Goal: Task Accomplishment & Management: Manage account settings

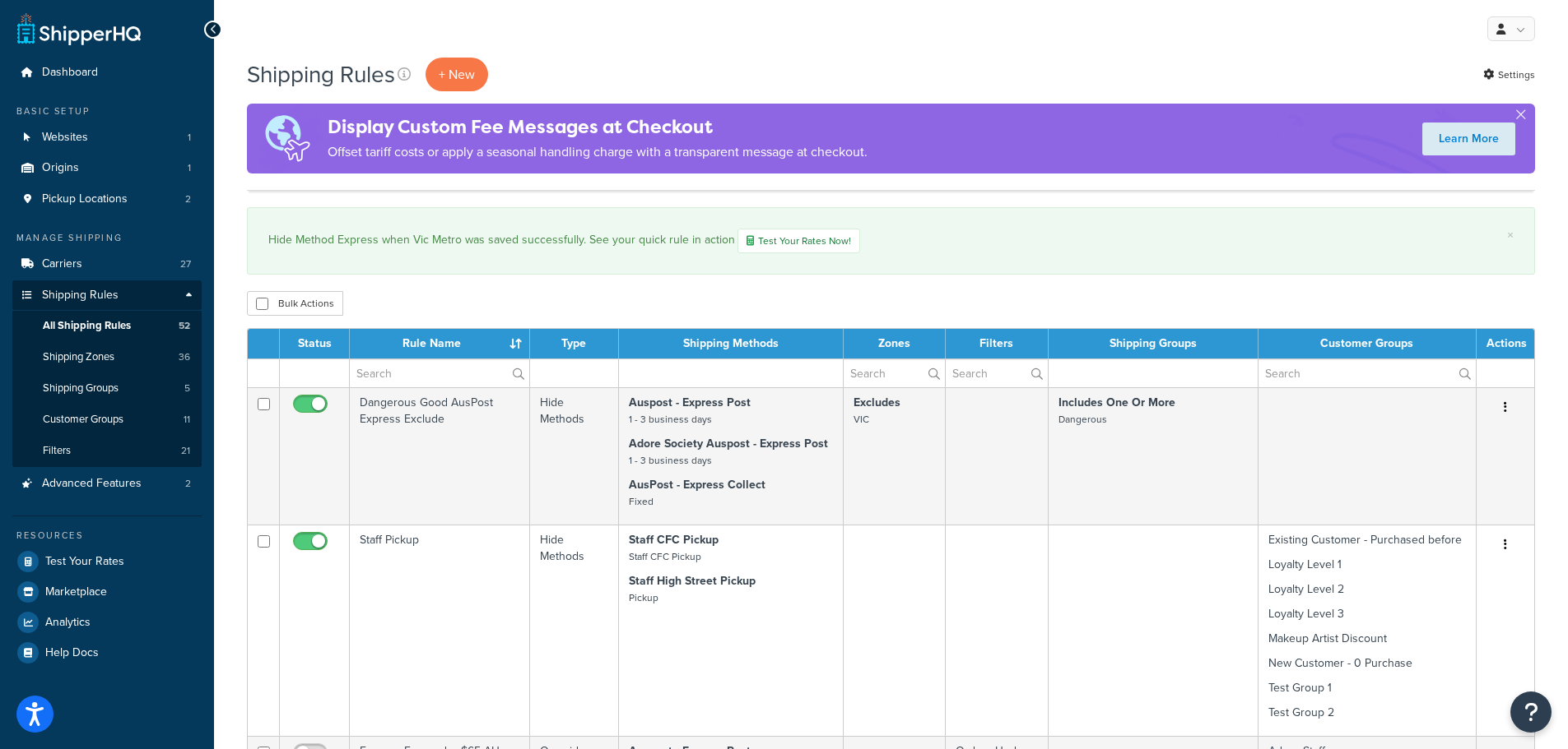
select select "1000"
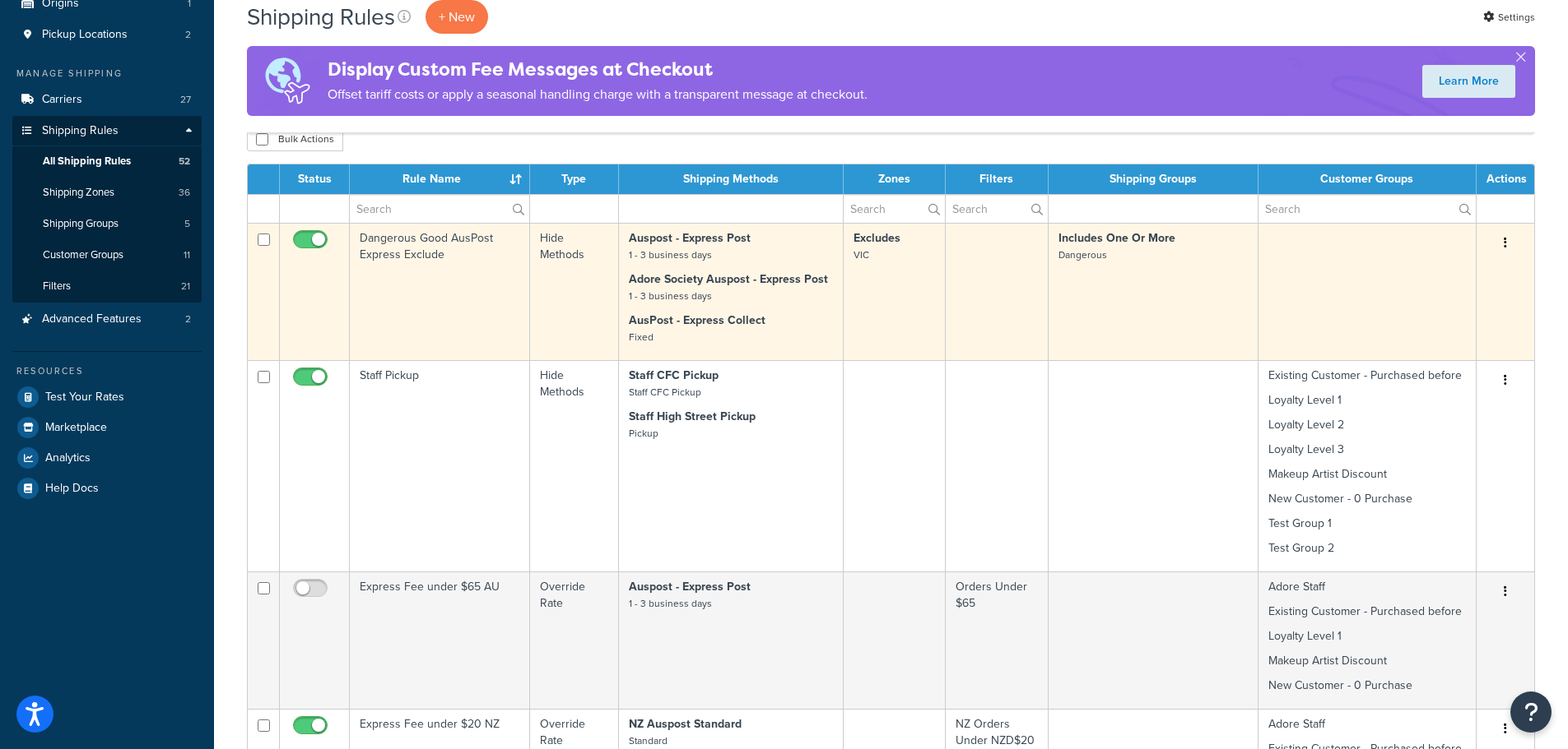
click at [810, 294] on p "Adore Society Auspost - Express Post 1 - 3 business days" at bounding box center [731, 288] width 204 height 33
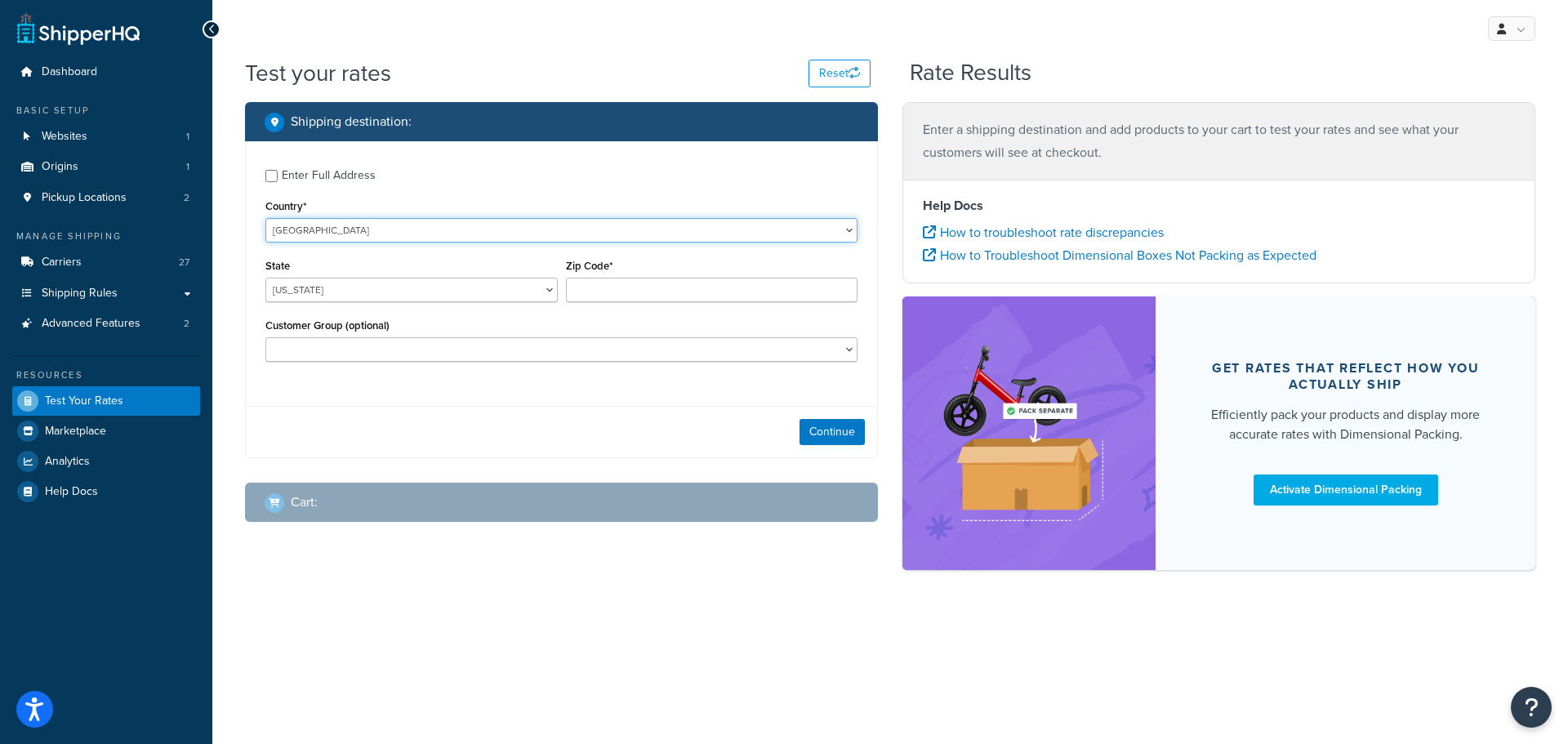
click at [775, 231] on select "United States United Kingdom Afghanistan Åland Islands Albania Algeria American…" at bounding box center [561, 230] width 592 height 24
select select "AU"
click at [266, 218] on select "United States United Kingdom Afghanistan Åland Islands Albania Algeria American…" at bounding box center [561, 230] width 592 height 24
click at [537, 291] on select "Australian Capital Territory New South Wales Northern Territory Queensland Sout…" at bounding box center [412, 289] width 293 height 24
select select "VIC"
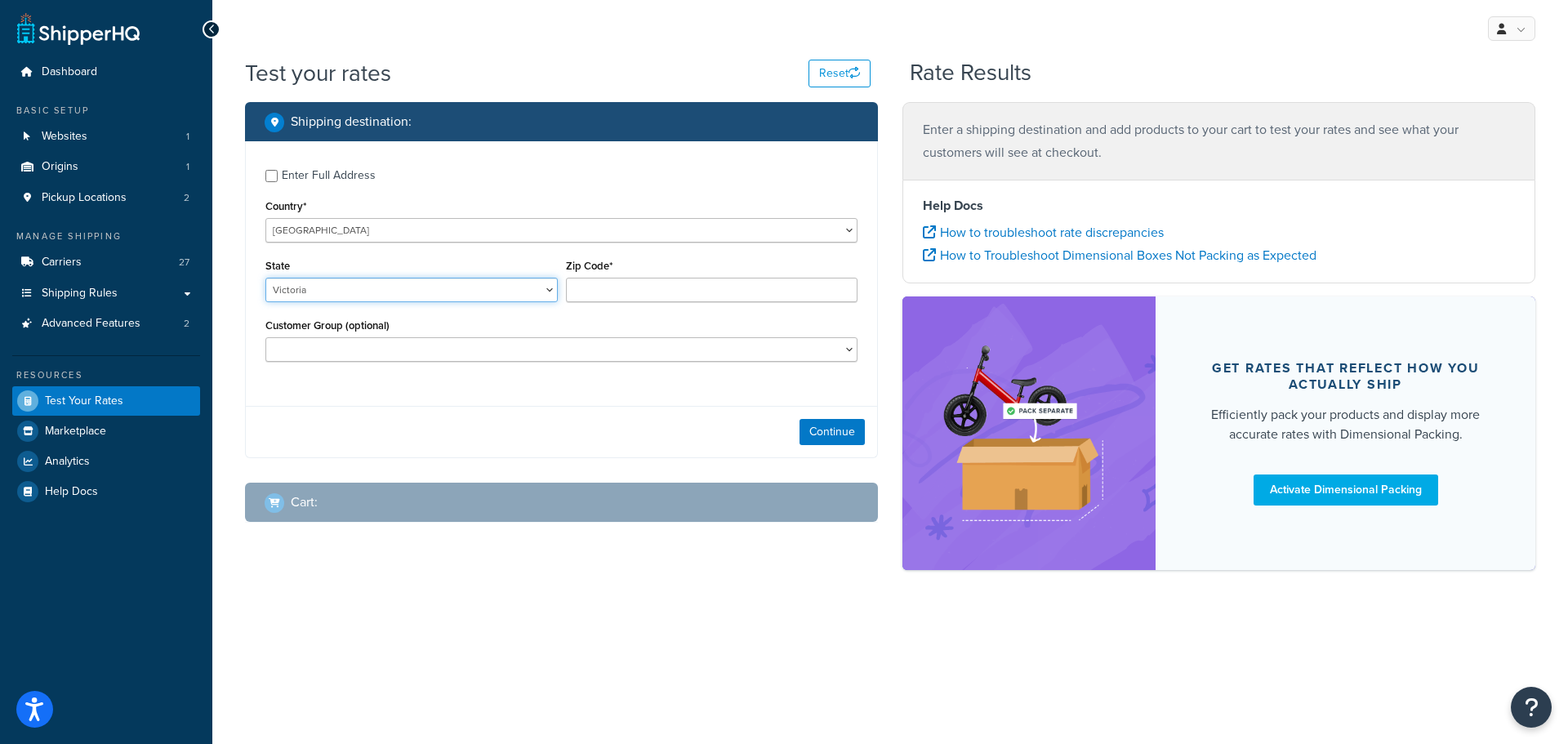
click at [266, 277] on select "Australian Capital Territory New South Wales Northern Territory Queensland Sout…" at bounding box center [412, 289] width 293 height 24
click at [658, 291] on input "Zip Code*" at bounding box center [712, 289] width 293 height 24
type input "3442"
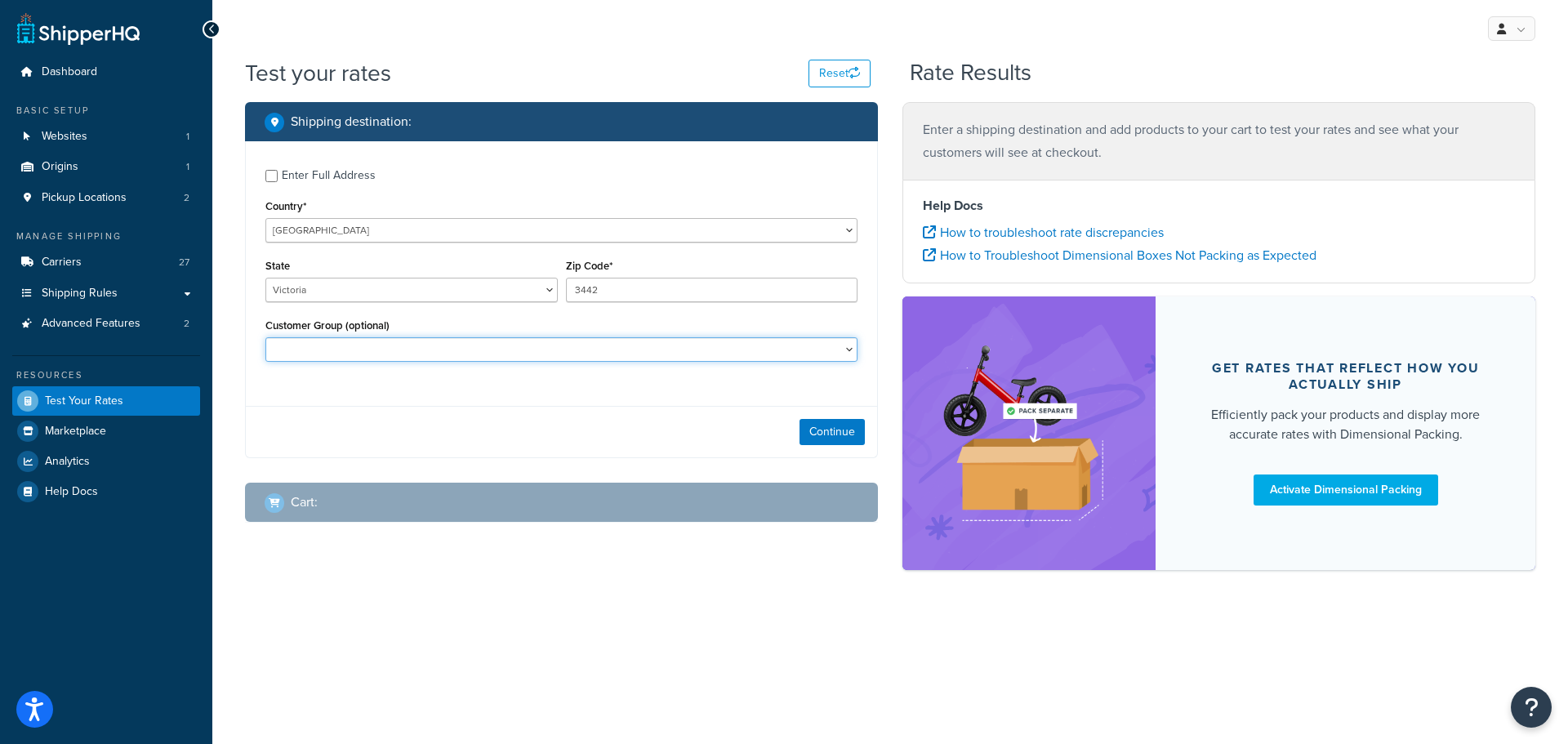
click at [816, 346] on select "Adore Staff Existing Customer - Purchased before Loyalty Level 1 Loyalty Level …" at bounding box center [561, 349] width 592 height 24
select select "New Customer - 0 Purchase"
click at [266, 337] on select "Adore Staff Existing Customer - Purchased before Loyalty Level 1 Loyalty Level …" at bounding box center [561, 349] width 592 height 24
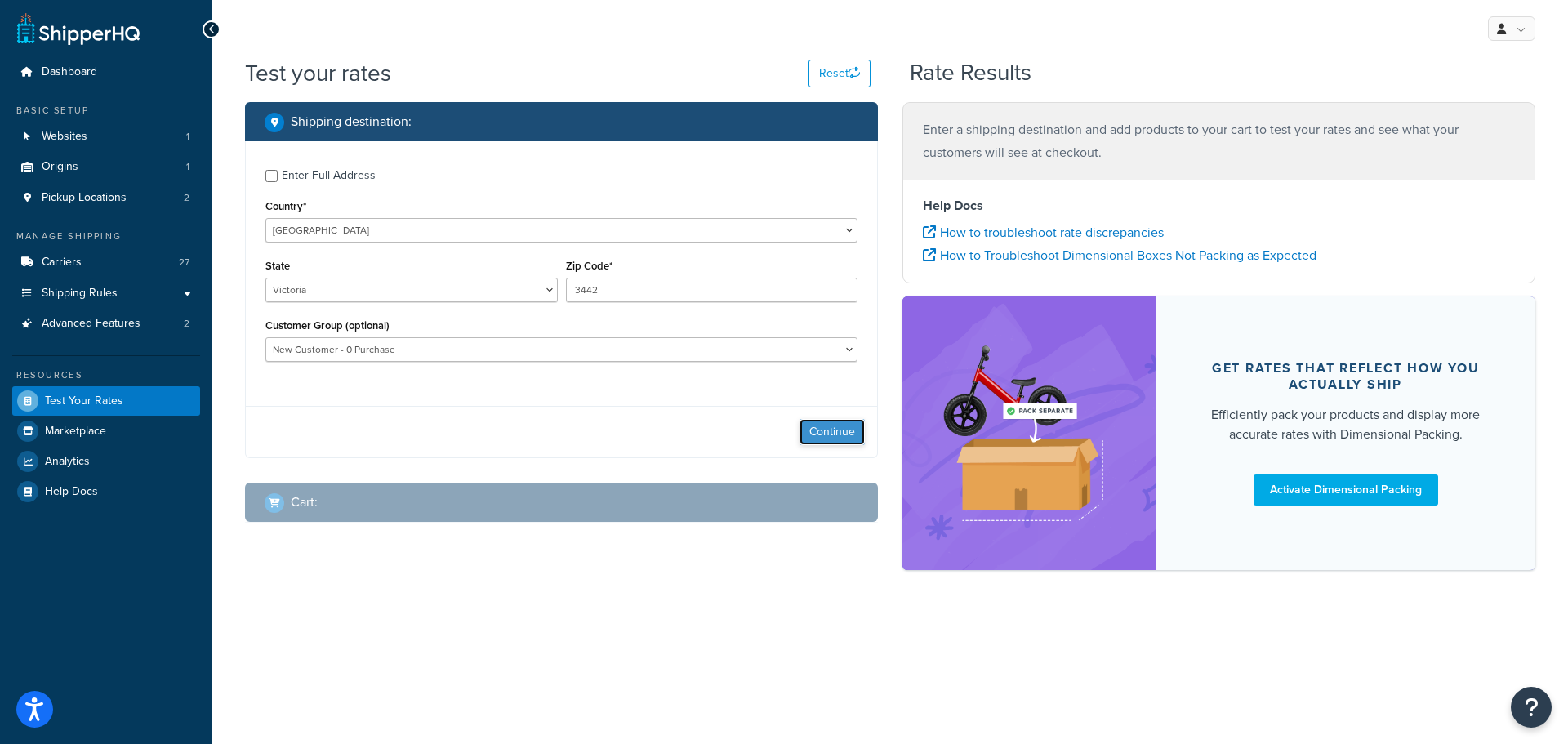
click at [832, 431] on button "Continue" at bounding box center [833, 432] width 66 height 26
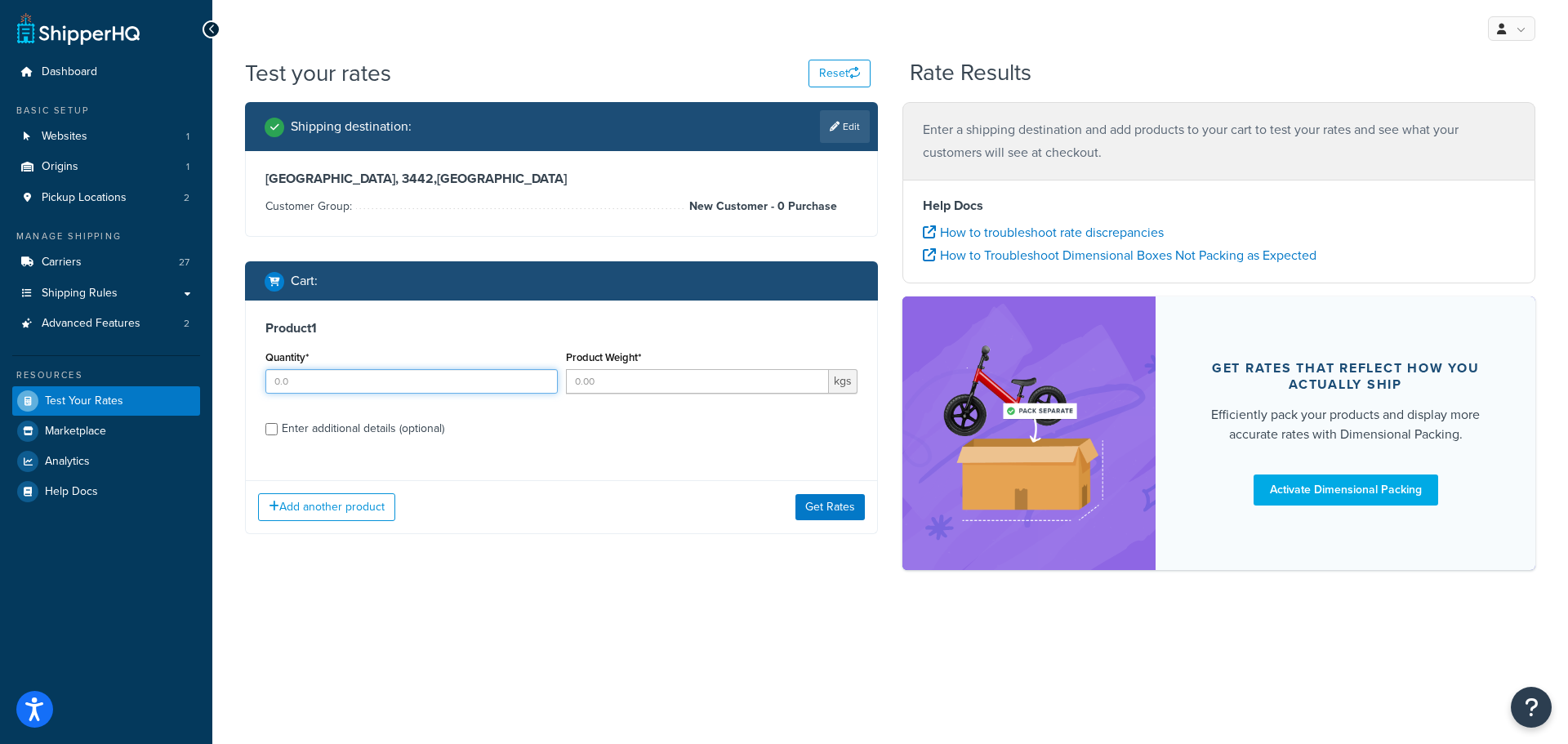
click at [391, 386] on input "Quantity*" at bounding box center [412, 381] width 293 height 24
type input "1"
type input "0.25"
click at [334, 424] on div "Enter additional details (optional)" at bounding box center [363, 429] width 162 height 23
click at [277, 424] on input "Enter additional details (optional)" at bounding box center [271, 429] width 13 height 13
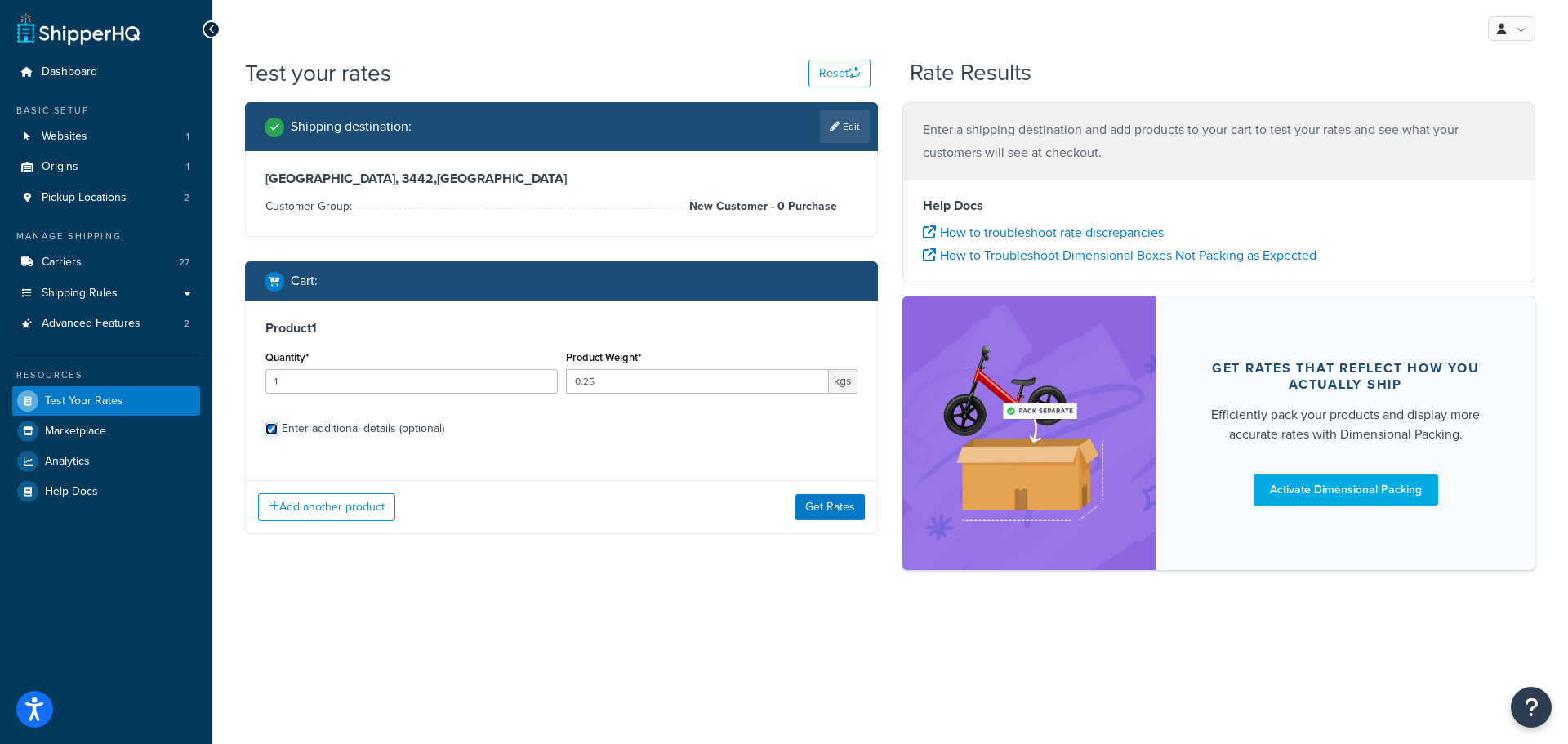
checkbox input "true"
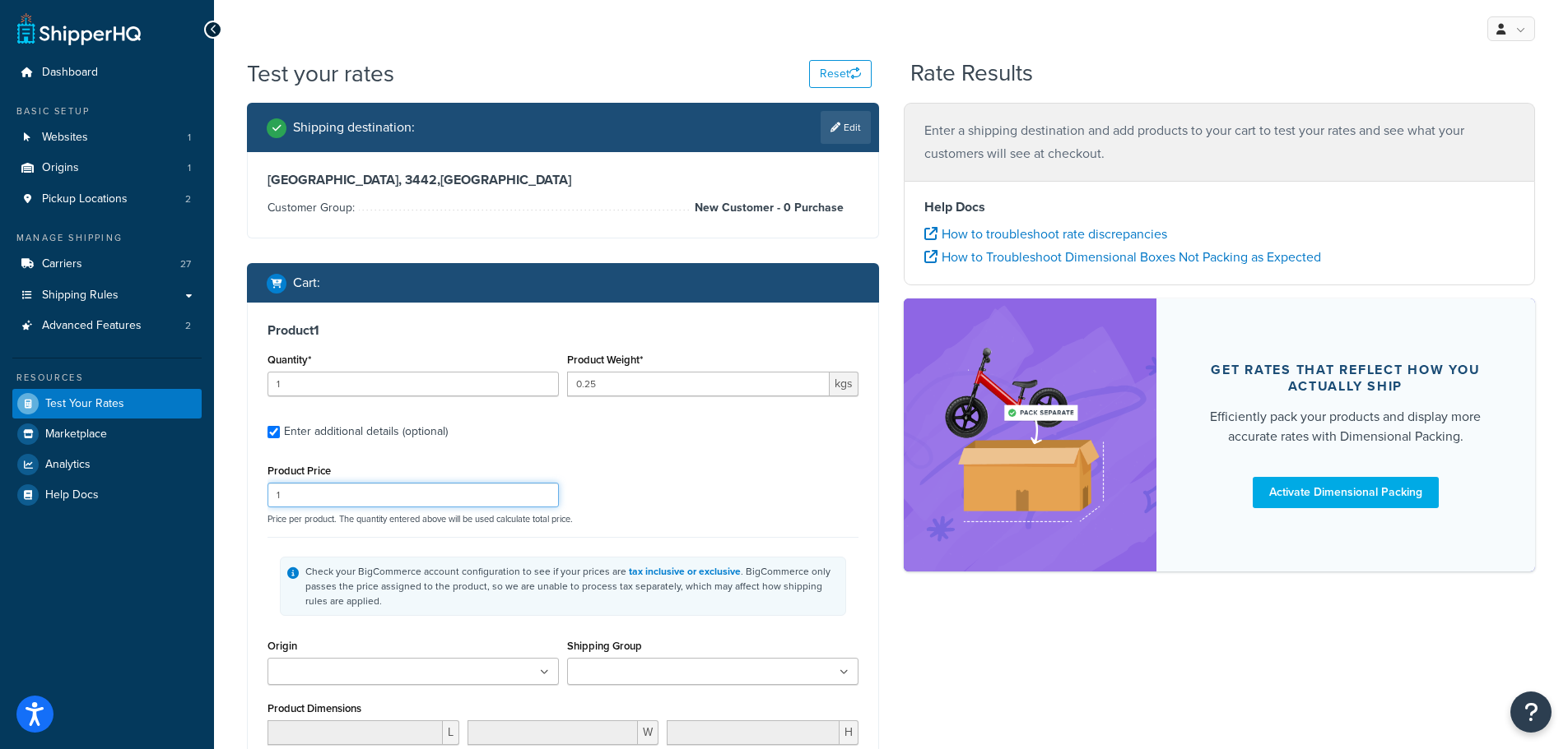
drag, startPoint x: 358, startPoint y: 491, endPoint x: 254, endPoint y: 482, distance: 104.4
click at [254, 482] on div "Product 1 Quantity* 1 Product Weight* 0.25 kgs Enter additional details (option…" at bounding box center [563, 610] width 631 height 615
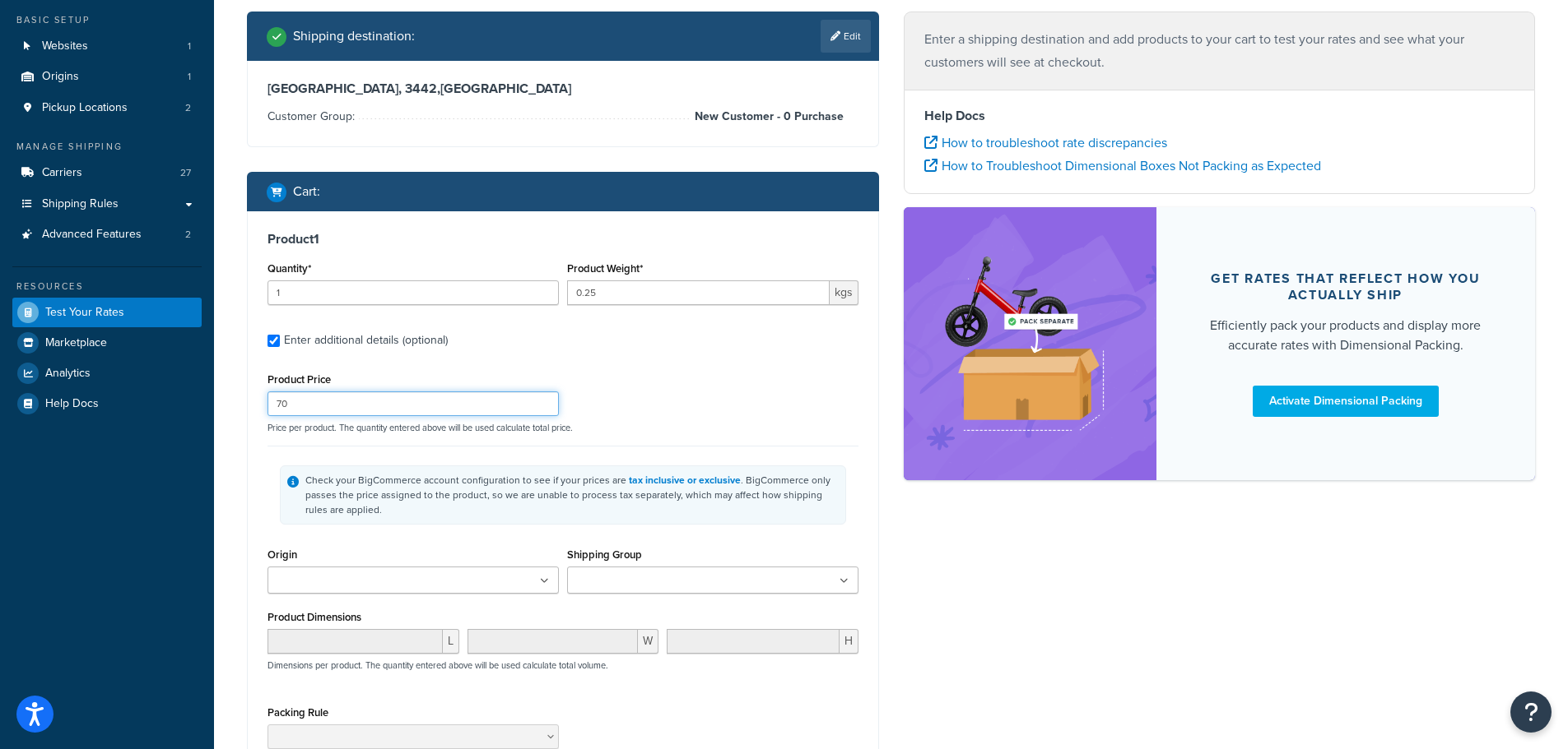
scroll to position [164, 0]
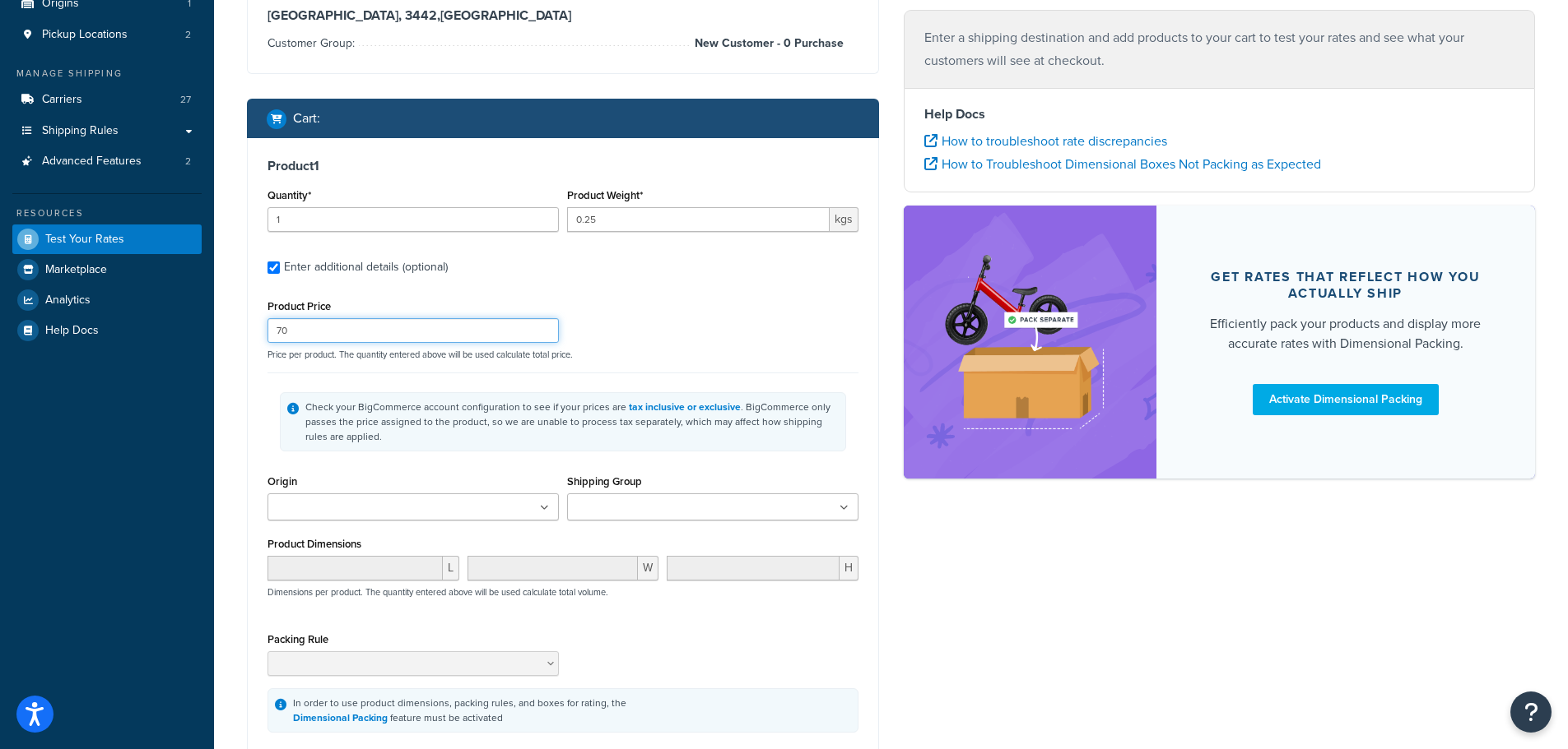
type input "70"
click at [525, 498] on ul at bounding box center [413, 507] width 291 height 27
click at [845, 508] on icon at bounding box center [843, 508] width 9 height 10
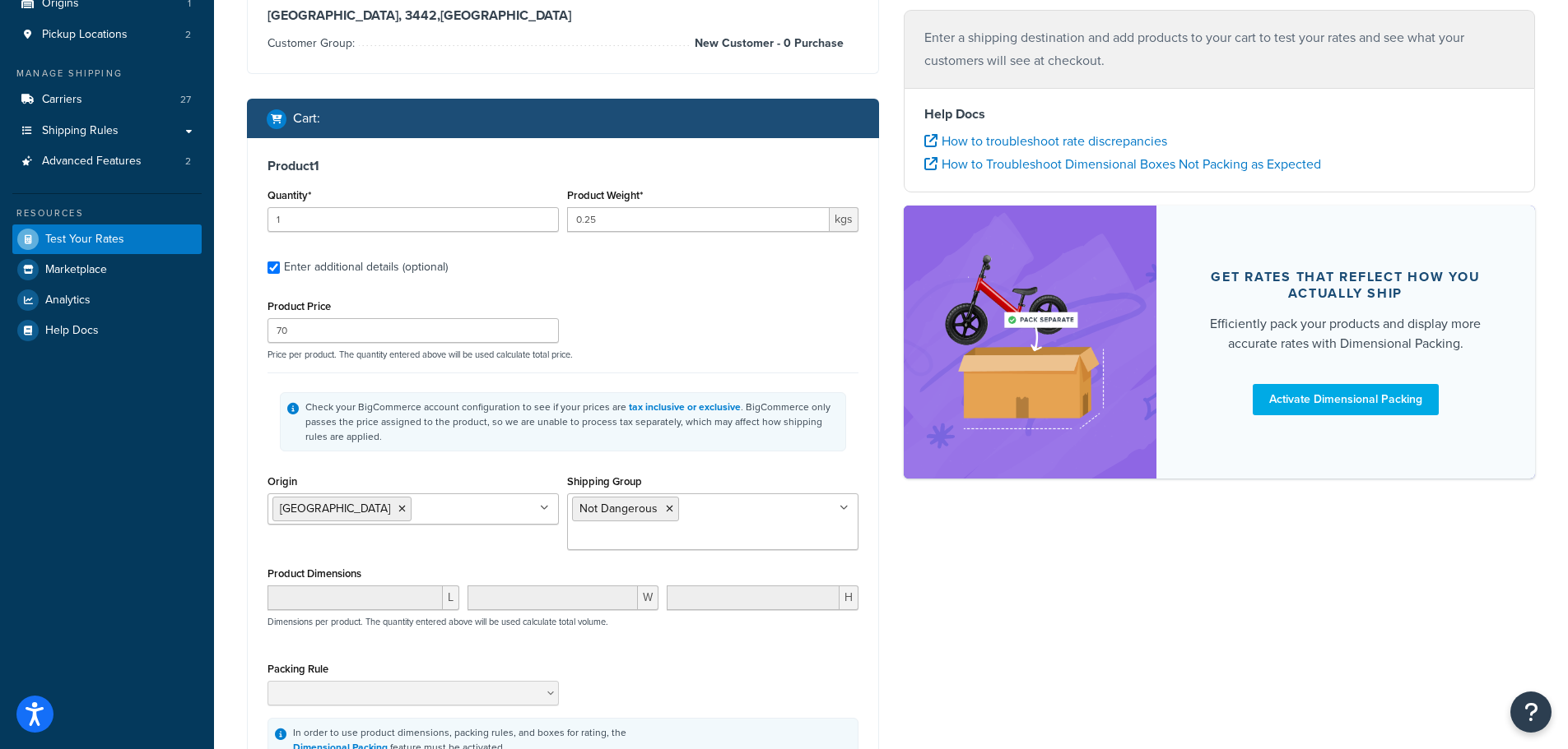
click at [906, 636] on div "Shipping destination : Edit Victoria, 3442 , Australia Customer Group: New Cust…" at bounding box center [891, 406] width 1312 height 935
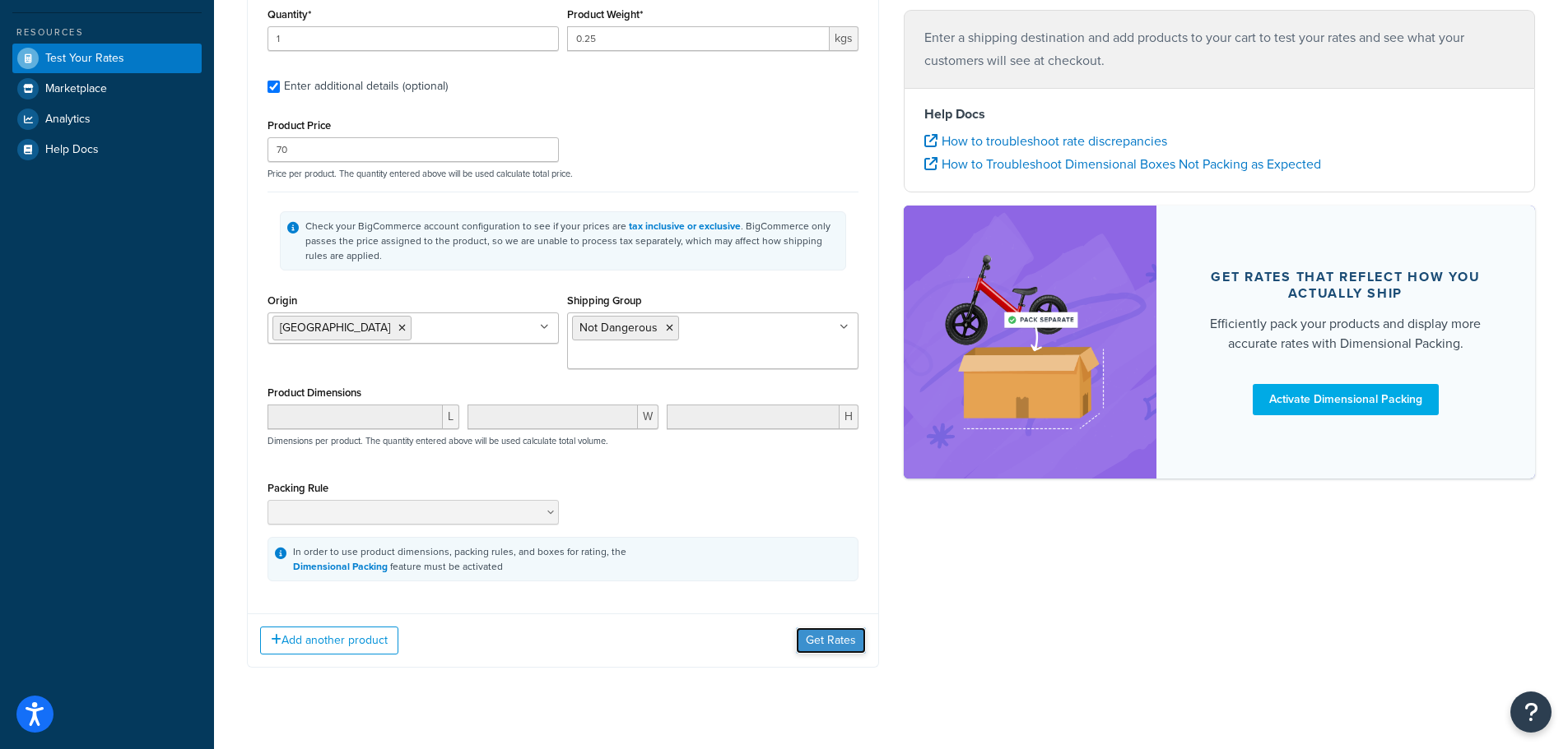
click at [827, 627] on button "Get Rates" at bounding box center [831, 640] width 70 height 26
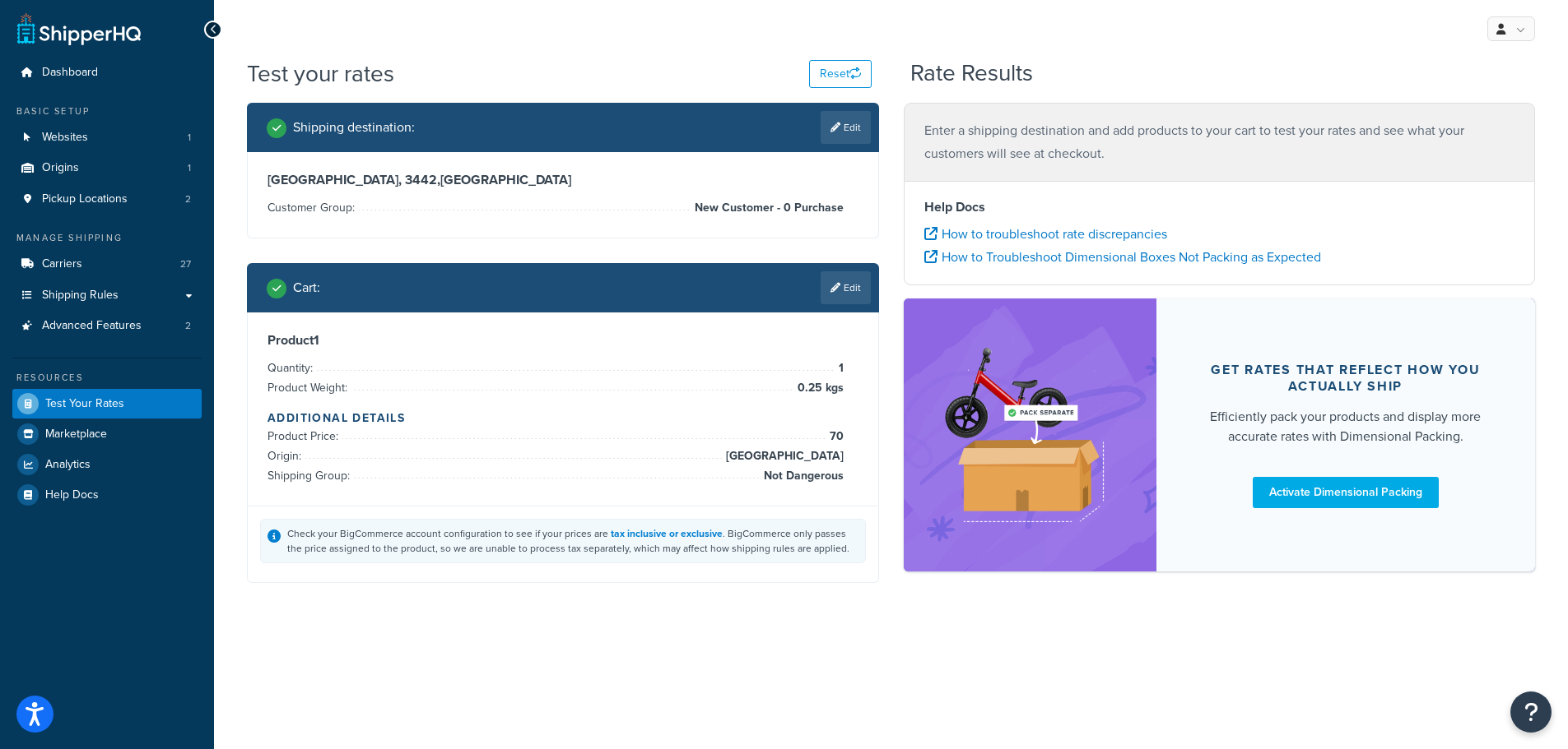
scroll to position [0, 0]
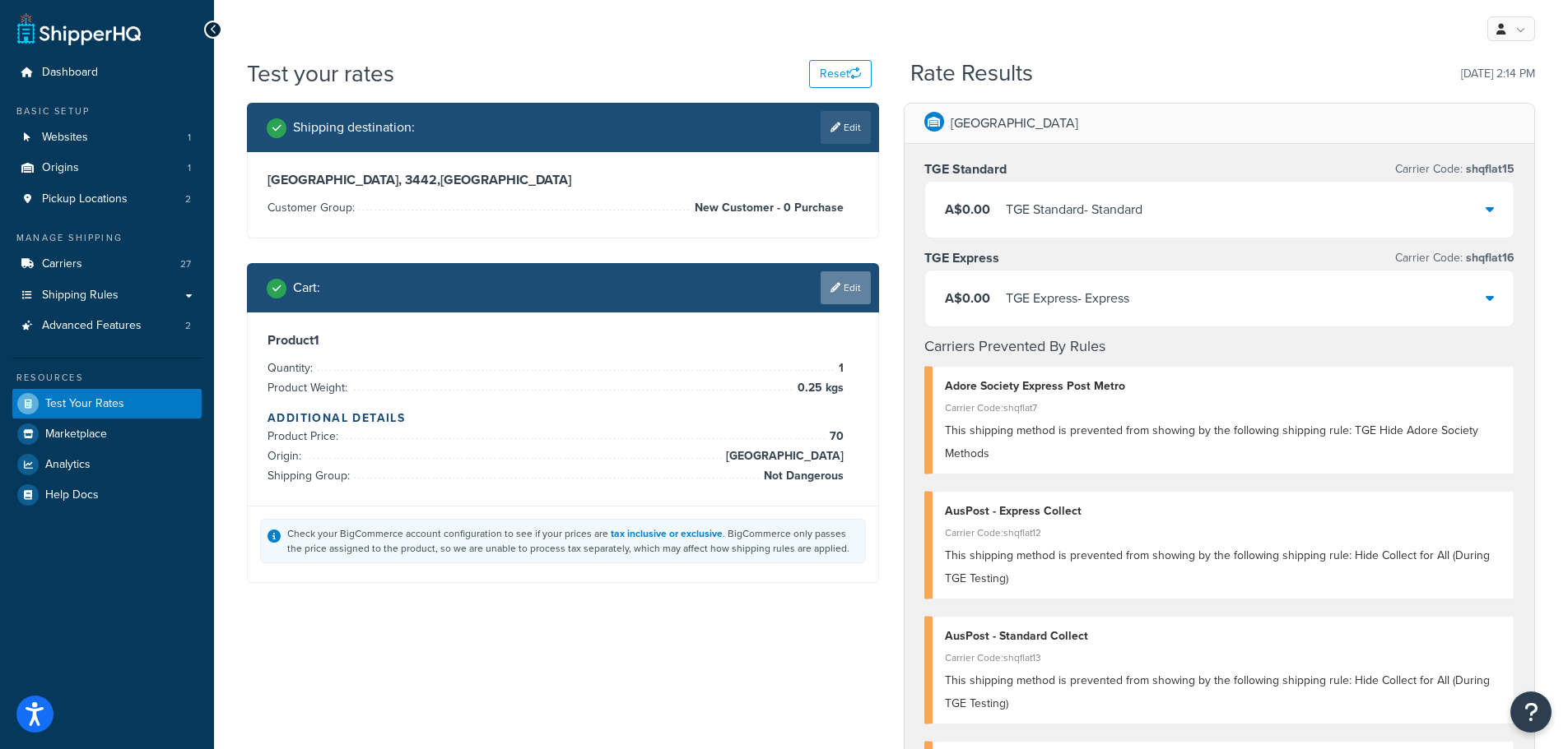
click at [850, 290] on link "Edit" at bounding box center [846, 288] width 51 height 33
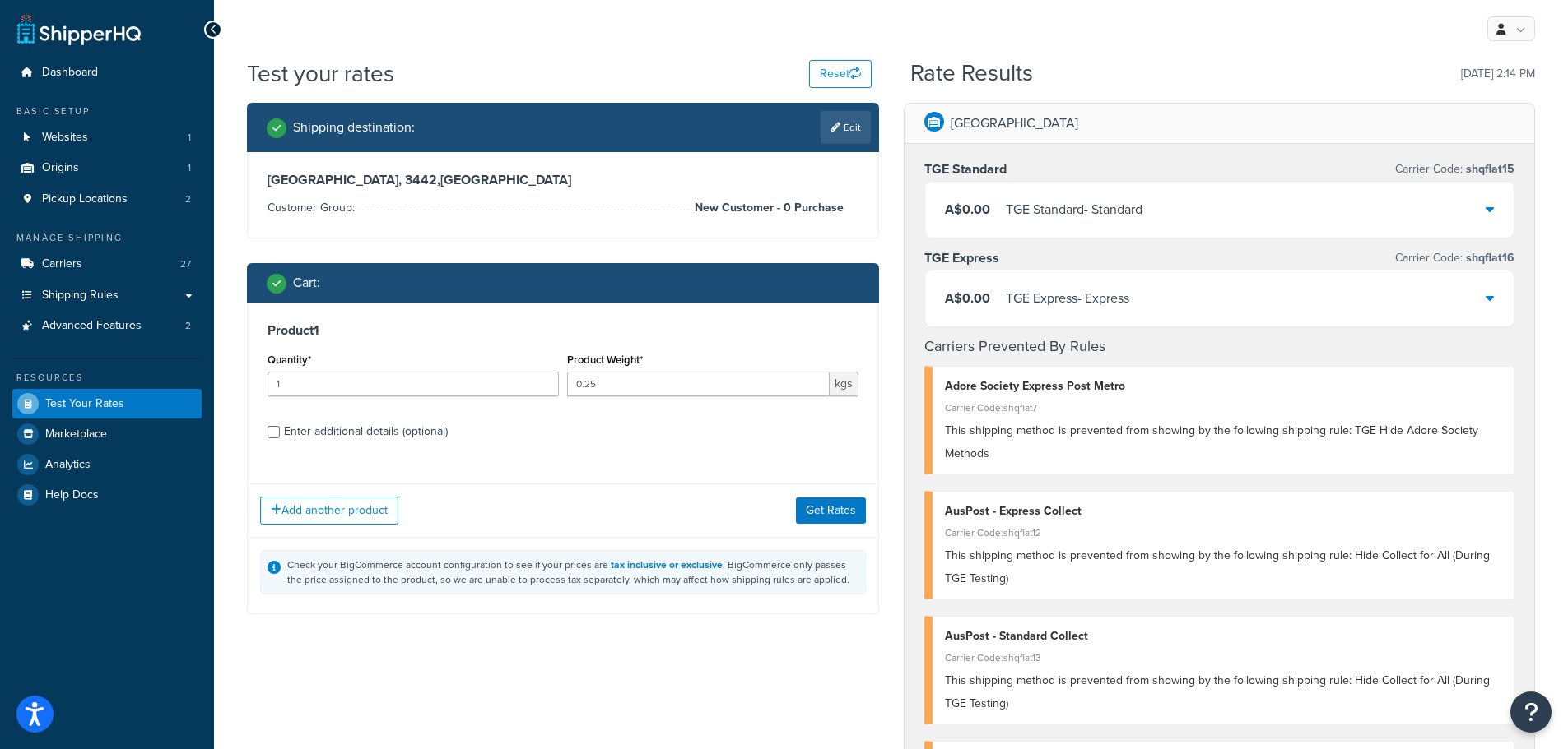
click at [439, 429] on div "Enter additional details (optional)" at bounding box center [366, 432] width 164 height 23
click at [279, 429] on input "Enter additional details (optional)" at bounding box center [273, 432] width 13 height 13
checkbox input "true"
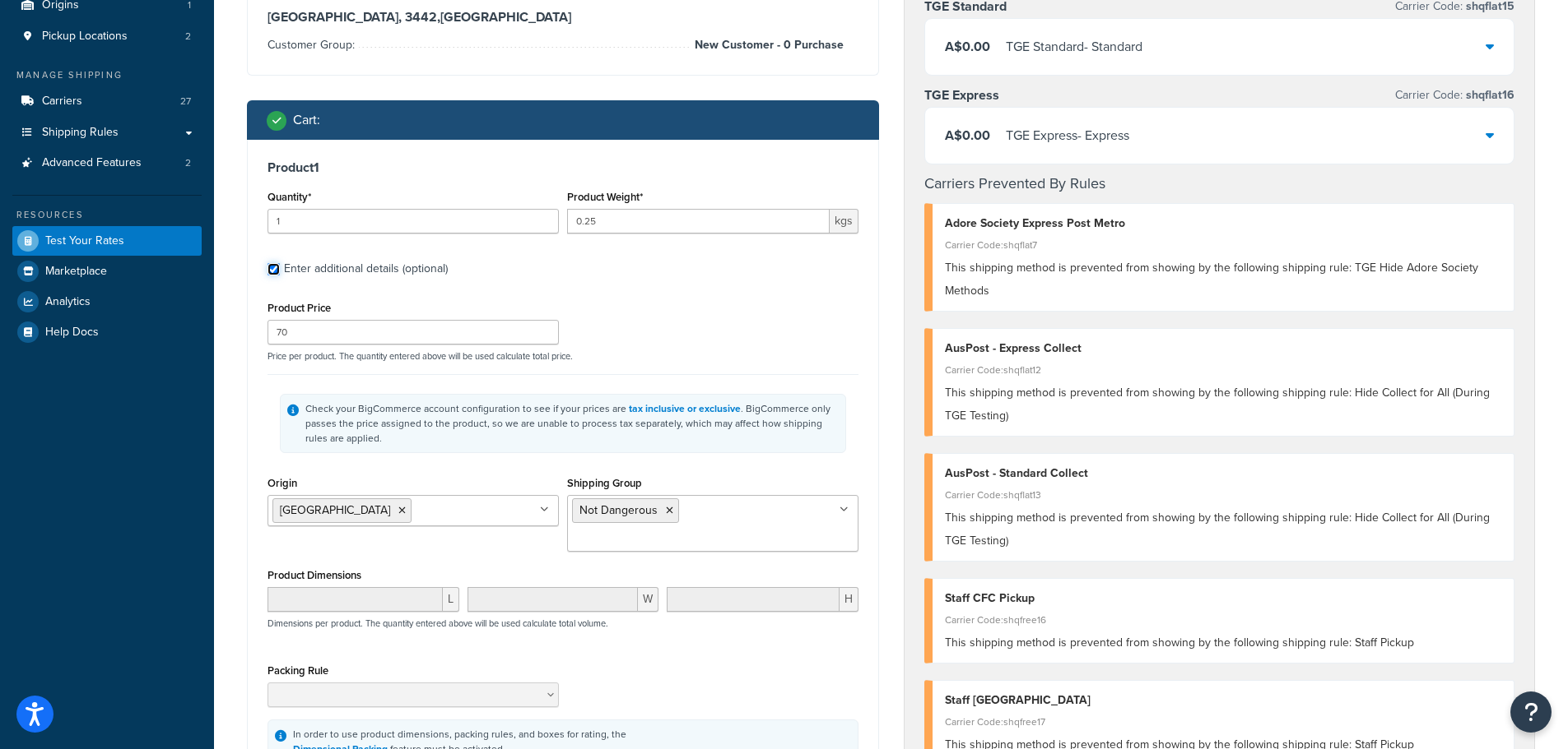
scroll to position [164, 0]
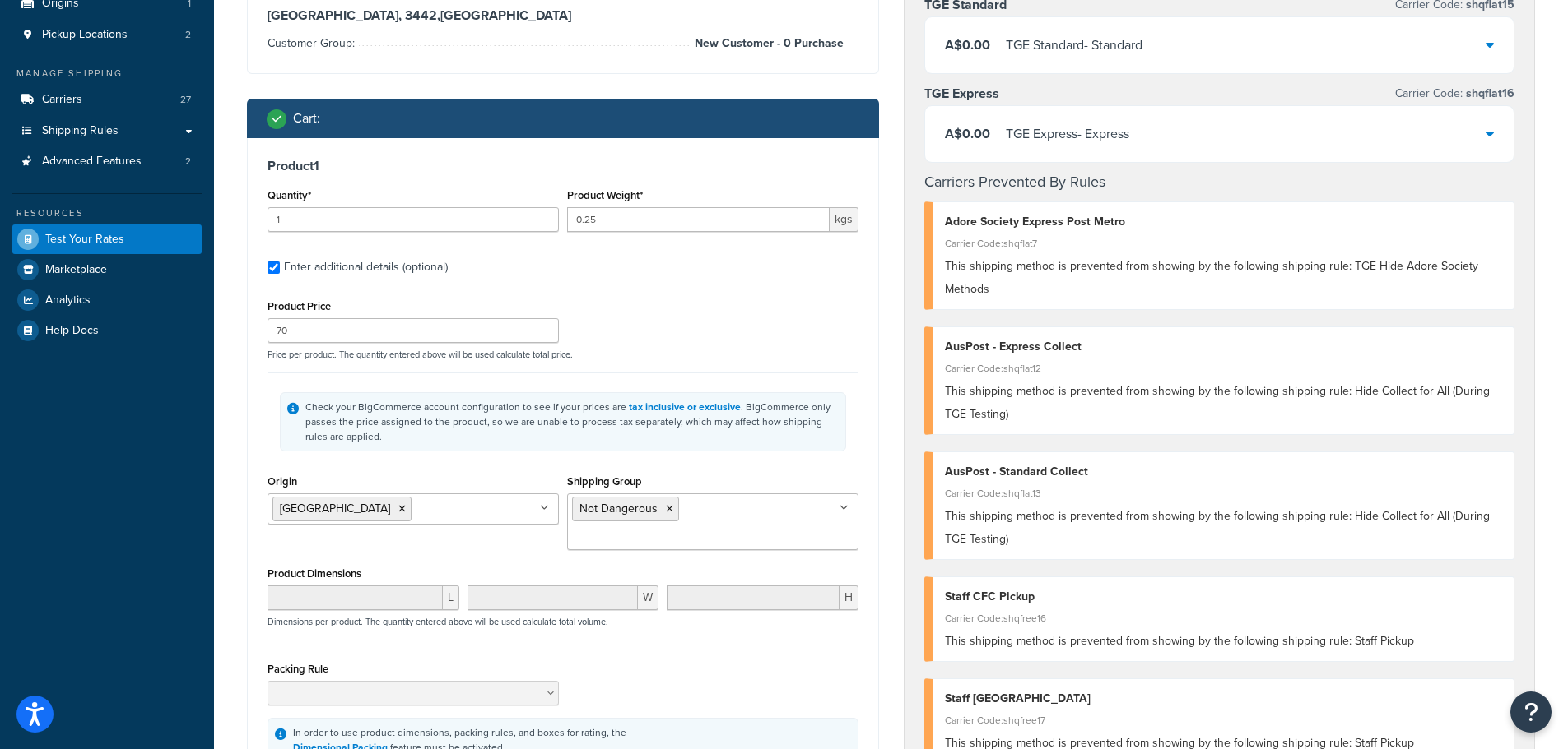
click at [846, 508] on icon at bounding box center [843, 508] width 9 height 10
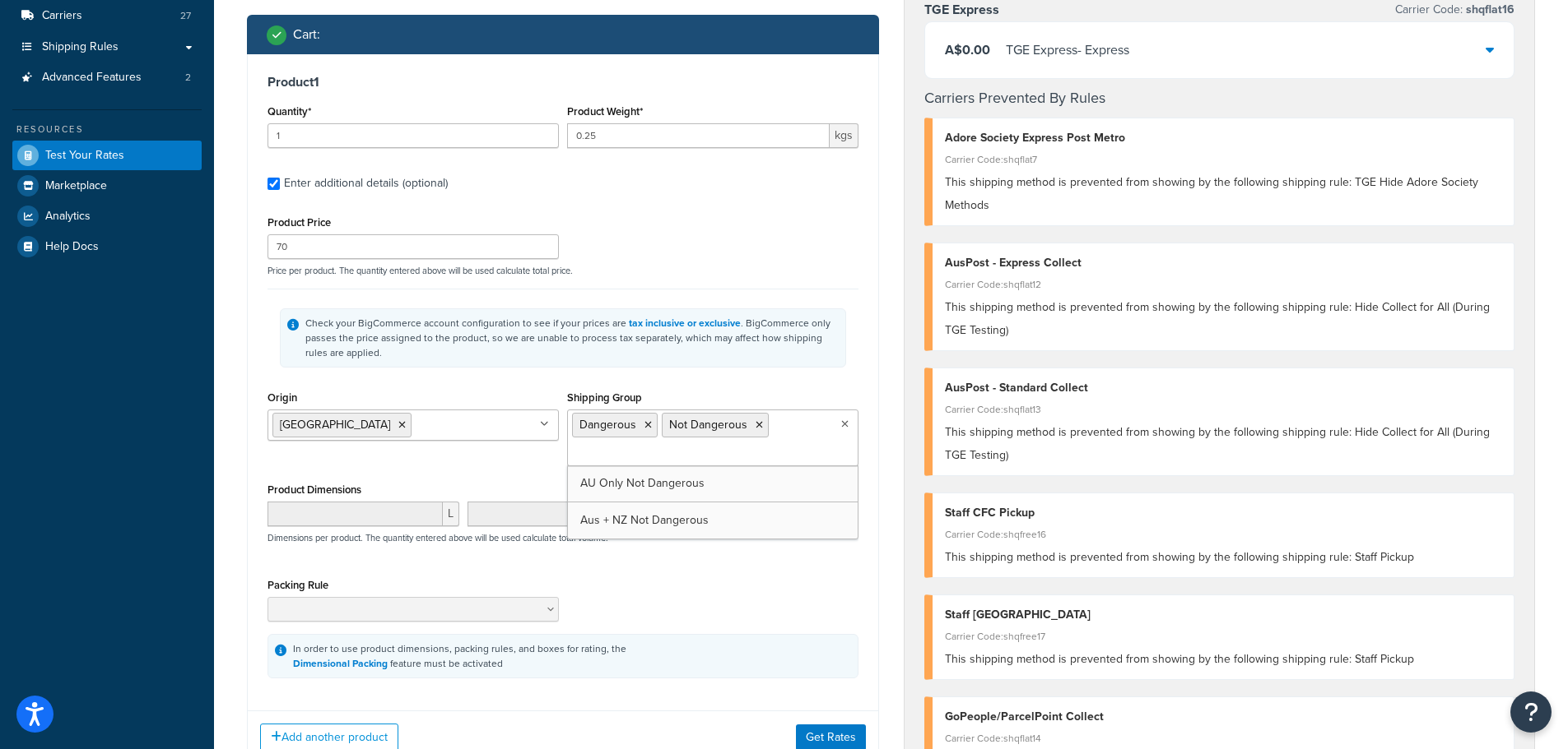
scroll to position [411, 0]
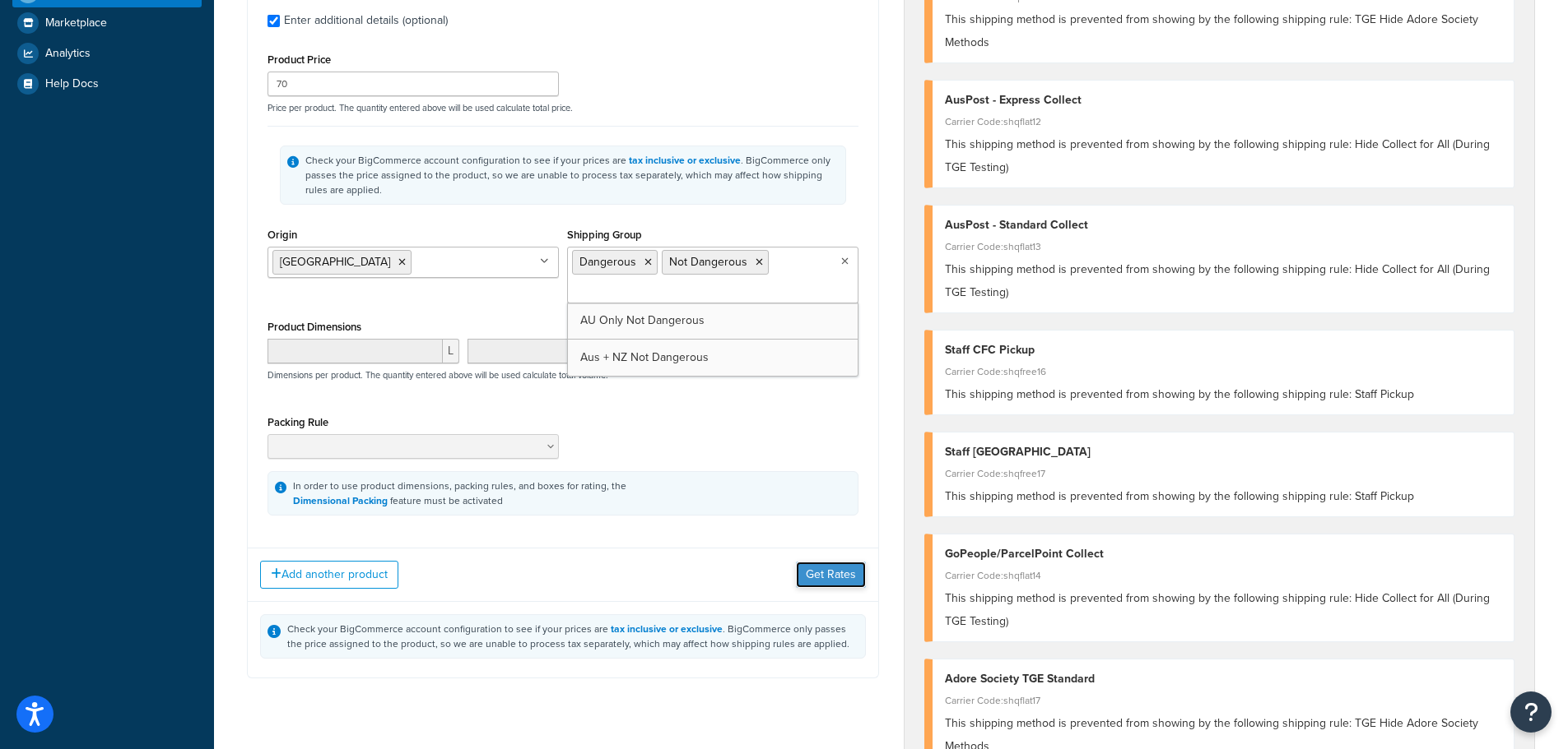
click at [847, 572] on button "Get Rates" at bounding box center [831, 574] width 70 height 26
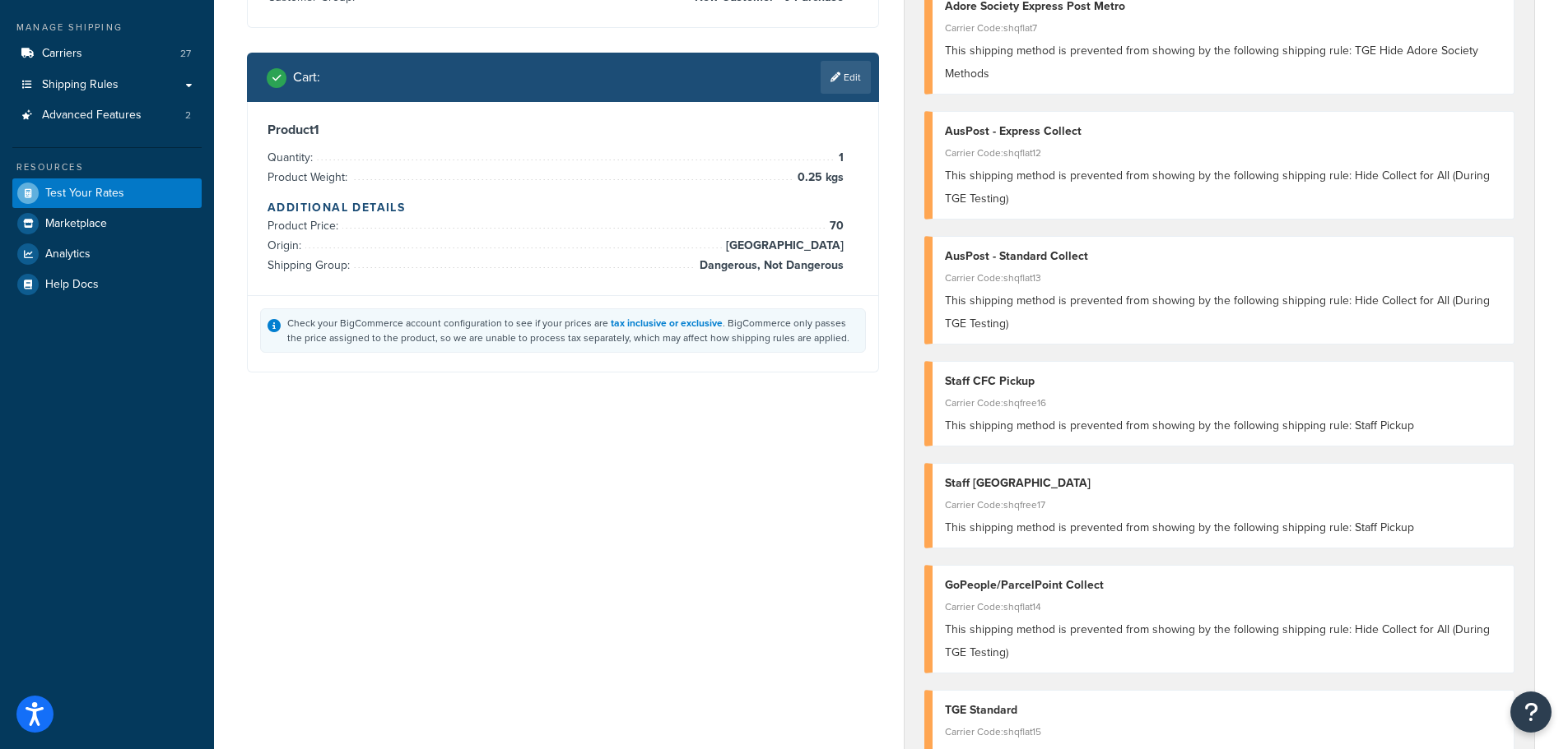
scroll to position [0, 0]
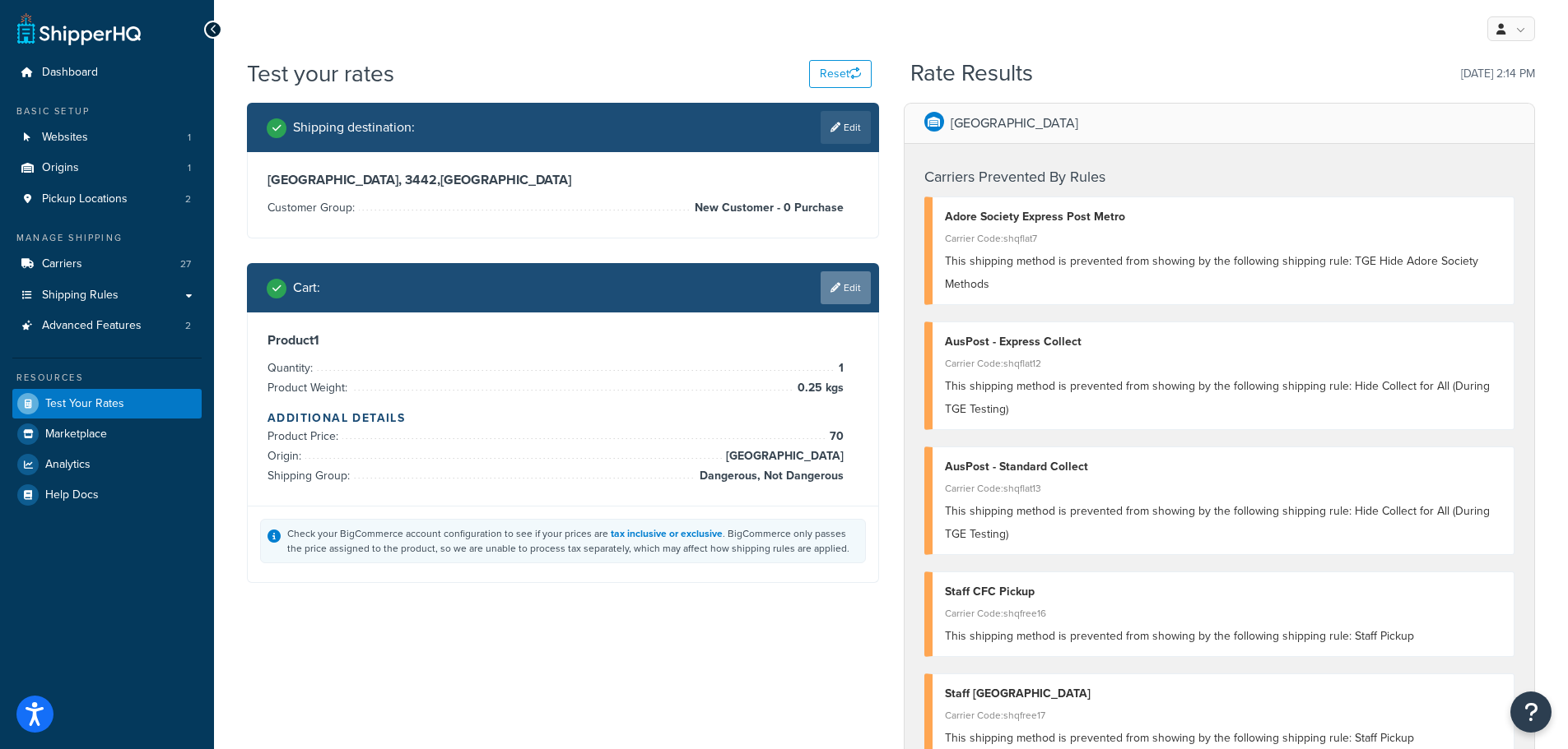
click at [846, 290] on link "Edit" at bounding box center [846, 288] width 51 height 33
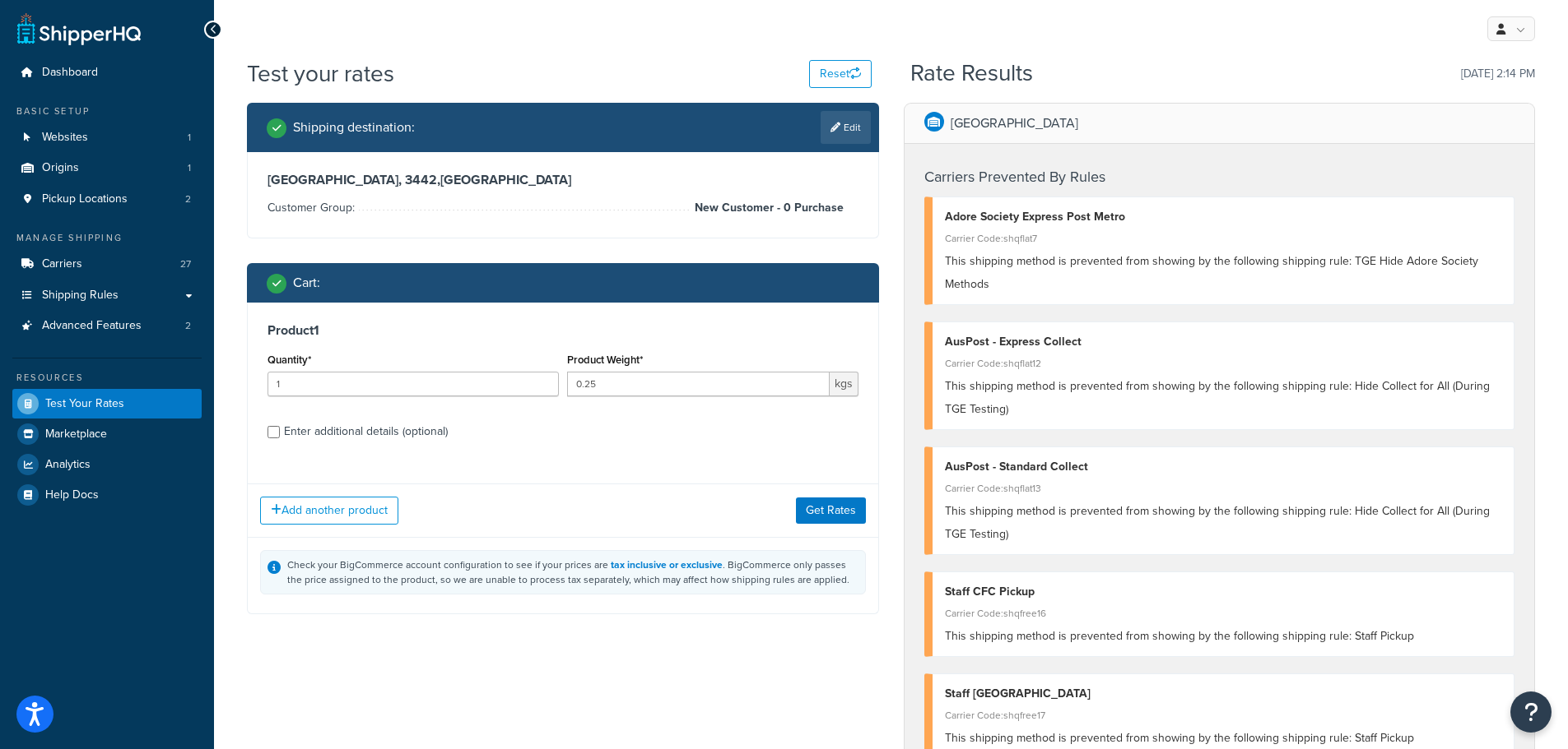
click at [402, 433] on div "Enter additional details (optional)" at bounding box center [366, 432] width 164 height 23
click at [279, 433] on input "Enter additional details (optional)" at bounding box center [273, 432] width 13 height 13
checkbox input "true"
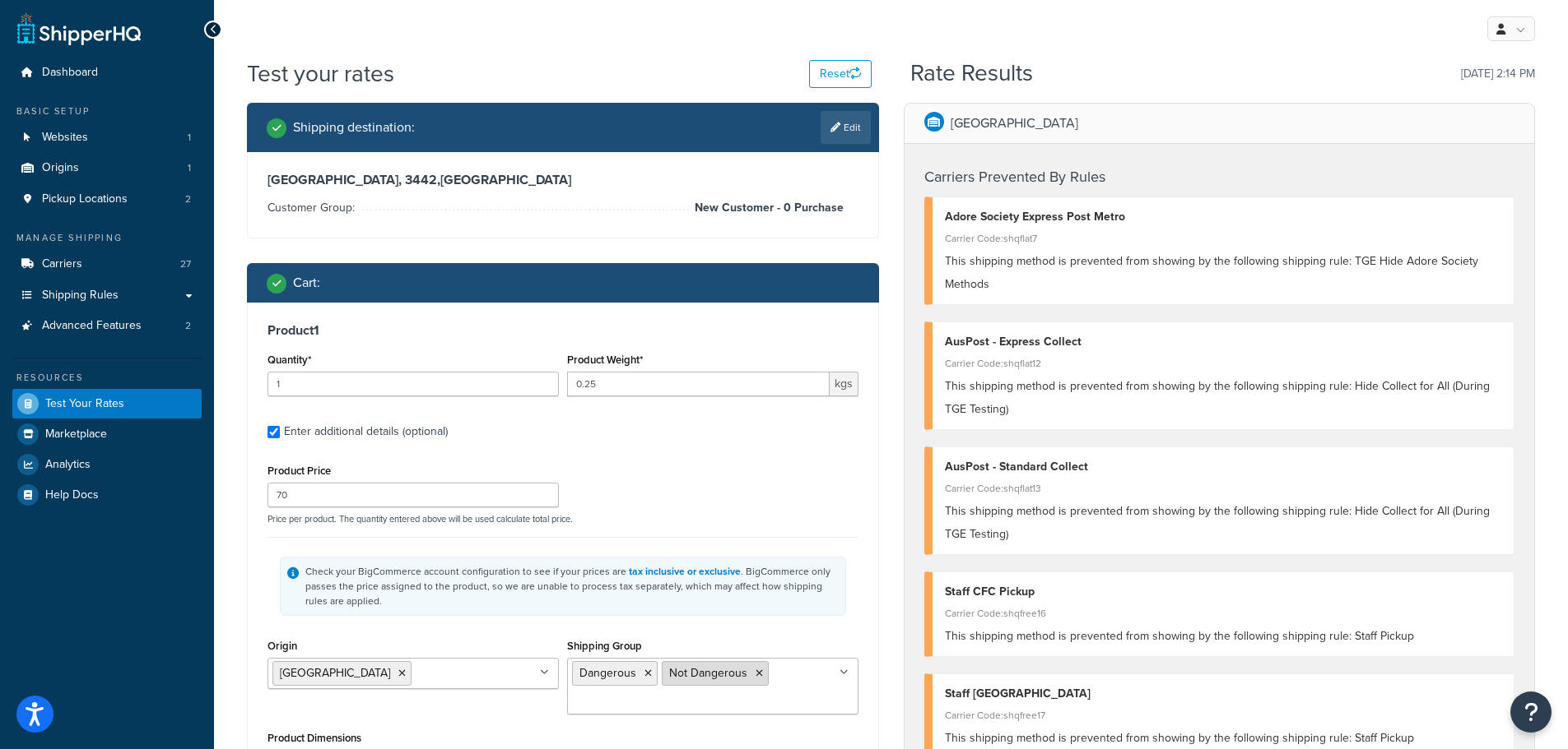
click at [756, 673] on icon at bounding box center [759, 673] width 8 height 10
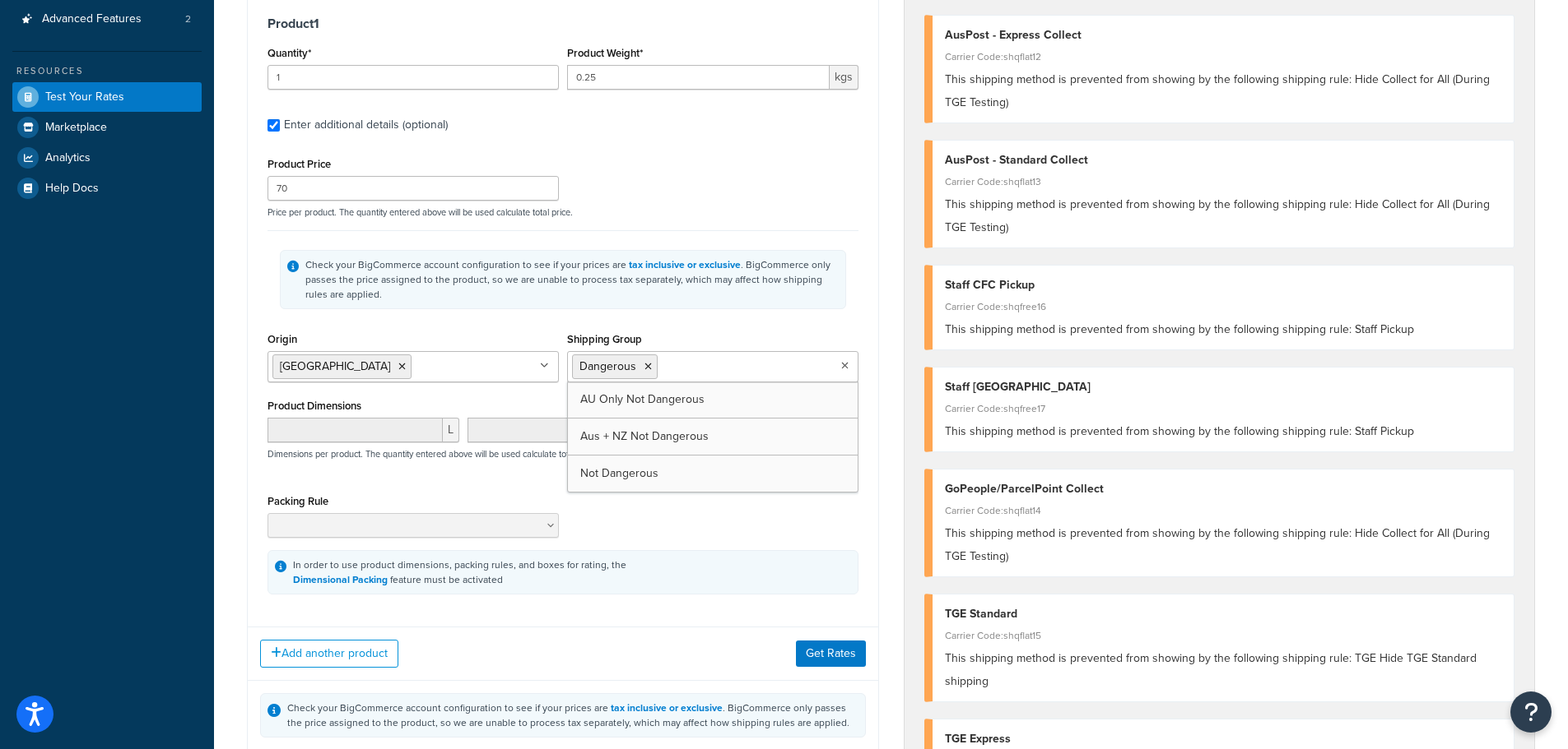
scroll to position [329, 0]
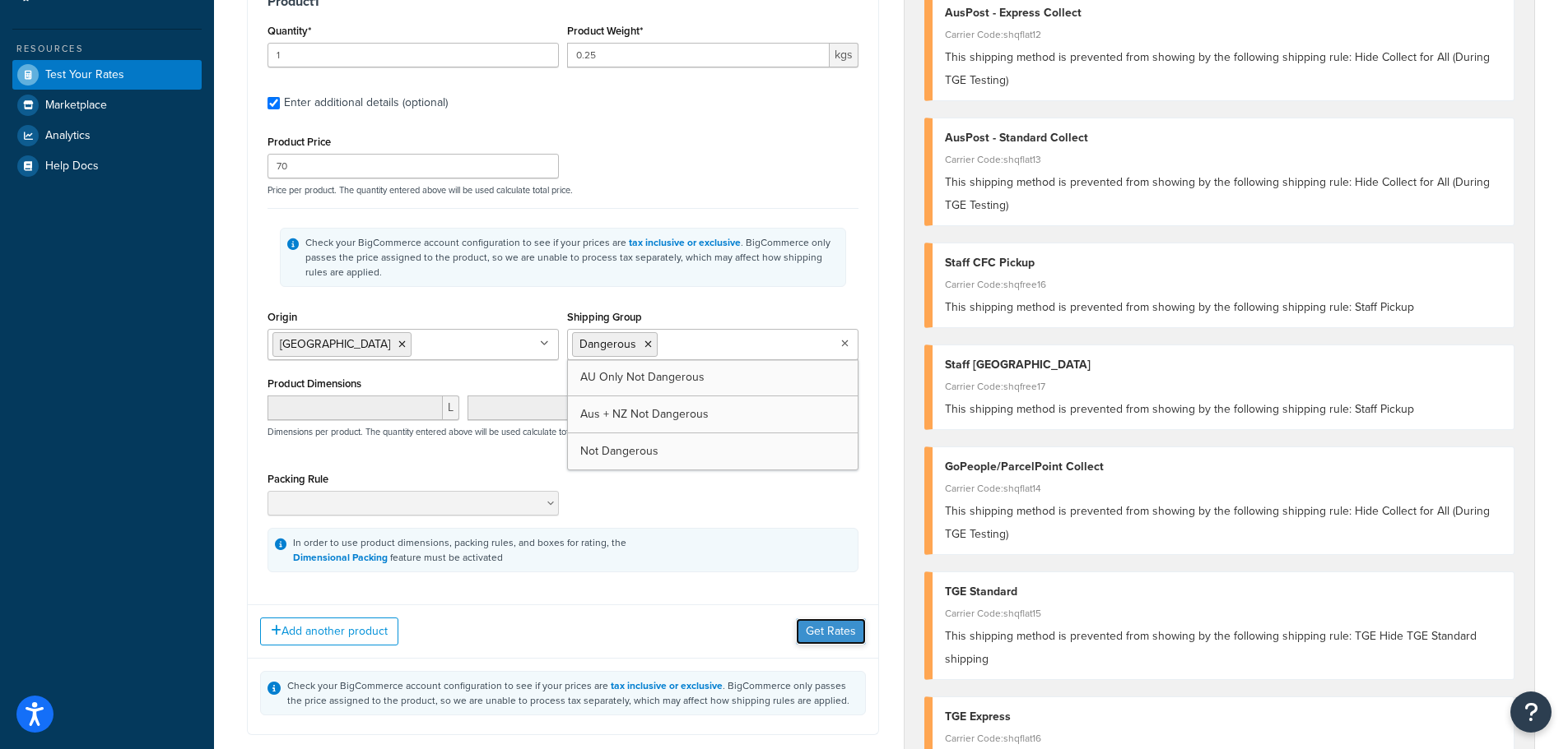
click at [830, 626] on button "Get Rates" at bounding box center [831, 631] width 70 height 26
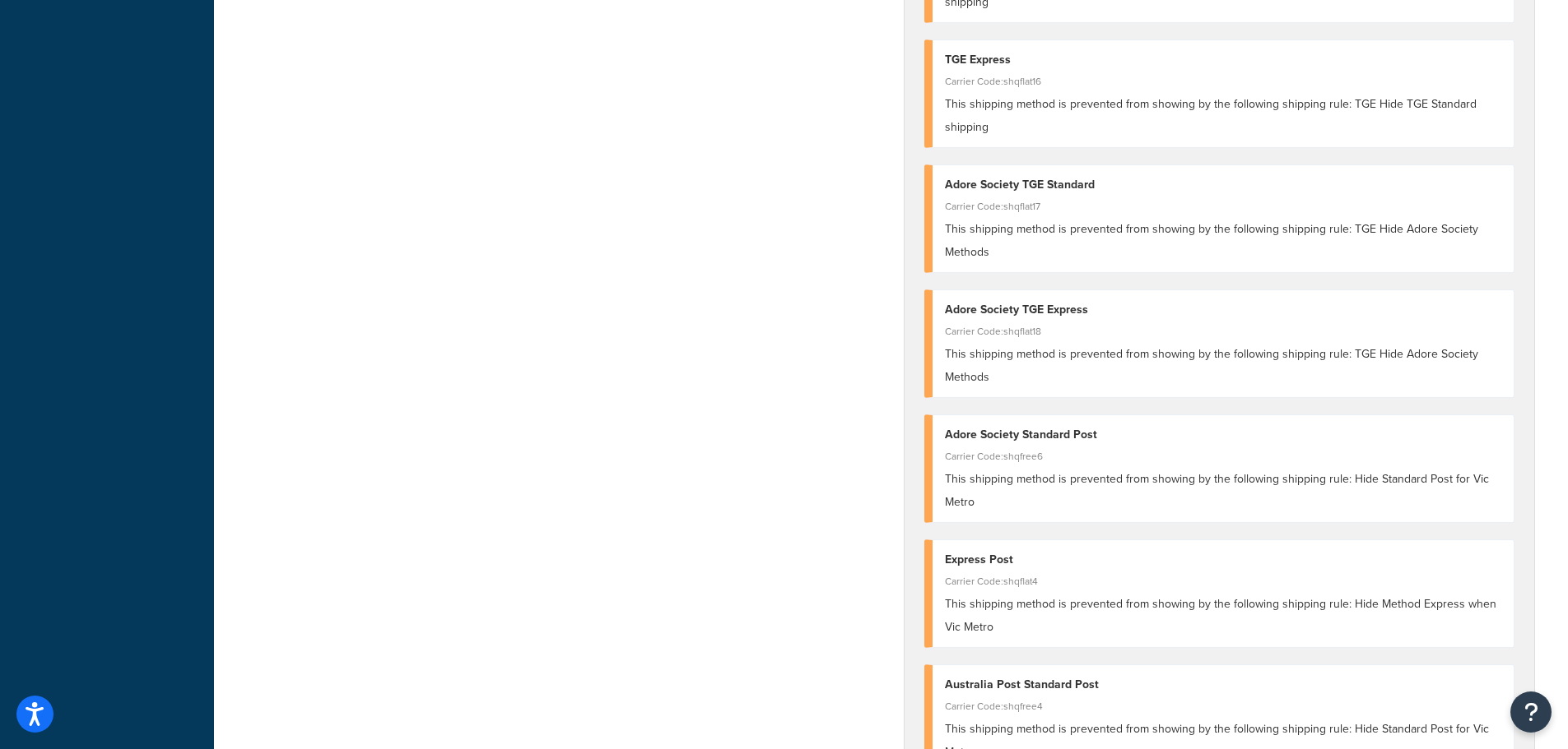
scroll to position [987, 0]
drag, startPoint x: 1466, startPoint y: 478, endPoint x: 1475, endPoint y: 492, distance: 16.6
click at [1475, 492] on div "This shipping method is prevented from showing by the following shipping rule: …" at bounding box center [1223, 489] width 557 height 46
copy span "Vic Metro"
drag, startPoint x: 1347, startPoint y: 478, endPoint x: 1387, endPoint y: 509, distance: 50.6
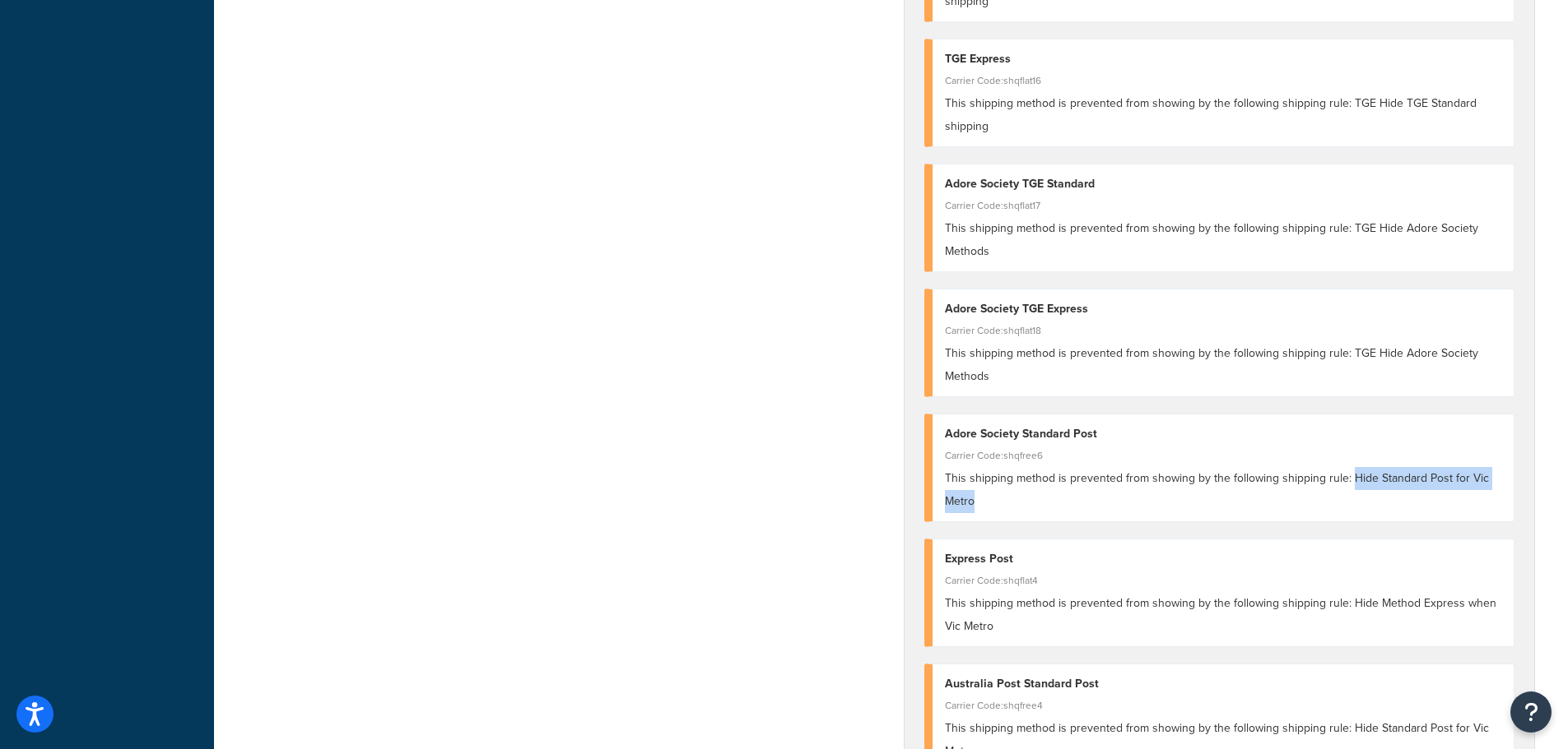
click at [1387, 509] on div "This shipping method is prevented from showing by the following shipping rule: …" at bounding box center [1223, 489] width 557 height 46
copy span "Hide Standard Post for Vic Metro"
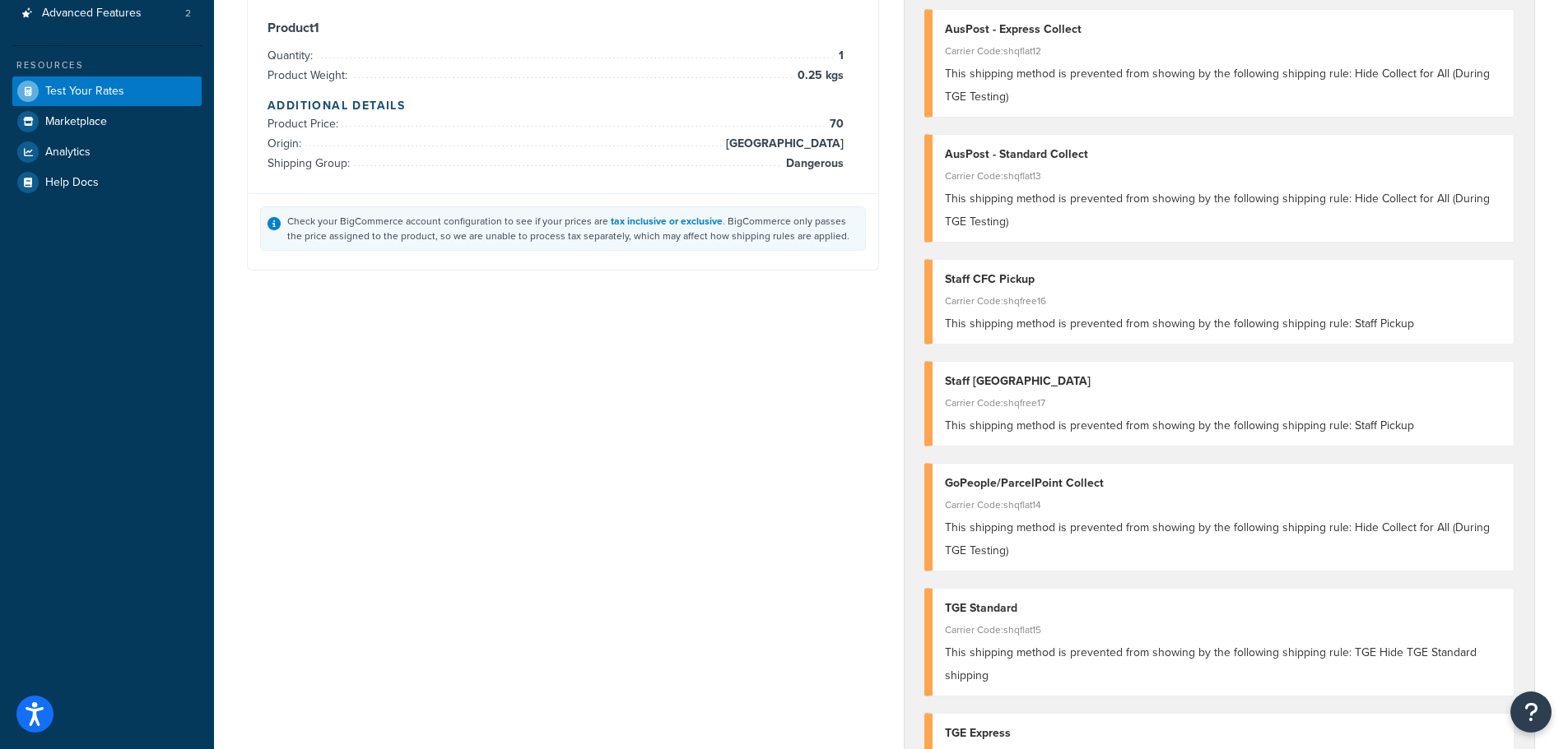
scroll to position [0, 0]
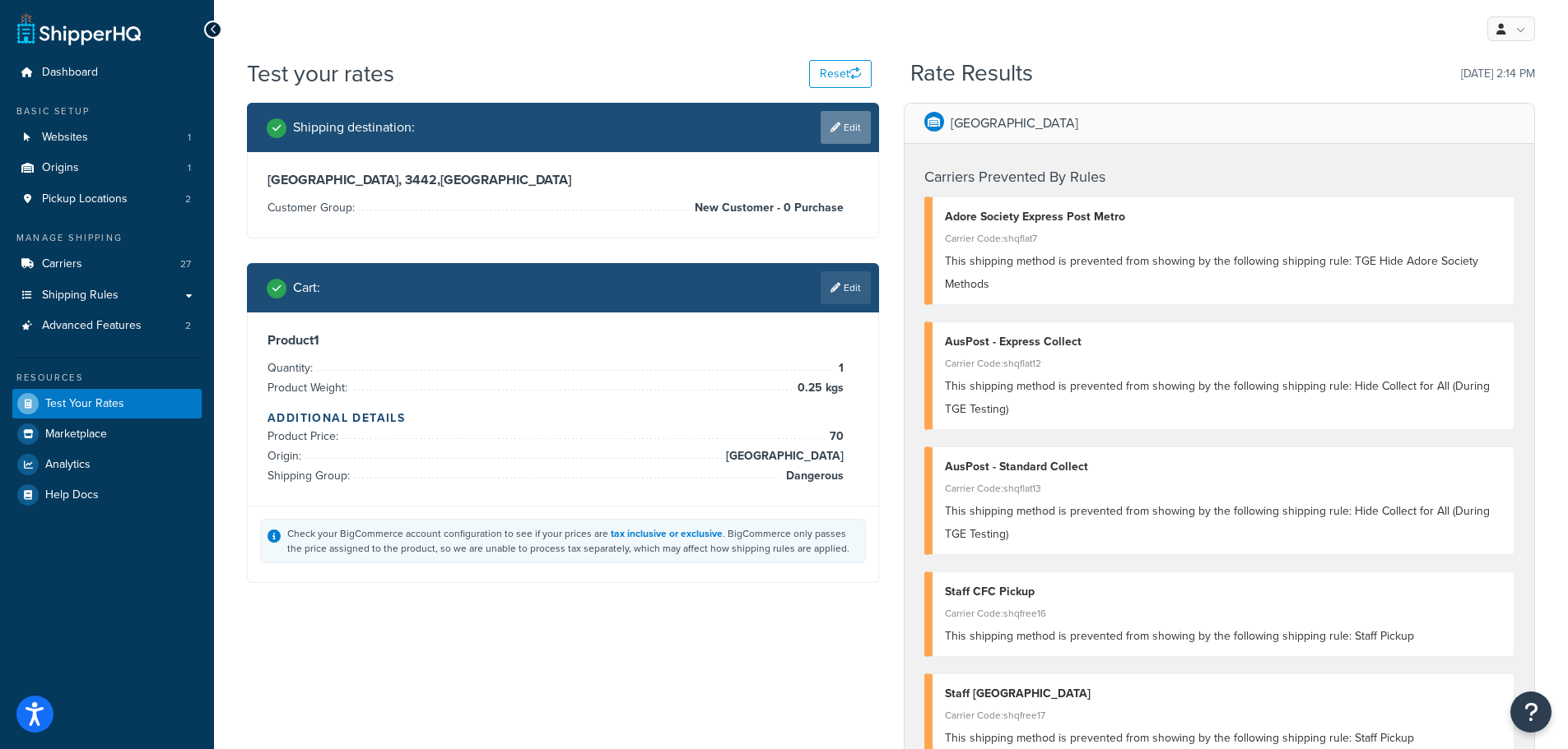
click at [846, 130] on link "Edit" at bounding box center [846, 127] width 51 height 33
select select "AU"
select select "VIC"
select select "New Customer - 0 Purchase"
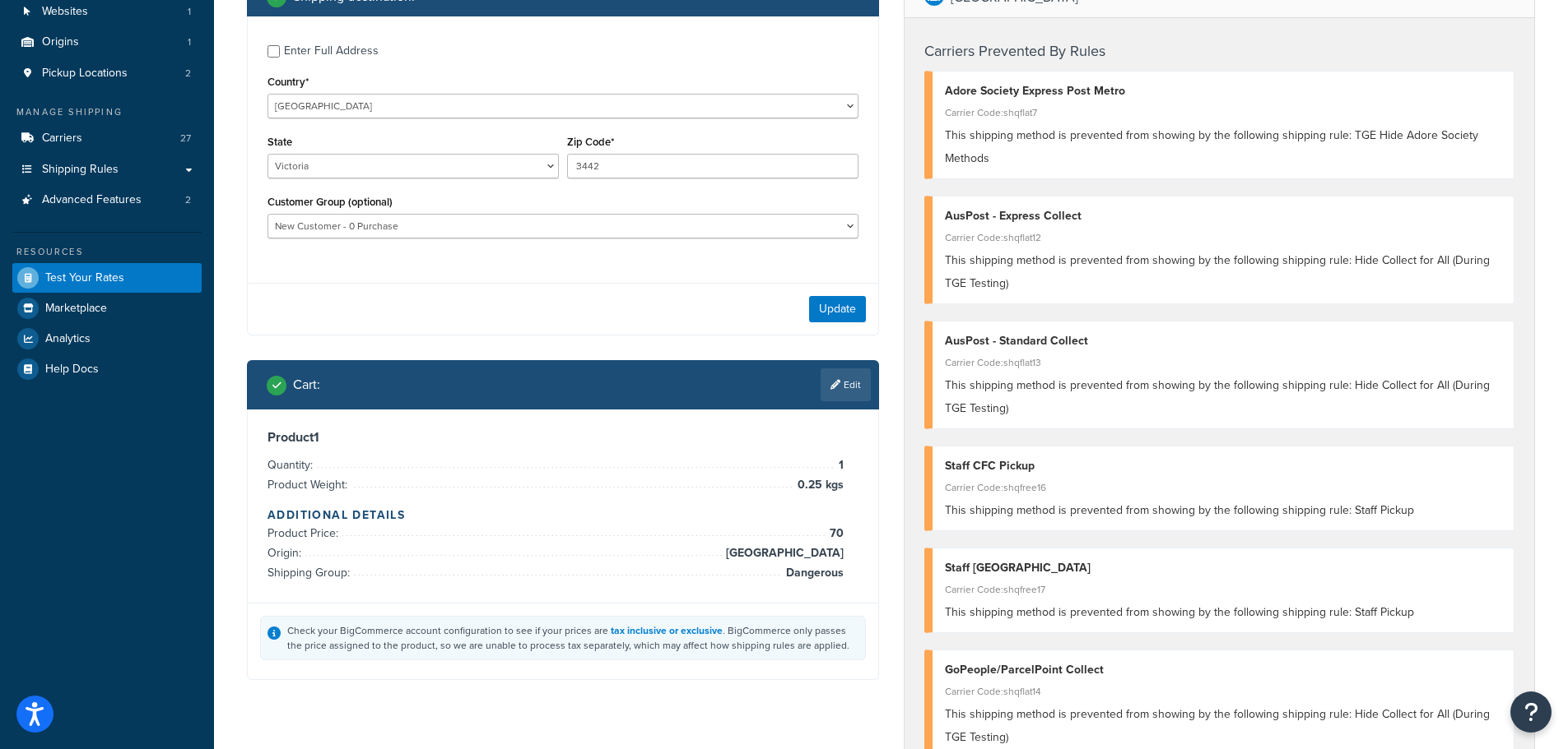
scroll to position [329, 0]
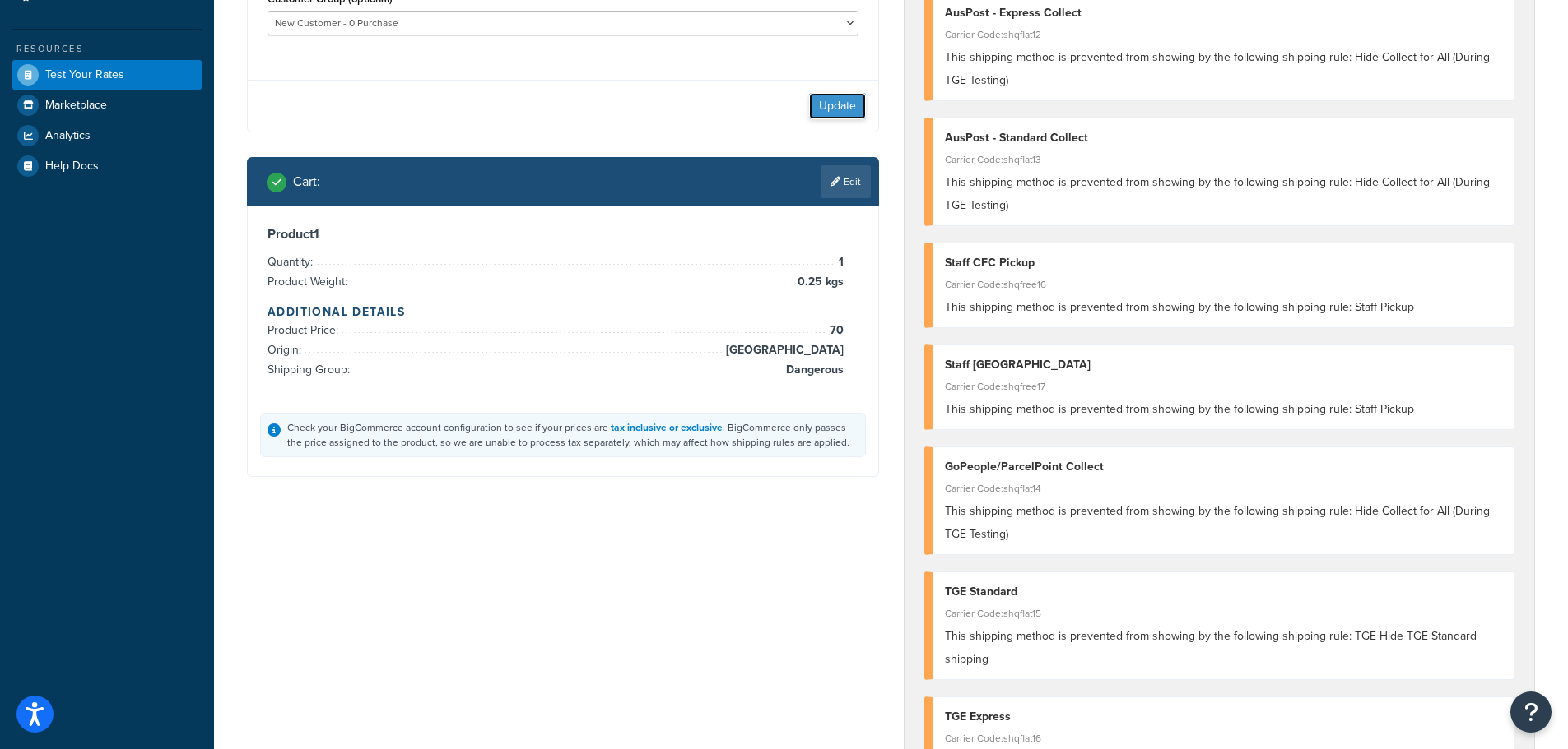
click at [828, 105] on button "Update" at bounding box center [837, 106] width 56 height 26
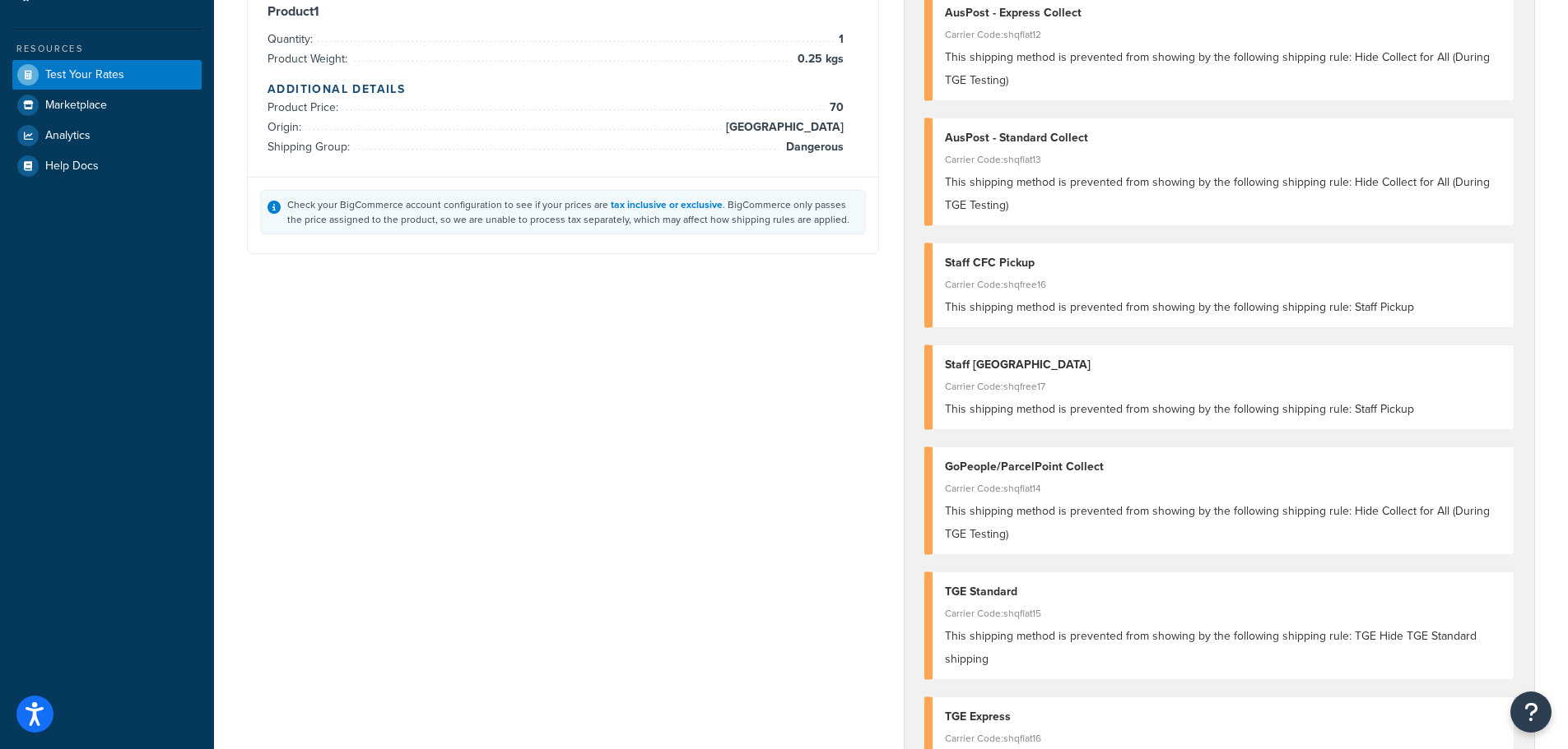
scroll to position [0, 0]
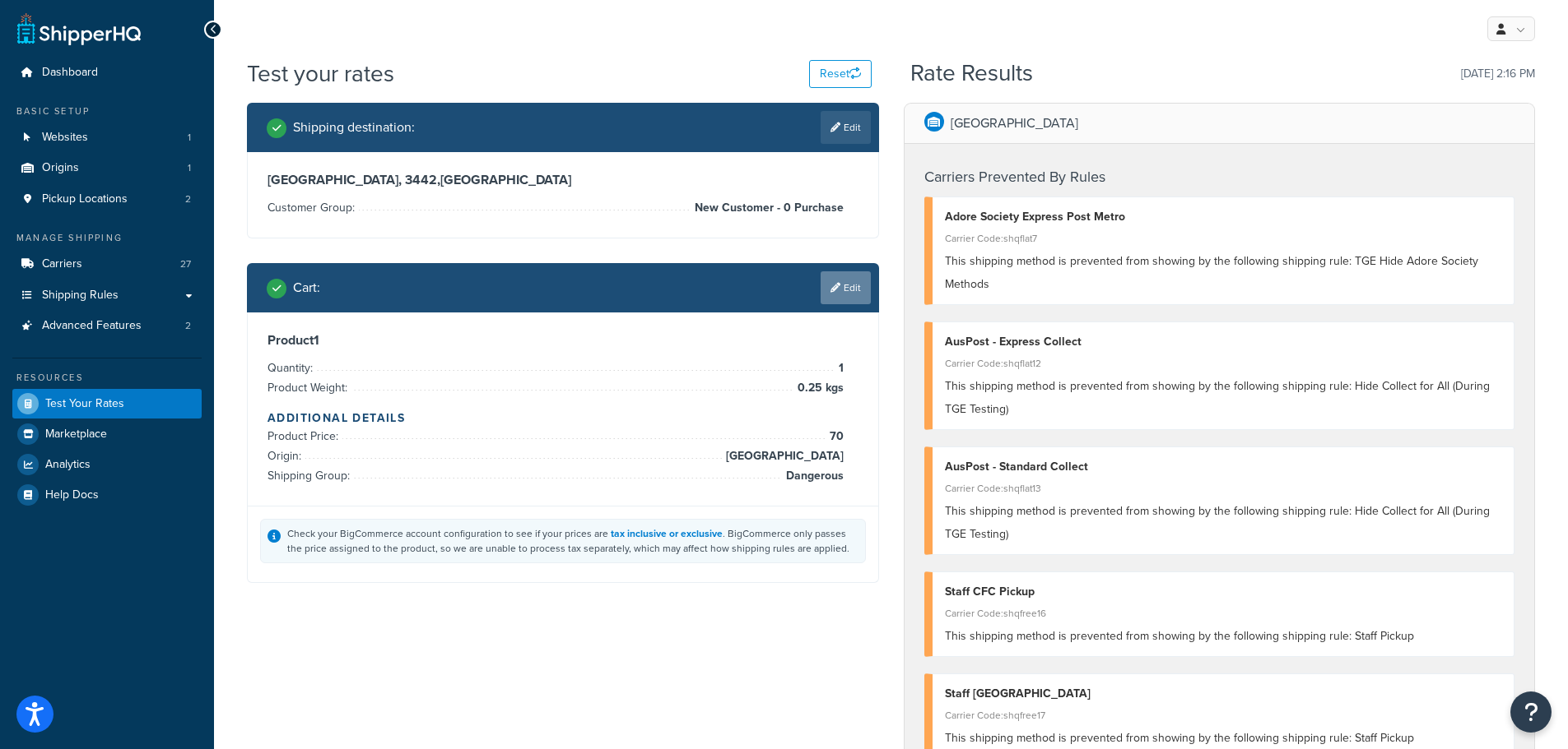
click at [843, 289] on link "Edit" at bounding box center [846, 288] width 51 height 33
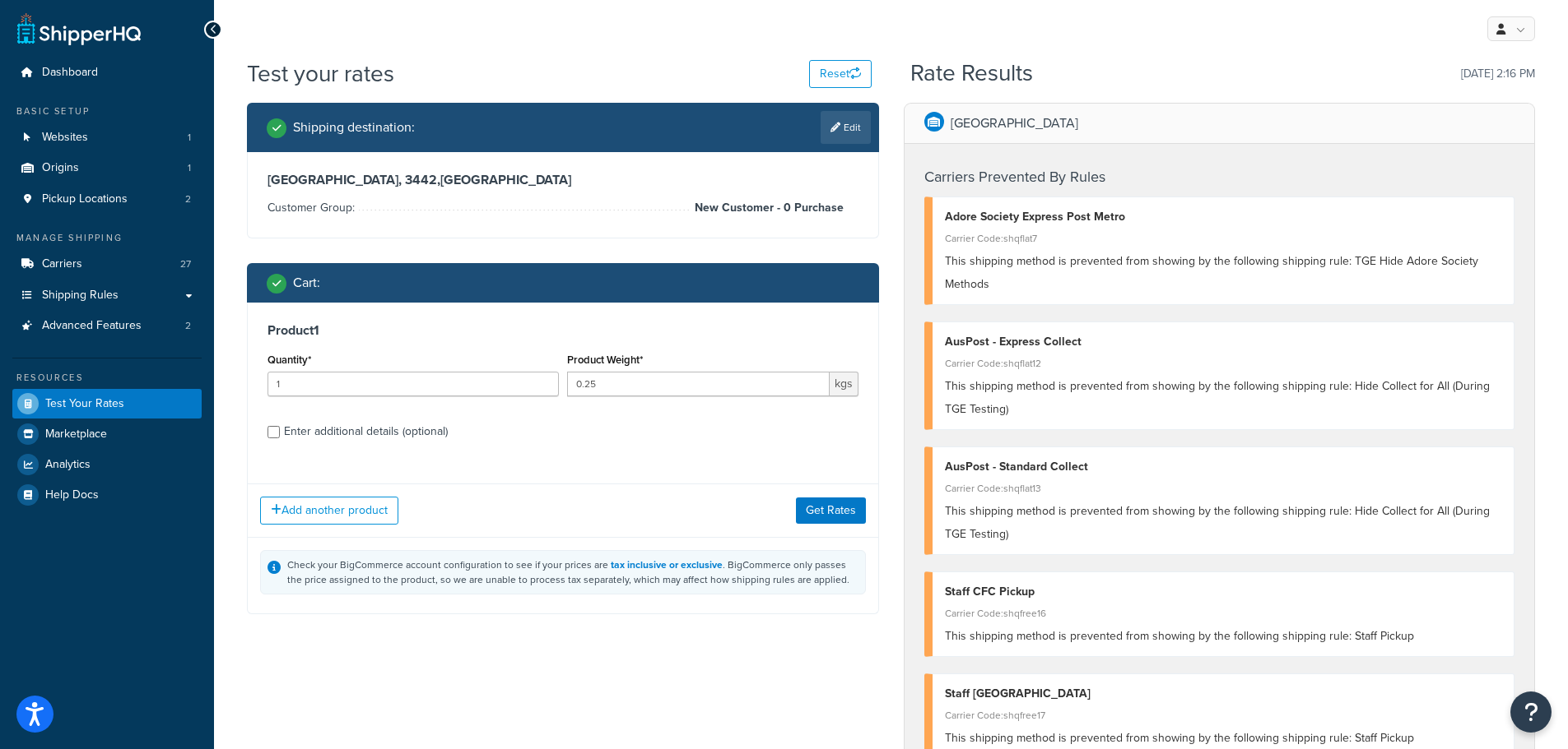
click at [416, 432] on div "Enter additional details (optional)" at bounding box center [366, 432] width 164 height 23
click at [279, 432] on input "Enter additional details (optional)" at bounding box center [273, 432] width 13 height 13
checkbox input "true"
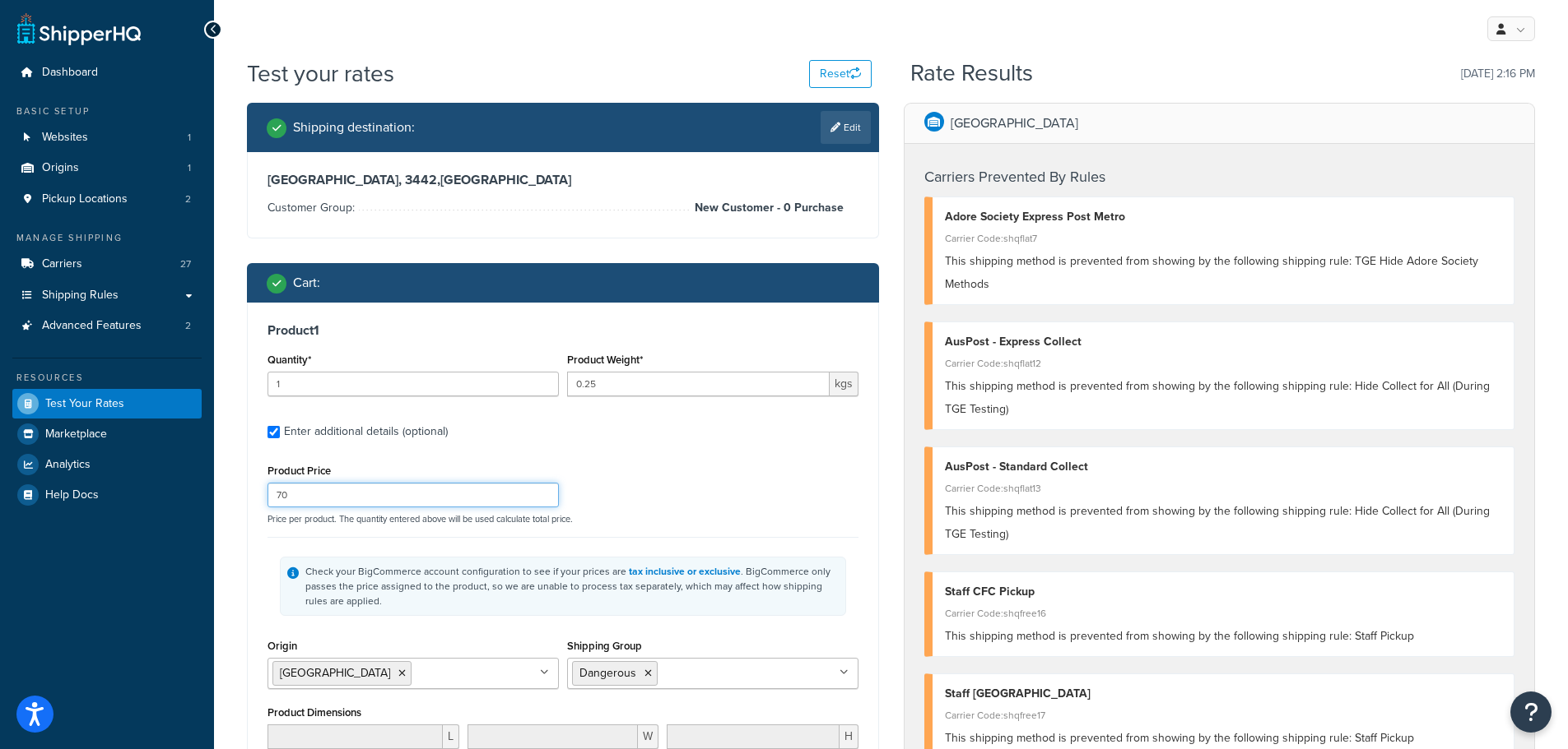
click at [492, 500] on input "70" at bounding box center [413, 494] width 291 height 24
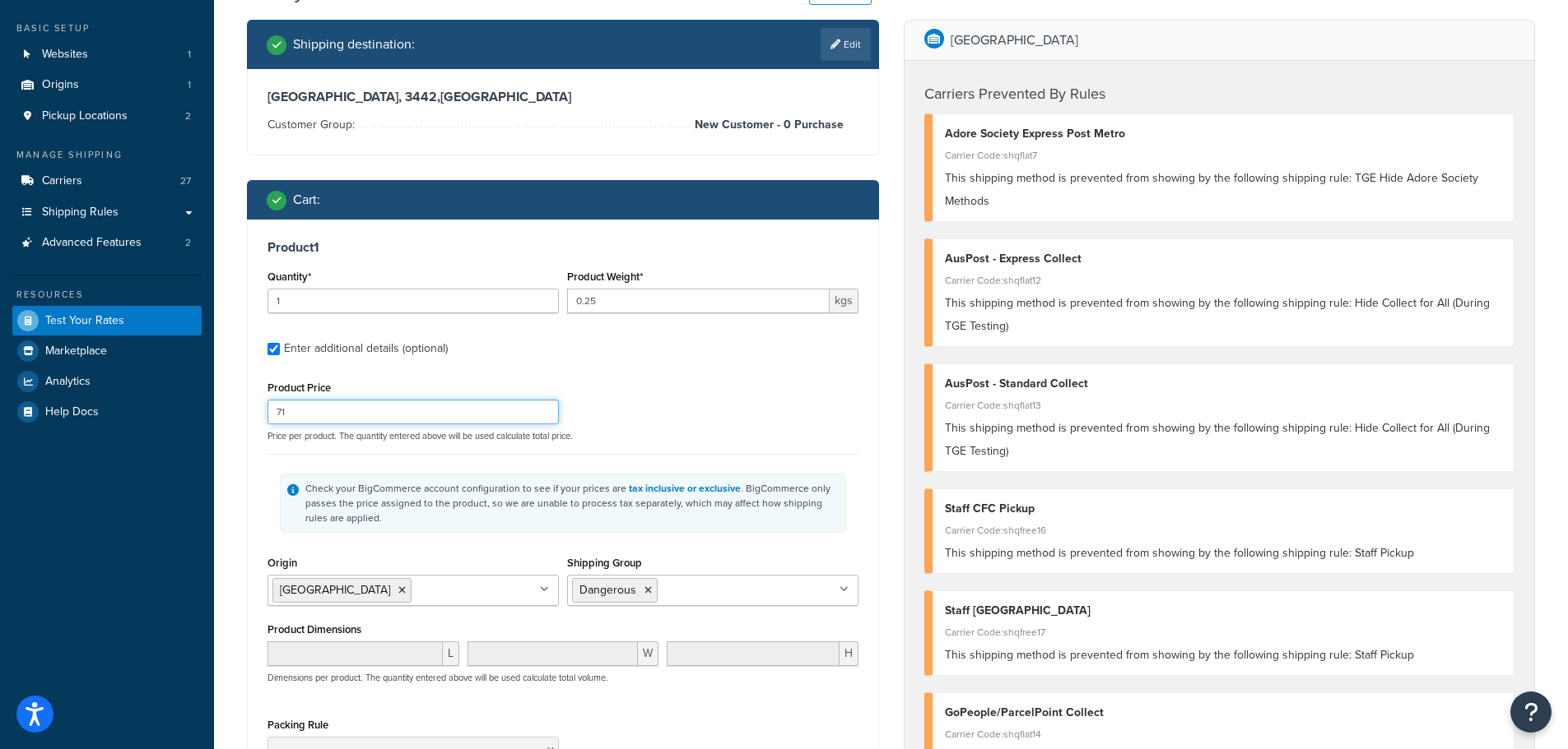
scroll to position [329, 0]
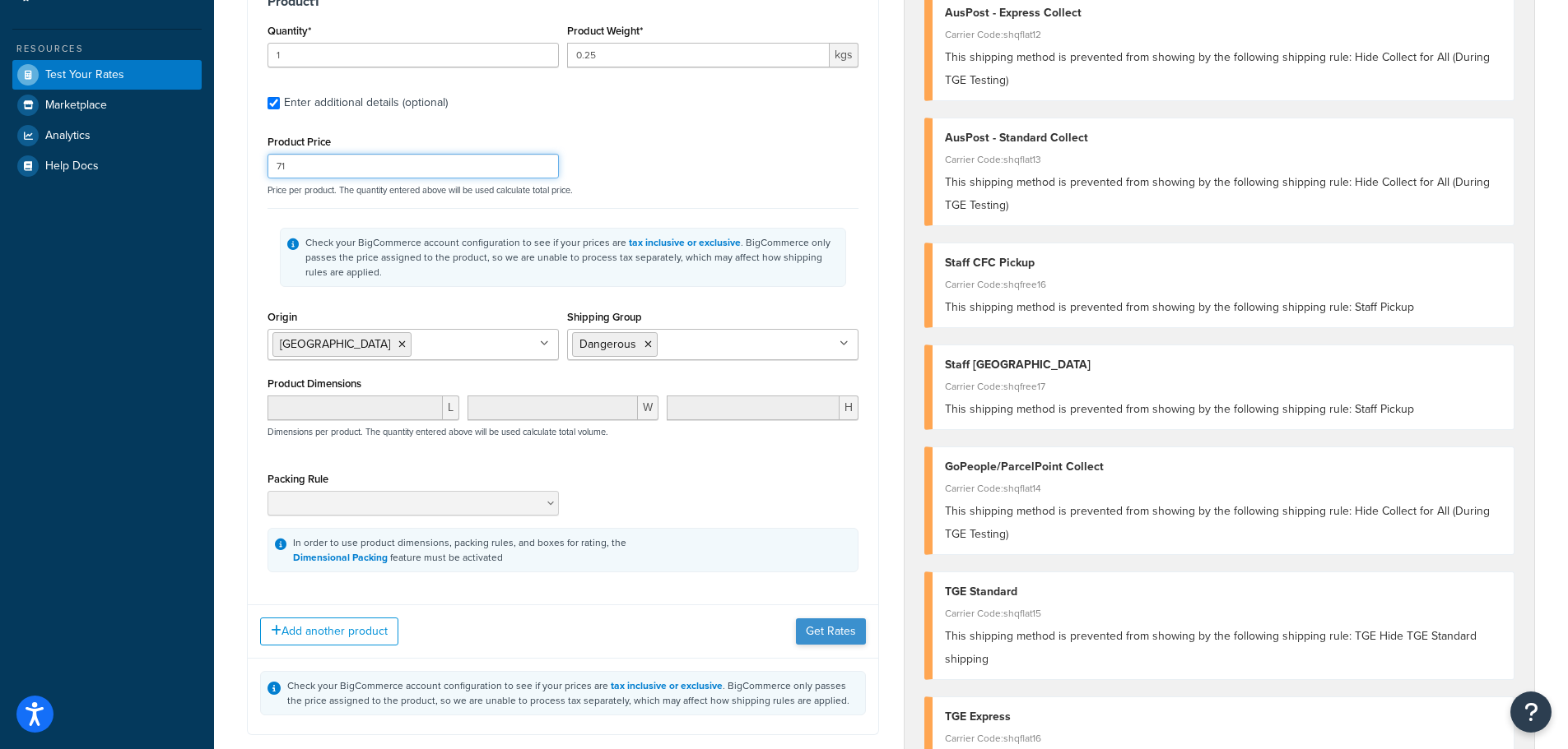
type input "71"
click at [841, 624] on button "Get Rates" at bounding box center [831, 631] width 70 height 26
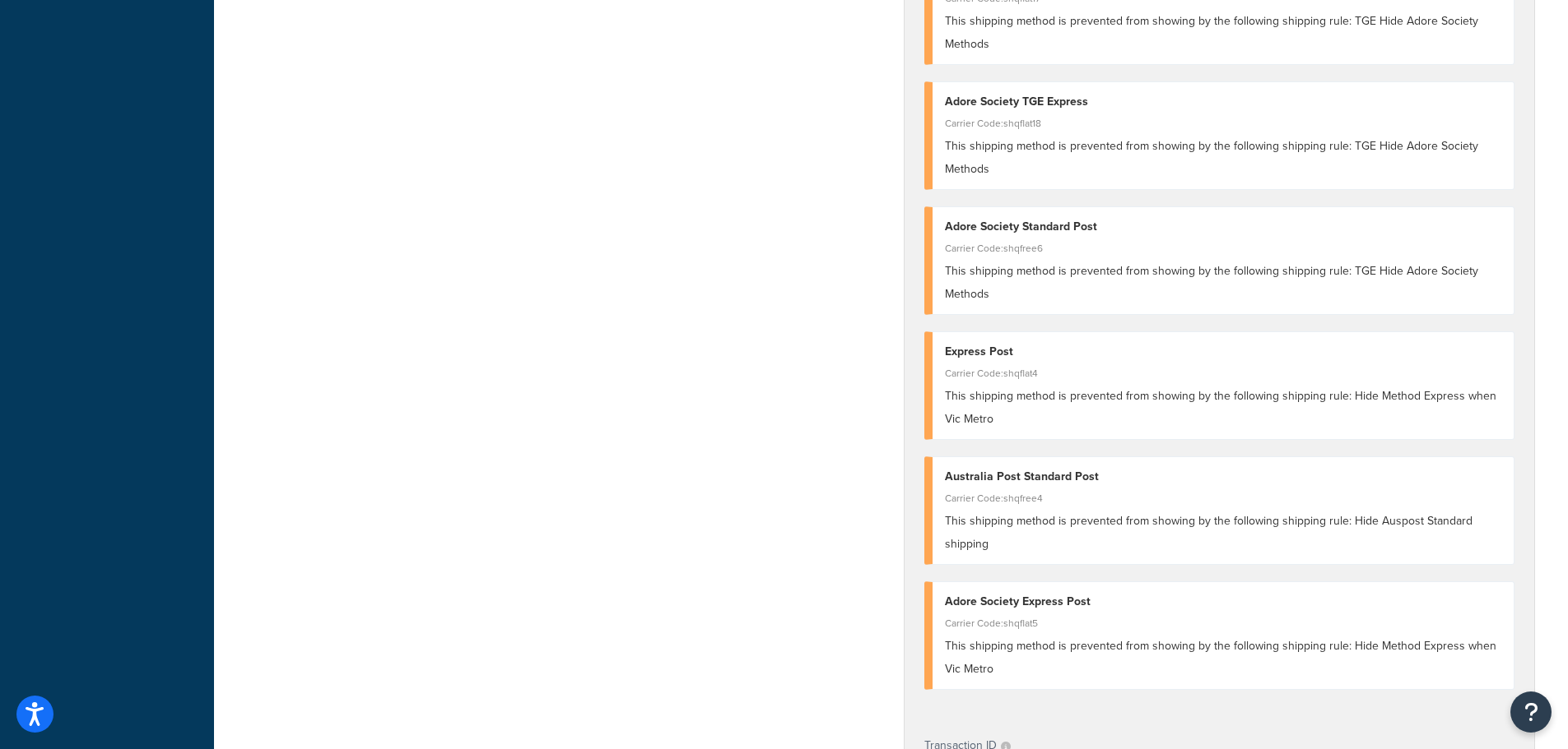
scroll to position [1233, 0]
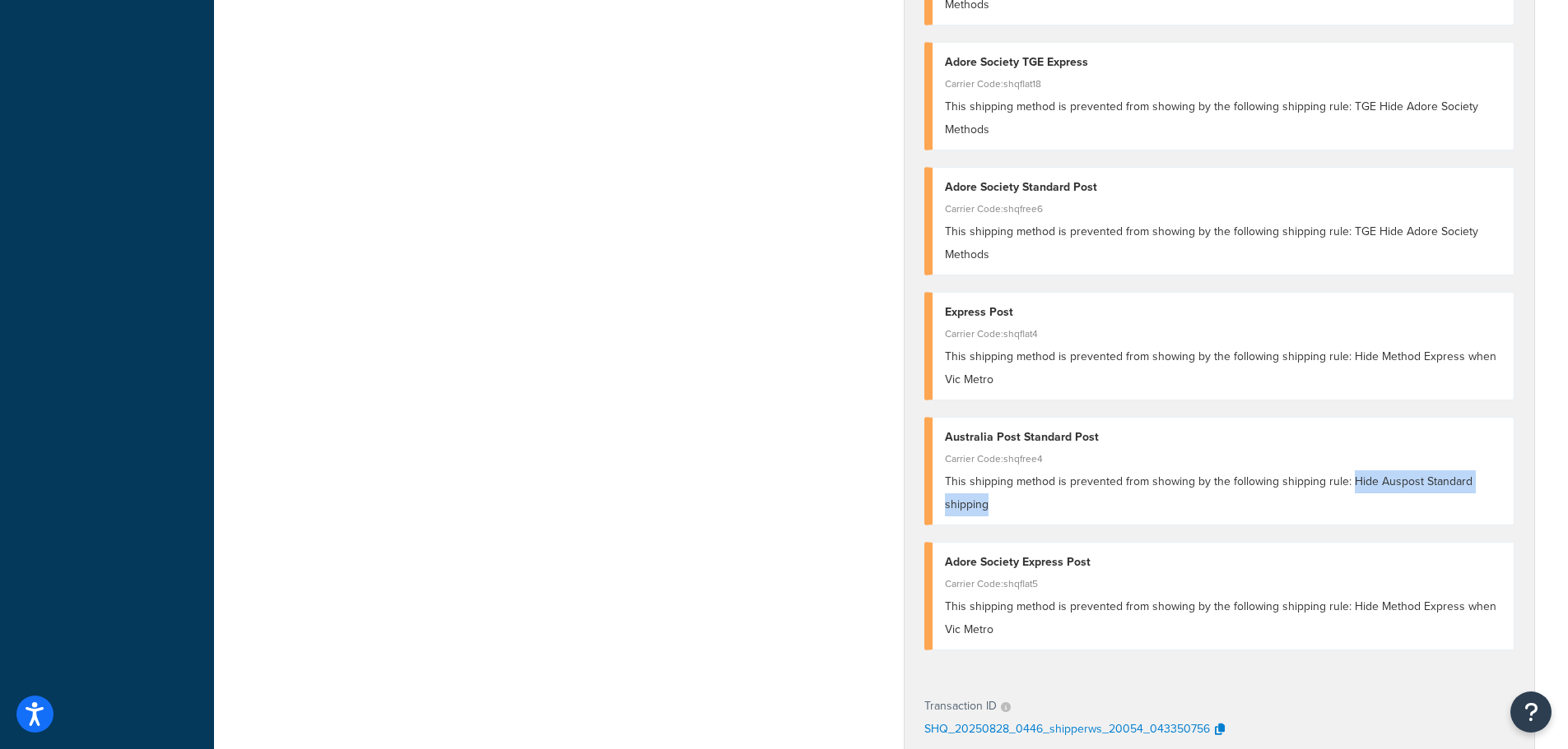
drag, startPoint x: 1347, startPoint y: 482, endPoint x: 1464, endPoint y: 497, distance: 118.0
click at [1464, 497] on div "This shipping method is prevented from showing by the following shipping rule: …" at bounding box center [1223, 493] width 557 height 46
copy span "Hide Auspost Standard shipping"
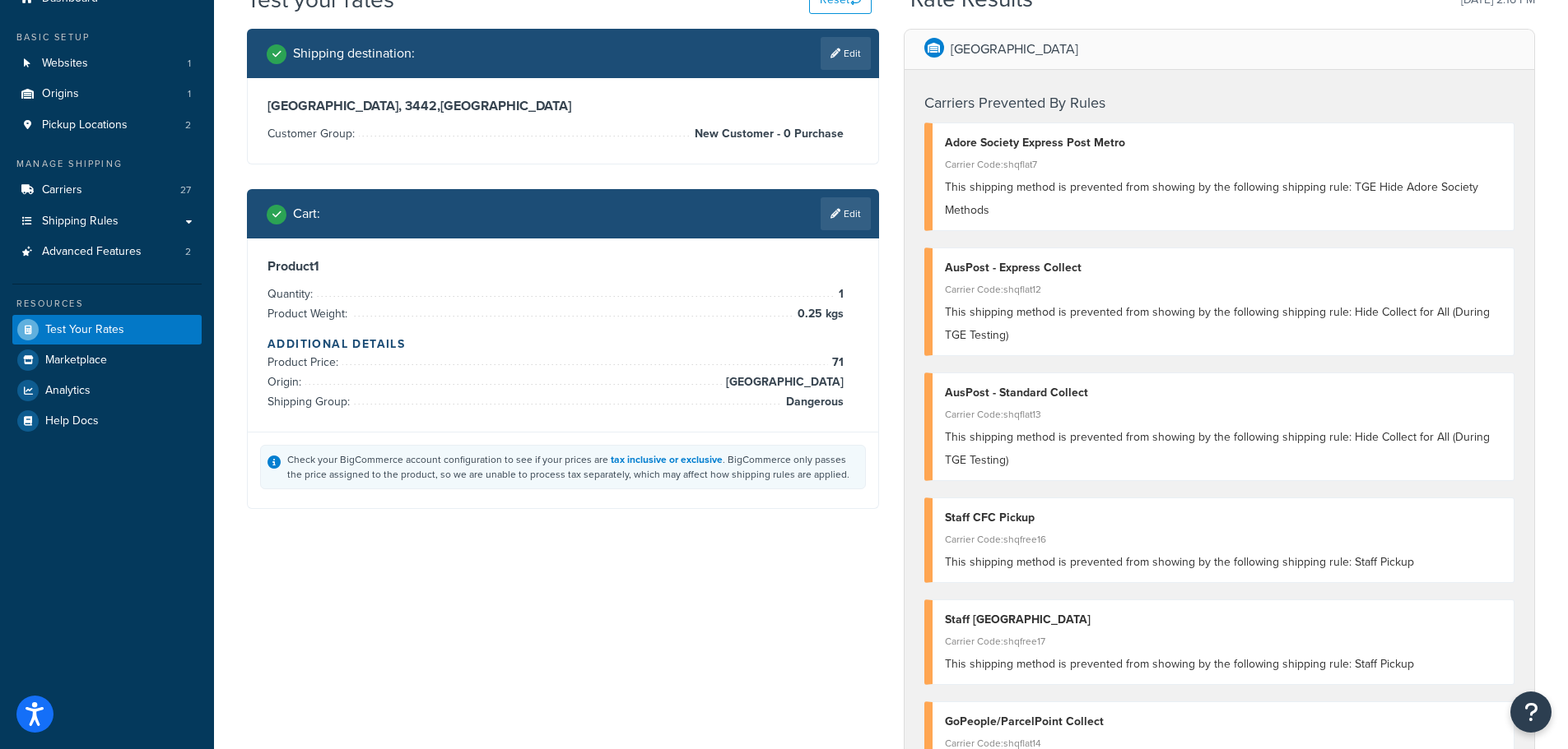
scroll to position [0, 0]
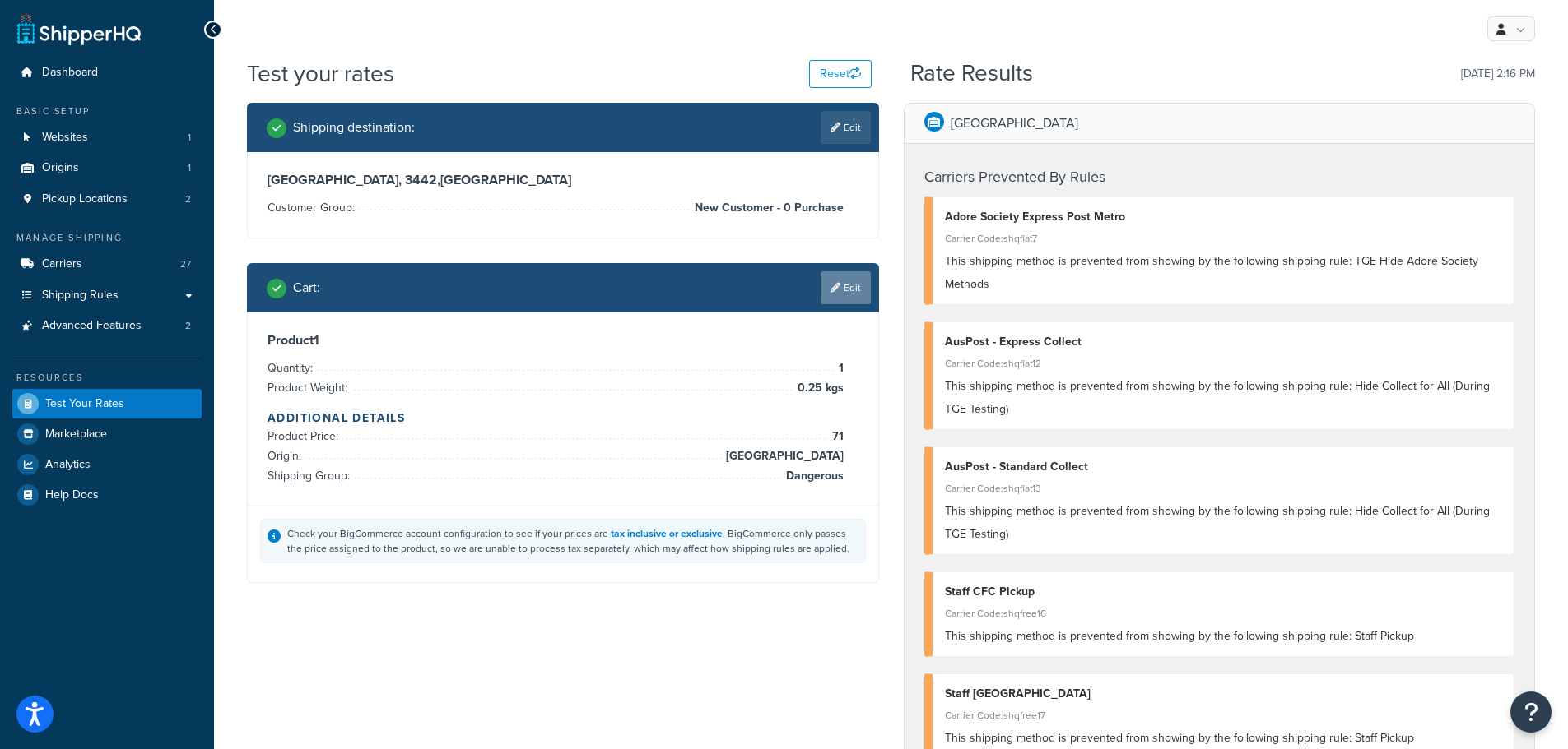
click at [846, 294] on link "Edit" at bounding box center [846, 288] width 51 height 33
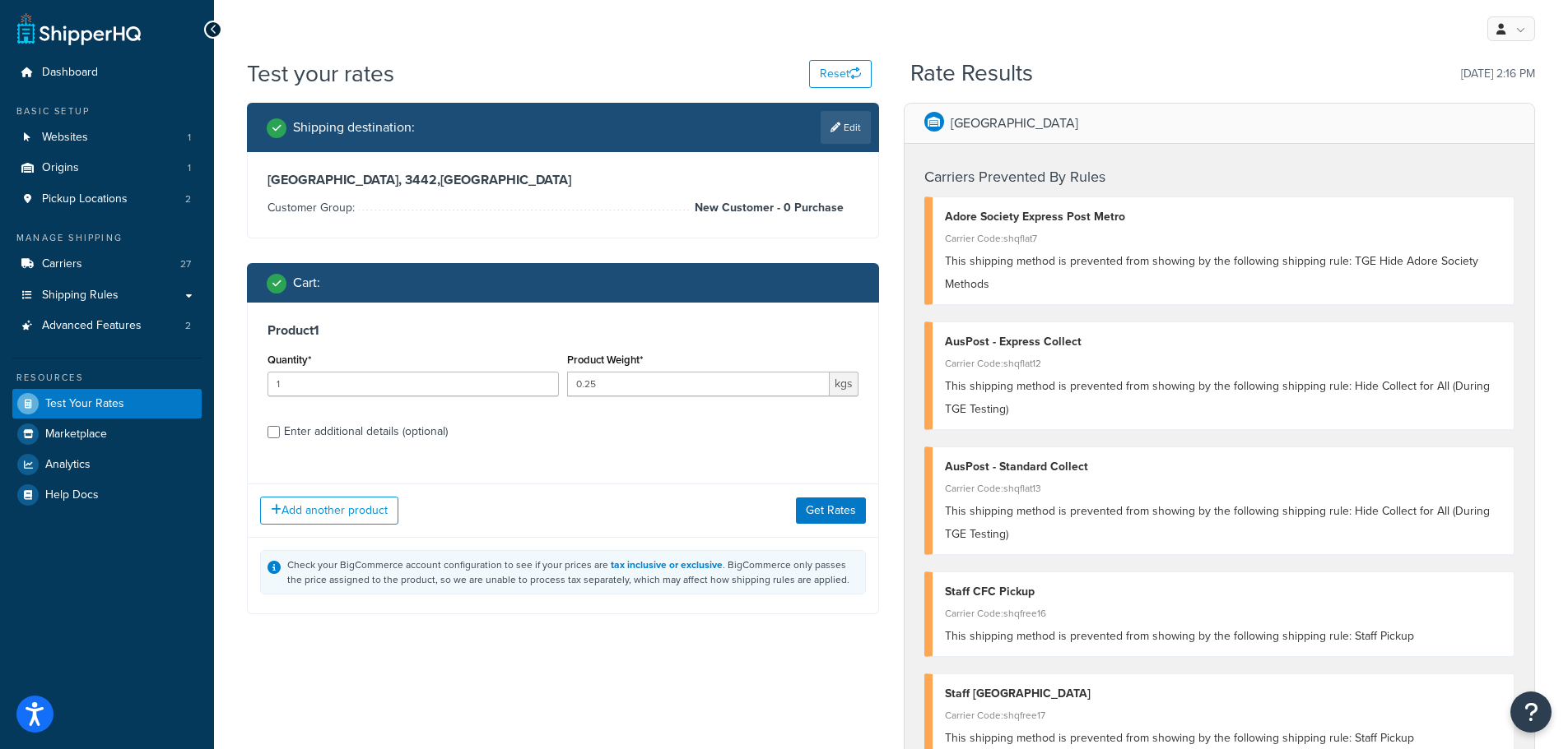
click at [405, 436] on div "Enter additional details (optional)" at bounding box center [366, 432] width 164 height 23
click at [279, 436] on input "Enter additional details (optional)" at bounding box center [273, 432] width 13 height 13
checkbox input "true"
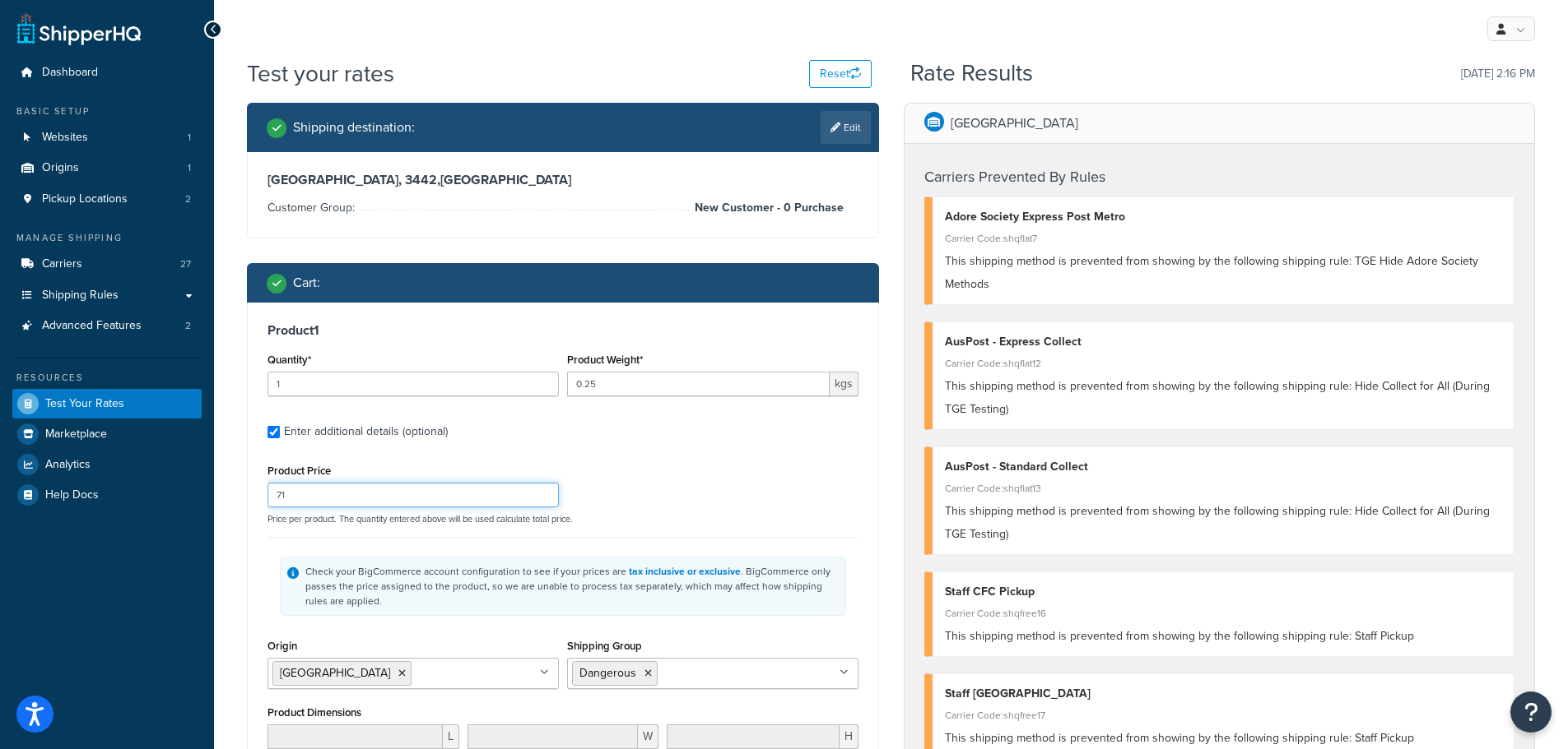
click at [388, 492] on input "71" at bounding box center [413, 494] width 291 height 24
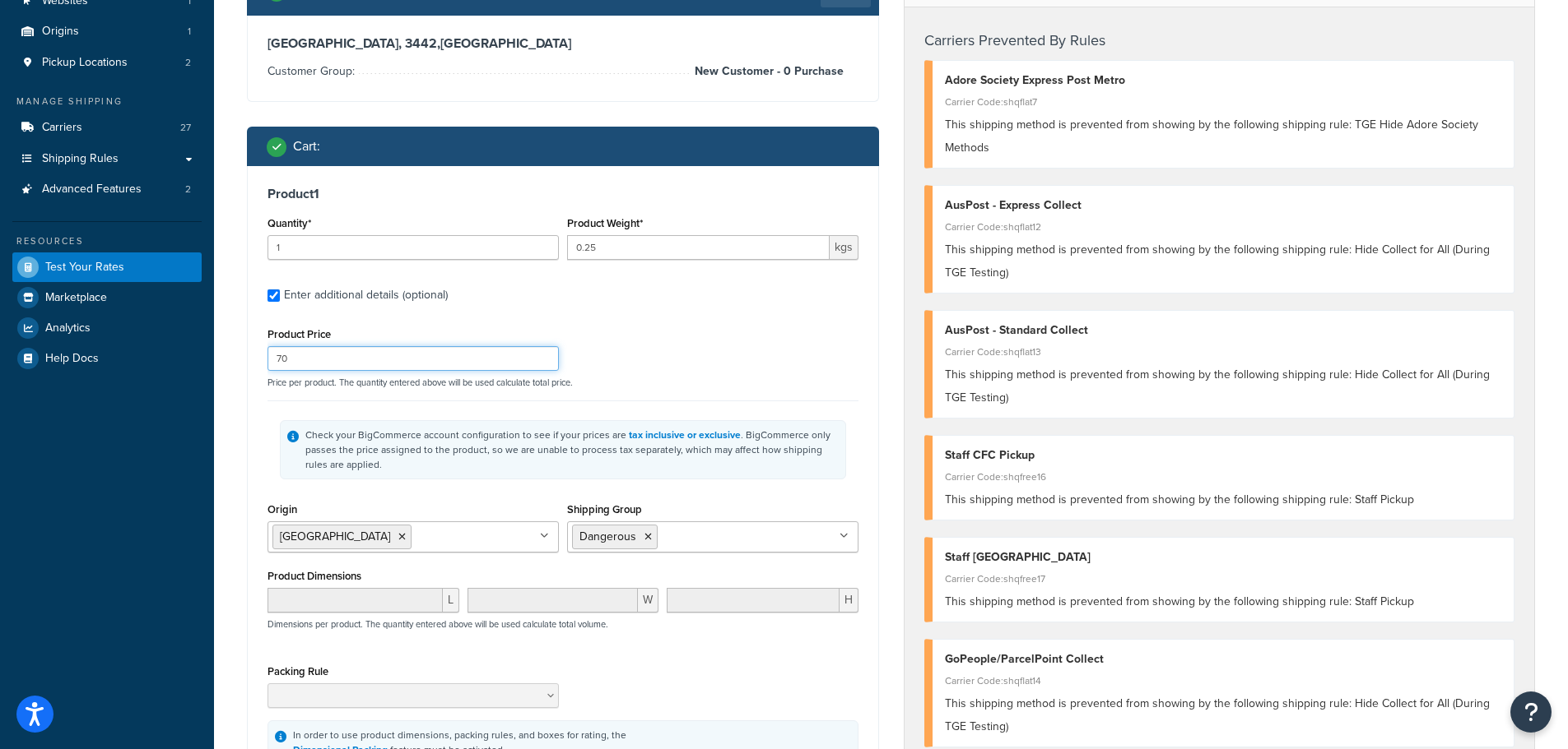
scroll to position [247, 0]
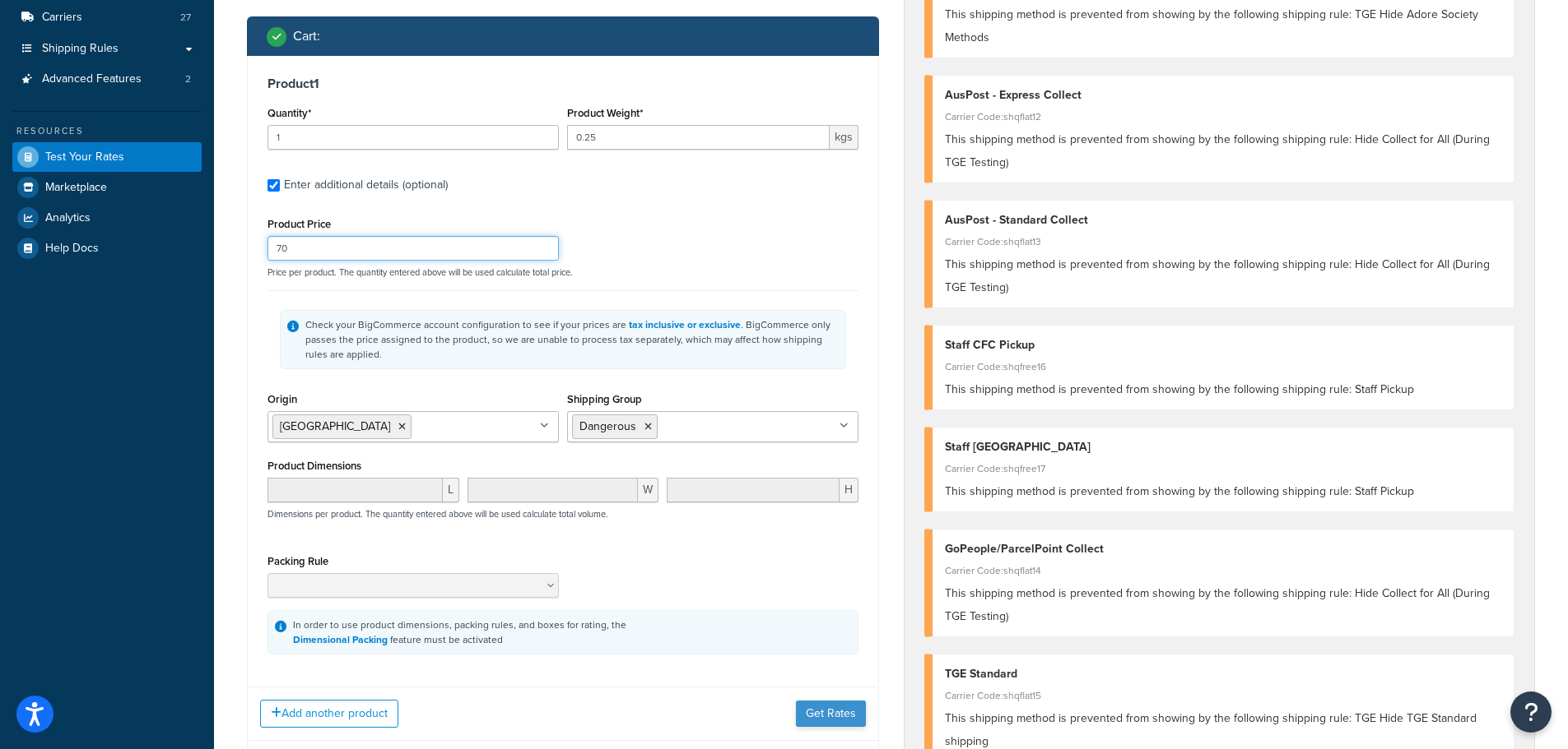
type input "70"
click at [825, 712] on button "Get Rates" at bounding box center [831, 713] width 70 height 26
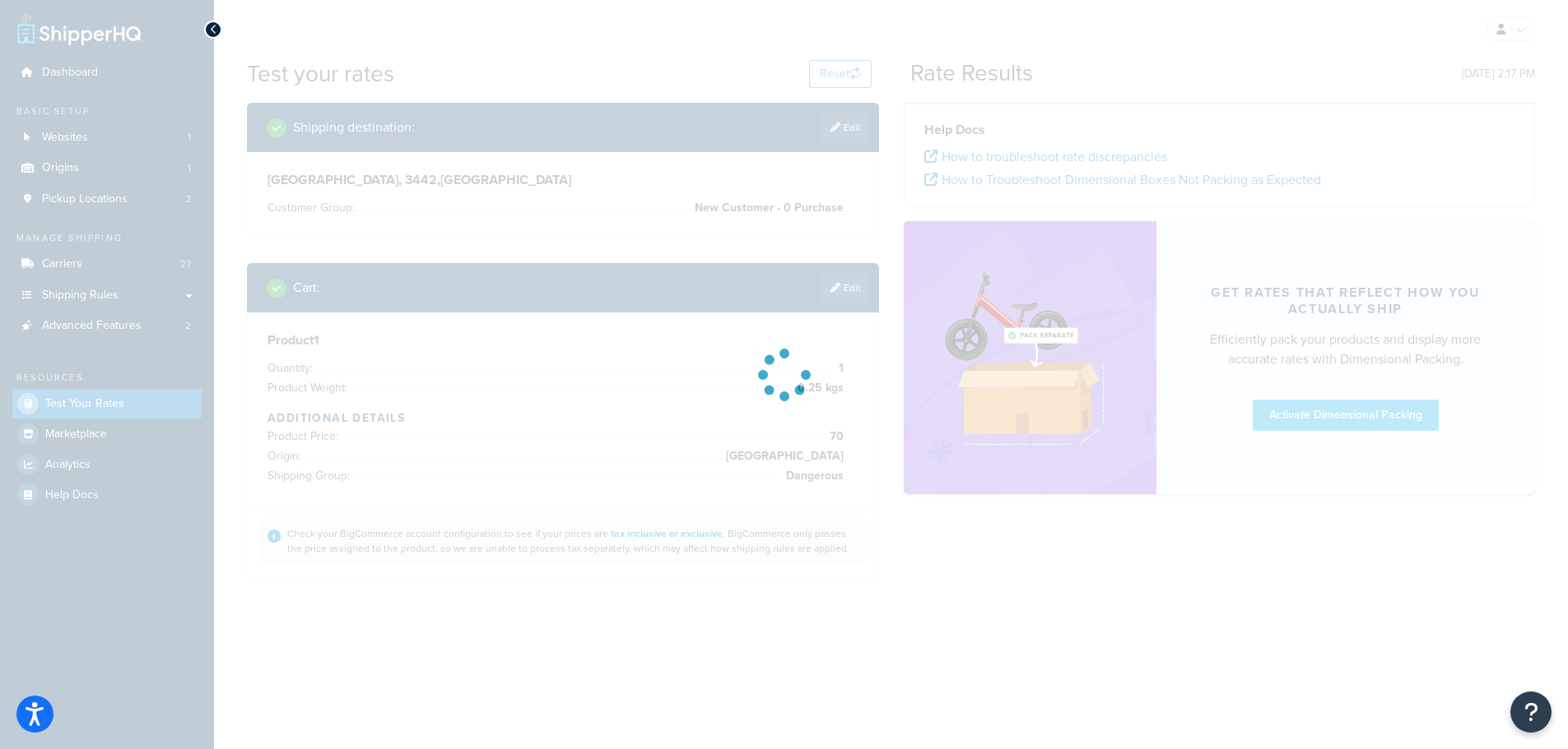
scroll to position [0, 0]
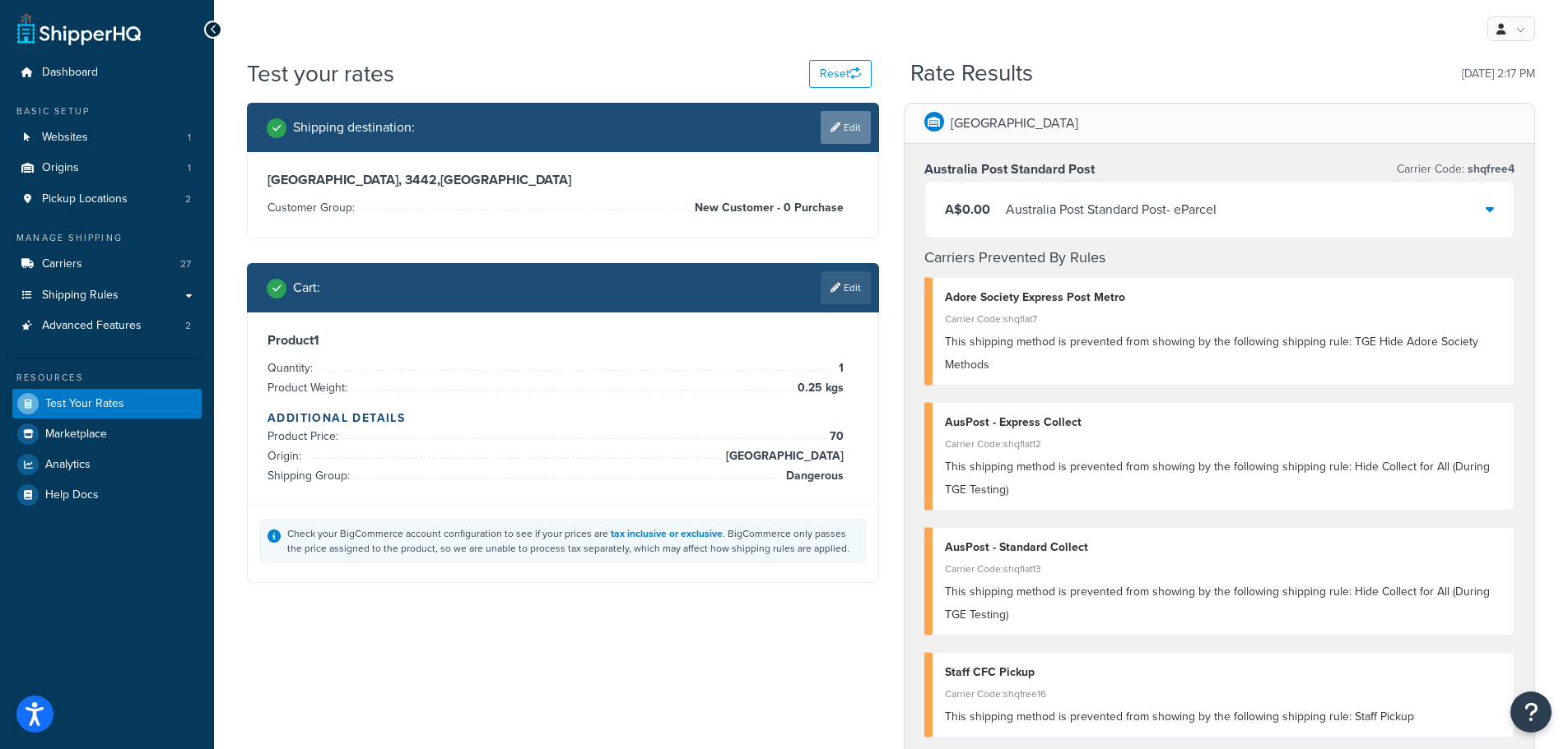
click at [849, 123] on link "Edit" at bounding box center [846, 127] width 51 height 33
select select "AU"
select select "VIC"
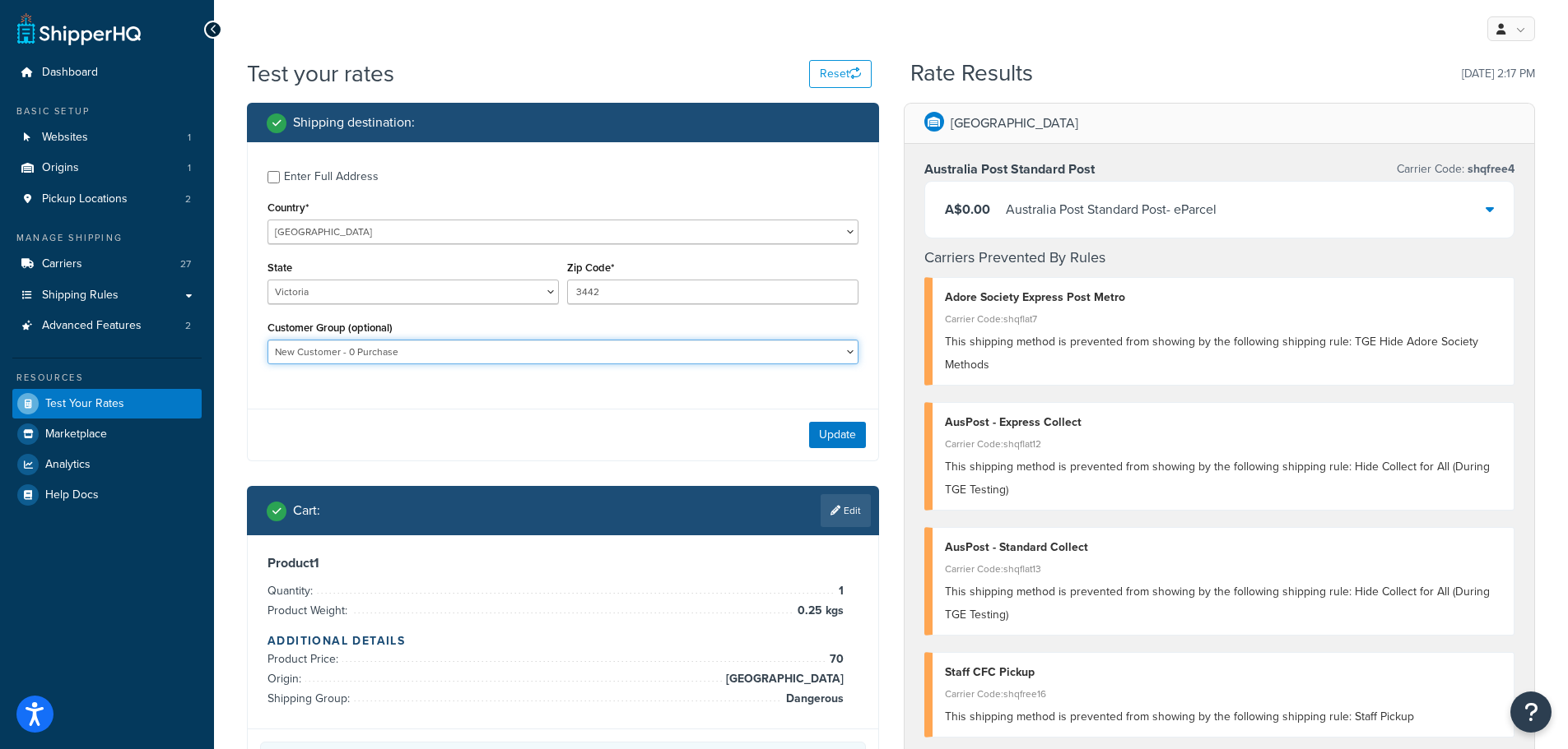
click at [530, 356] on select "Adore Staff Existing Customer - Purchased before Loyalty Level 1 Loyalty Level …" at bounding box center [563, 351] width 591 height 24
select select "Existing Customer - Purchased before"
click at [268, 339] on select "Adore Staff Existing Customer - Purchased before Loyalty Level 1 Loyalty Level …" at bounding box center [563, 351] width 591 height 24
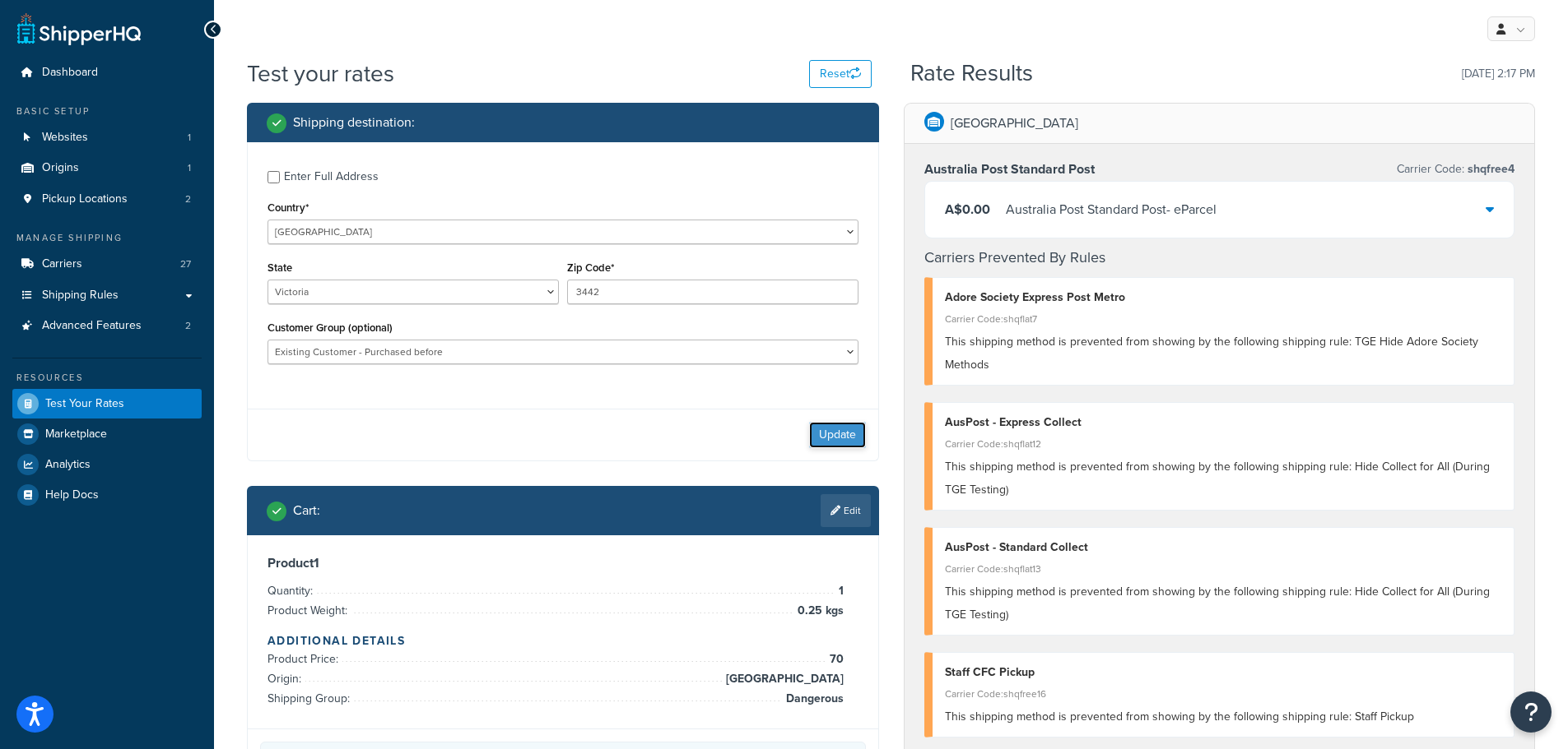
click at [847, 432] on button "Update" at bounding box center [837, 435] width 56 height 26
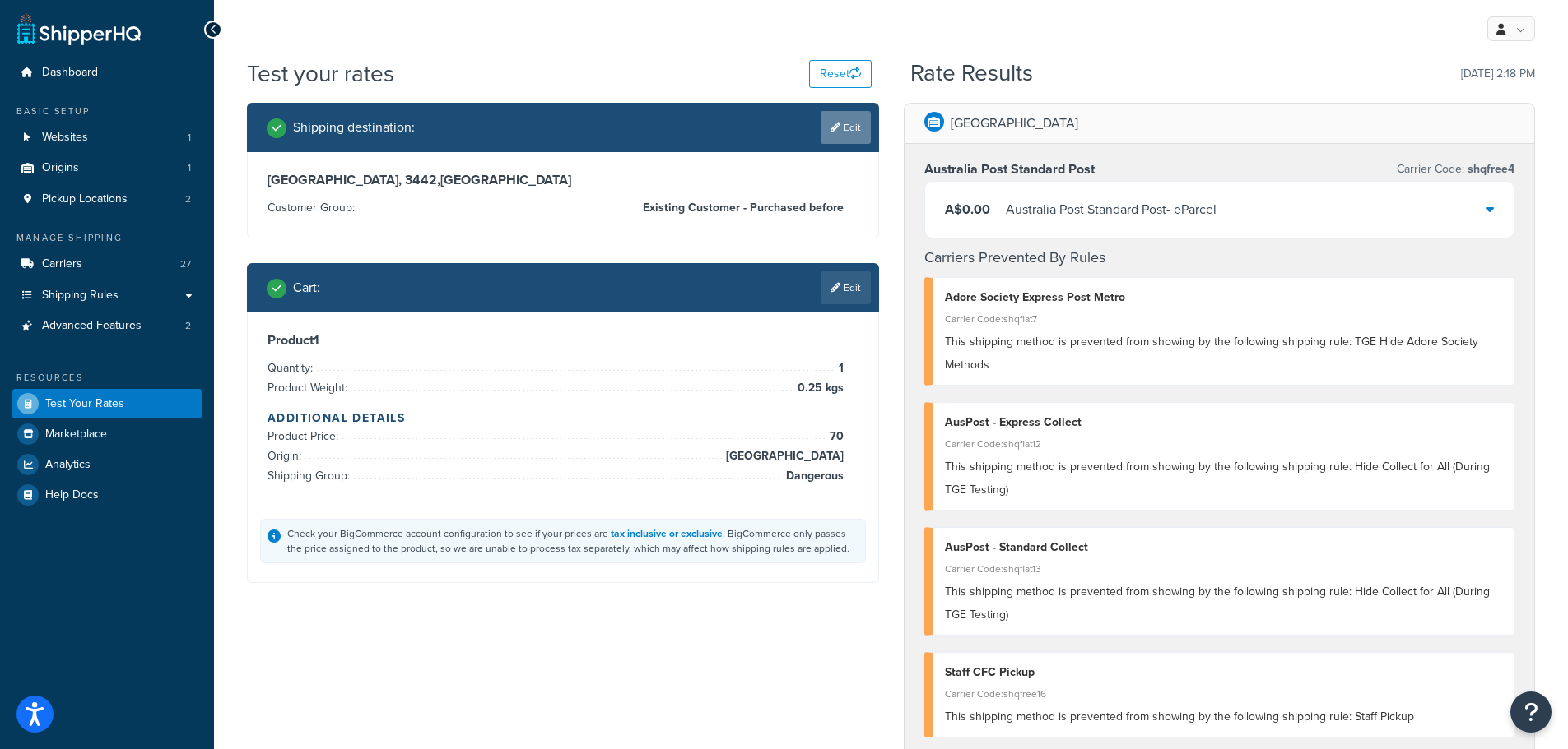
click at [846, 130] on link "Edit" at bounding box center [846, 127] width 51 height 33
select select "AU"
select select "VIC"
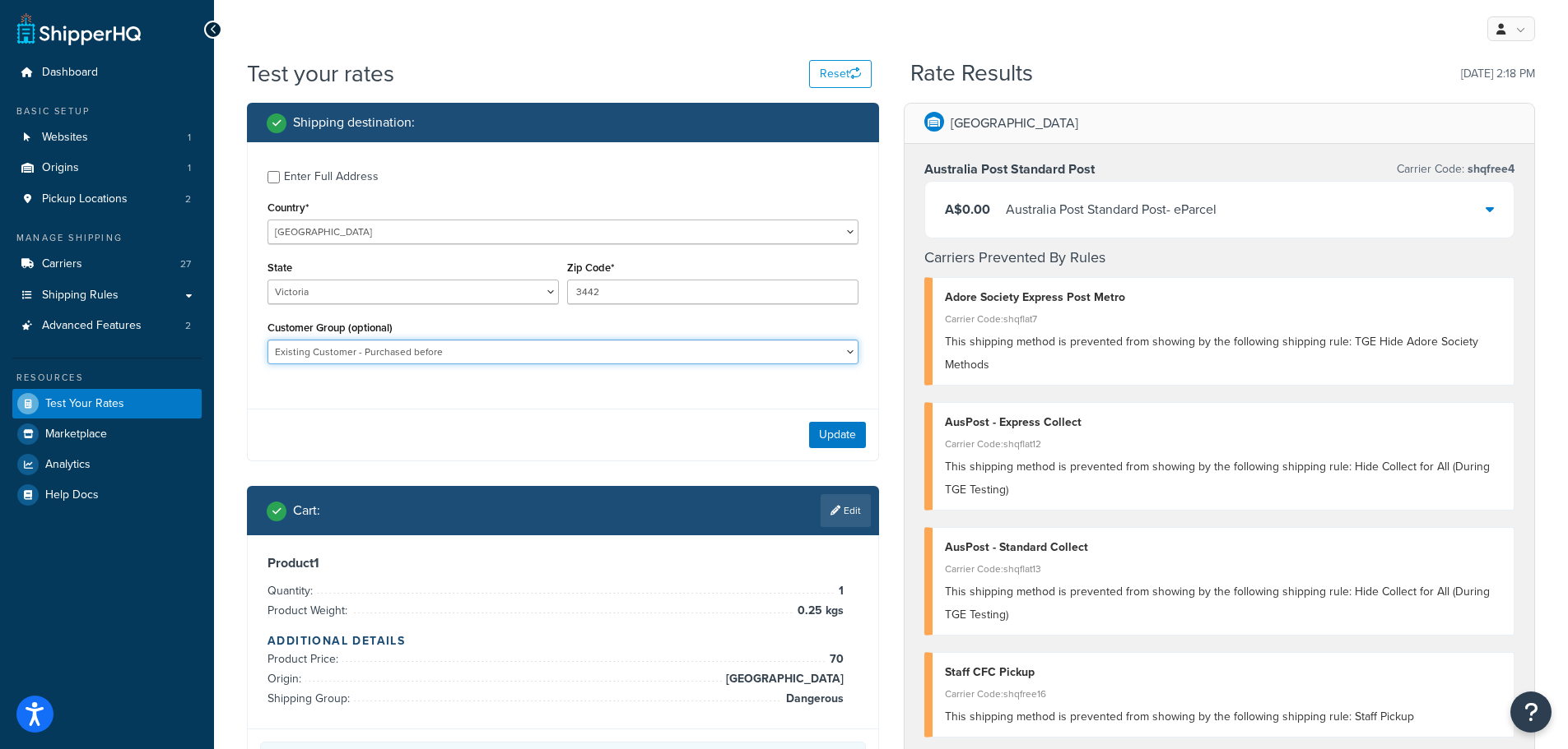
click at [832, 352] on select "Adore Staff Existing Customer - Purchased before Loyalty Level 1 Loyalty Level …" at bounding box center [563, 351] width 591 height 24
select select "Loyalty Level 1"
click at [268, 339] on select "Adore Staff Existing Customer - Purchased before Loyalty Level 1 Loyalty Level …" at bounding box center [563, 351] width 591 height 24
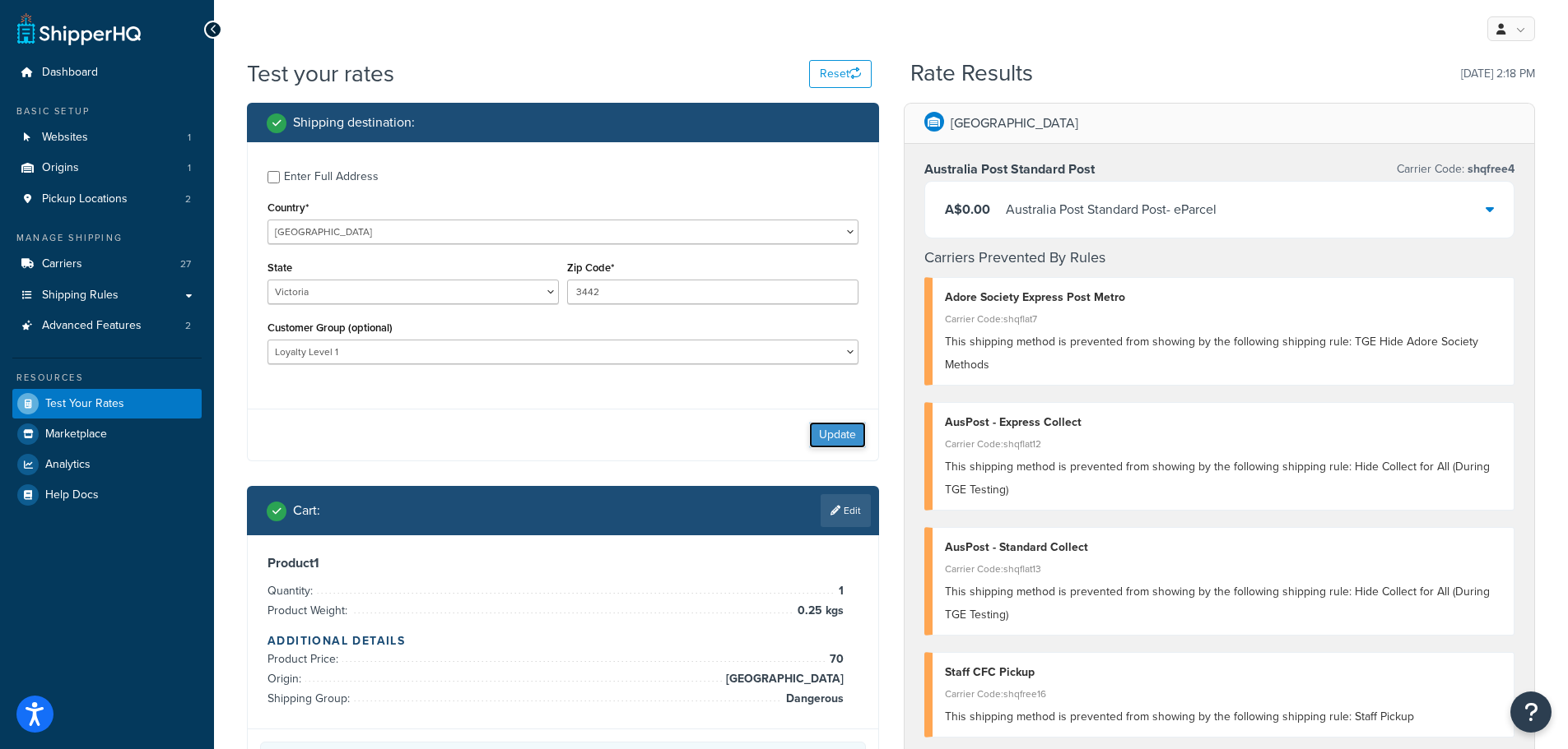
click at [848, 441] on button "Update" at bounding box center [837, 435] width 56 height 26
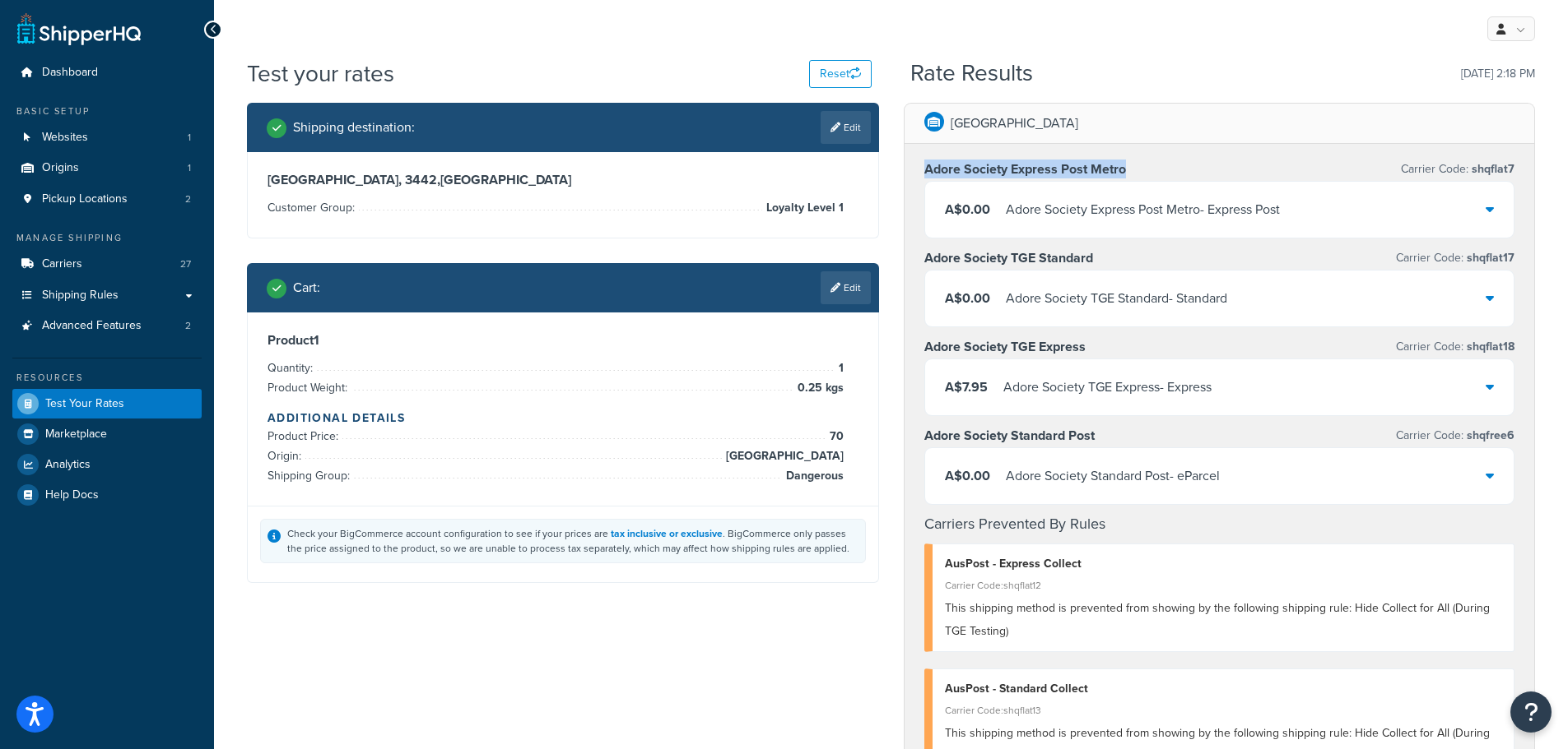
drag, startPoint x: 1137, startPoint y: 170, endPoint x: 928, endPoint y: 169, distance: 209.0
click at [928, 169] on div "Adore Society Express Post Metro Carrier Code: shqflat7" at bounding box center [1219, 169] width 591 height 23
copy h3 "Adore Society Express Post Metro"
click at [1371, 208] on div "A$0.00 Adore Society Express Post Metro - Express Post" at bounding box center [1219, 209] width 589 height 55
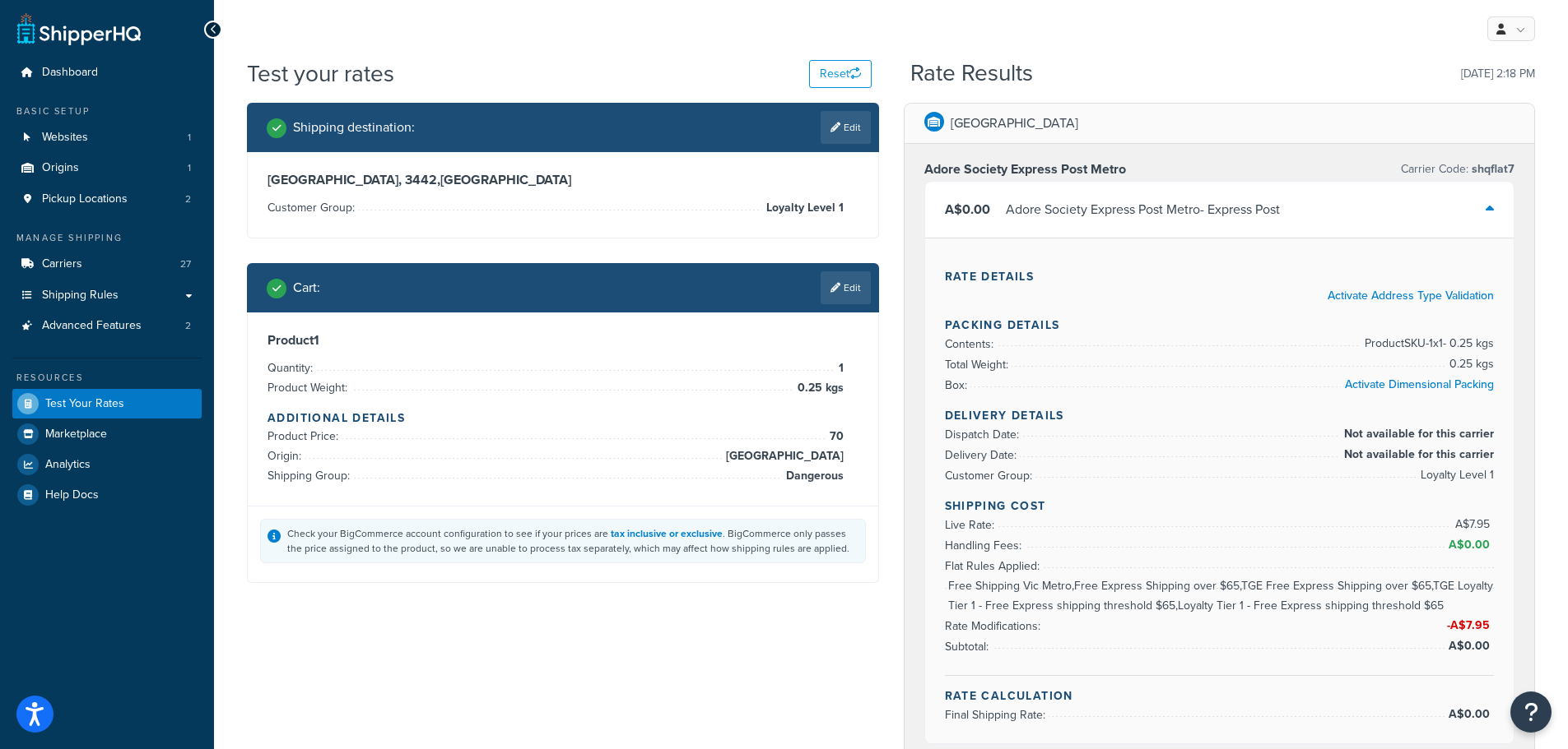
click at [1485, 202] on icon at bounding box center [1489, 209] width 8 height 14
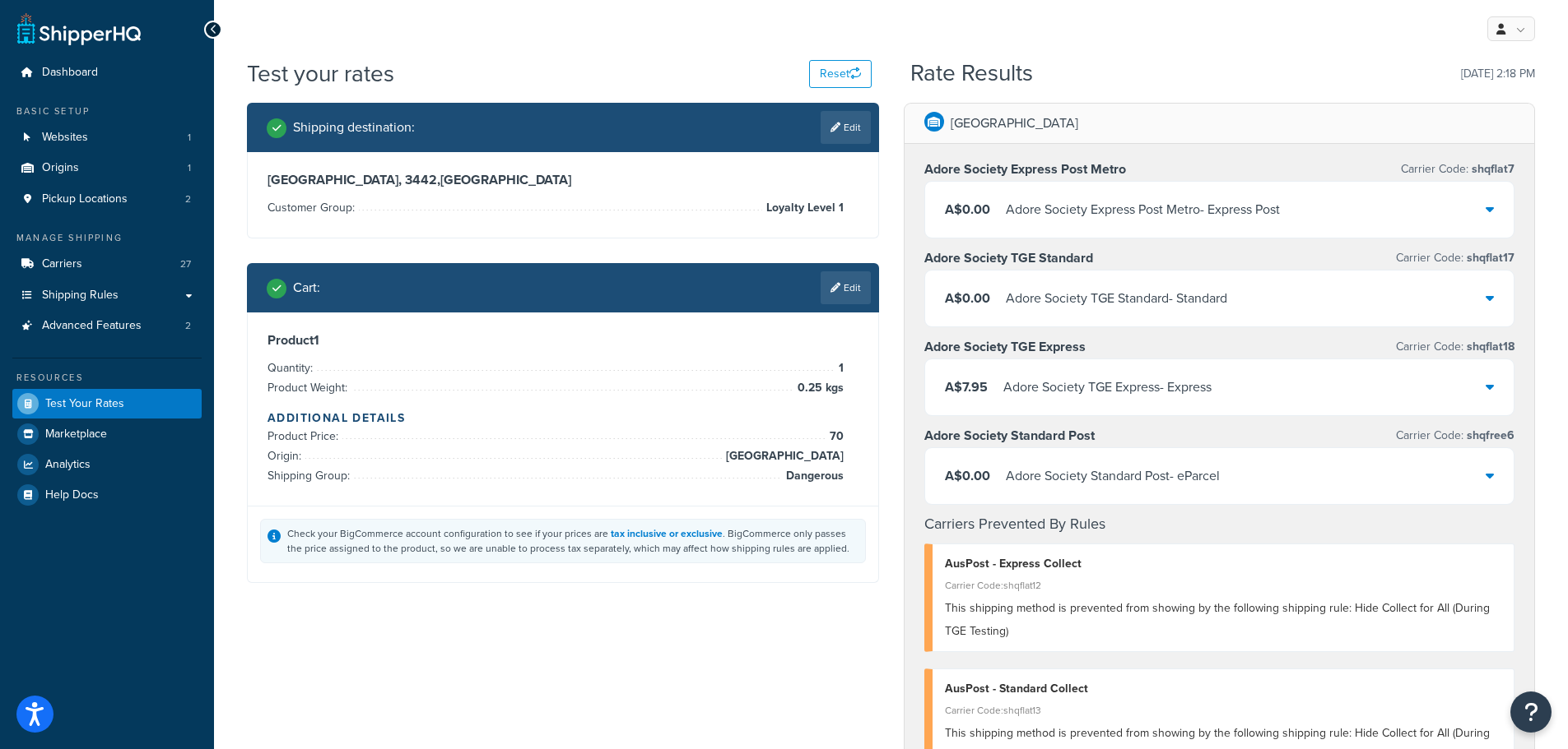
click at [1485, 205] on icon at bounding box center [1489, 209] width 8 height 14
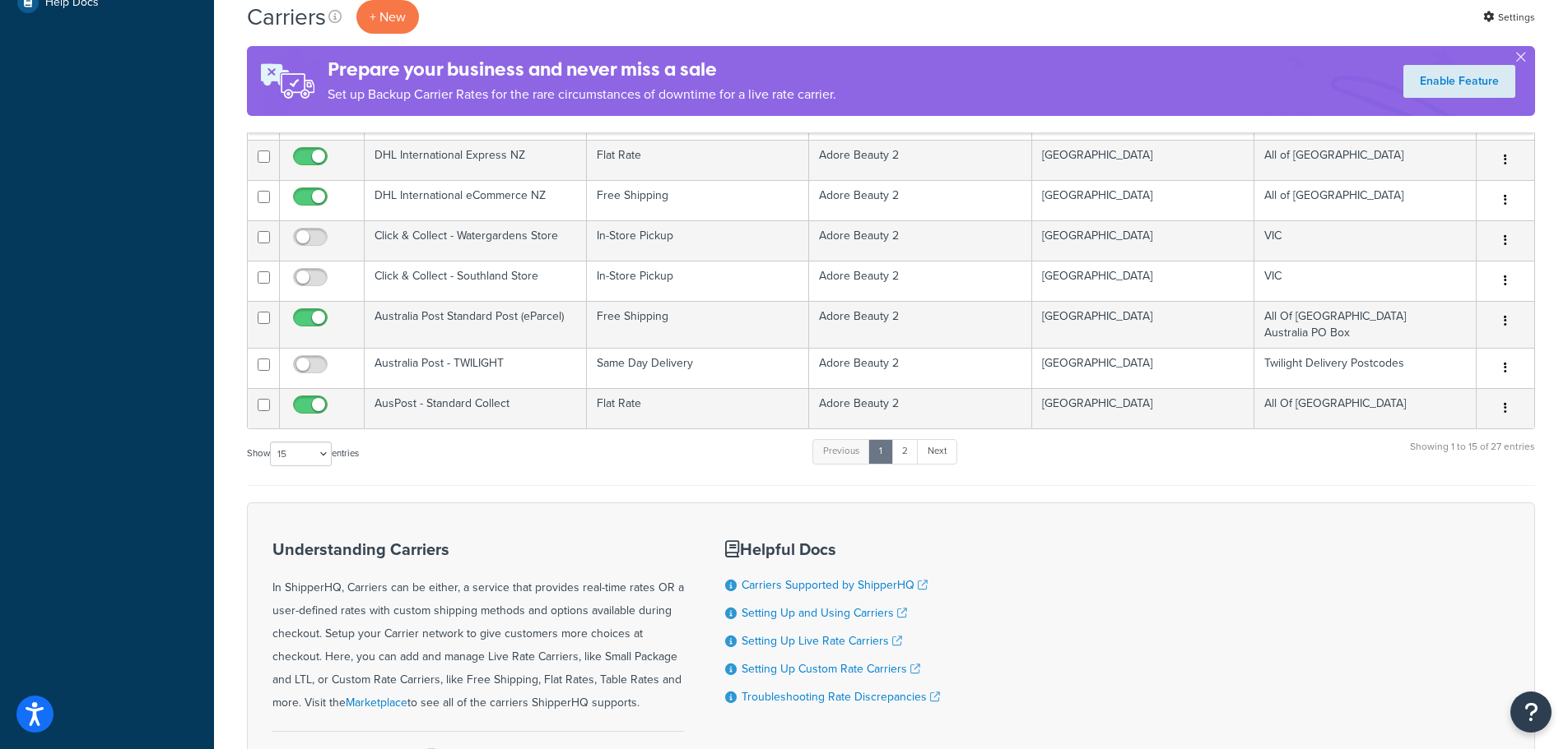
scroll to position [493, 0]
click at [327, 448] on select "10 15 25 50 100" at bounding box center [300, 452] width 61 height 24
select select "100"
click at [272, 466] on select "10 15 25 50 100" at bounding box center [300, 452] width 61 height 24
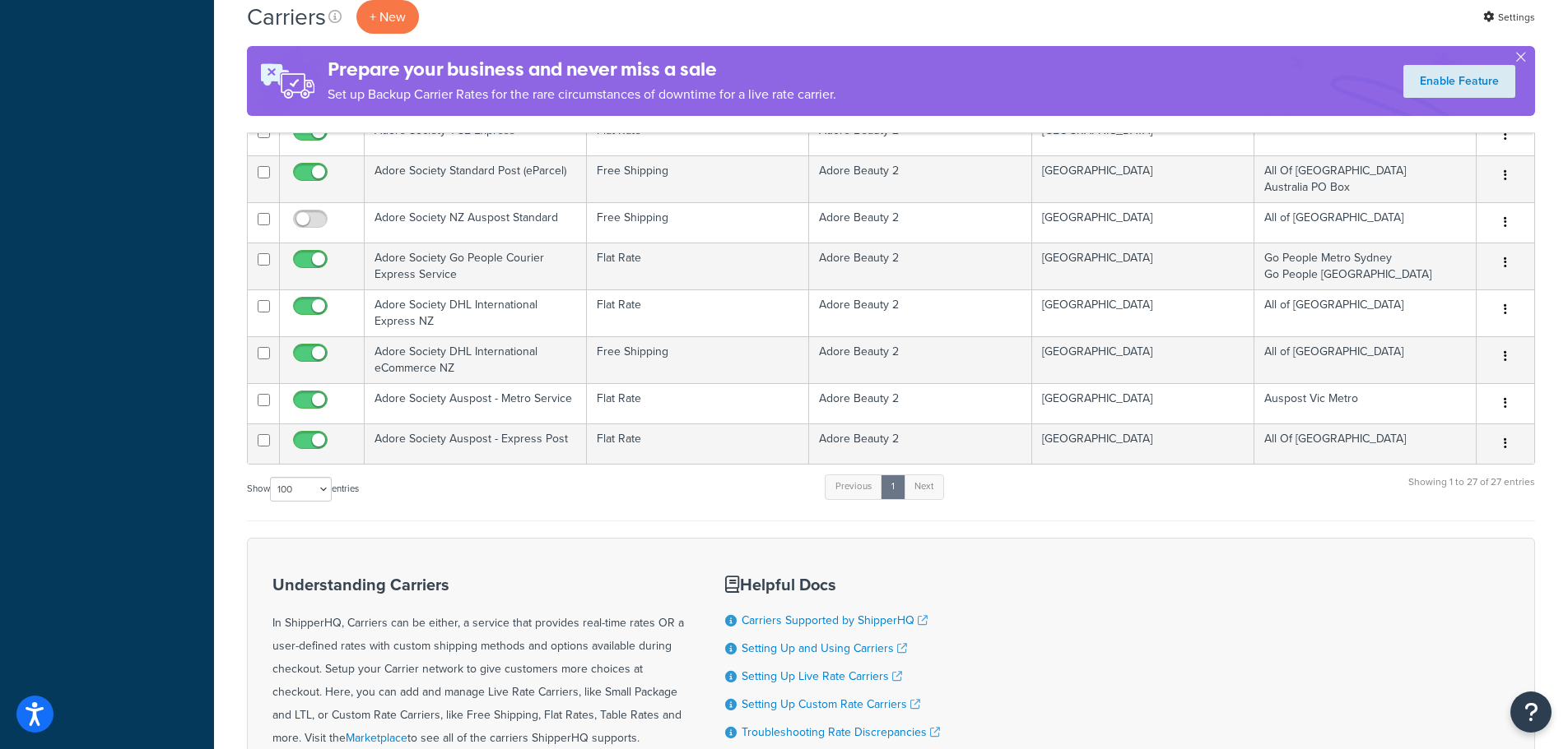
scroll to position [987, 0]
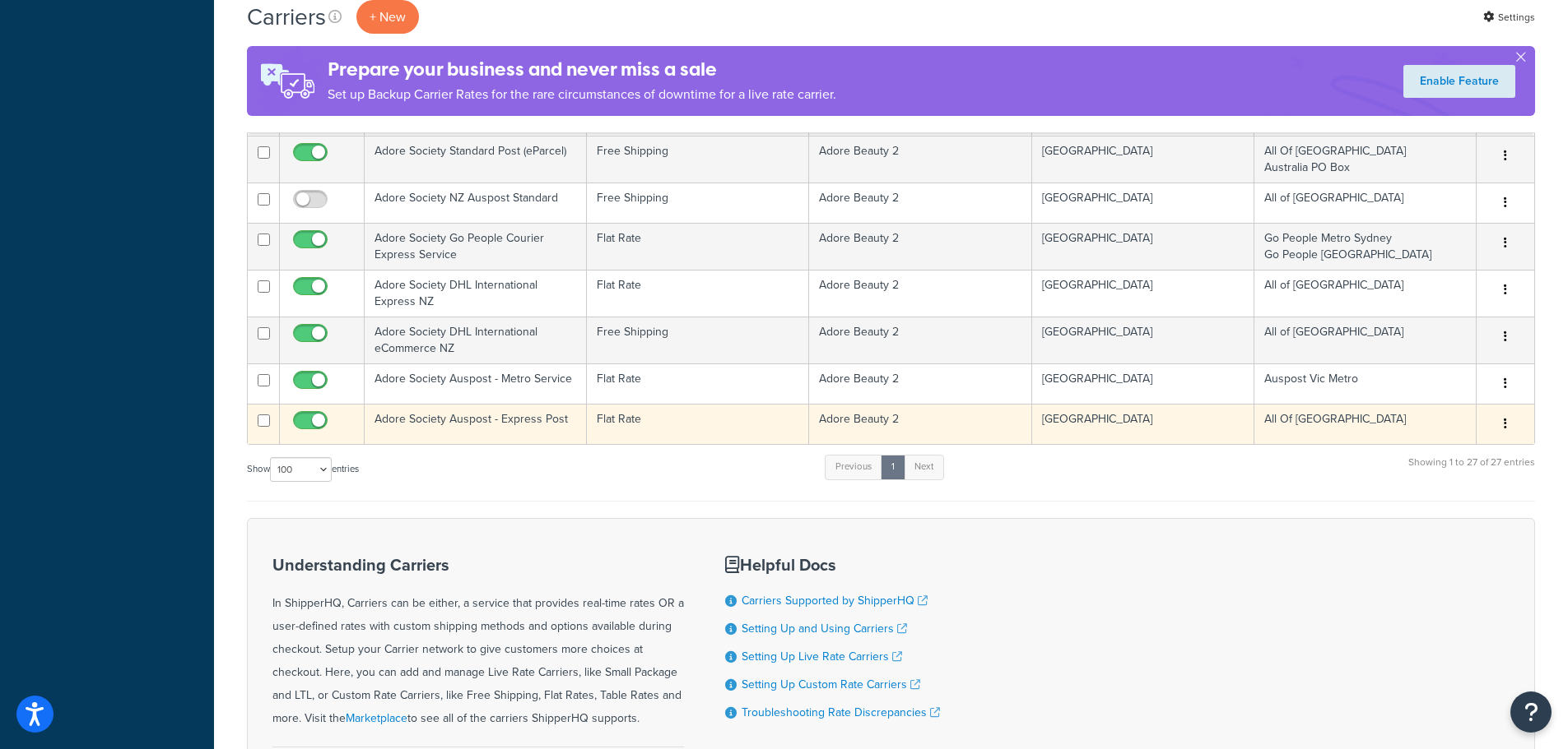
click at [545, 431] on td "Adore Society Auspost - Express Post" at bounding box center [476, 423] width 222 height 40
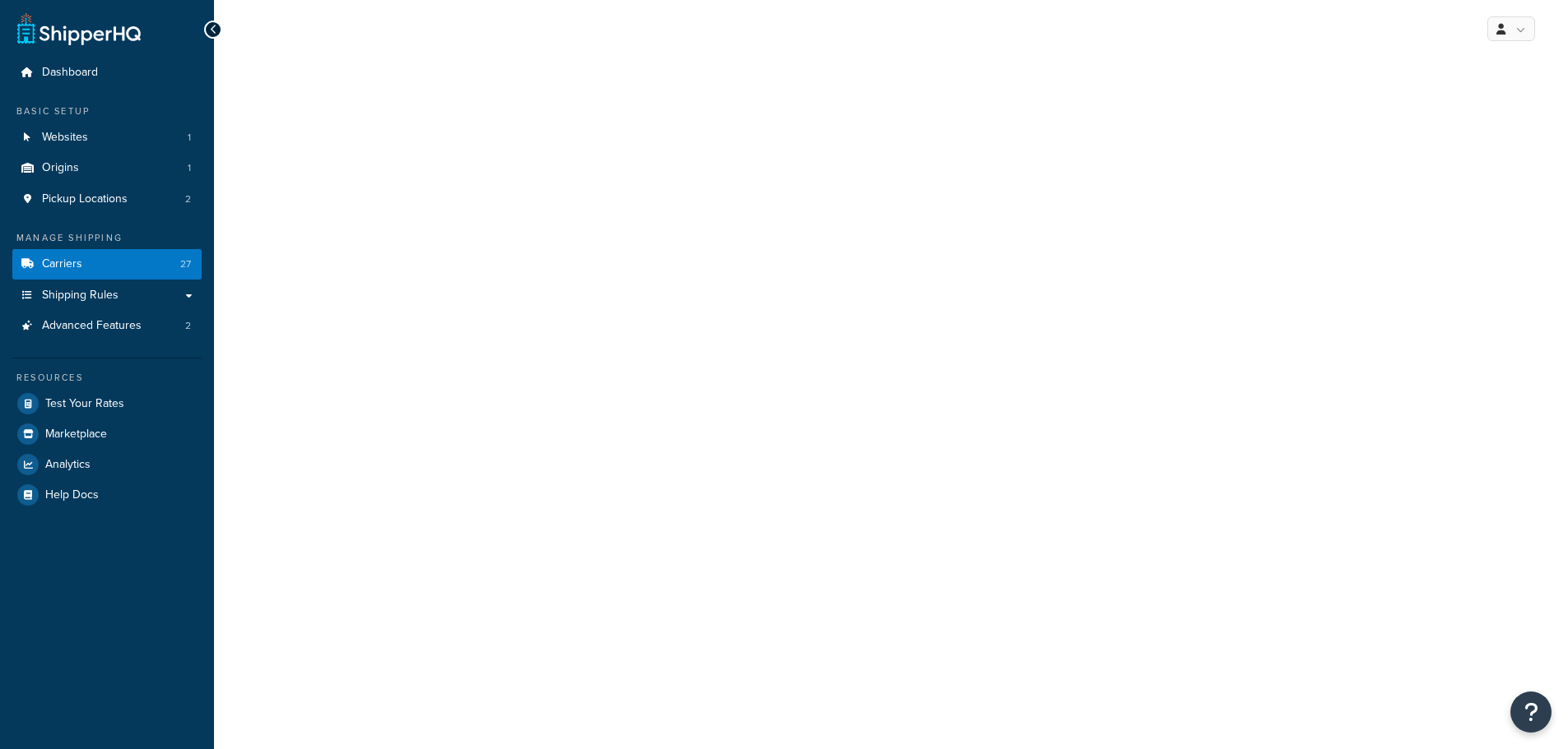
select select "flat"
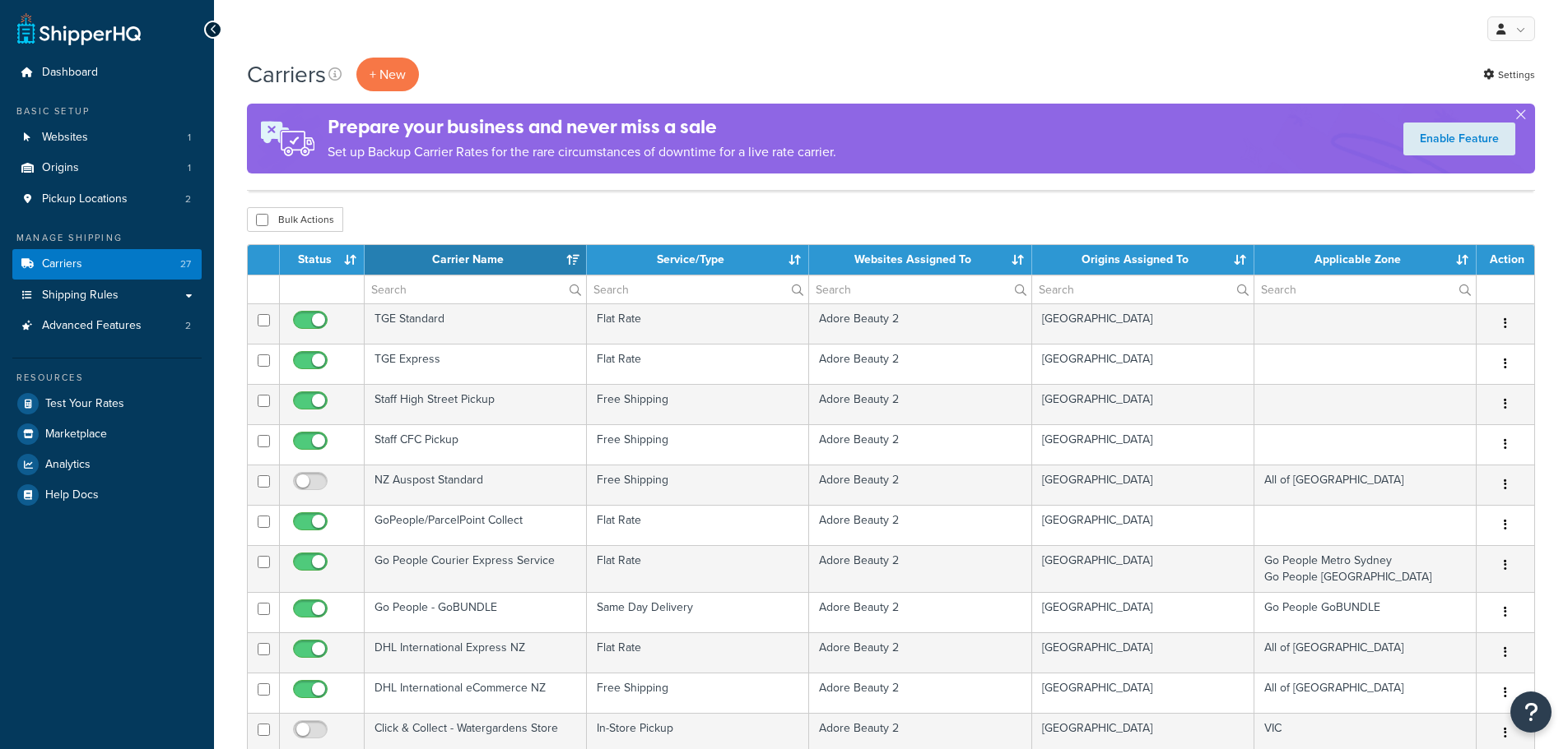
select select "100"
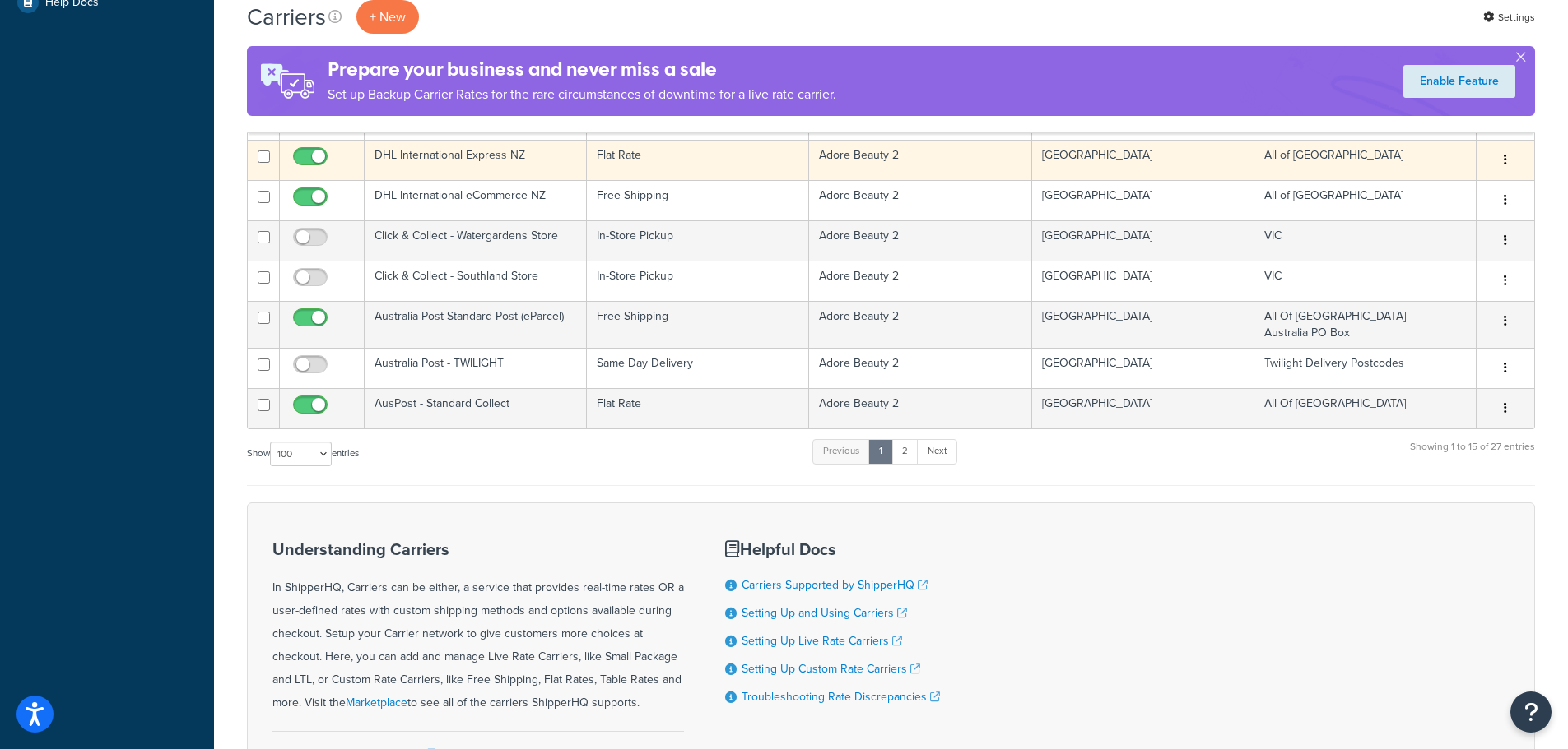
scroll to position [493, 0]
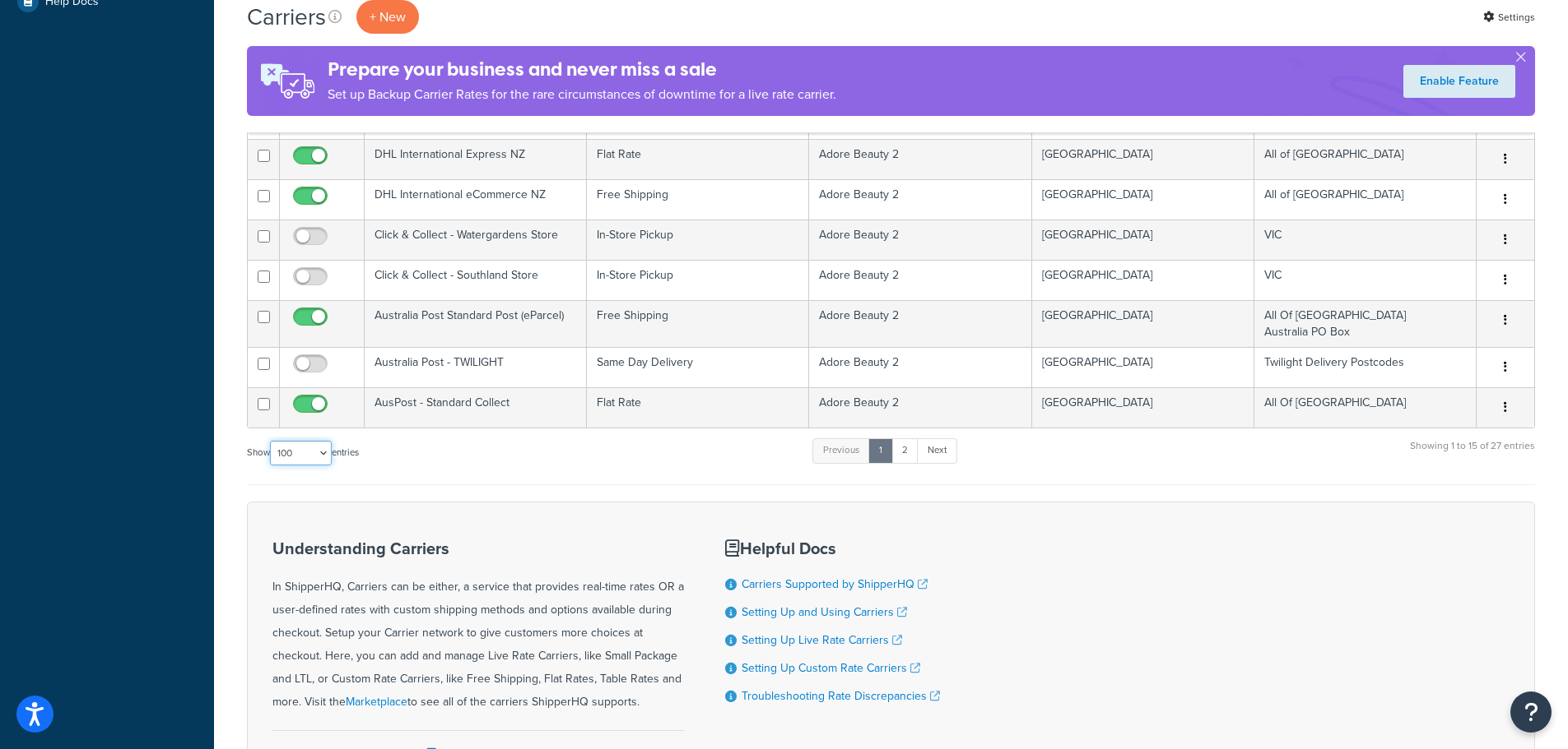
click at [321, 455] on select "10 15 25 50 100" at bounding box center [300, 452] width 61 height 24
click at [272, 441] on select "10 15 25 50 100" at bounding box center [300, 452] width 61 height 24
click at [324, 455] on select "10 15 25 50 100" at bounding box center [300, 452] width 61 height 24
select select "100"
click at [272, 466] on select "10 15 25 50 100" at bounding box center [300, 452] width 61 height 24
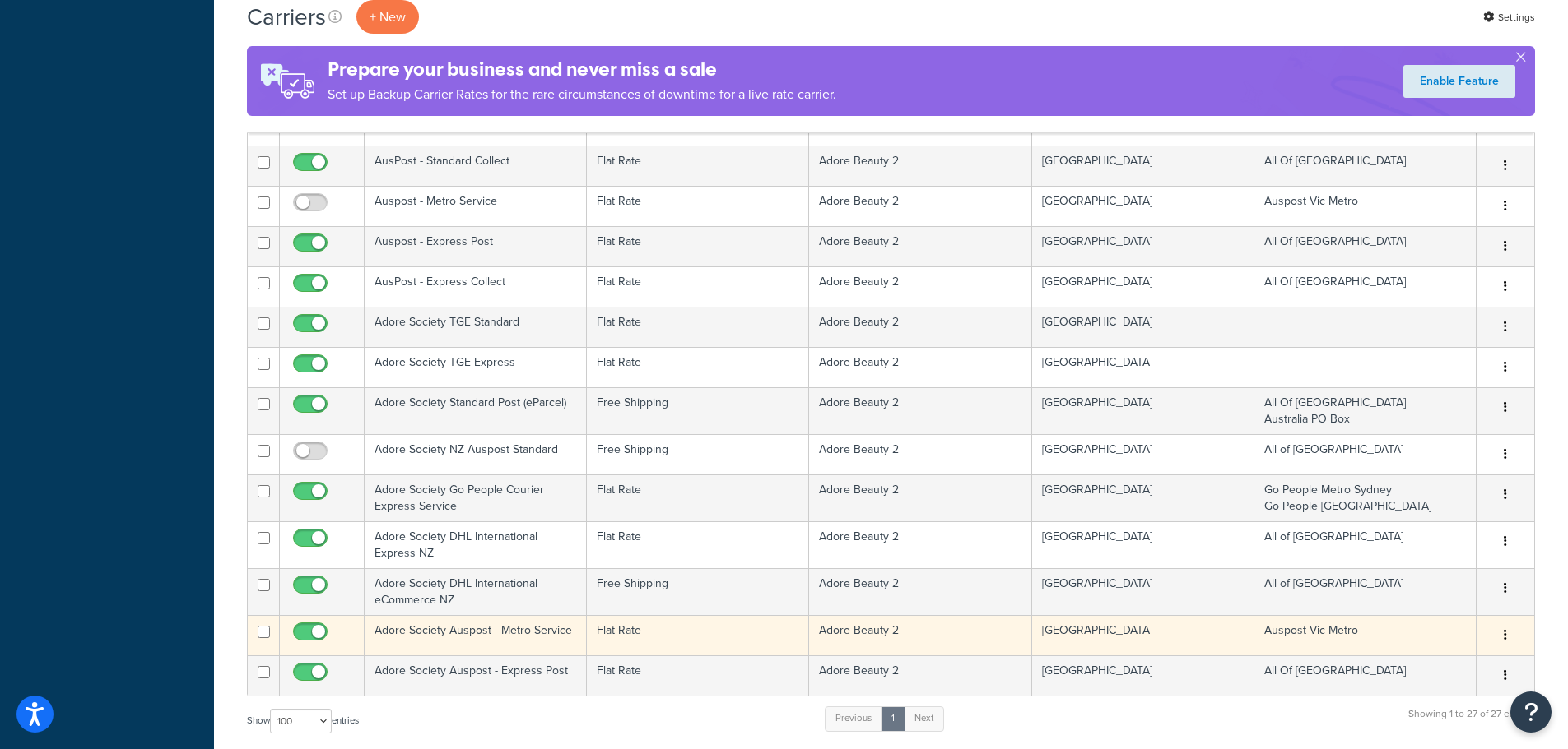
scroll to position [822, 0]
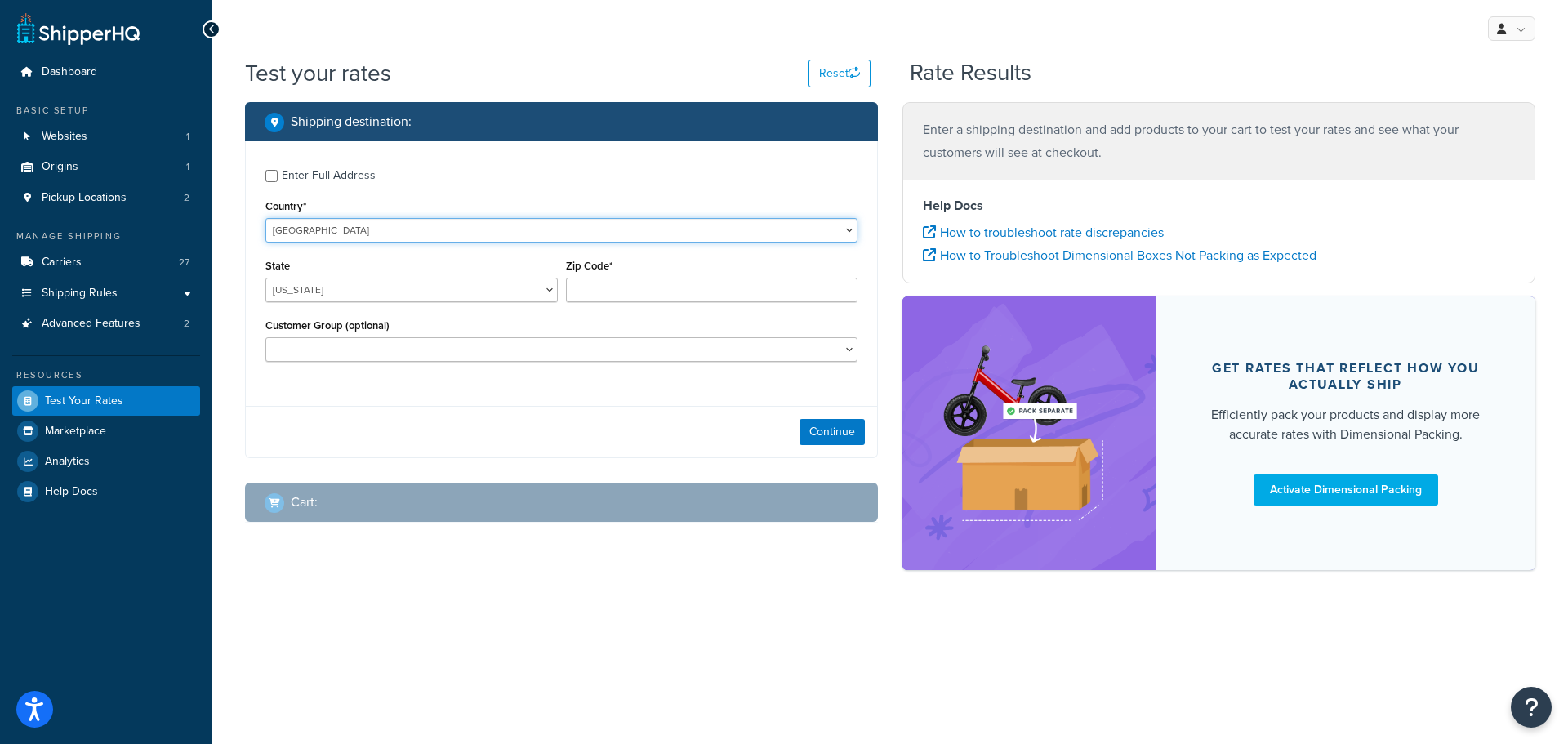
click at [459, 234] on select "[GEOGRAPHIC_DATA] [GEOGRAPHIC_DATA] [GEOGRAPHIC_DATA] [GEOGRAPHIC_DATA] [GEOGRA…" at bounding box center [561, 230] width 592 height 24
select select "AU"
click at [266, 218] on select "[GEOGRAPHIC_DATA] [GEOGRAPHIC_DATA] [GEOGRAPHIC_DATA] [GEOGRAPHIC_DATA] [GEOGRA…" at bounding box center [561, 230] width 592 height 24
click at [521, 290] on select "[GEOGRAPHIC_DATA] [GEOGRAPHIC_DATA] [GEOGRAPHIC_DATA] [GEOGRAPHIC_DATA] [GEOGRA…" at bounding box center [412, 289] width 293 height 24
select select "VIC"
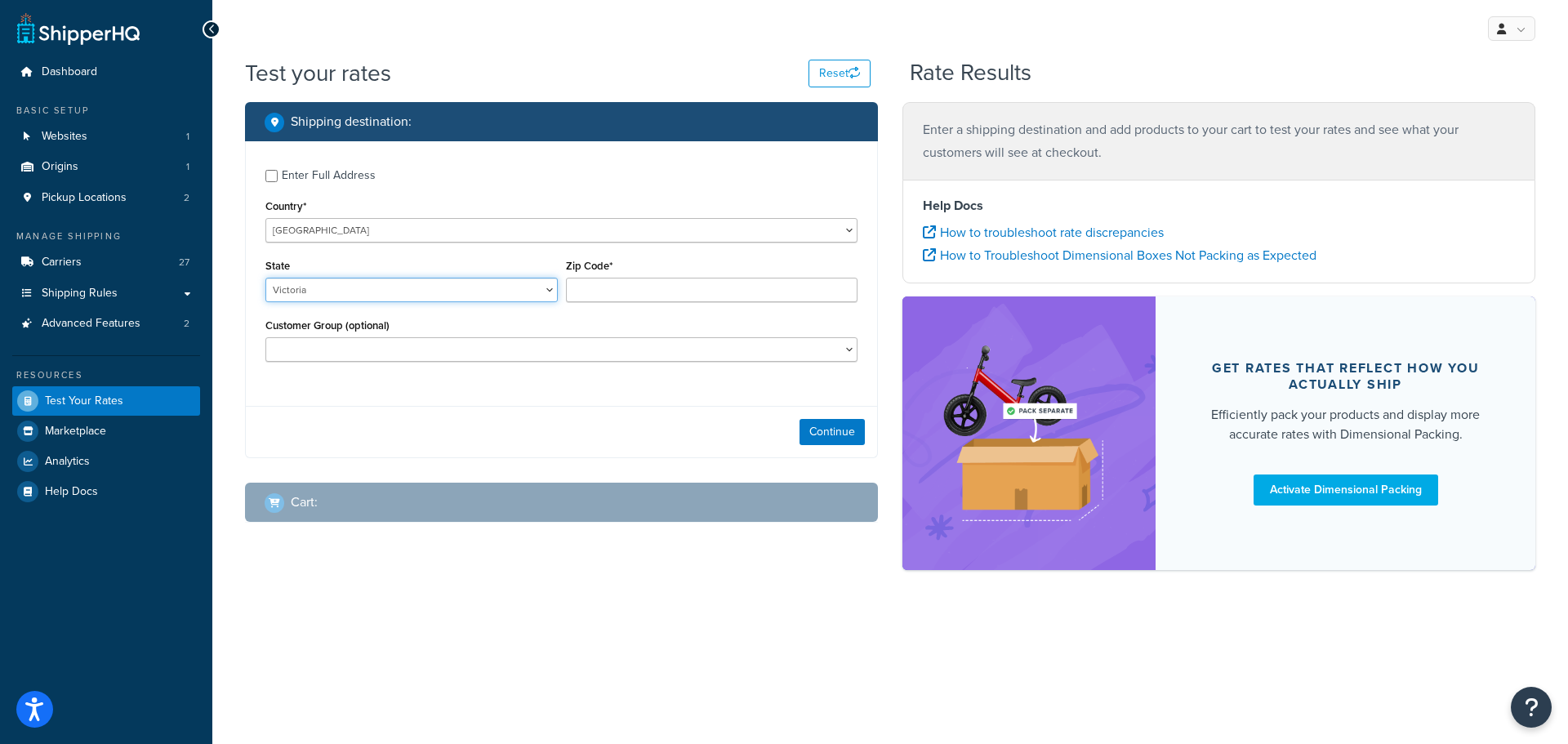
click at [266, 277] on select "[GEOGRAPHIC_DATA] [GEOGRAPHIC_DATA] [GEOGRAPHIC_DATA] [GEOGRAPHIC_DATA] [GEOGRA…" at bounding box center [412, 289] width 293 height 24
click at [631, 292] on input "Zip Code*" at bounding box center [712, 289] width 293 height 24
type input "3442"
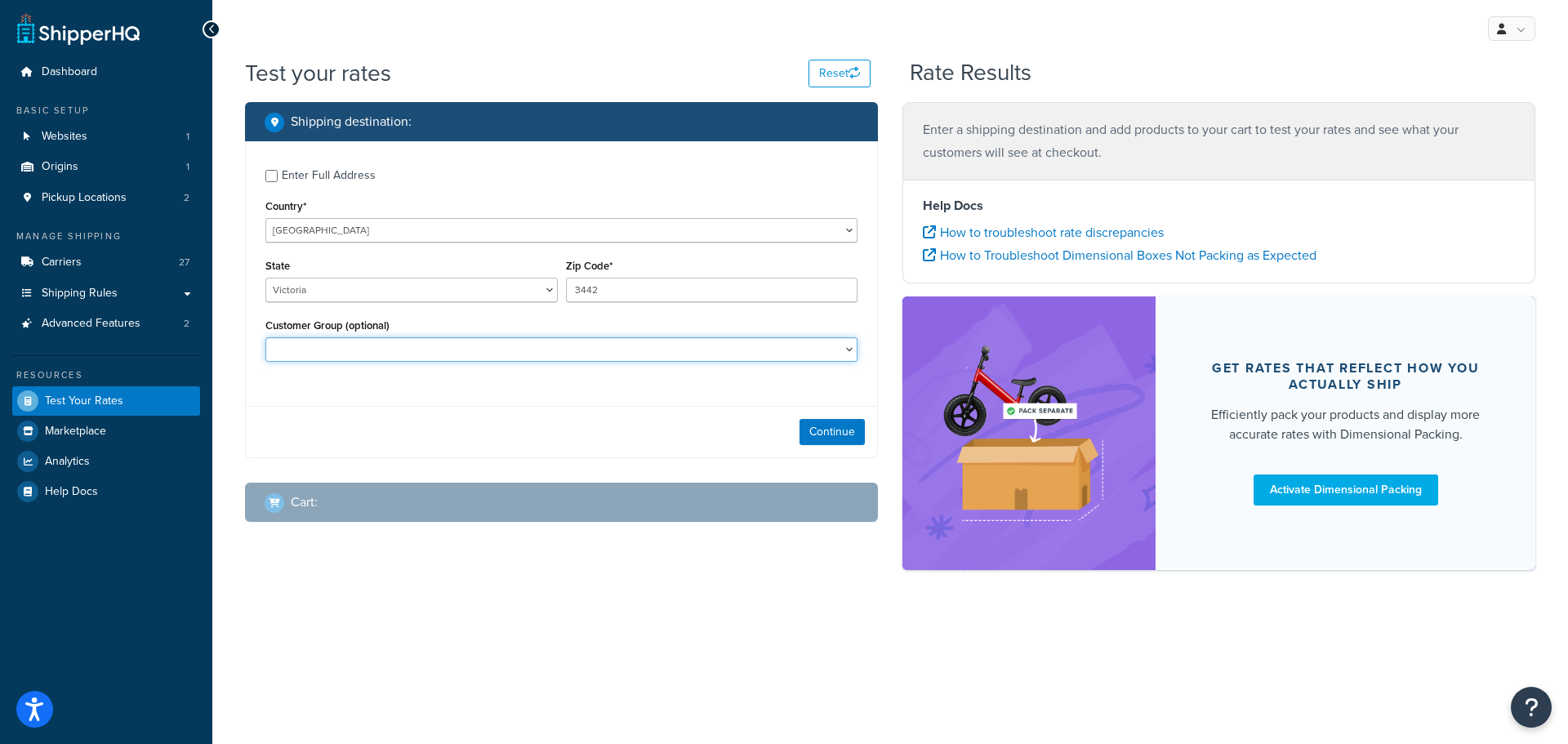
click at [816, 351] on select "Adore Staff Existing Customer - Purchased before Loyalty Level 1 Loyalty Level …" at bounding box center [561, 349] width 592 height 24
select select "Loyalty Level 1"
click at [266, 337] on select "Adore Staff Existing Customer - Purchased before Loyalty Level 1 Loyalty Level …" at bounding box center [561, 349] width 592 height 24
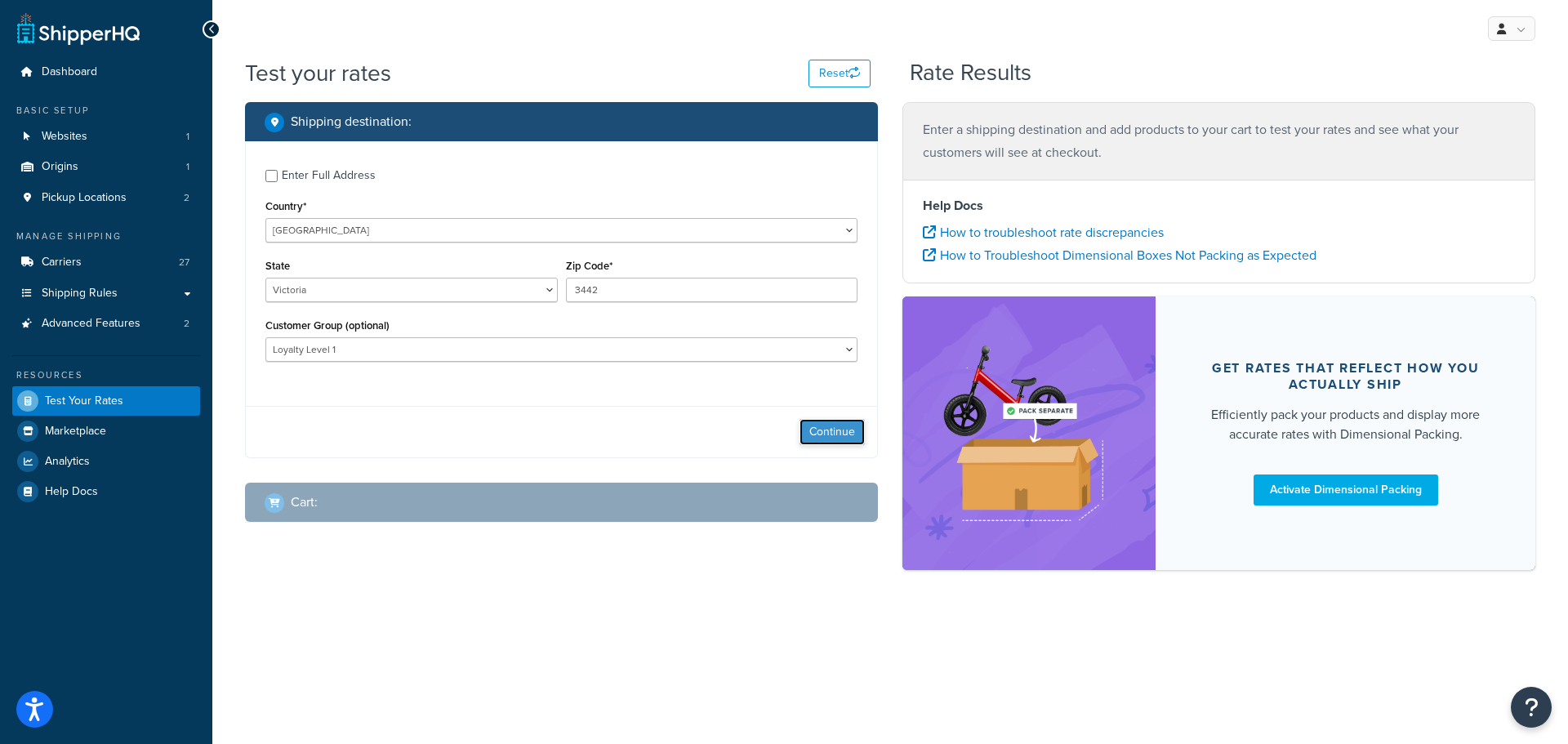
click at [828, 436] on button "Continue" at bounding box center [833, 432] width 66 height 26
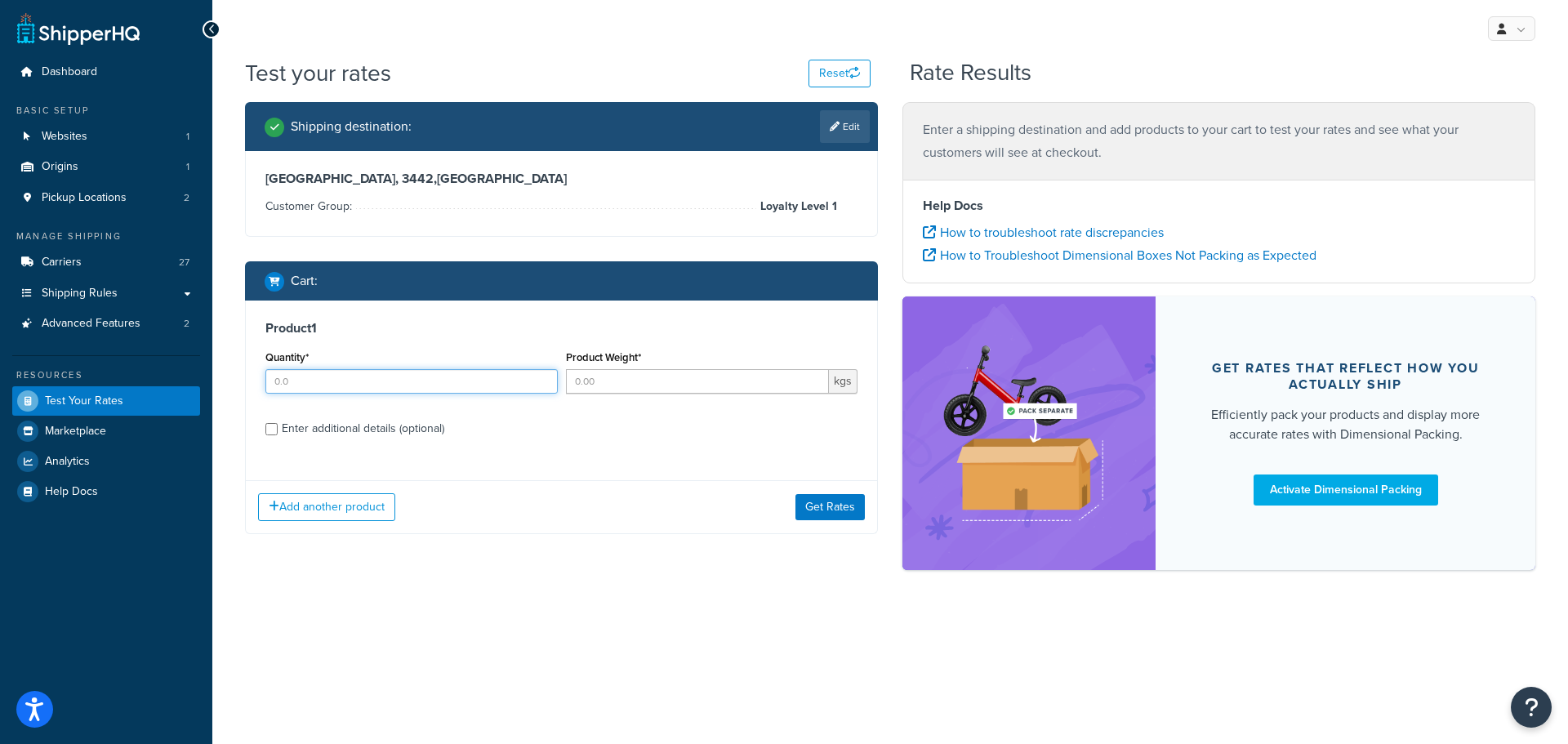
click at [420, 370] on input "Quantity*" at bounding box center [412, 381] width 293 height 24
type input "1"
type input "0.25"
click at [394, 427] on div "Enter additional details (optional)" at bounding box center [363, 429] width 162 height 23
click at [277, 427] on input "Enter additional details (optional)" at bounding box center [271, 429] width 13 height 13
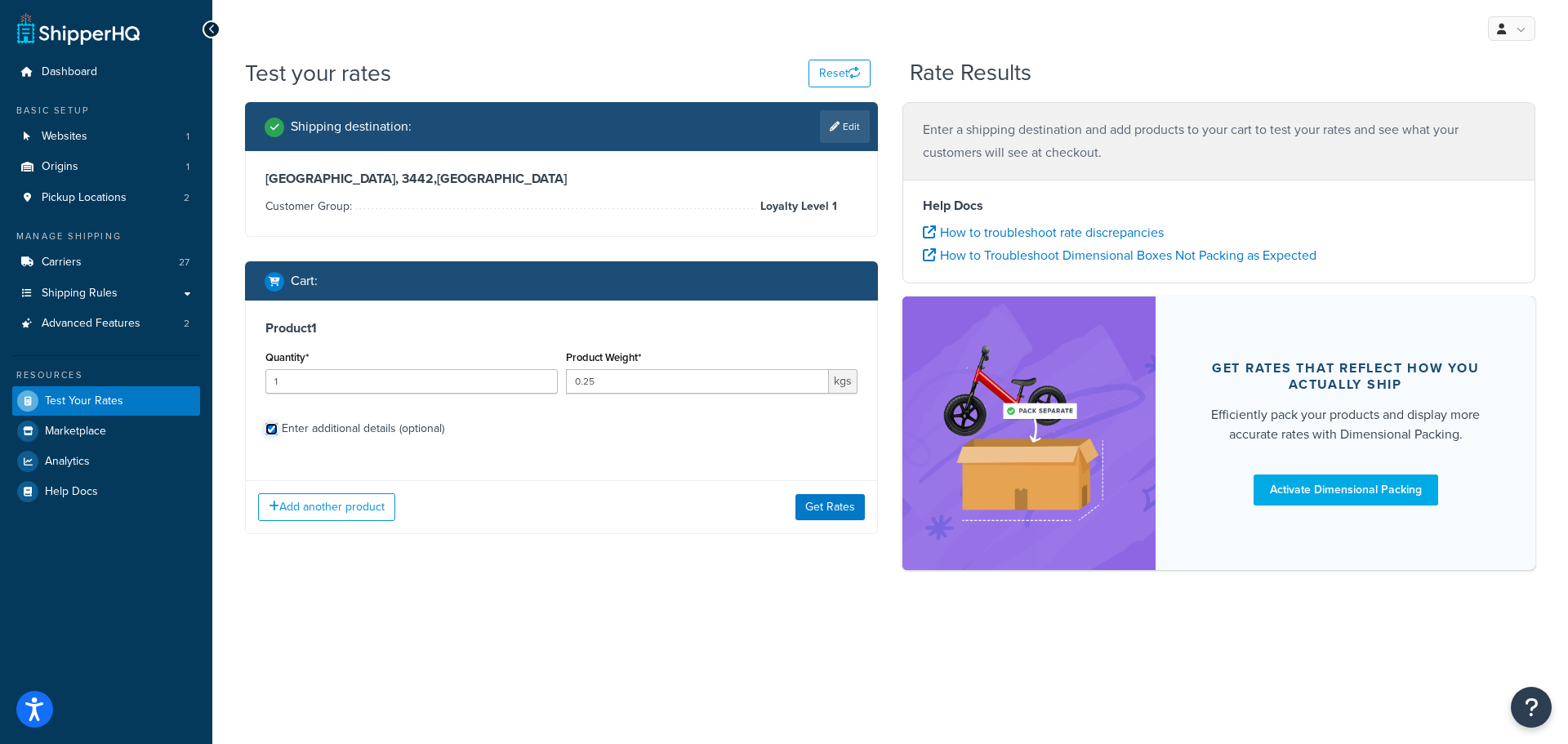
checkbox input "true"
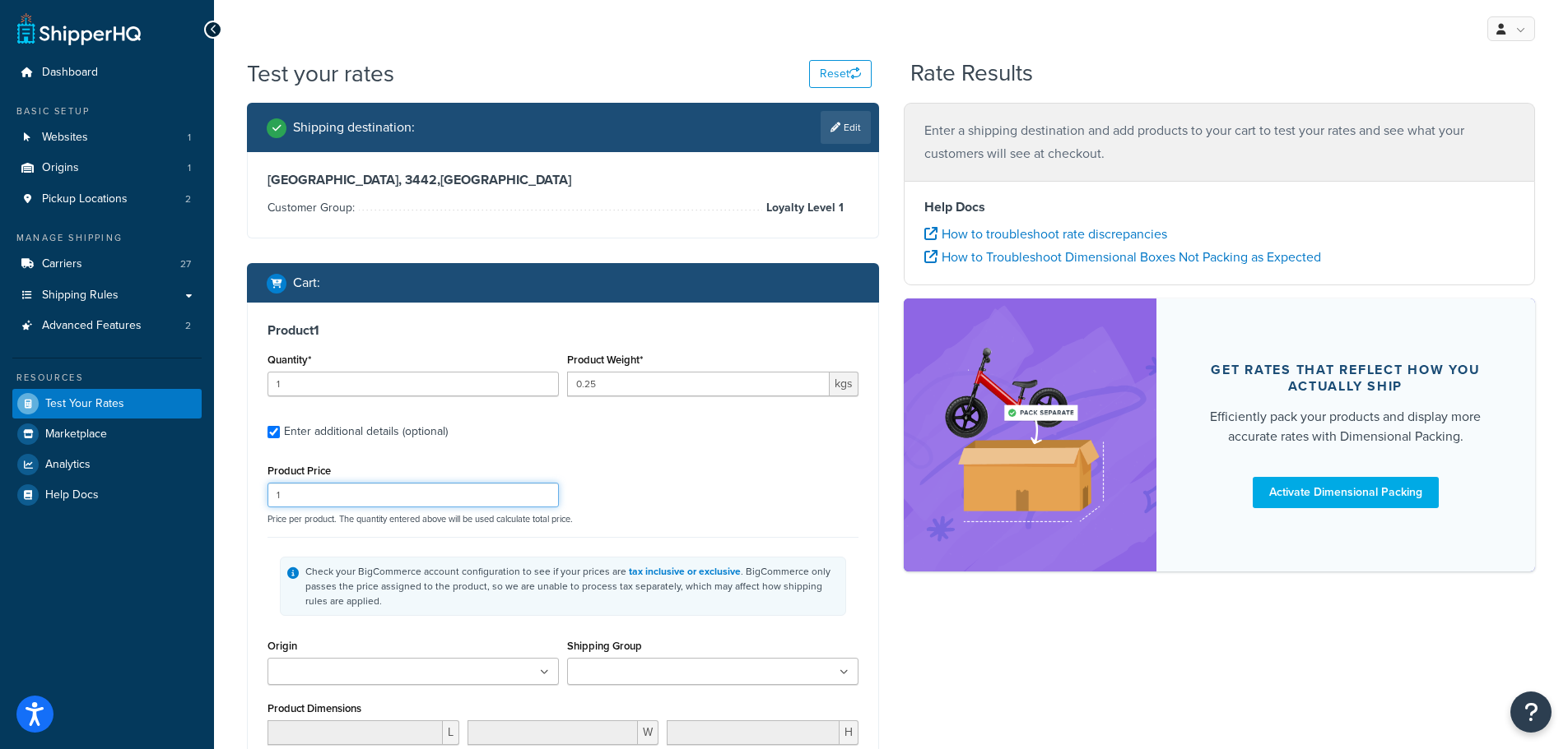
drag, startPoint x: 424, startPoint y: 499, endPoint x: 209, endPoint y: 494, distance: 215.1
click at [210, 494] on div "Dashboard Basic Setup Websites 1 Origins 1 Pickup Locations 2 Manage Shipping C…" at bounding box center [784, 545] width 1568 height 1090
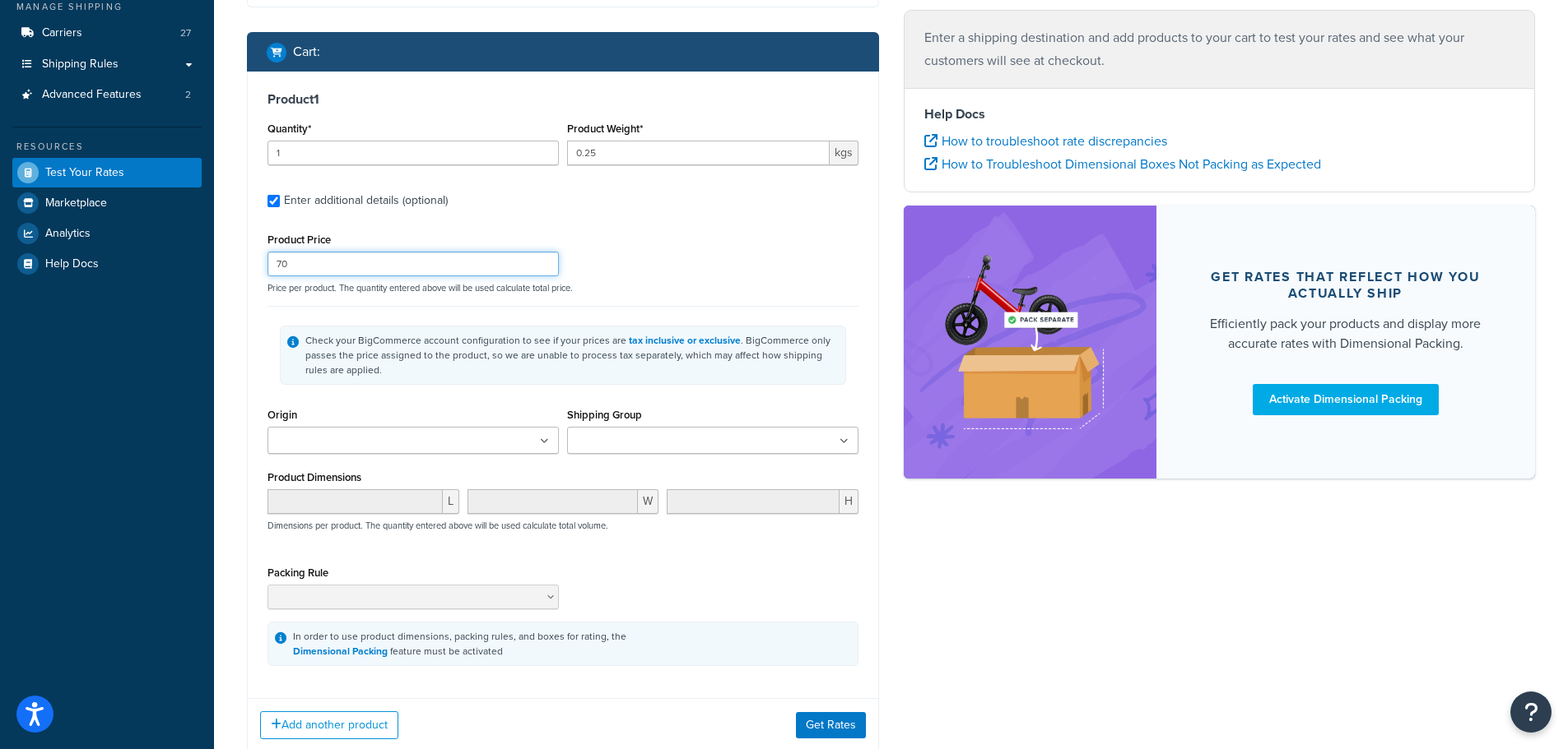
scroll to position [247, 0]
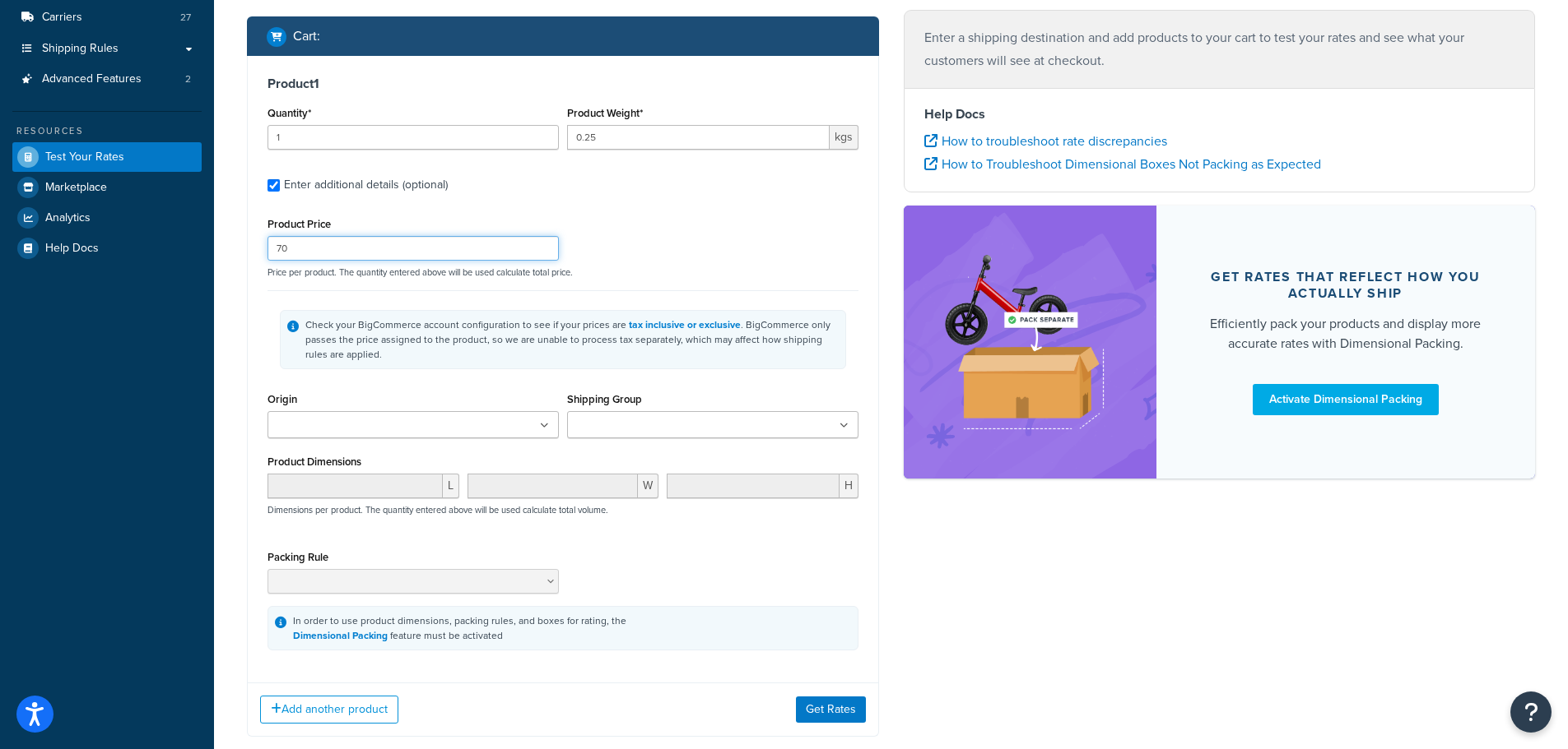
type input "70"
click at [511, 413] on ul at bounding box center [413, 425] width 291 height 27
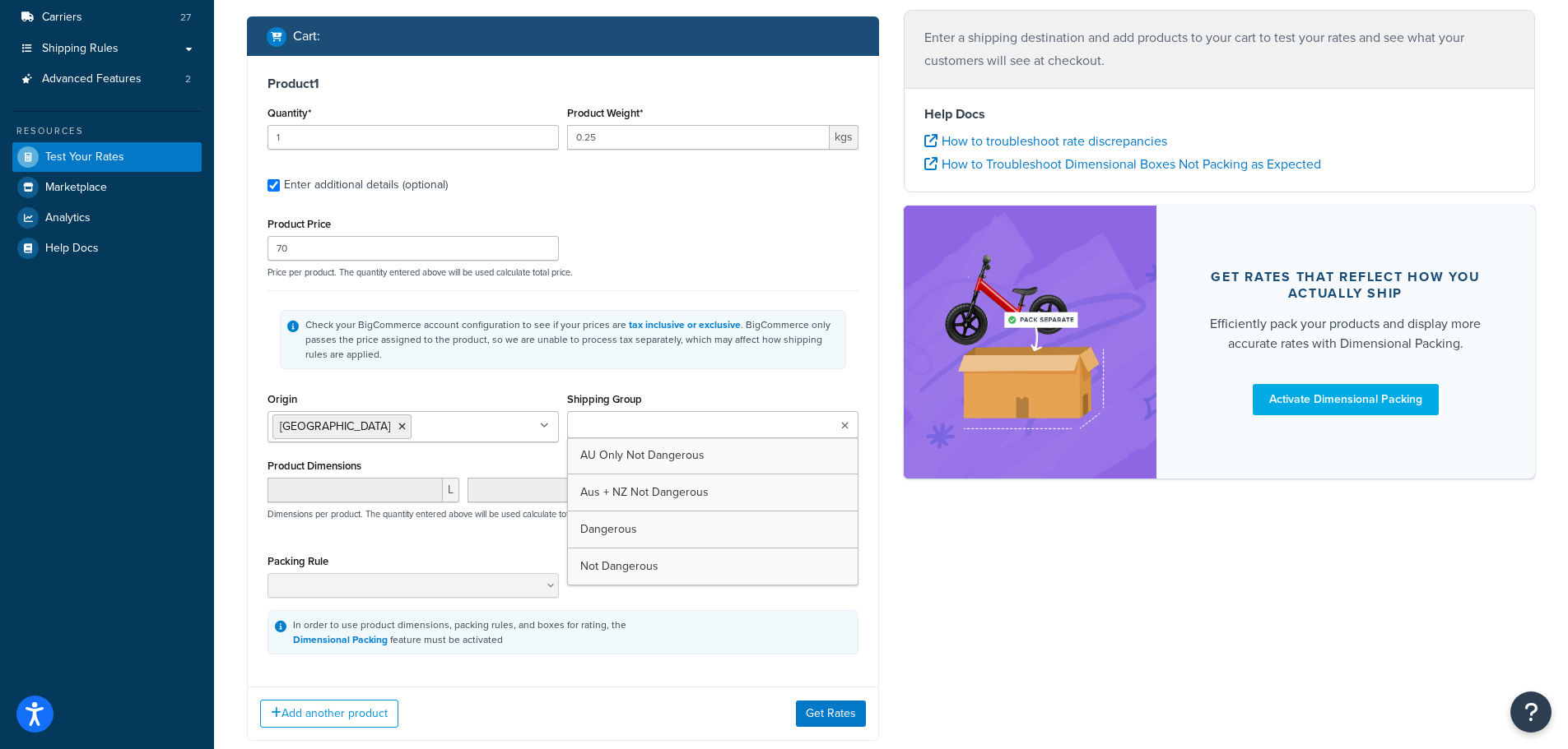
click at [837, 427] on ul at bounding box center [712, 425] width 291 height 27
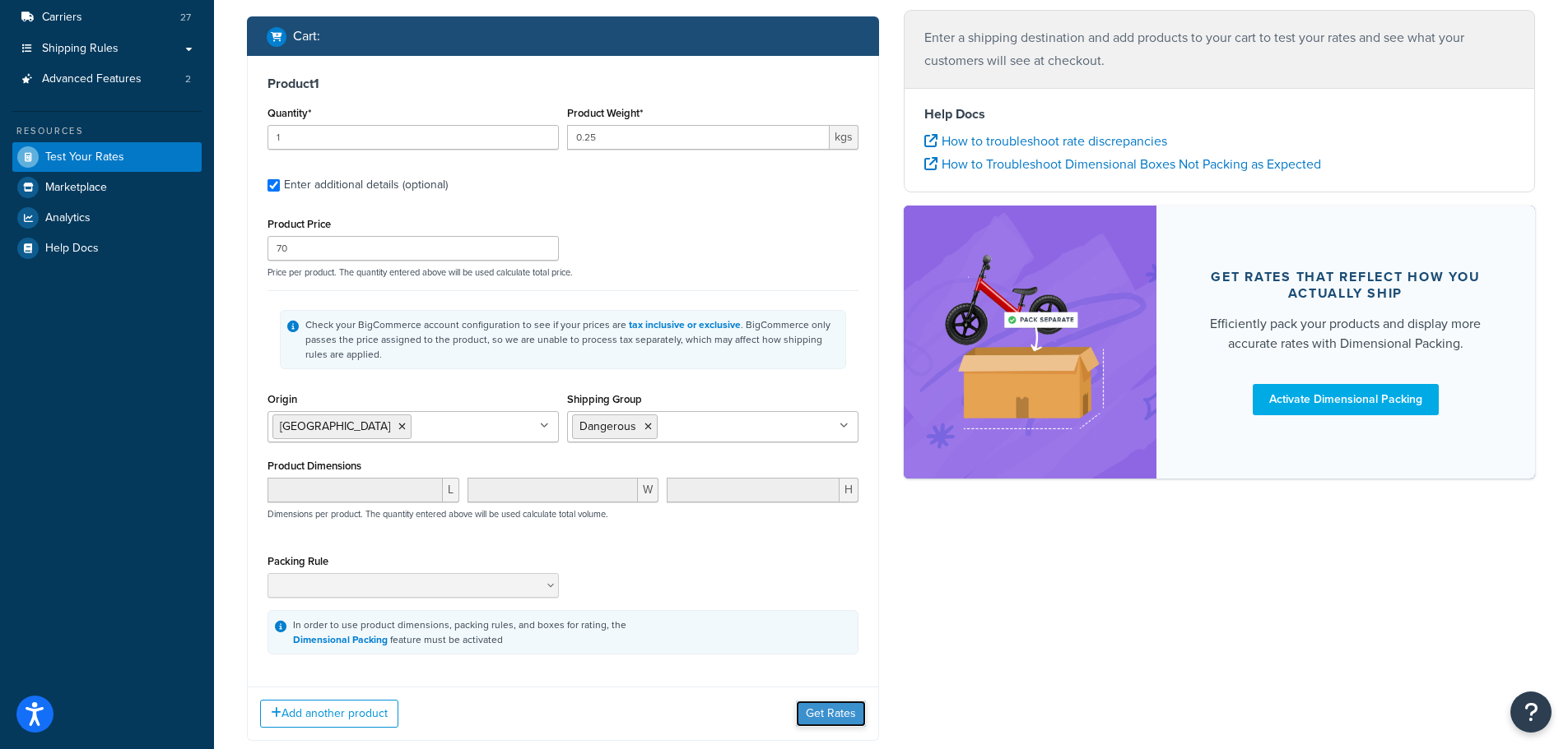
click at [850, 713] on button "Get Rates" at bounding box center [831, 713] width 70 height 26
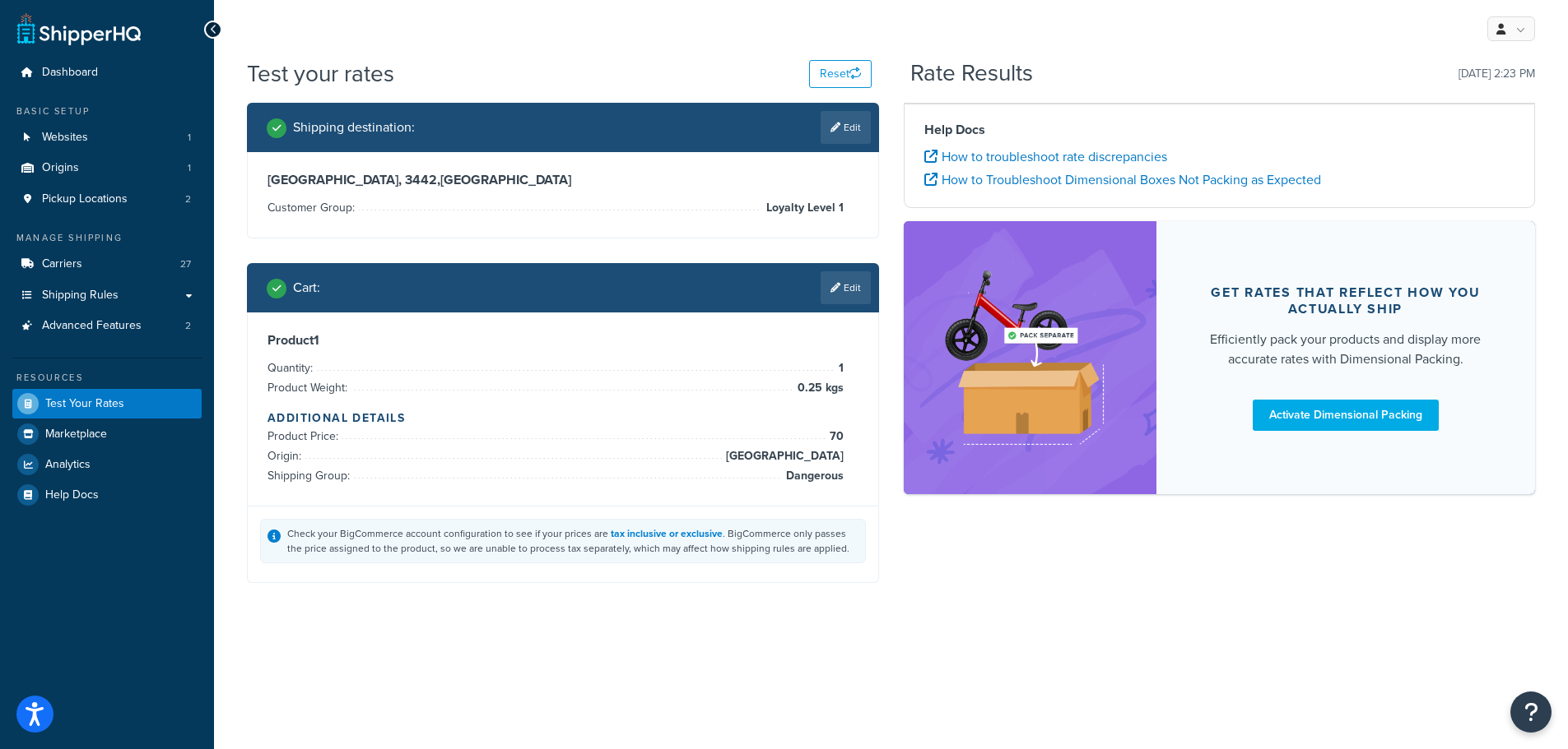
scroll to position [0, 0]
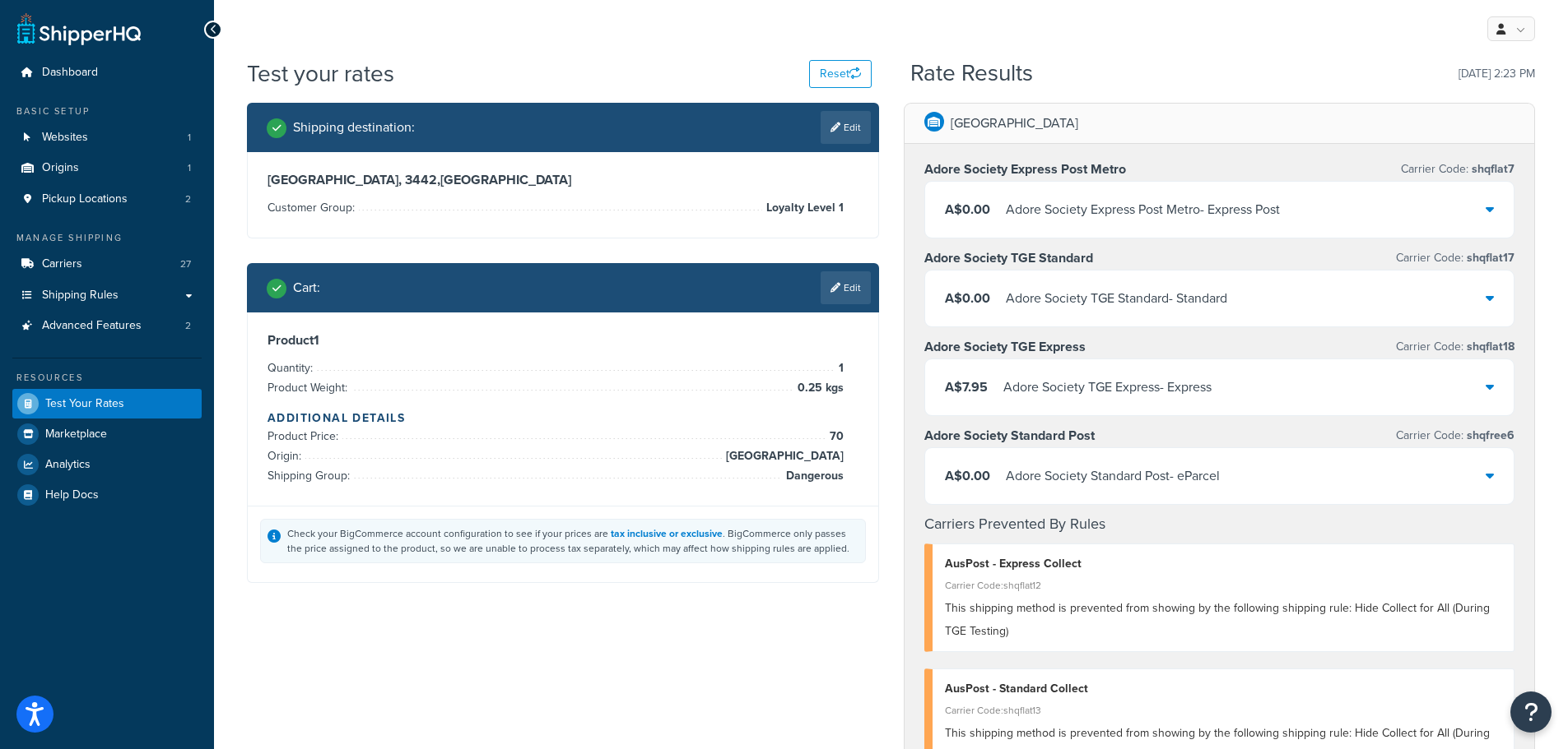
drag, startPoint x: 830, startPoint y: 287, endPoint x: 843, endPoint y: 289, distance: 13.2
click at [831, 287] on icon at bounding box center [835, 288] width 10 height 10
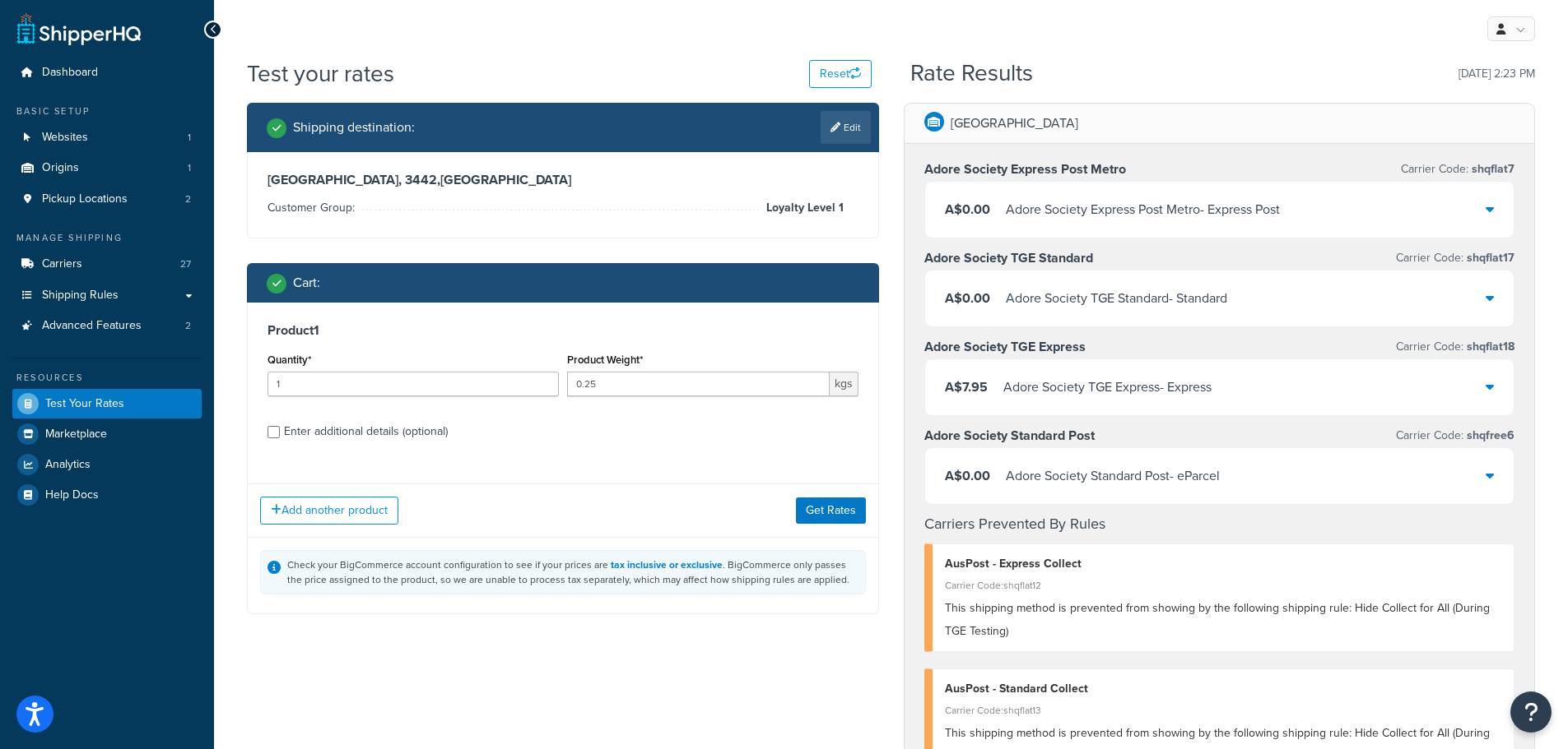
click at [421, 430] on div "Enter additional details (optional)" at bounding box center [366, 432] width 164 height 23
click at [279, 430] on input "Enter additional details (optional)" at bounding box center [273, 432] width 13 height 13
checkbox input "true"
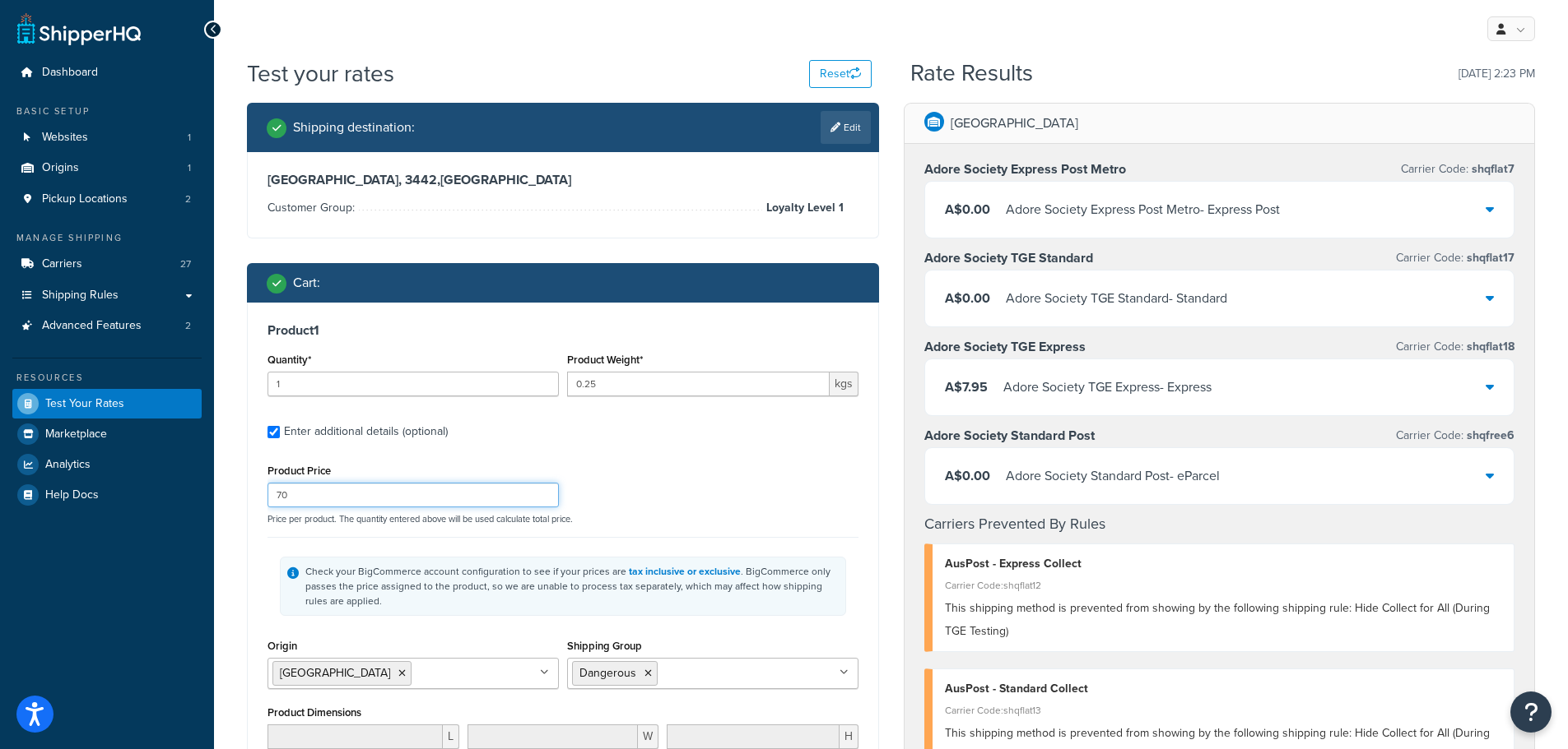
click at [362, 495] on input "70" at bounding box center [413, 494] width 291 height 24
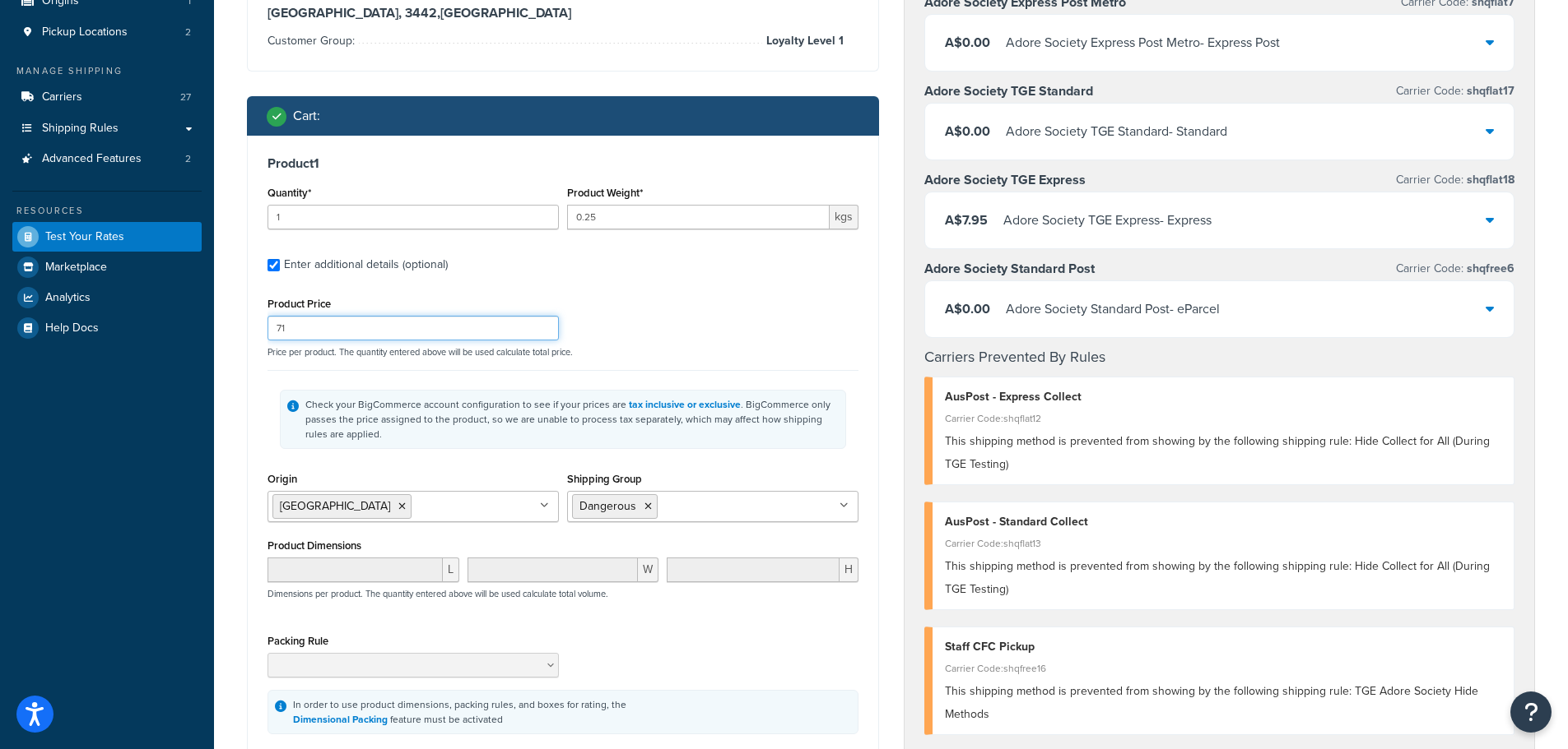
scroll to position [329, 0]
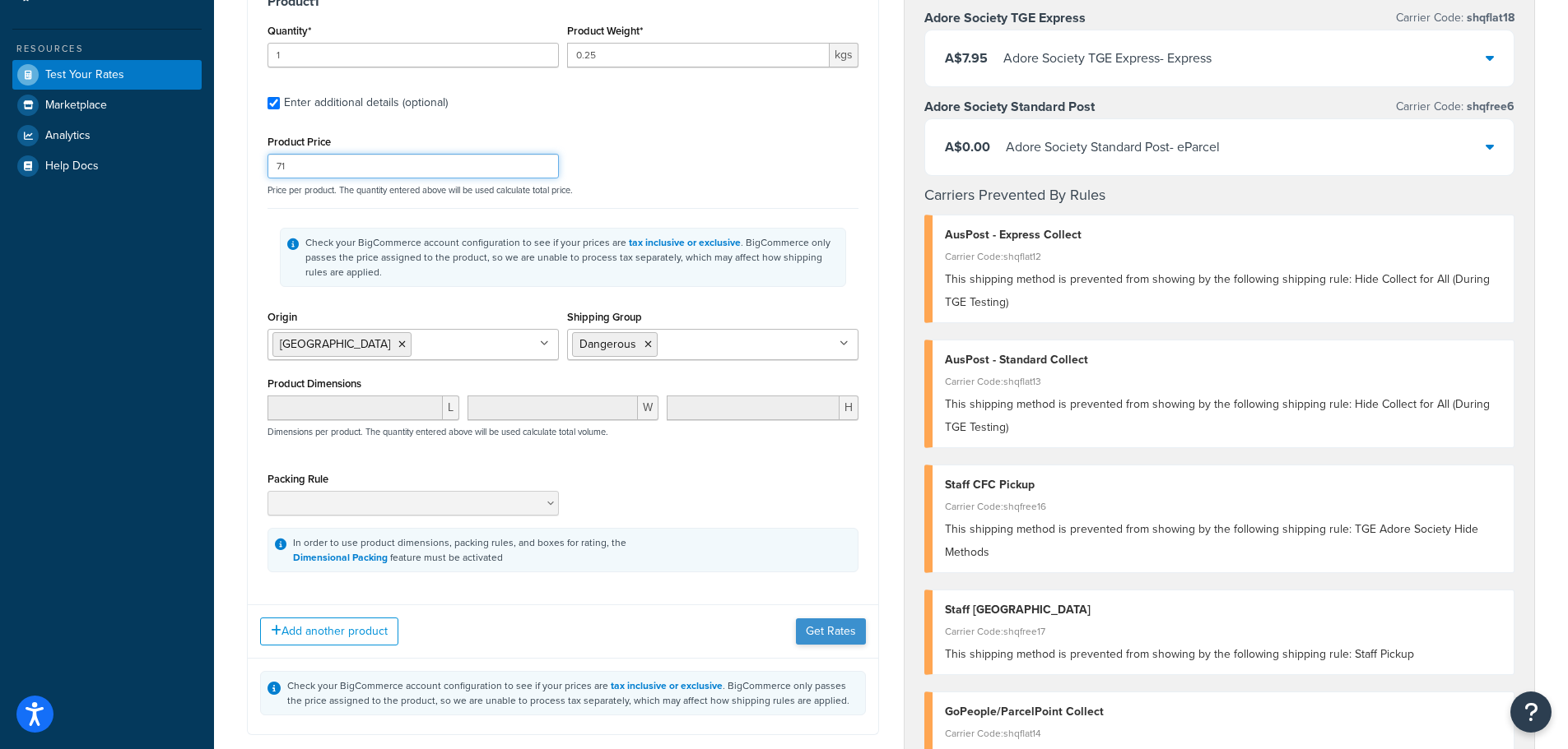
type input "71"
click at [839, 628] on button "Get Rates" at bounding box center [831, 631] width 70 height 26
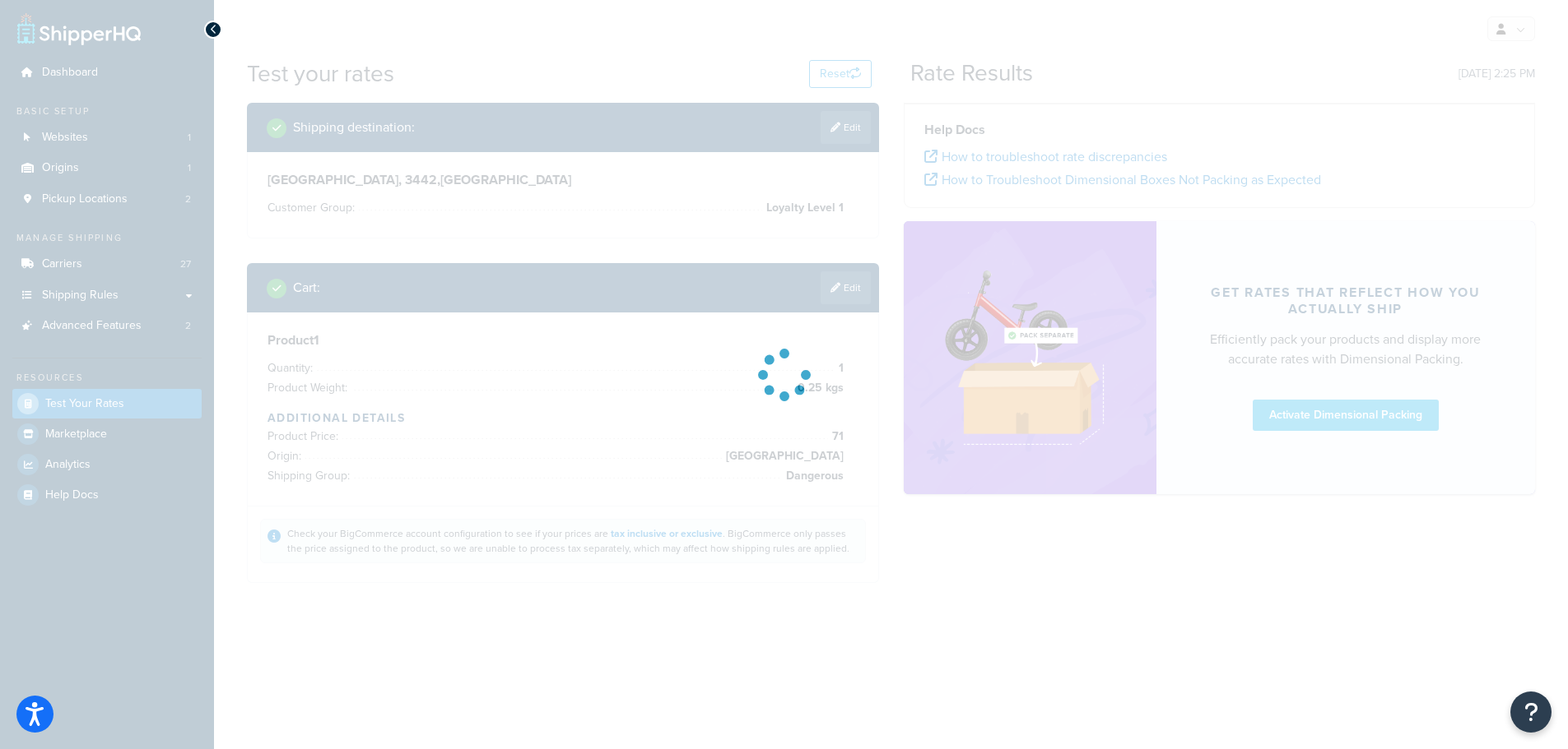
scroll to position [0, 0]
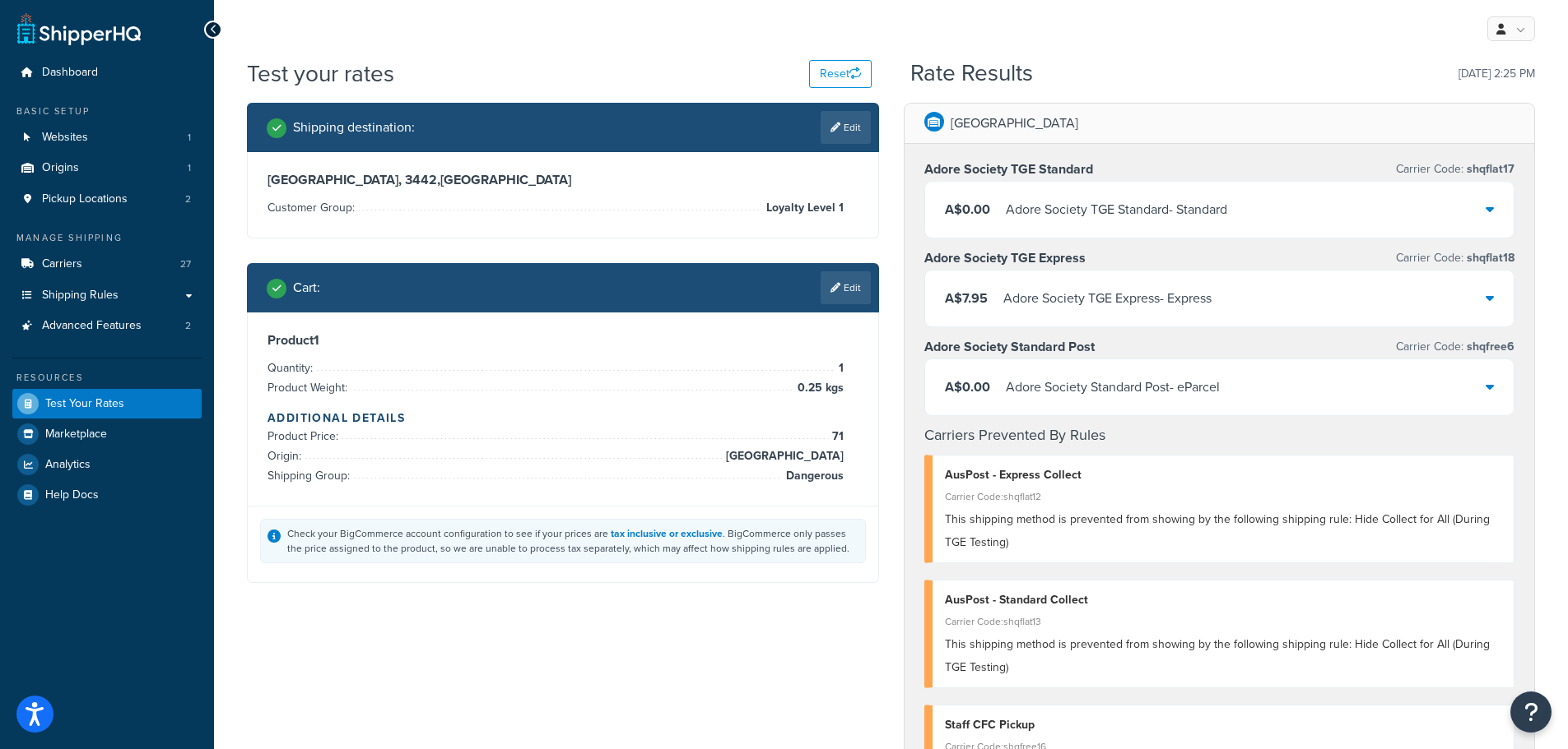
click at [855, 126] on link "Edit" at bounding box center [846, 127] width 51 height 33
select select "AU"
select select "VIC"
select select "Loyalty Level 1"
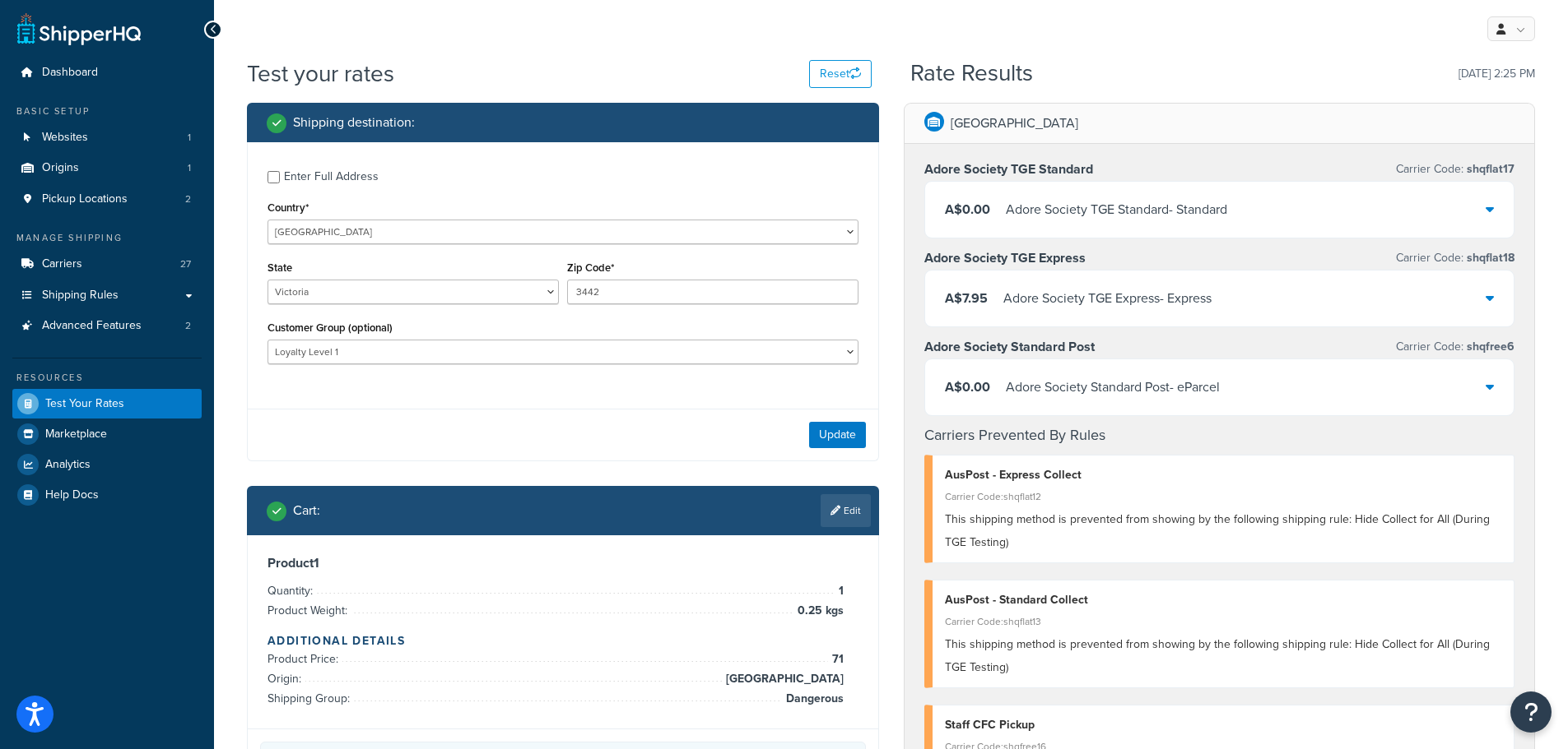
click at [313, 173] on div "Enter Full Address" at bounding box center [331, 177] width 94 height 23
click at [279, 173] on input "Enter Full Address" at bounding box center [273, 177] width 13 height 13
checkbox input "true"
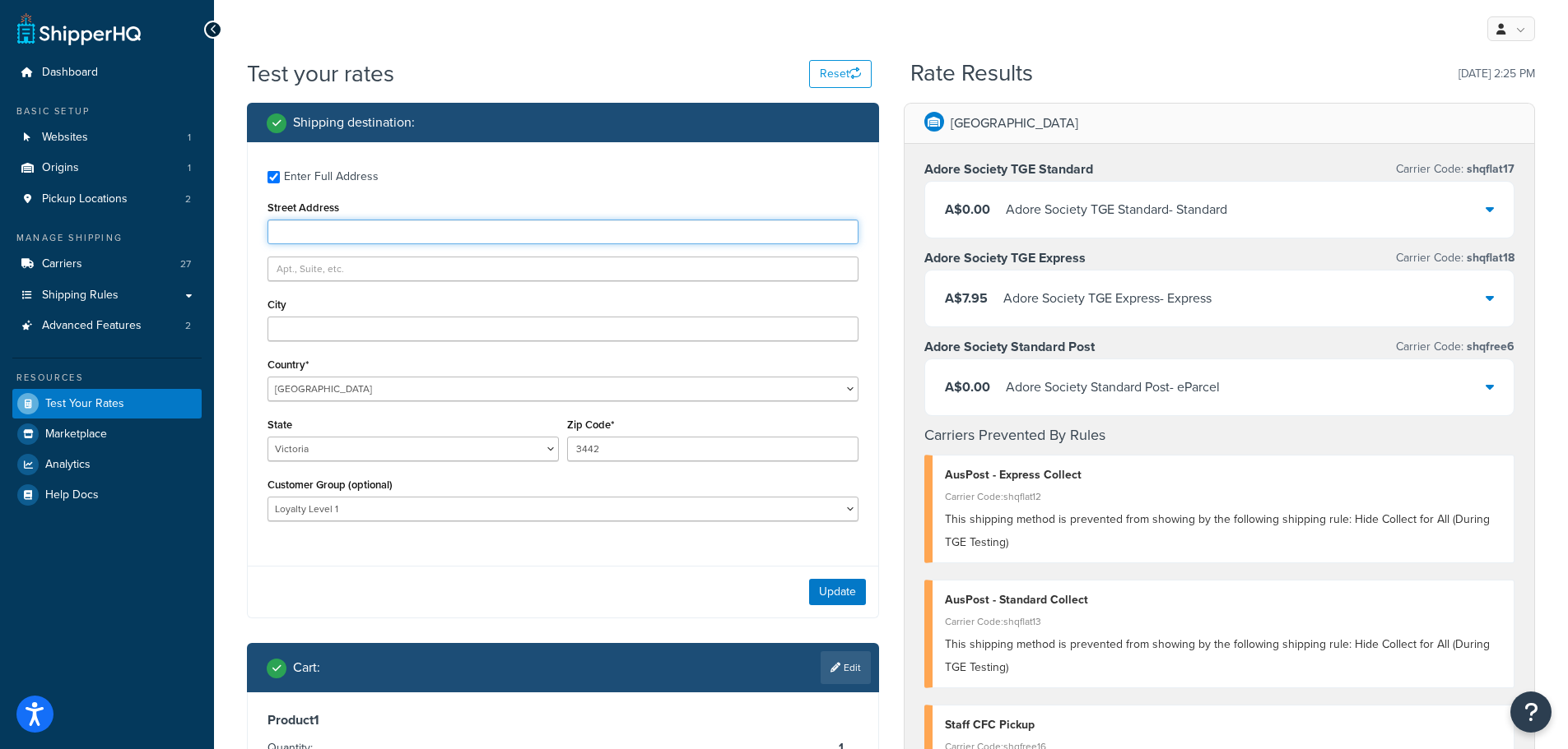
click at [348, 227] on input "Street Address" at bounding box center [563, 232] width 591 height 24
type input "PO Box 240"
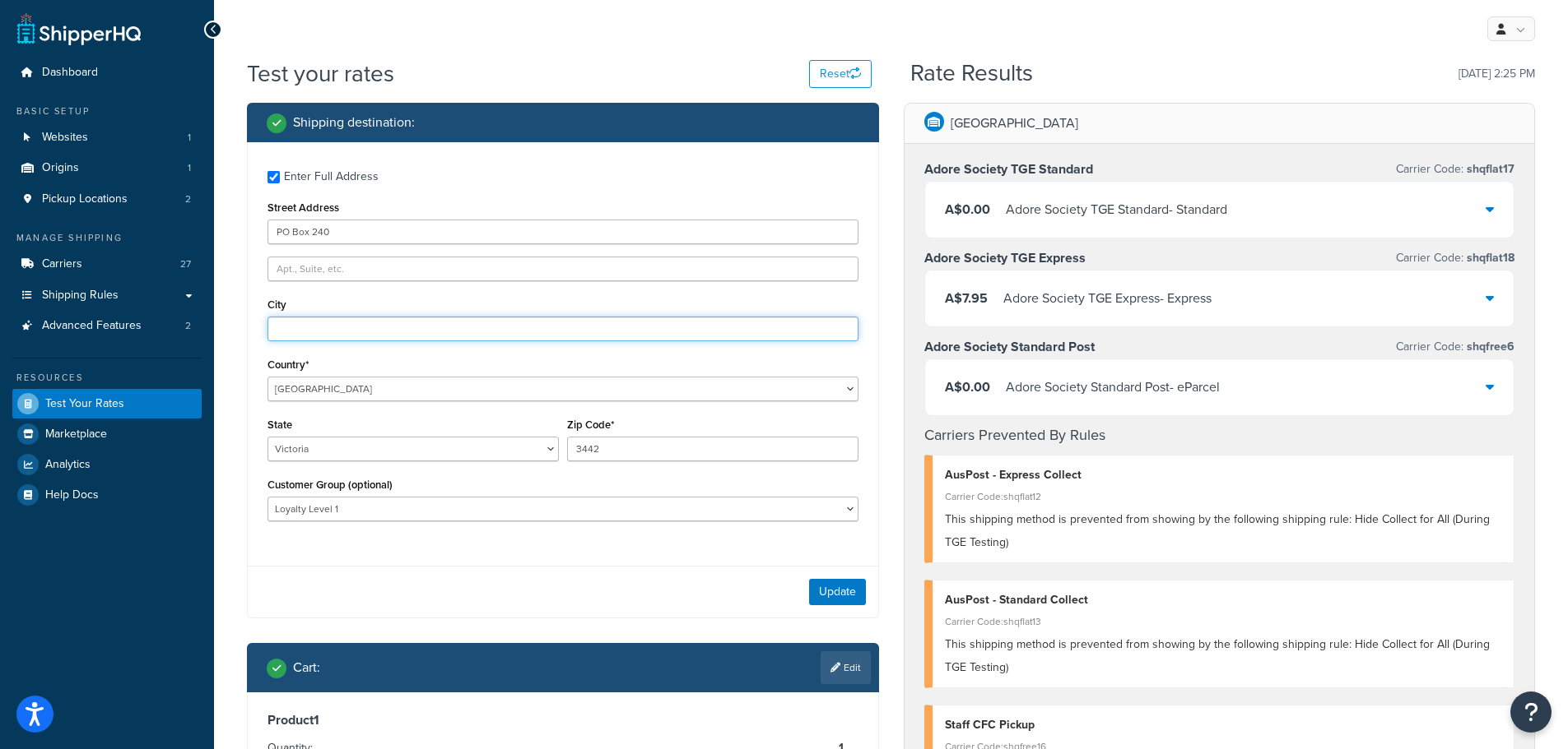
click at [346, 328] on input "City" at bounding box center [563, 328] width 591 height 24
type input "Woodend"
click at [824, 594] on button "Update" at bounding box center [837, 591] width 56 height 26
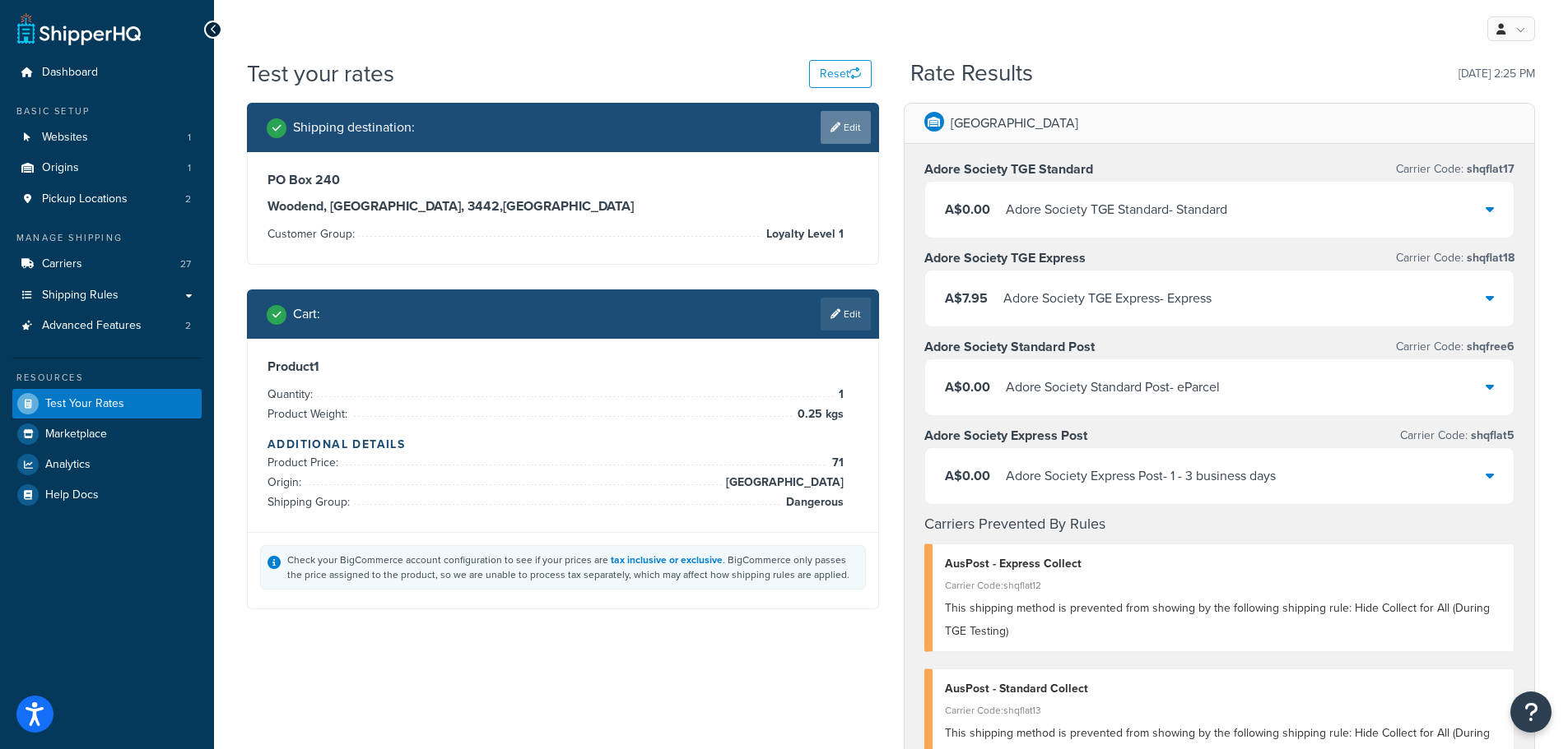
click at [840, 132] on link "Edit" at bounding box center [846, 127] width 51 height 33
select select "AU"
select select "VIC"
select select "Loyalty Level 1"
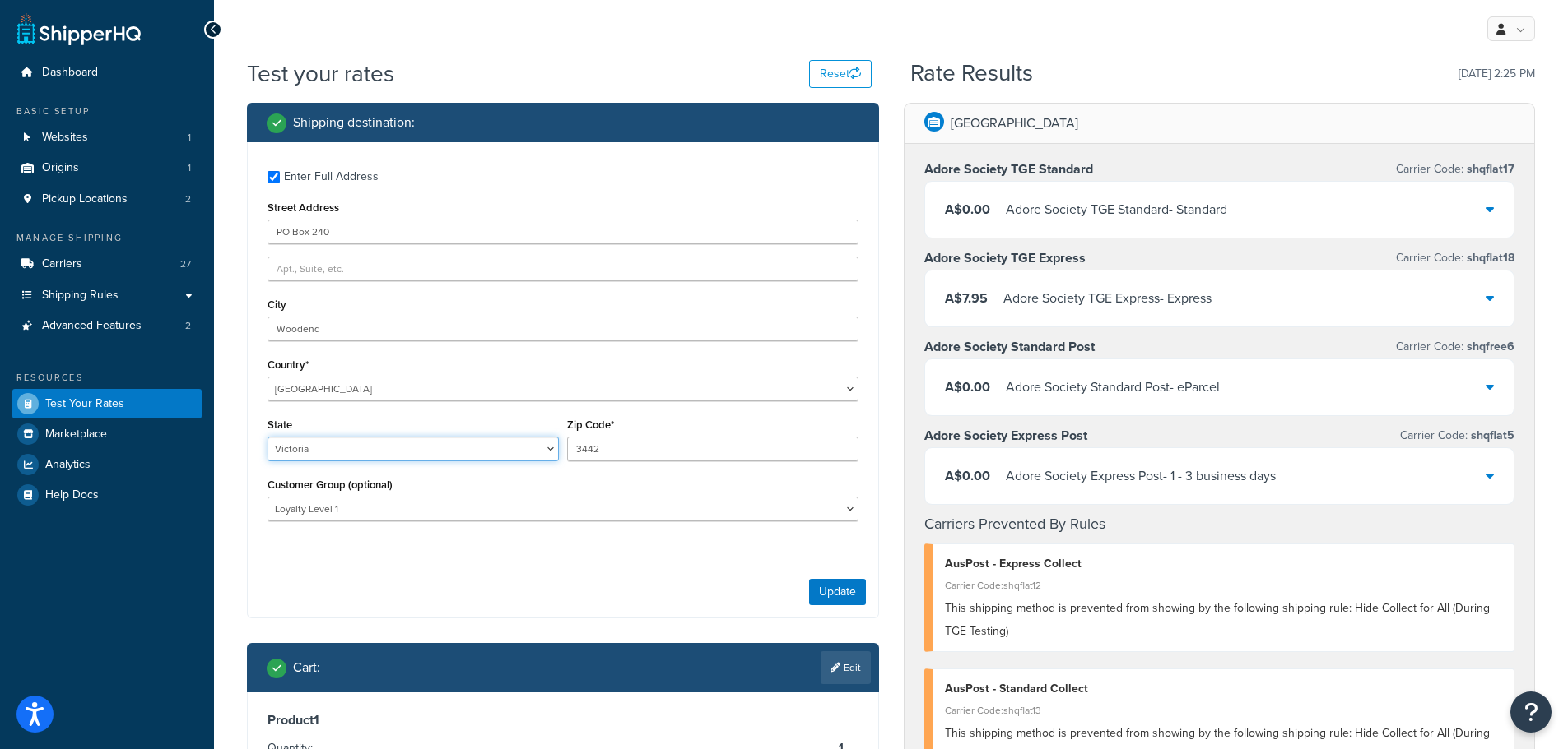
click at [550, 449] on select "Australian Capital Territory New South Wales Northern Territory Queensland Sout…" at bounding box center [413, 448] width 291 height 24
select select "[GEOGRAPHIC_DATA]"
click at [268, 437] on select "Australian Capital Territory New South Wales Northern Territory Queensland Sout…" at bounding box center [413, 448] width 291 height 24
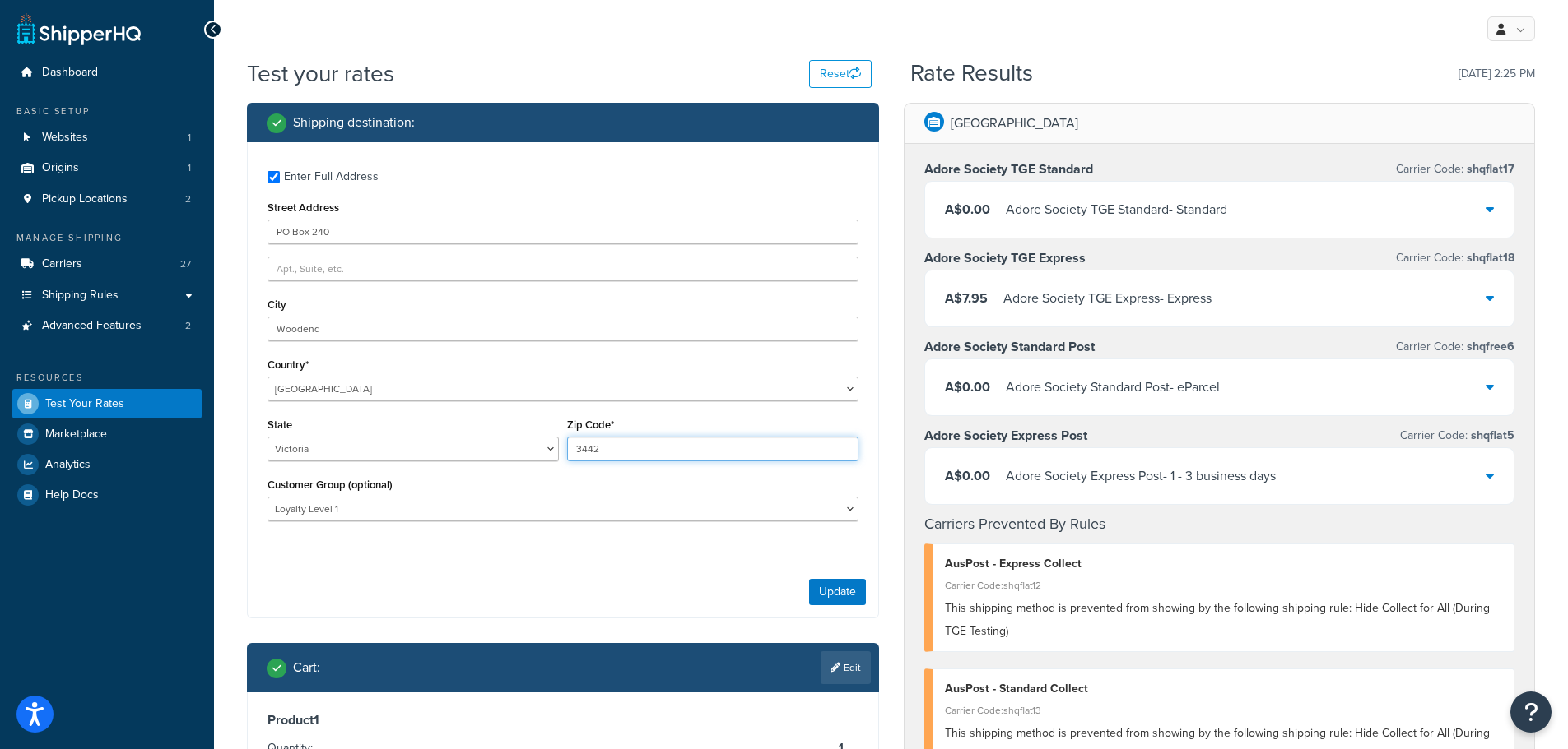
drag, startPoint x: 616, startPoint y: 449, endPoint x: 533, endPoint y: 440, distance: 83.5
click at [533, 440] on div "State Australian Capital Territory New South Wales Northern Territory Queenslan…" at bounding box center [563, 444] width 599 height 60
type input "2442"
click at [823, 588] on button "Update" at bounding box center [837, 591] width 56 height 26
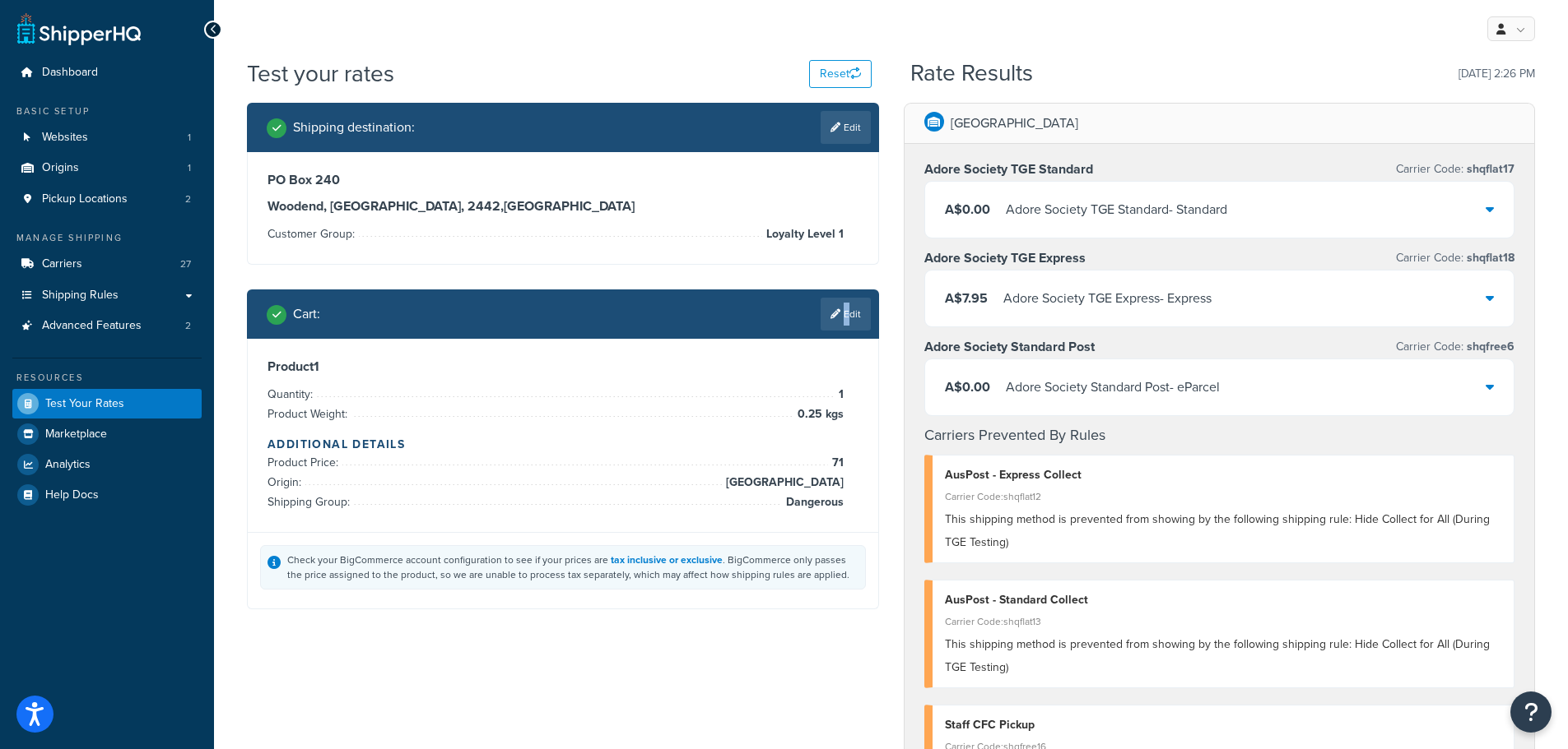
click at [843, 316] on link "Edit" at bounding box center [846, 314] width 51 height 33
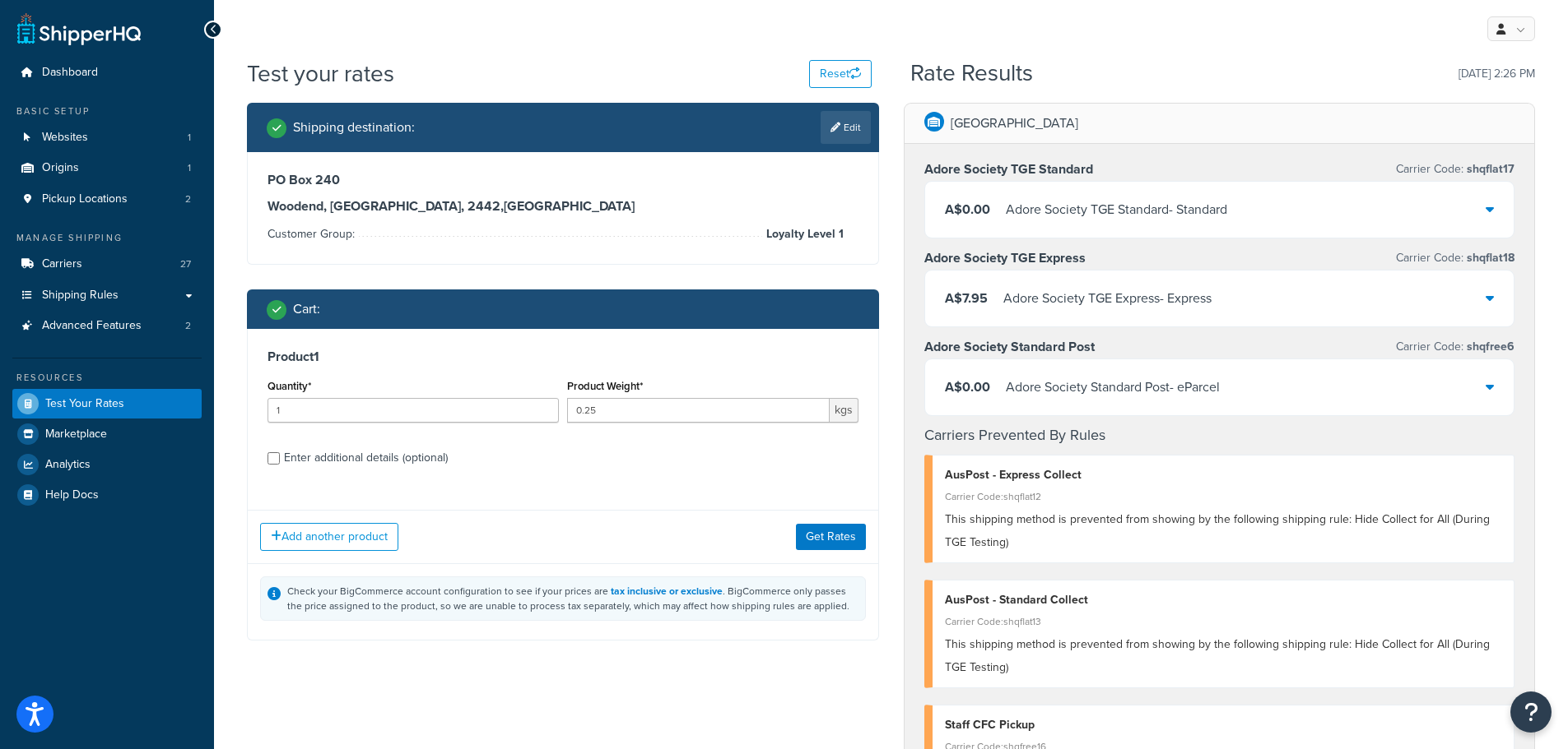
click at [423, 449] on div "Enter additional details (optional)" at bounding box center [366, 458] width 164 height 23
click at [279, 452] on input "Enter additional details (optional)" at bounding box center [273, 458] width 13 height 13
checkbox input "true"
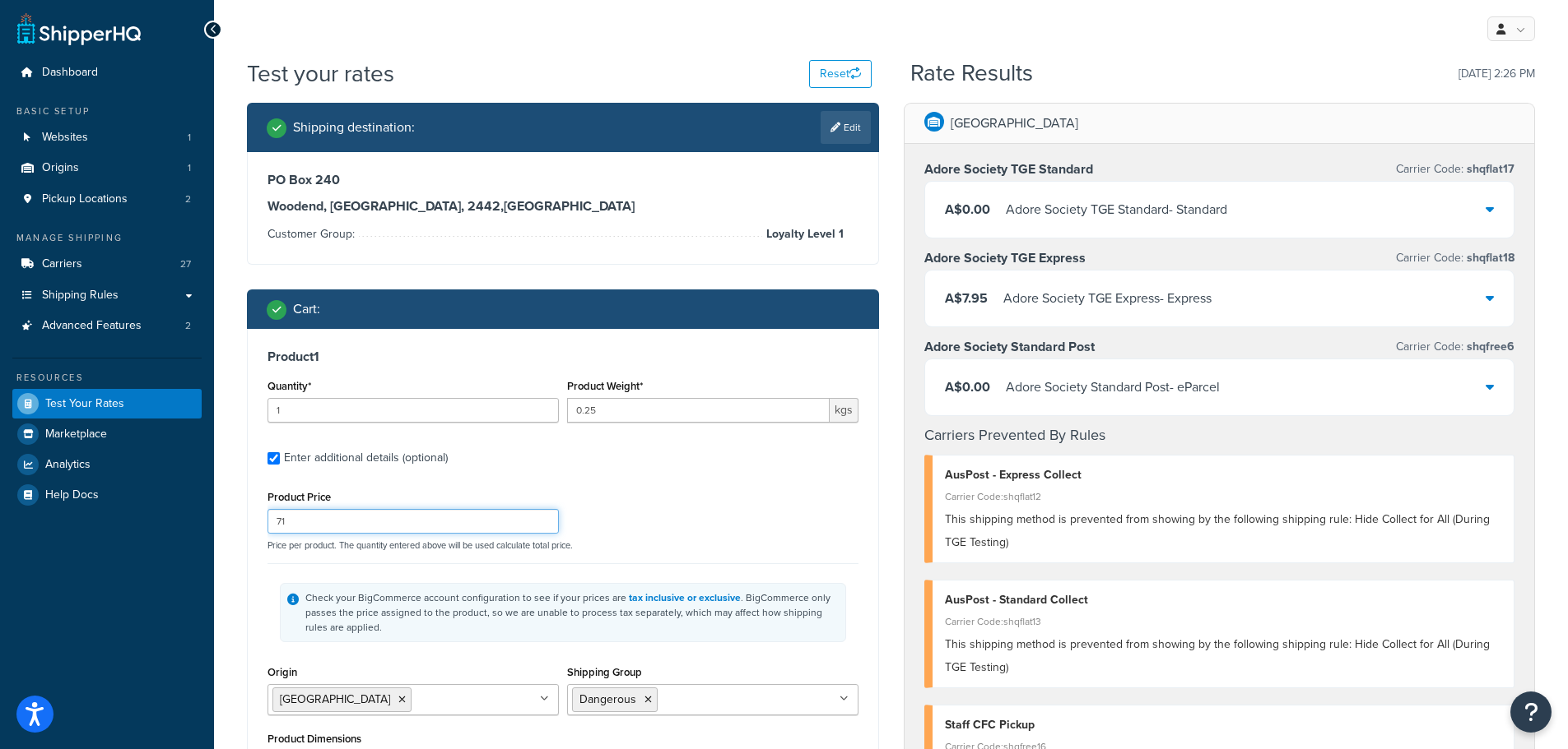
click at [379, 524] on input "71" at bounding box center [413, 520] width 291 height 24
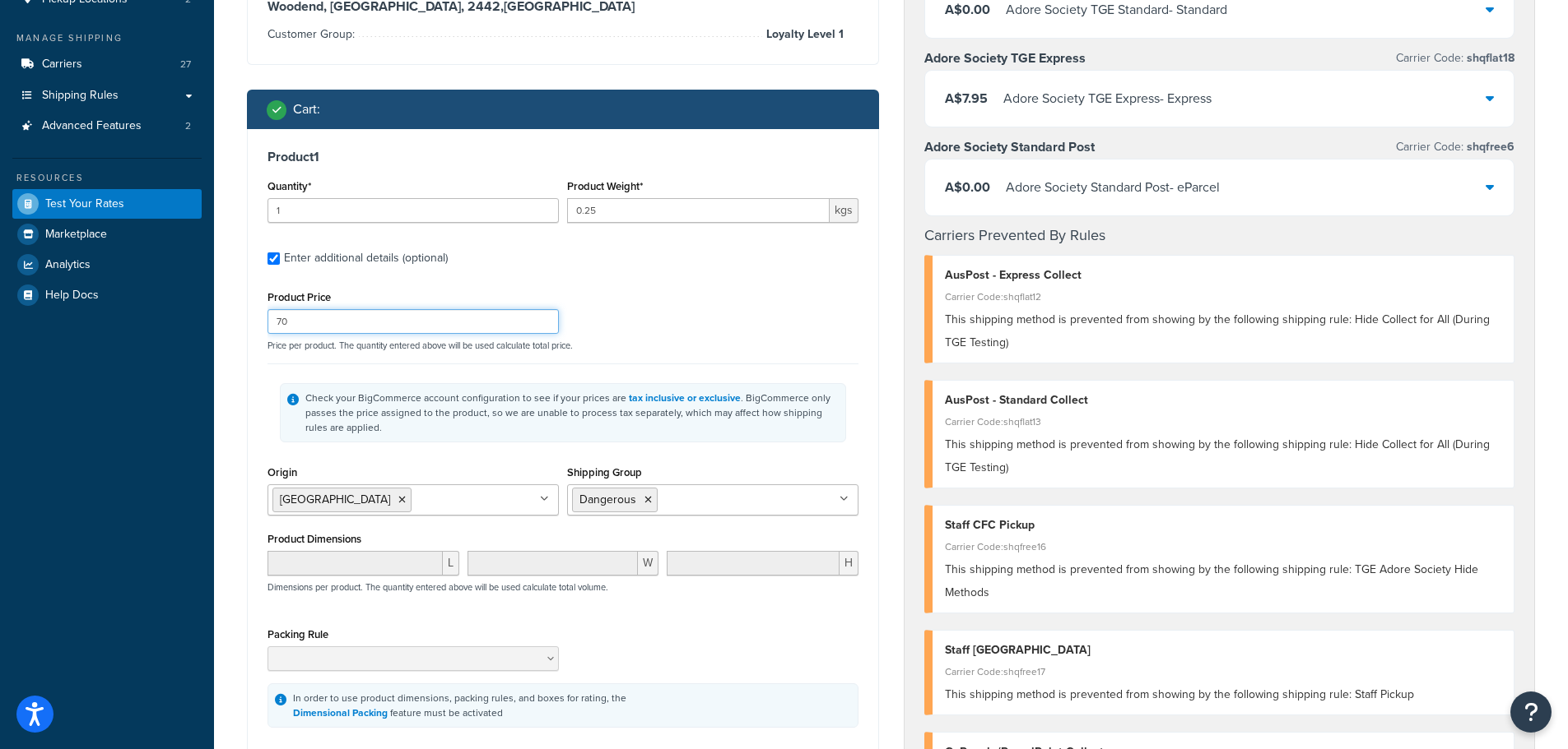
scroll to position [329, 0]
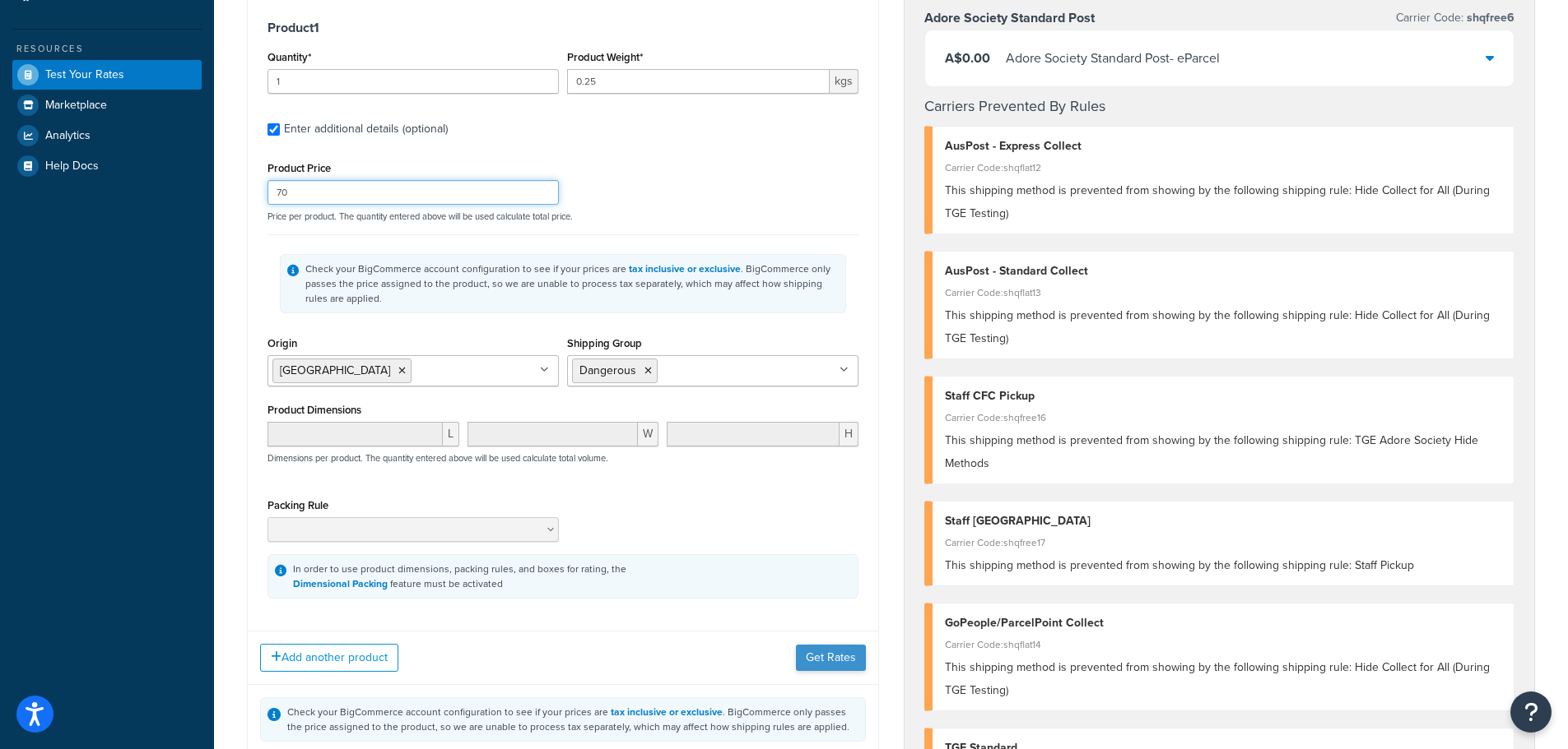
type input "70"
click at [820, 660] on button "Get Rates" at bounding box center [831, 658] width 70 height 26
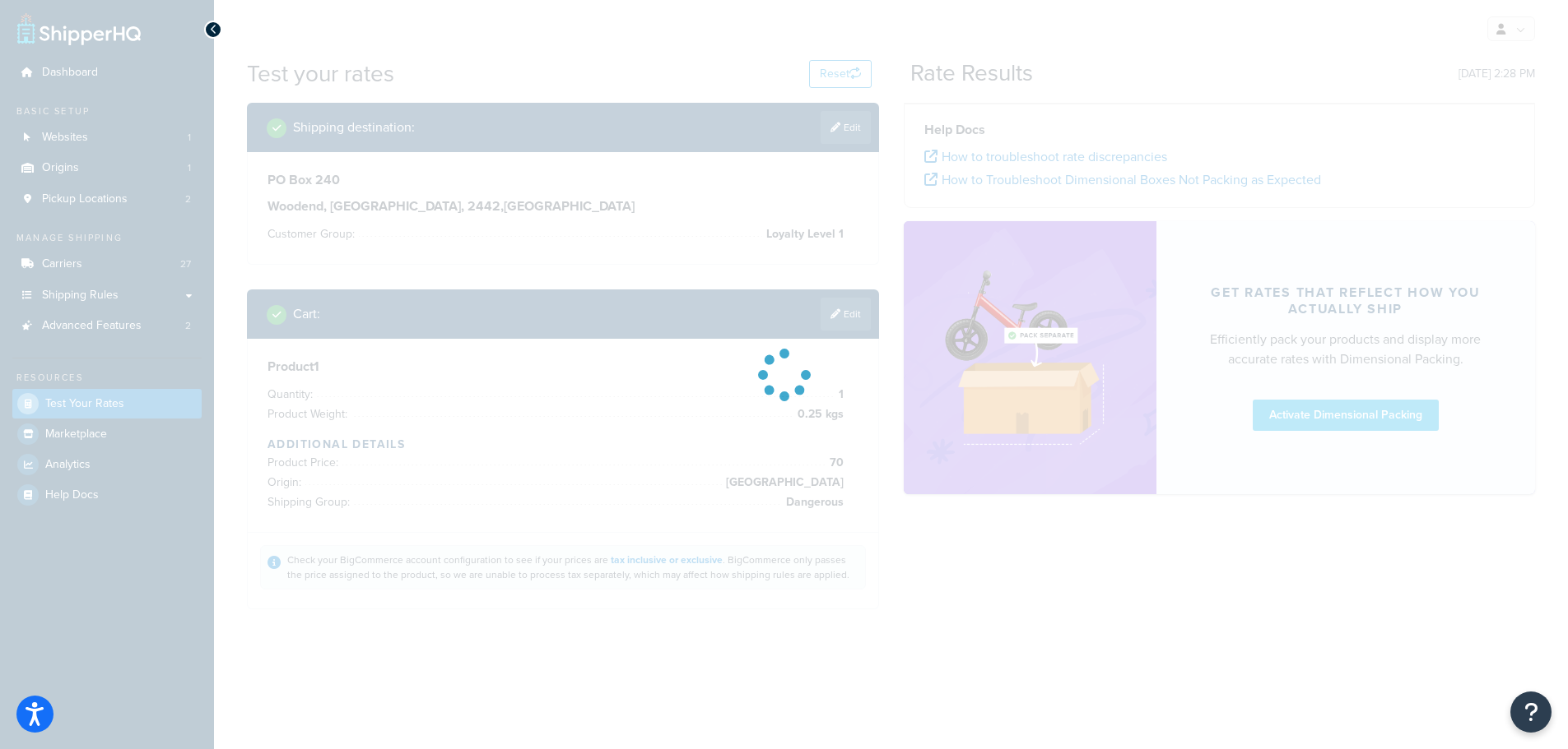
scroll to position [0, 0]
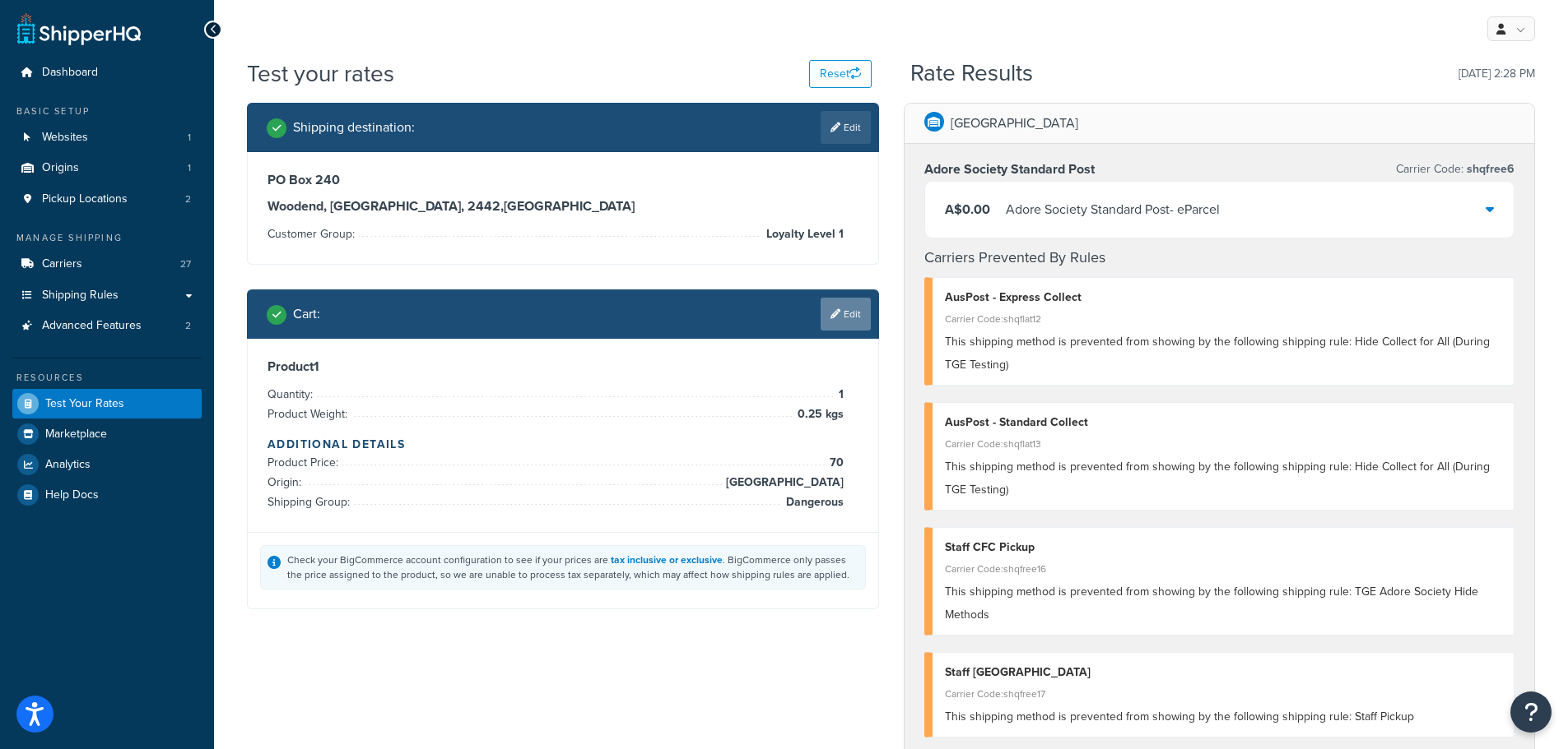
click at [846, 320] on link "Edit" at bounding box center [846, 314] width 51 height 33
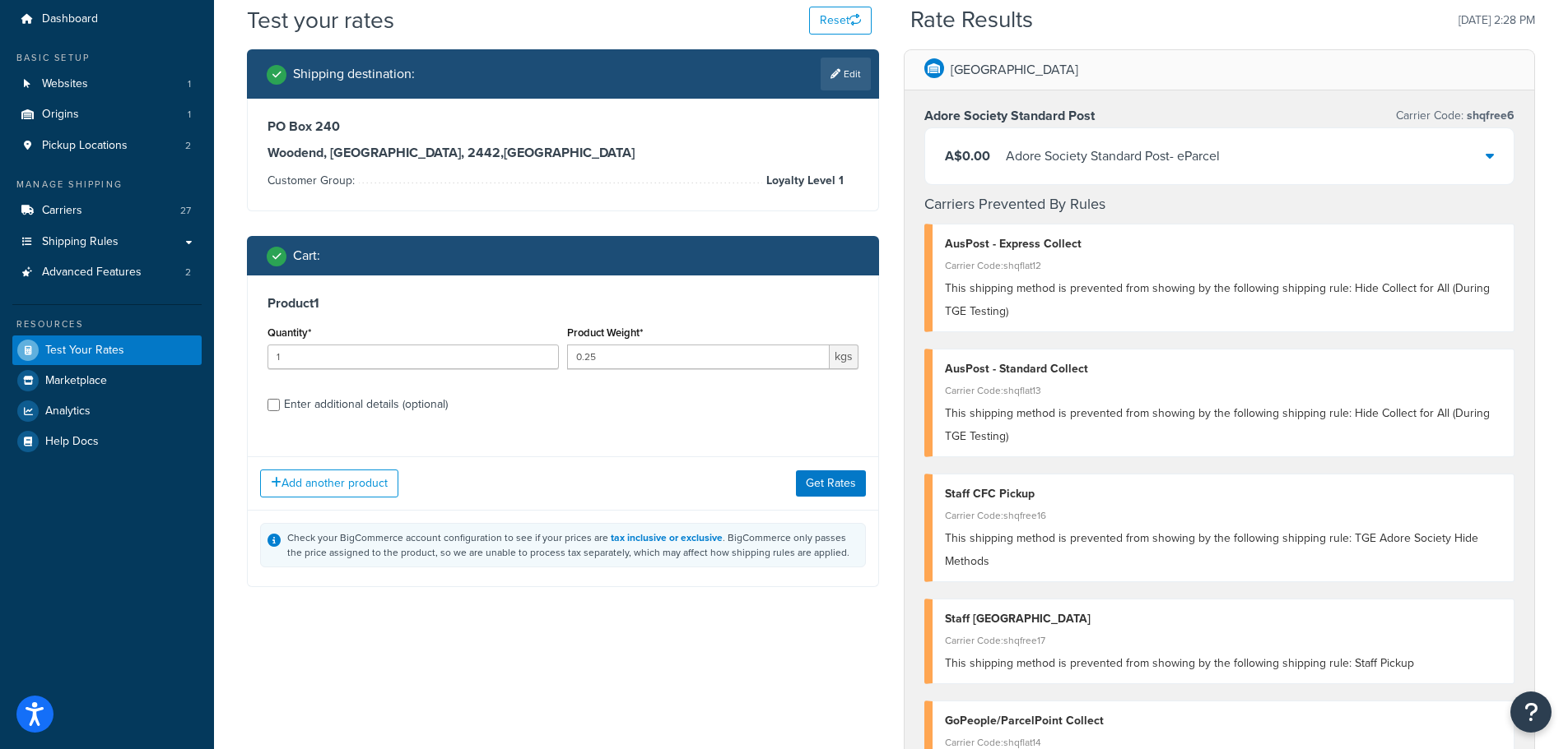
scroll to position [83, 0]
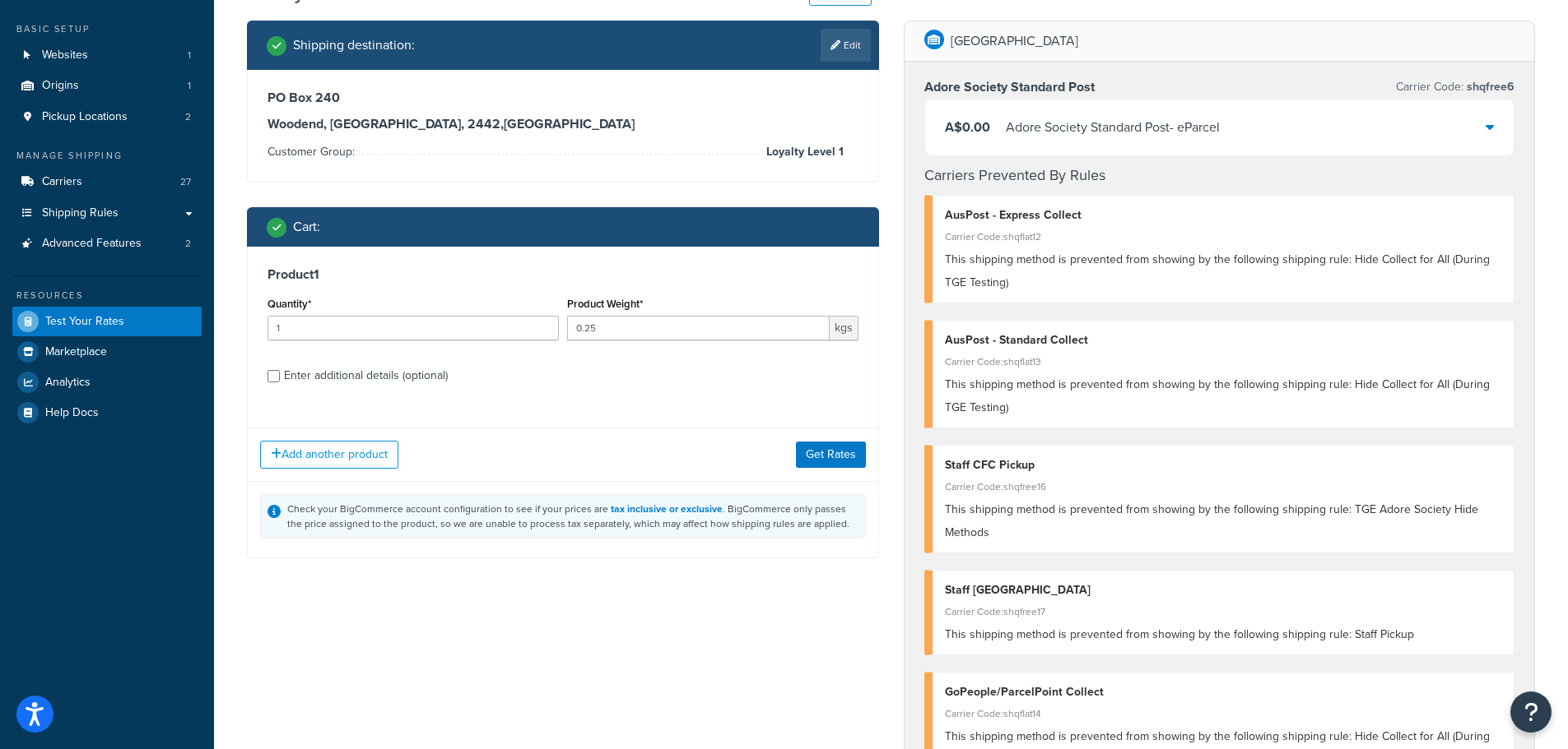
click at [420, 380] on div "Enter additional details (optional)" at bounding box center [366, 376] width 164 height 23
click at [279, 380] on input "Enter additional details (optional)" at bounding box center [273, 375] width 13 height 13
checkbox input "true"
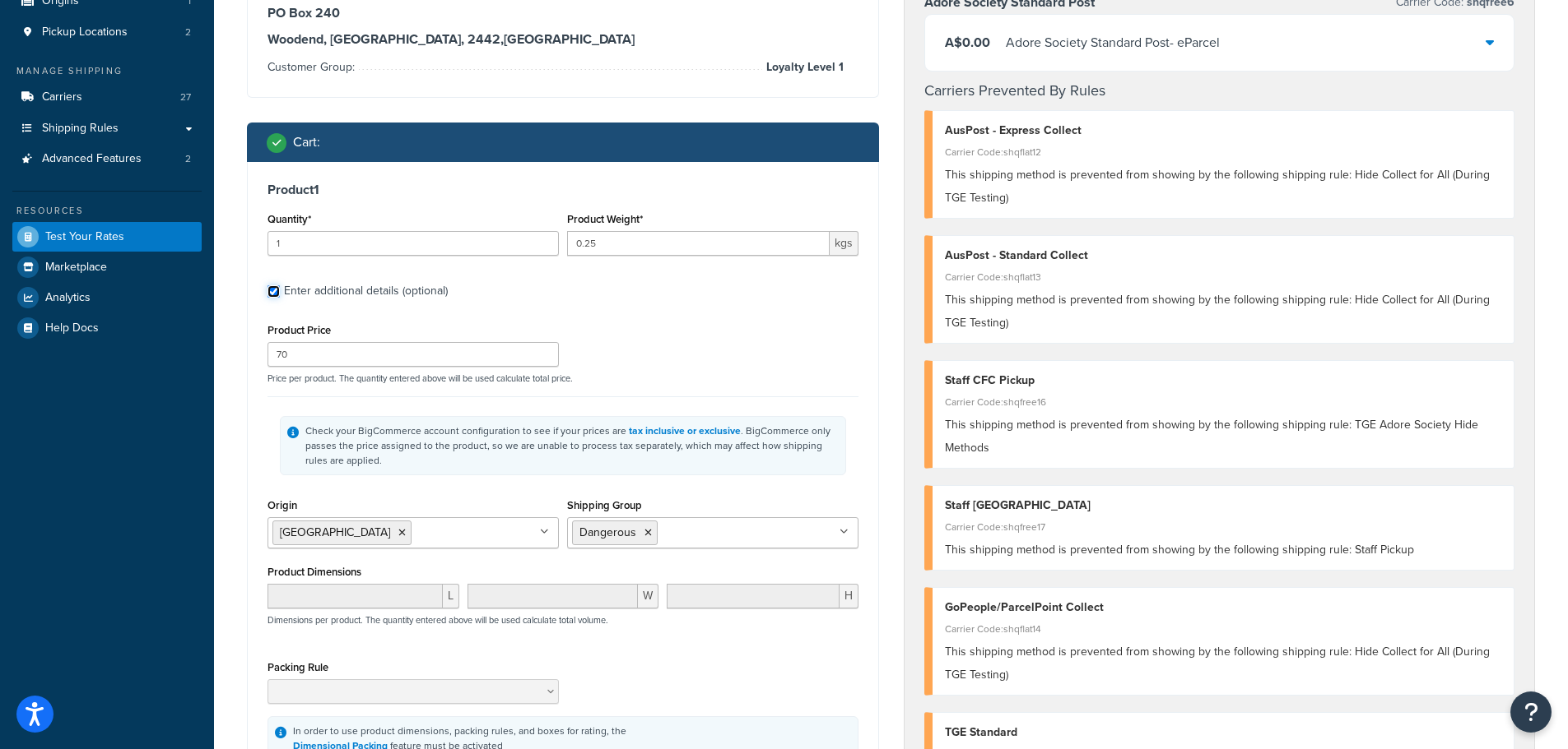
scroll to position [247, 0]
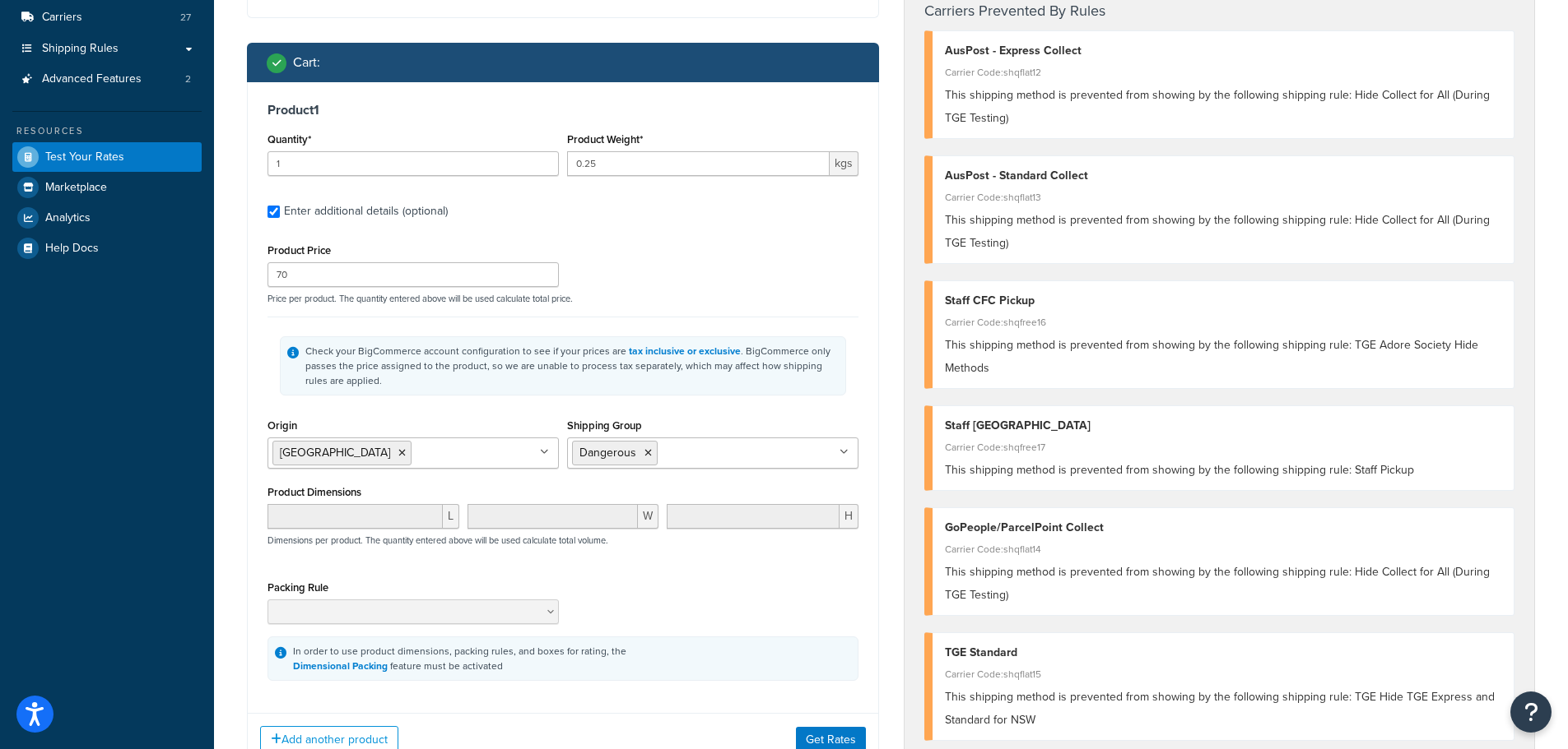
click at [846, 452] on icon at bounding box center [843, 452] width 9 height 10
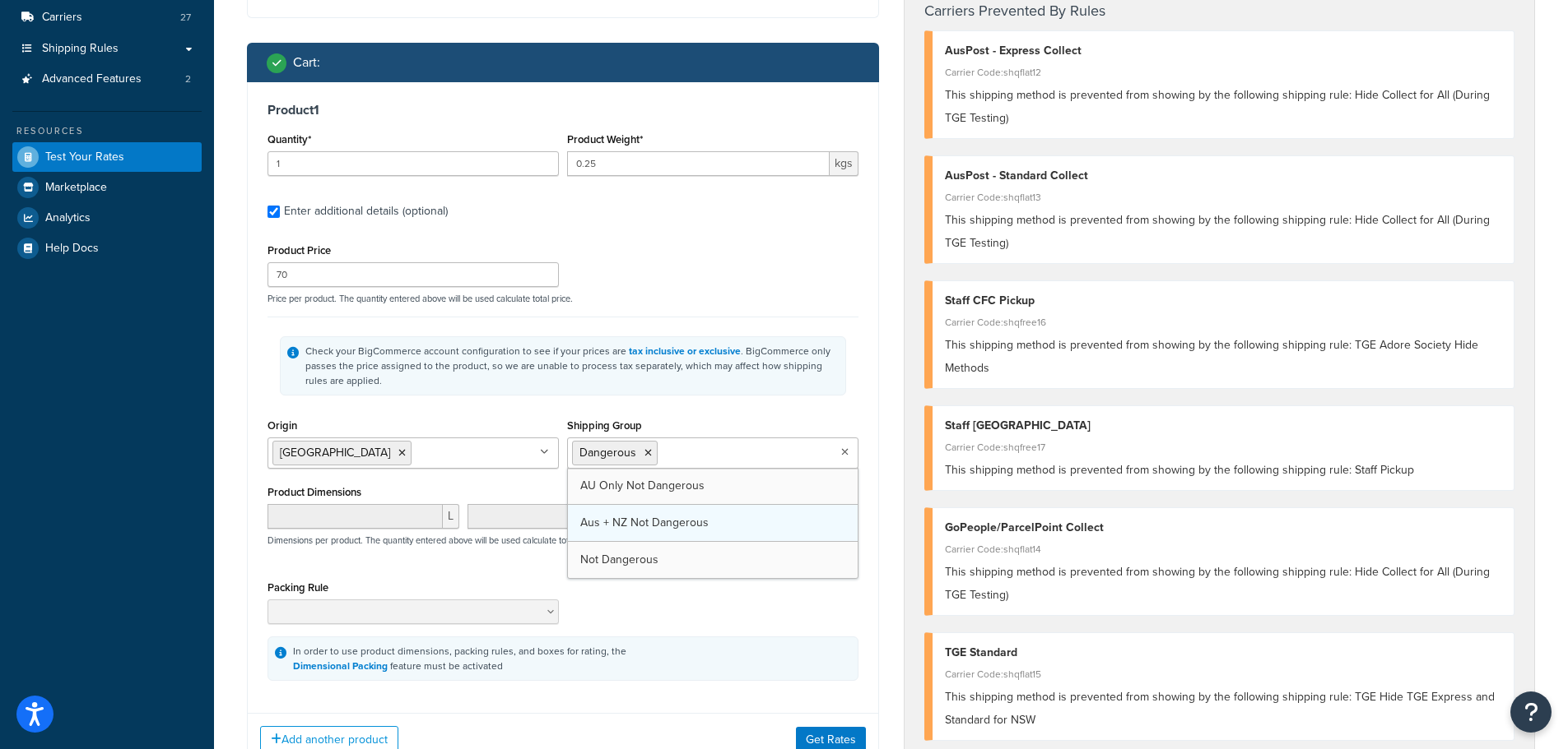
drag, startPoint x: 764, startPoint y: 546, endPoint x: 758, endPoint y: 534, distance: 13.4
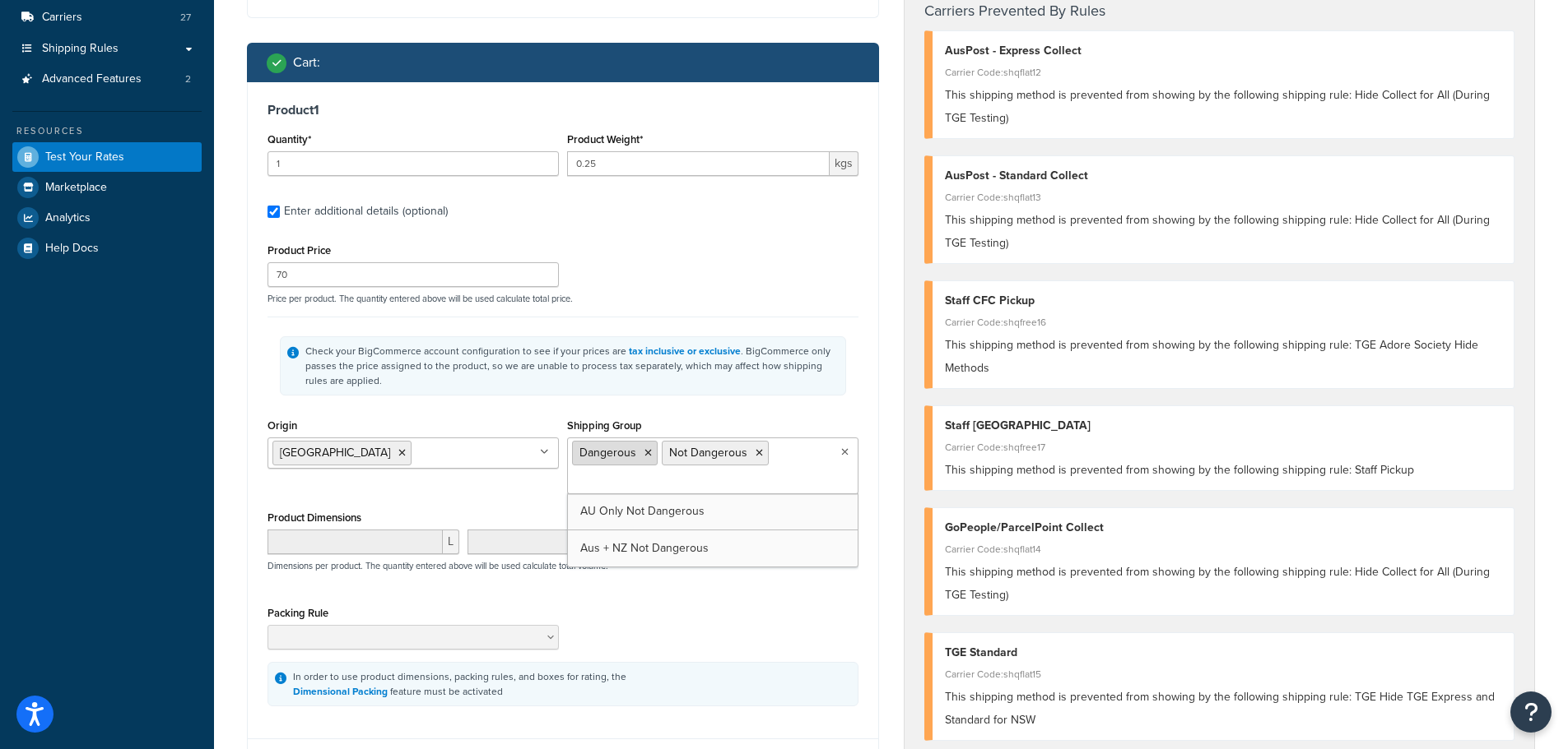
click at [647, 456] on icon at bounding box center [648, 453] width 8 height 10
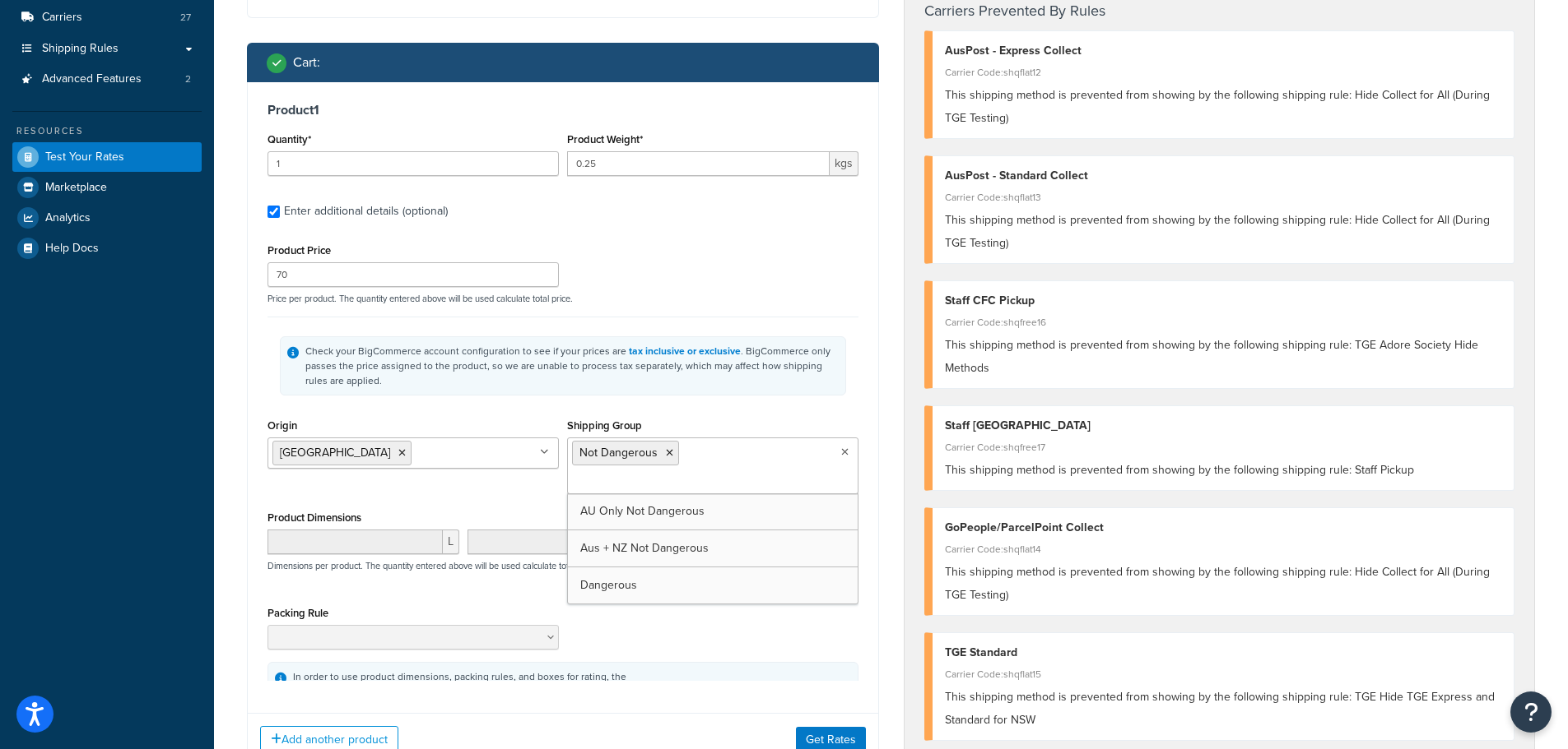
scroll to position [329, 0]
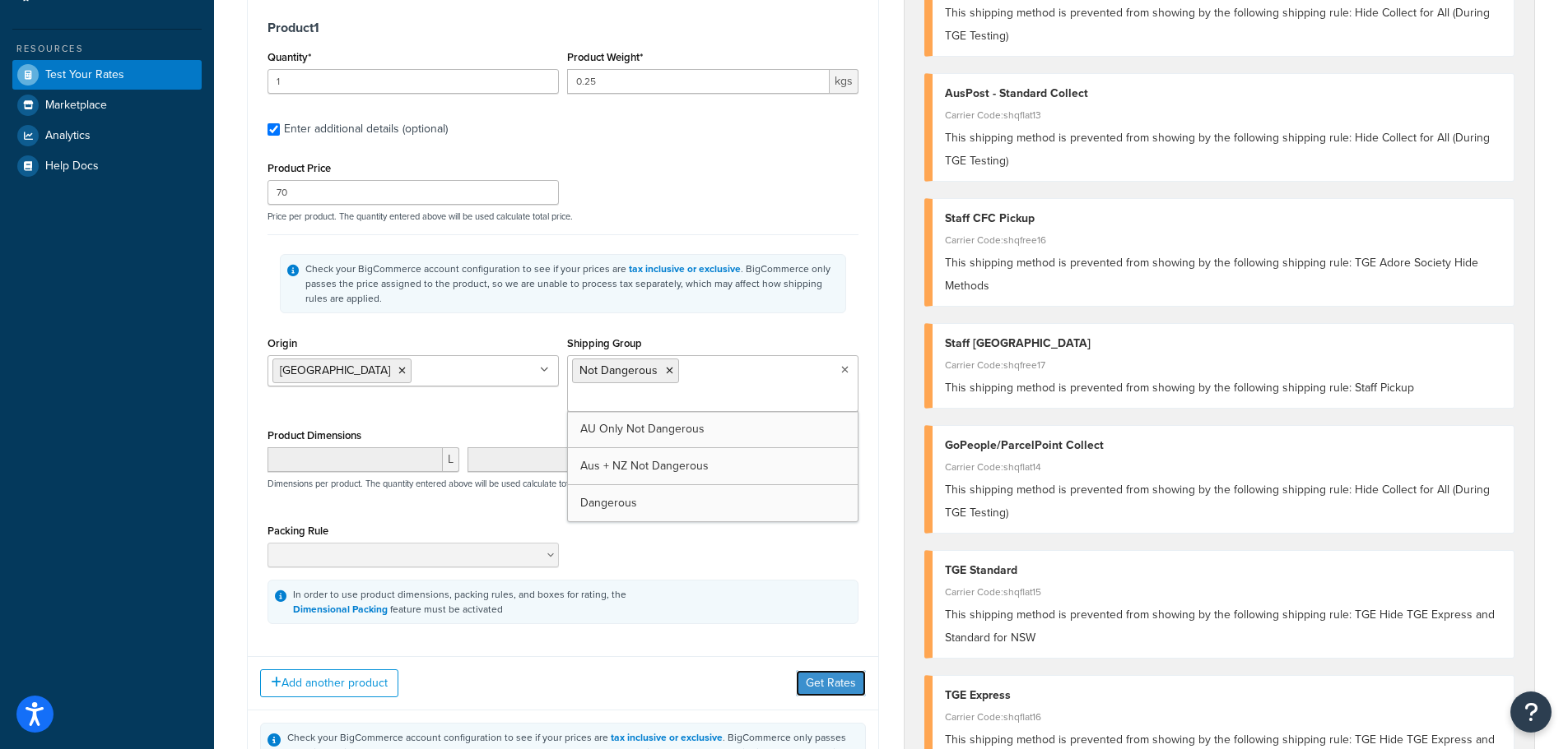
click at [833, 670] on button "Get Rates" at bounding box center [831, 683] width 70 height 26
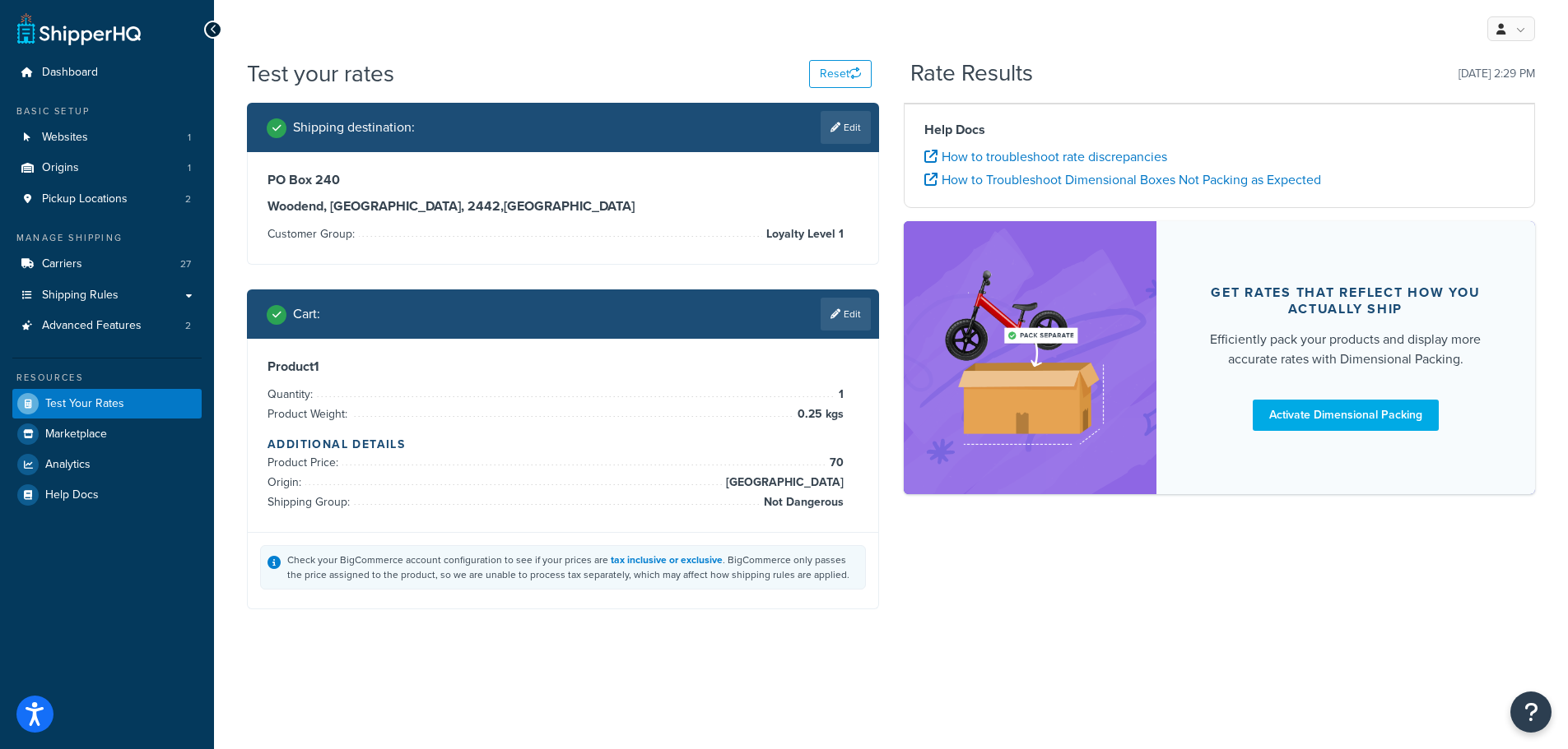
scroll to position [0, 0]
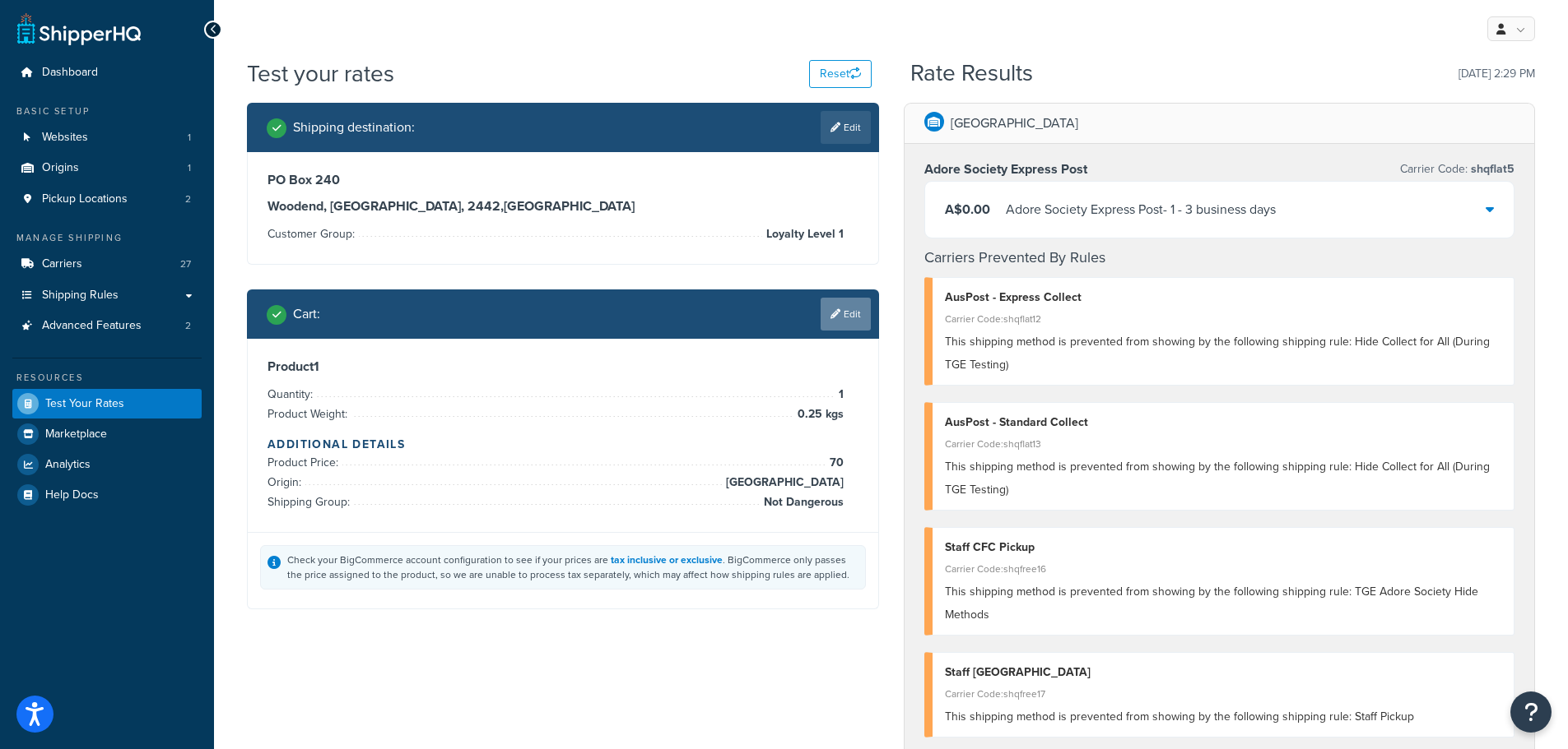
click at [854, 309] on link "Edit" at bounding box center [846, 314] width 51 height 33
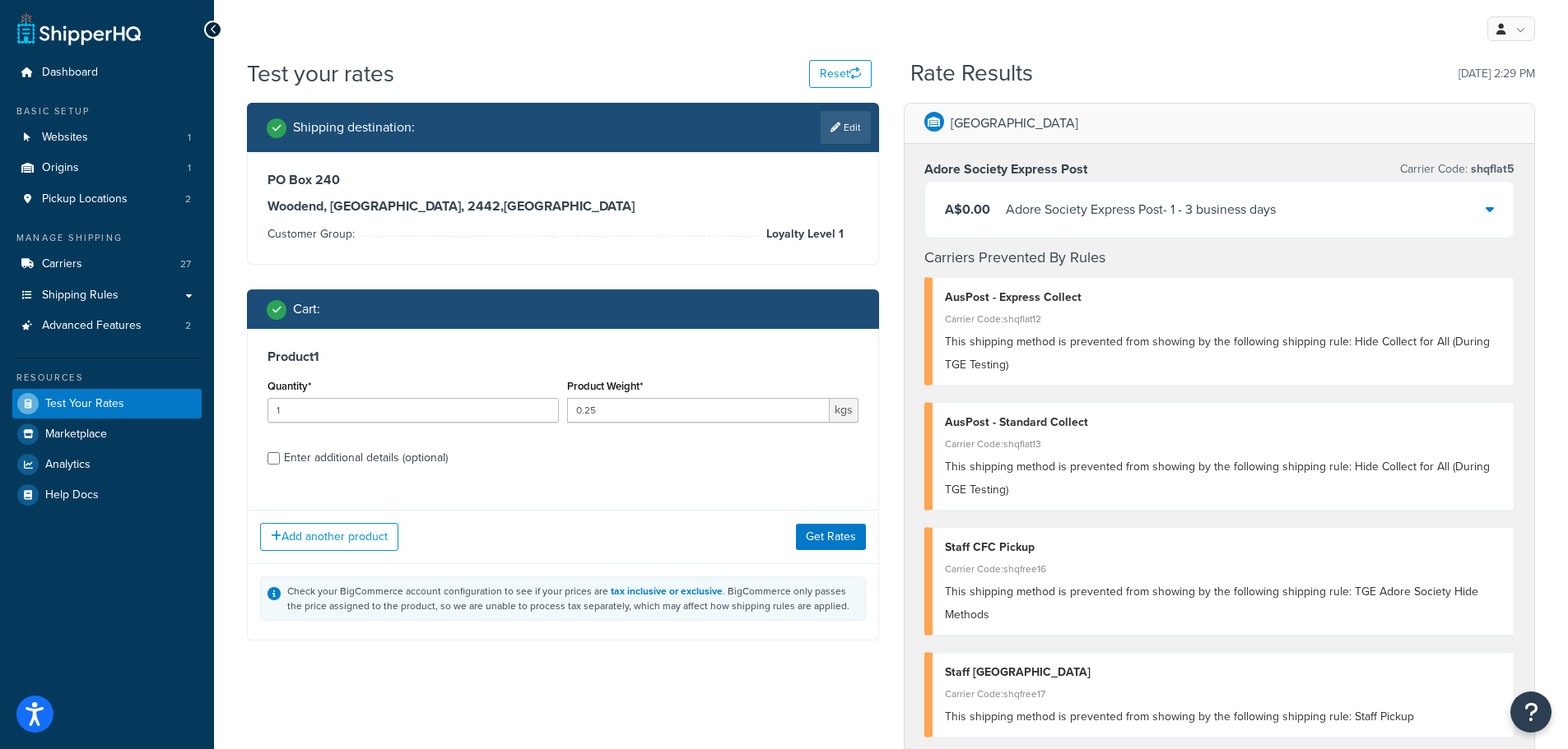
click at [386, 458] on div "Enter additional details (optional)" at bounding box center [366, 458] width 164 height 23
click at [279, 458] on input "Enter additional details (optional)" at bounding box center [273, 458] width 13 height 13
checkbox input "true"
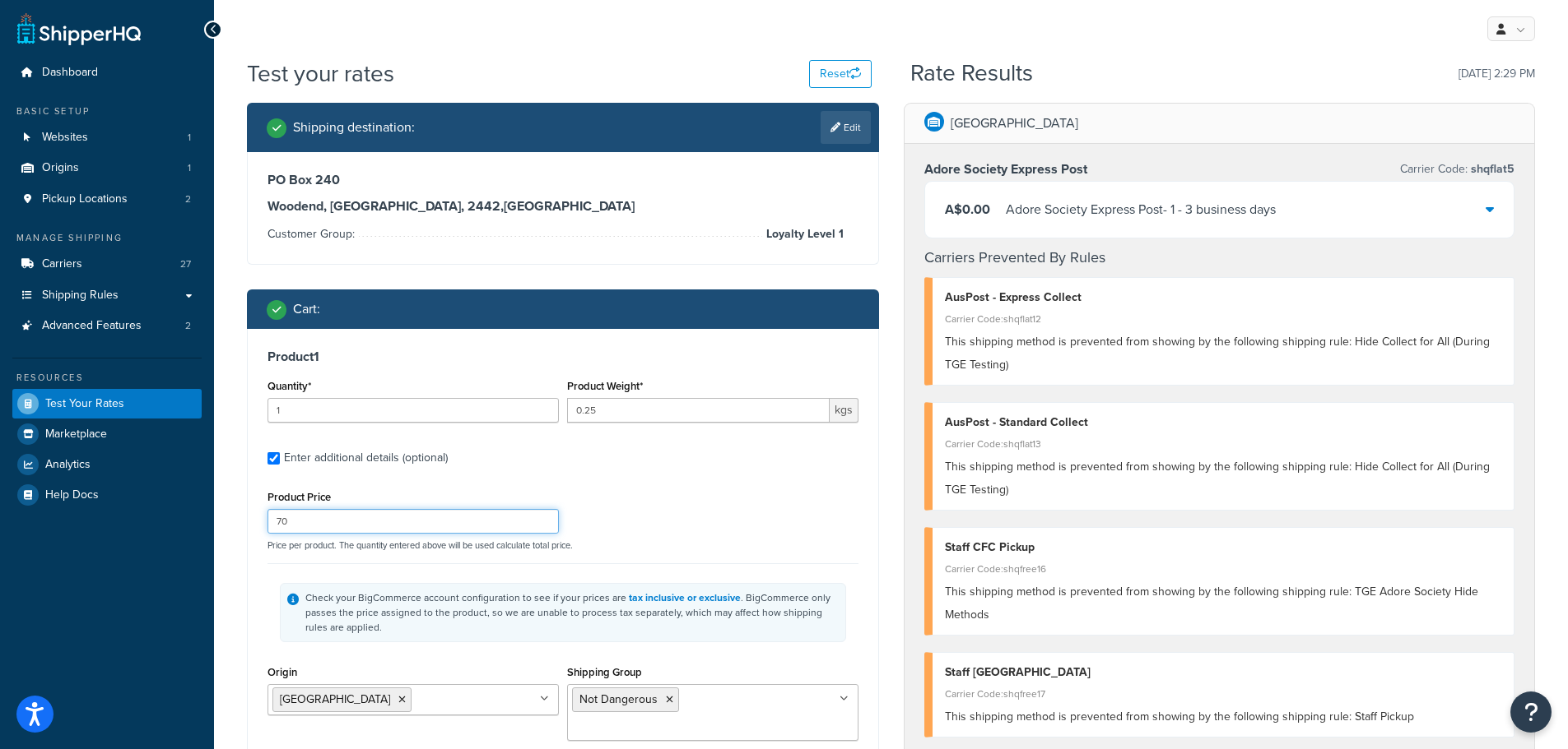
click at [386, 521] on input "70" at bounding box center [413, 520] width 291 height 24
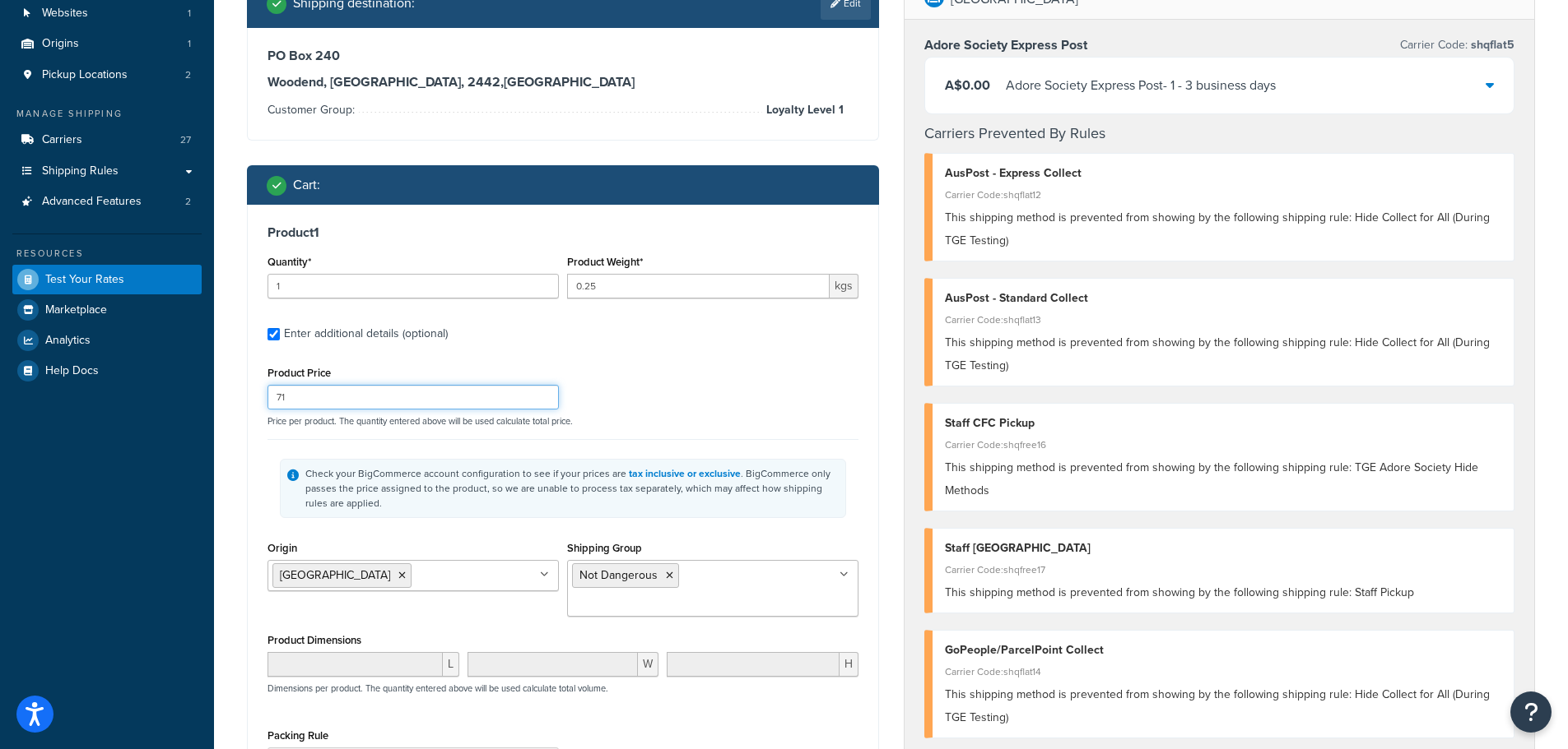
scroll to position [247, 0]
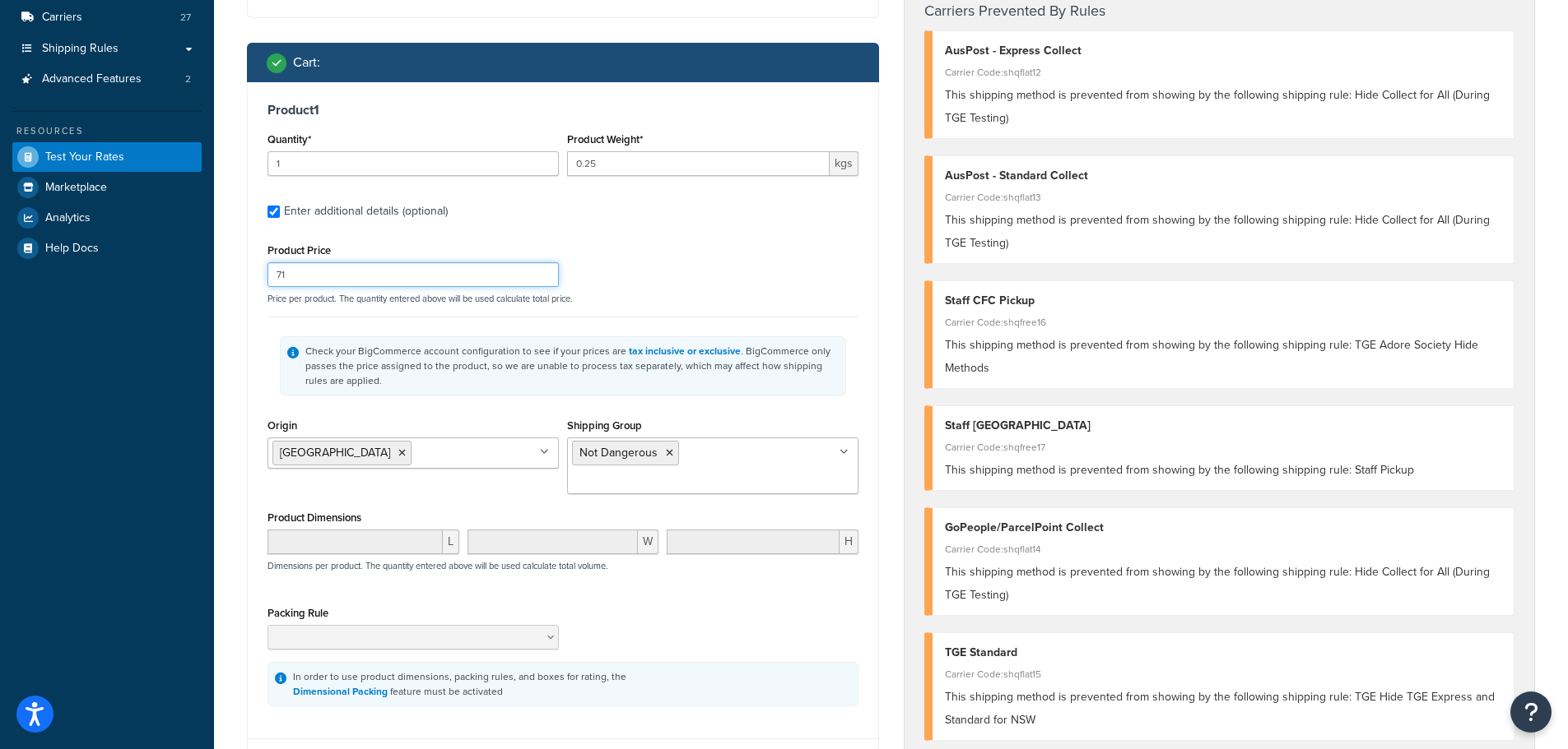
type input "71"
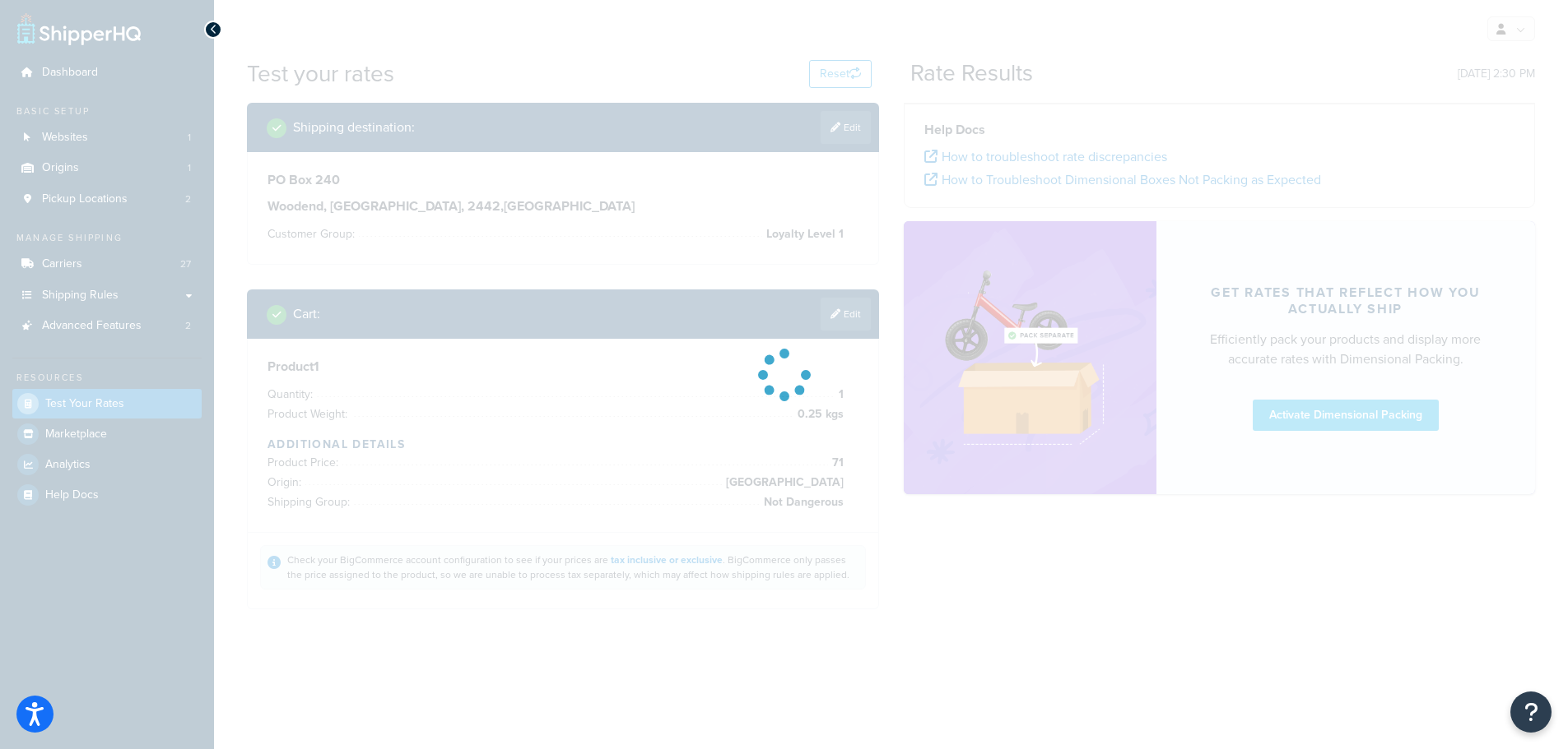
scroll to position [0, 0]
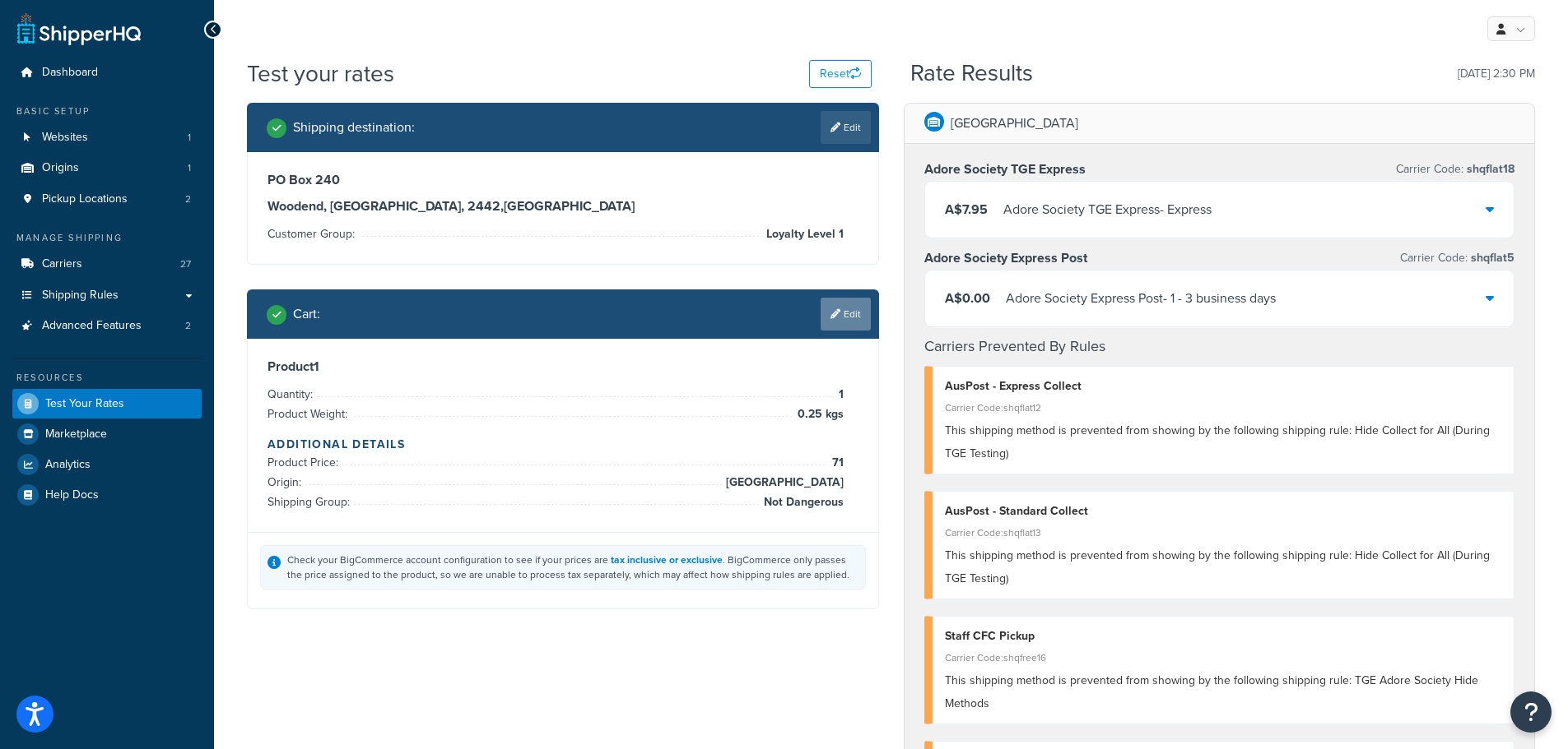
click at [844, 314] on link "Edit" at bounding box center [846, 314] width 51 height 33
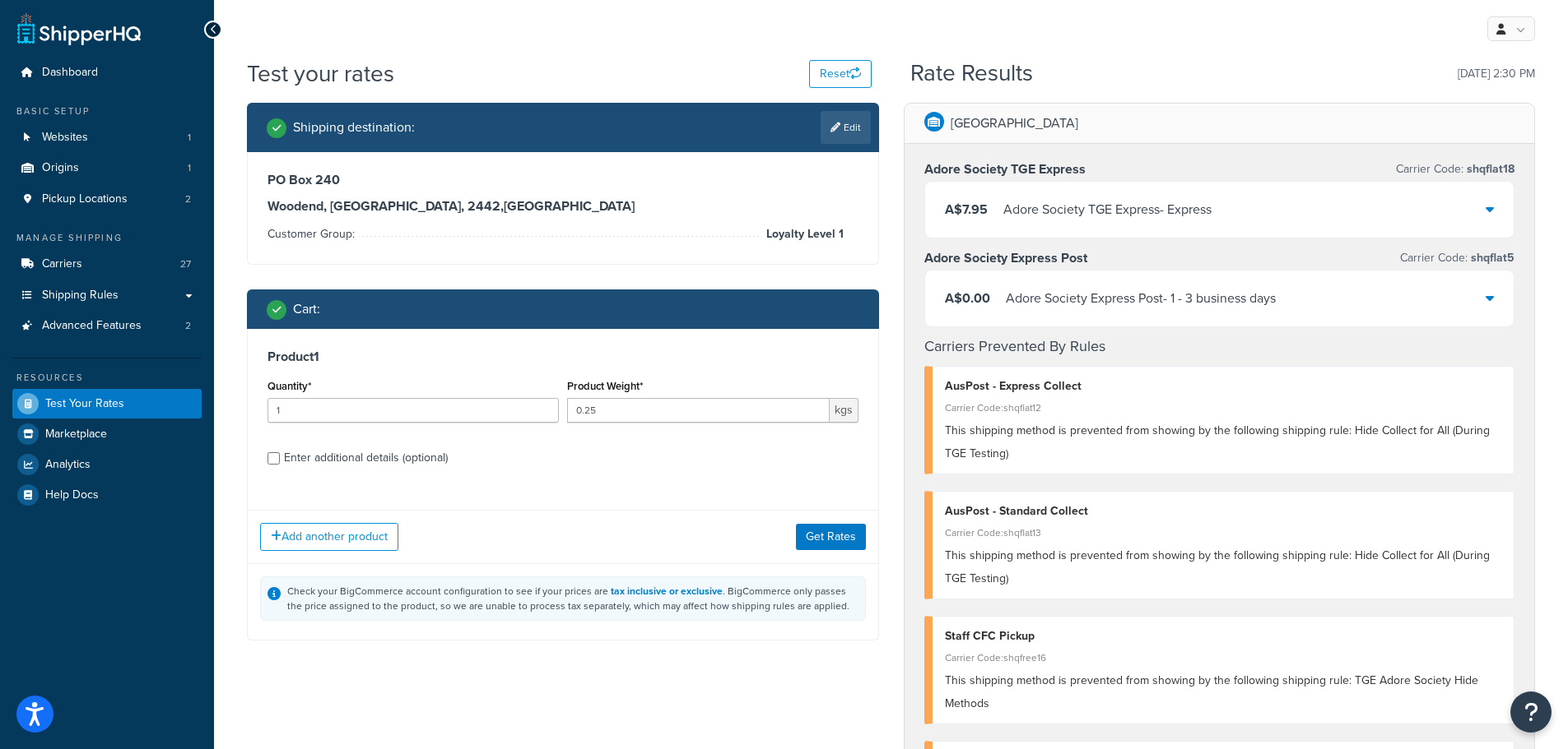
click at [401, 459] on div "Enter additional details (optional)" at bounding box center [366, 458] width 164 height 23
click at [279, 459] on input "Enter additional details (optional)" at bounding box center [273, 458] width 13 height 13
checkbox input "true"
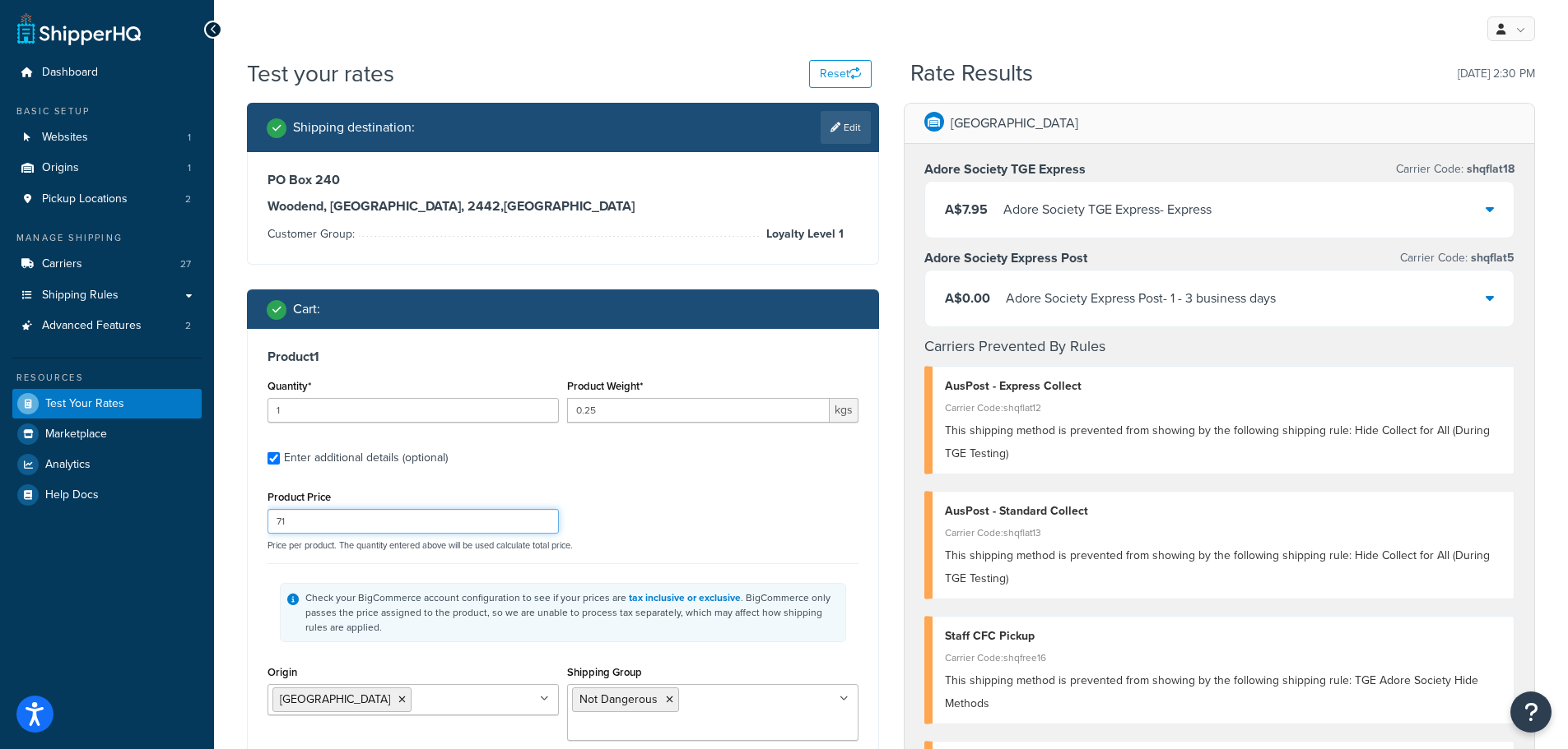
click at [390, 517] on input "71" at bounding box center [413, 520] width 291 height 24
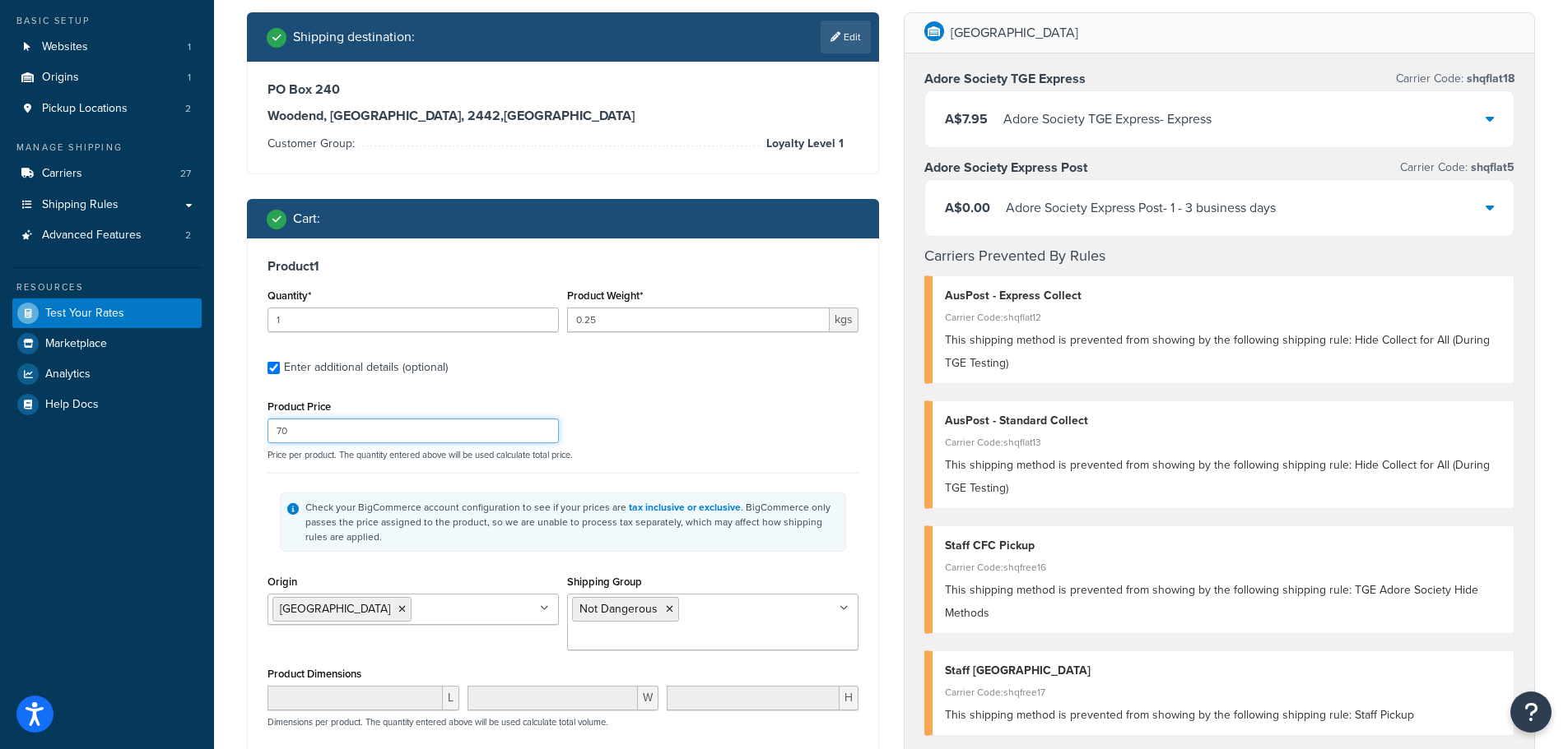
scroll to position [247, 0]
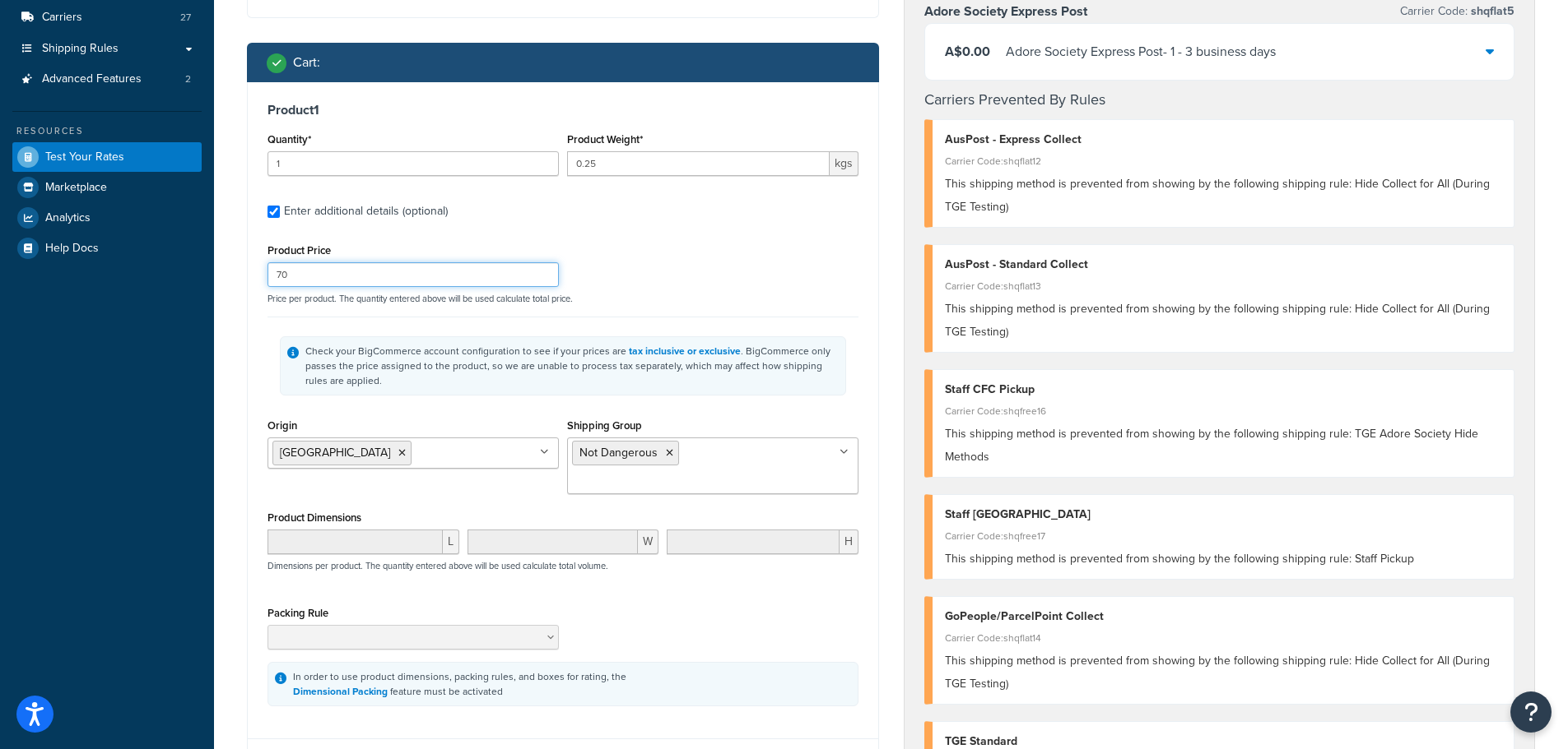
type input "70"
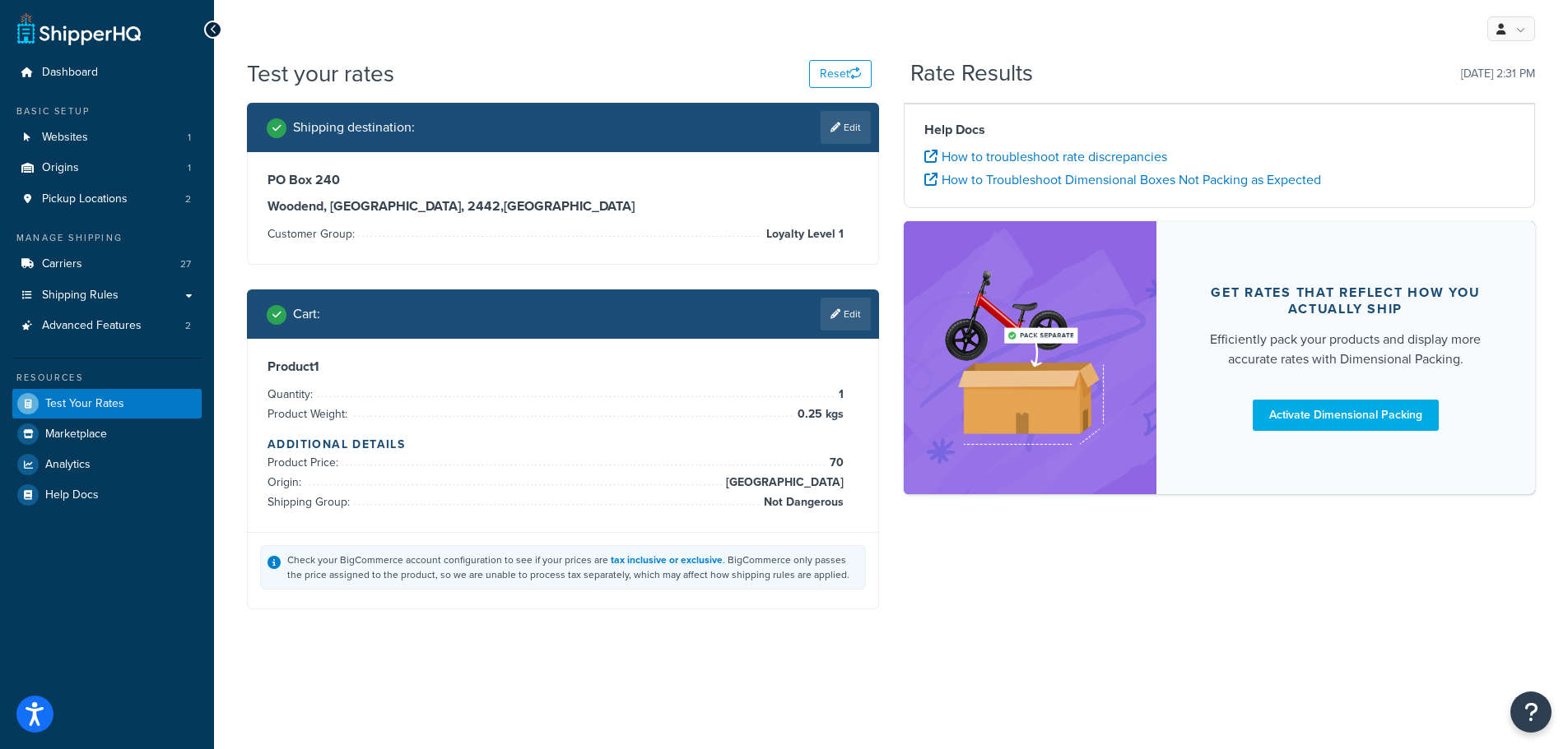
scroll to position [0, 0]
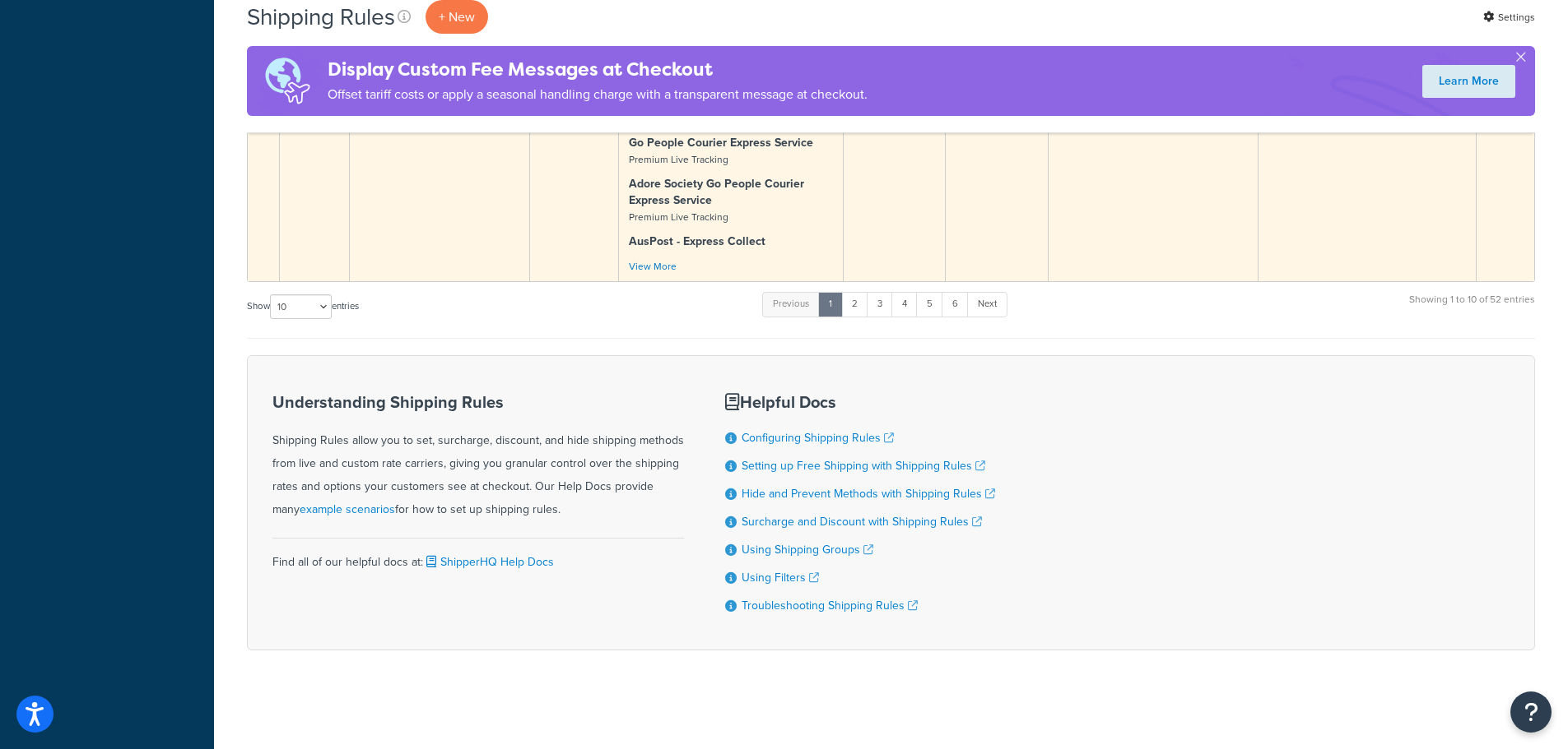
scroll to position [1494, 0]
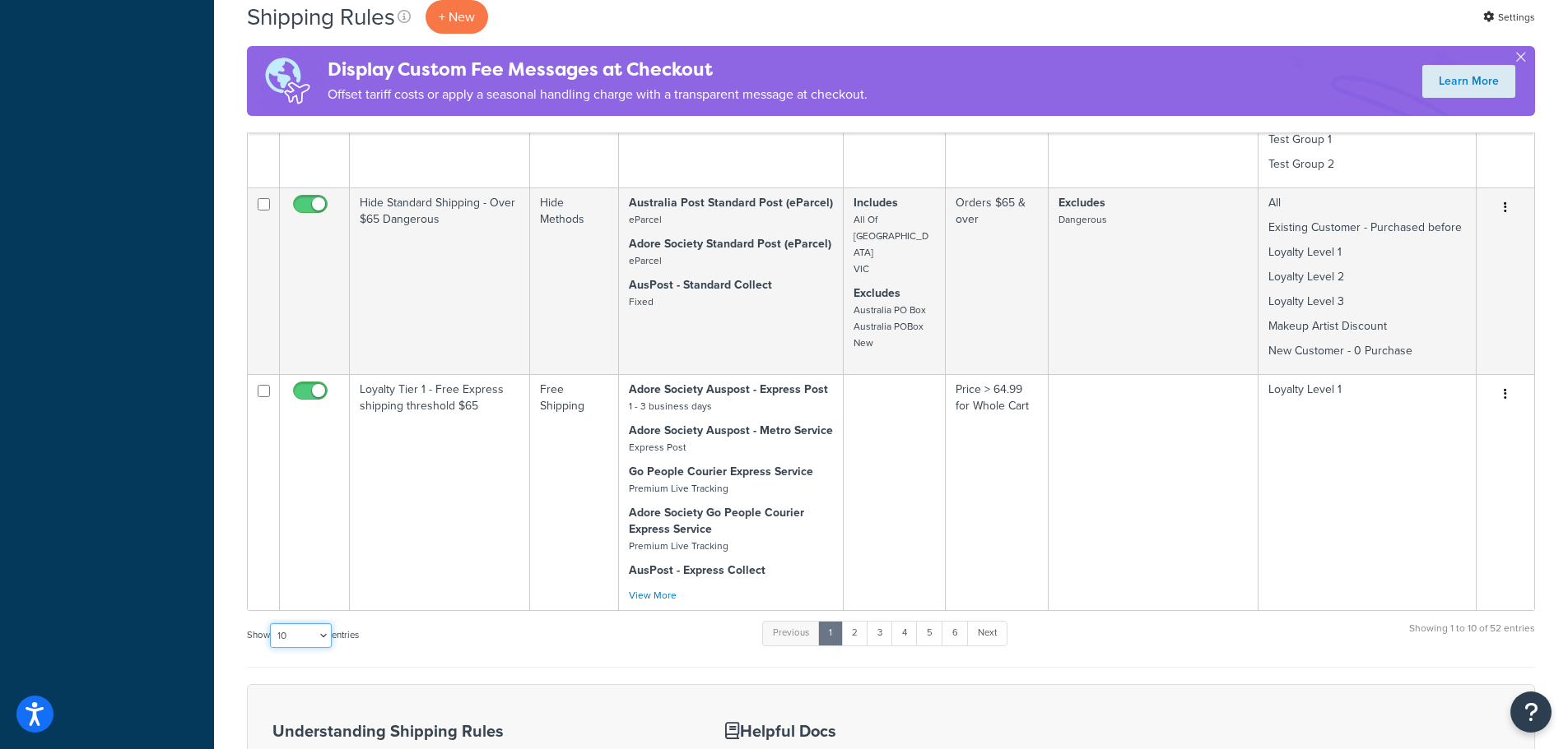
click at [327, 637] on select "10 15 25 50 100 1000" at bounding box center [300, 635] width 61 height 24
select select "1000"
click at [272, 624] on select "10 15 25 50 100 1000" at bounding box center [300, 635] width 61 height 24
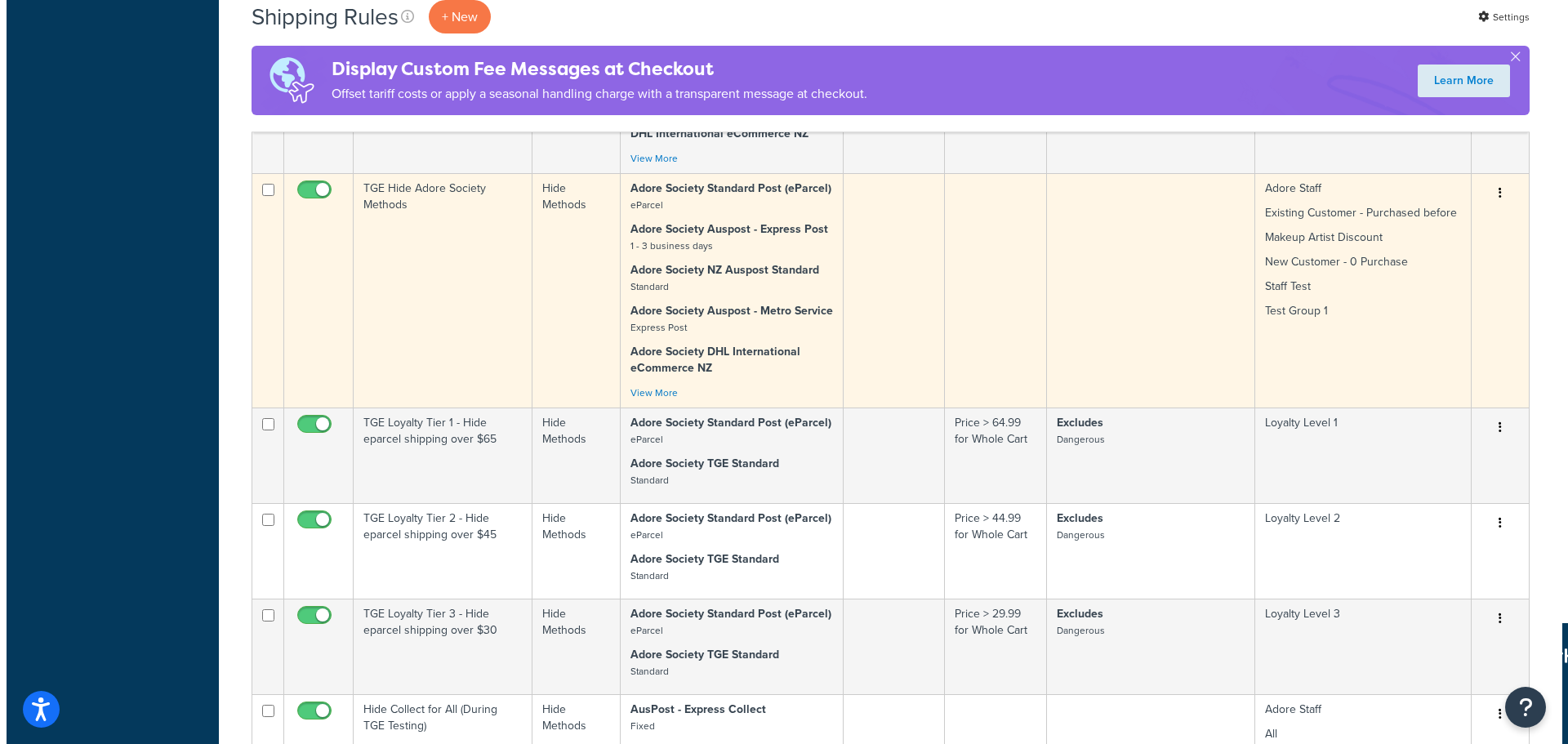
scroll to position [7938, 0]
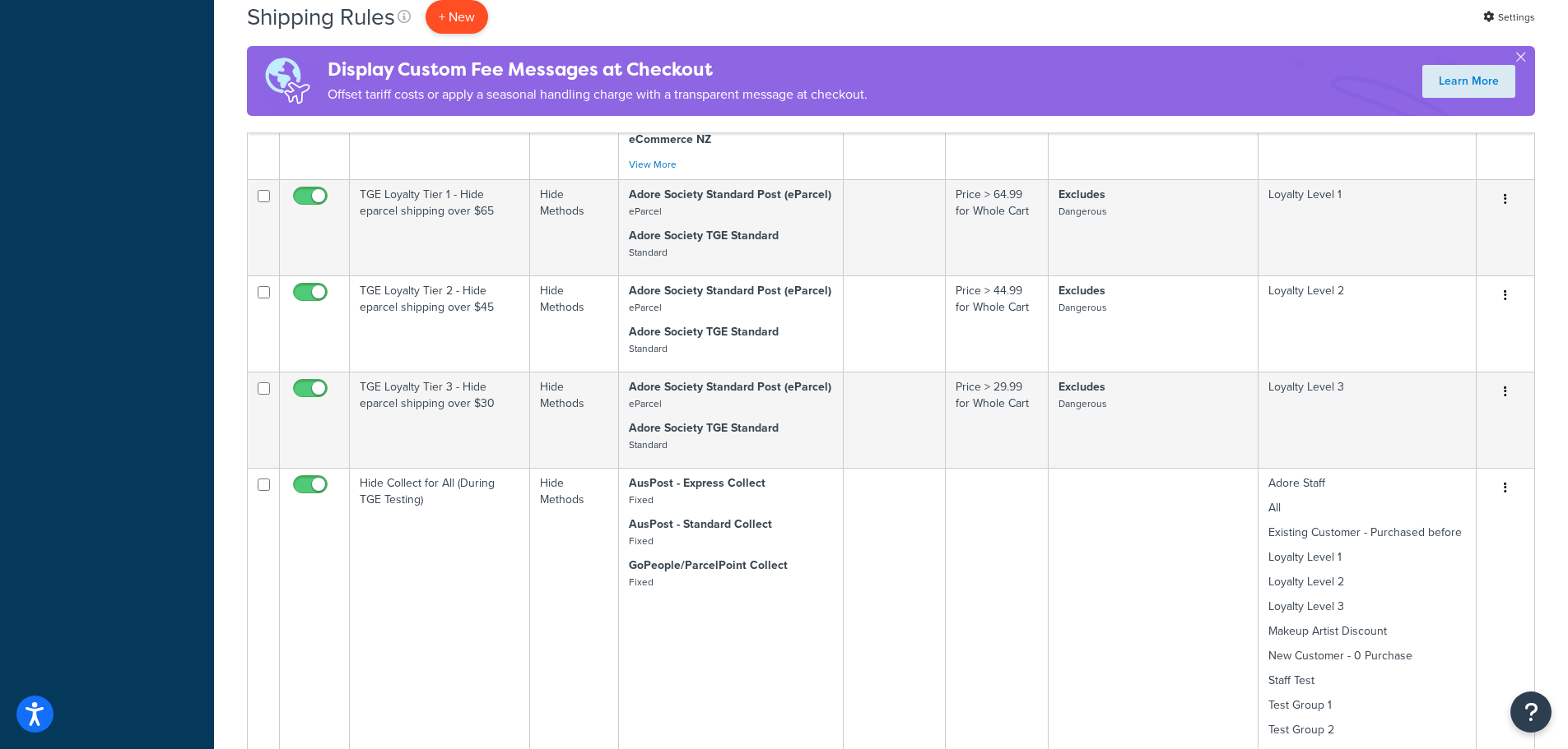
click at [457, 13] on p "+ New" at bounding box center [456, 17] width 62 height 34
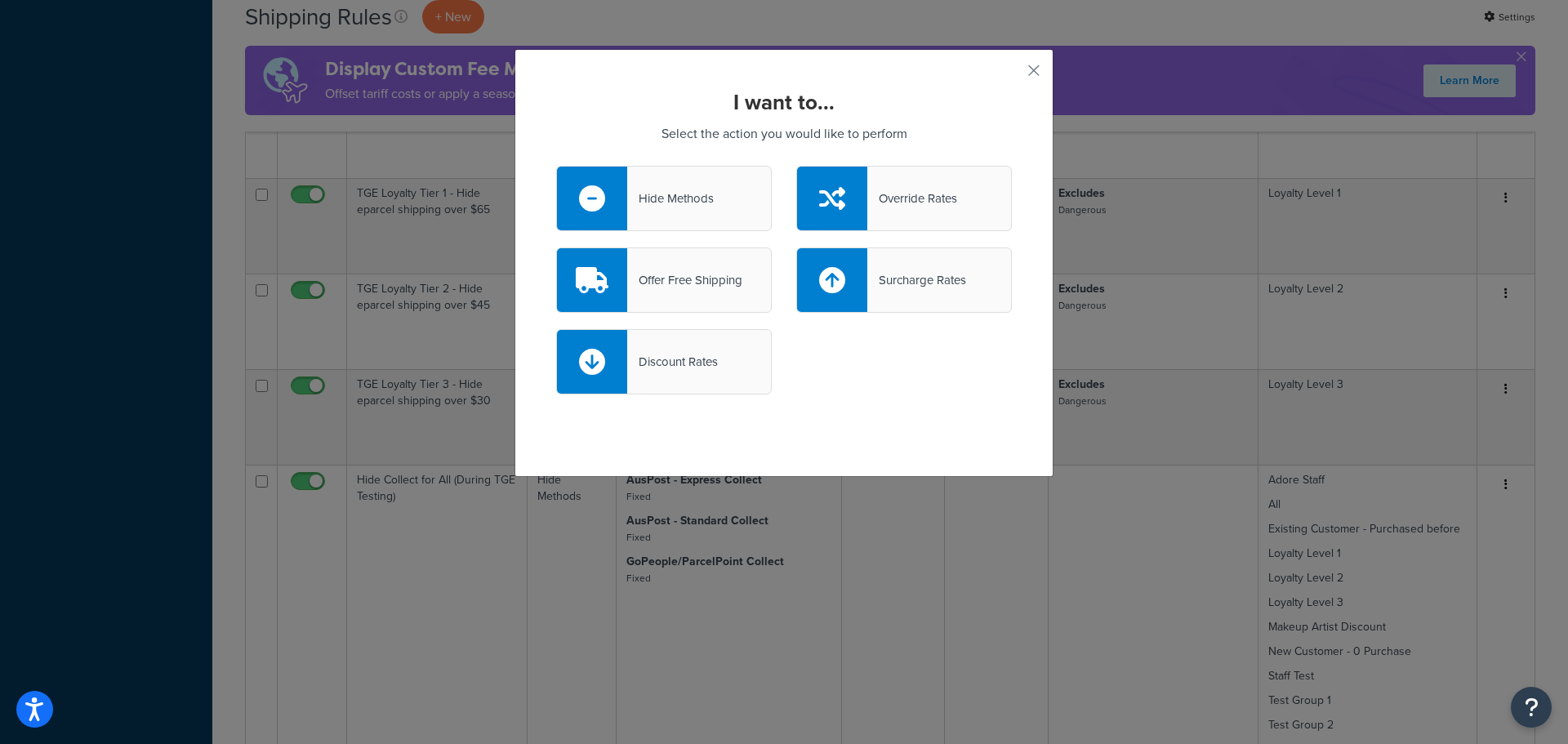
click at [709, 195] on div "Hide Methods" at bounding box center [664, 199] width 215 height 66
click at [0, 0] on input "Hide Methods" at bounding box center [0, 0] width 0 height 0
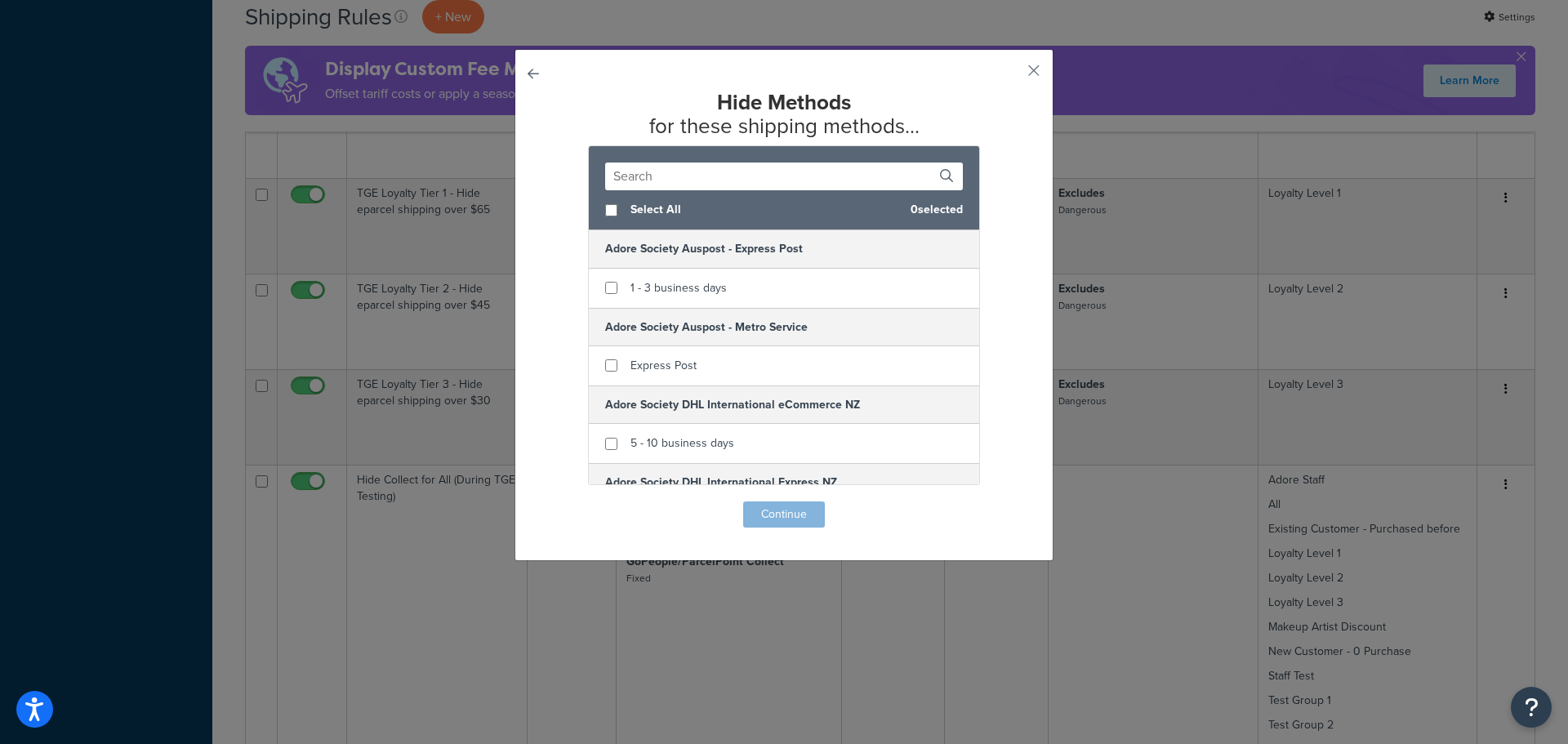
click at [698, 176] on input "text" at bounding box center [784, 176] width 357 height 28
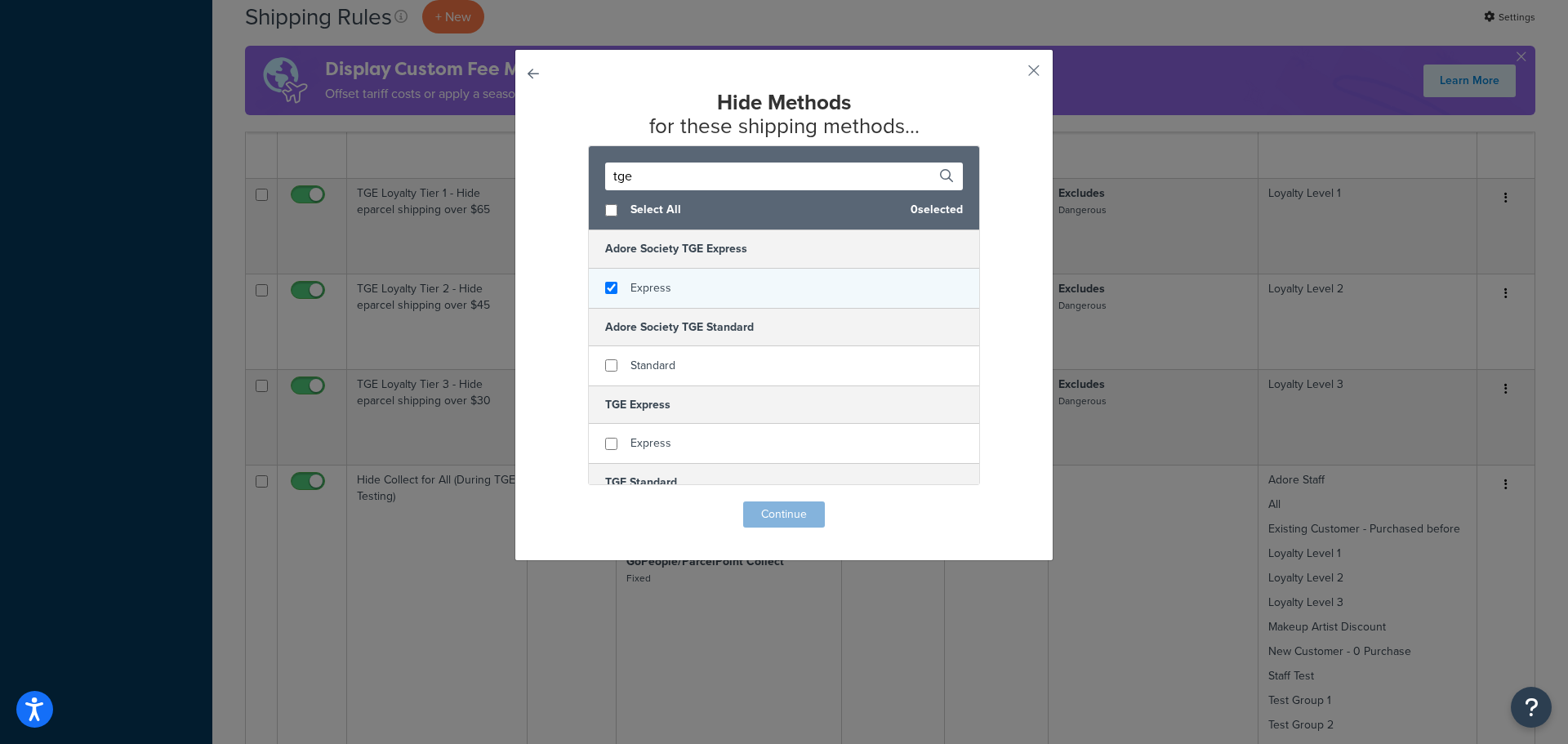
type input "tge"
checkbox input "true"
click at [654, 285] on span "Express" at bounding box center [651, 288] width 41 height 17
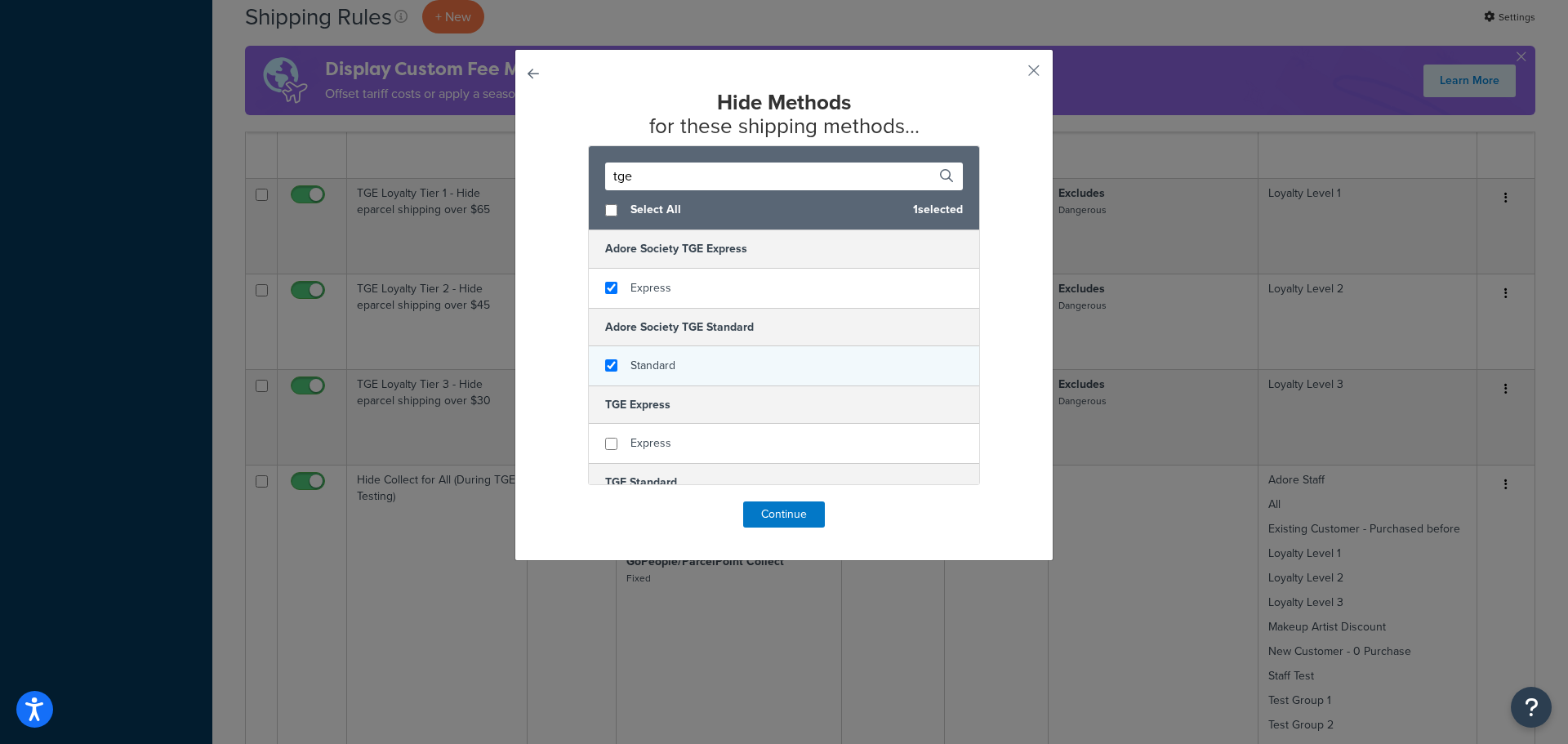
checkbox input "true"
click at [657, 362] on span "Standard" at bounding box center [653, 365] width 44 height 17
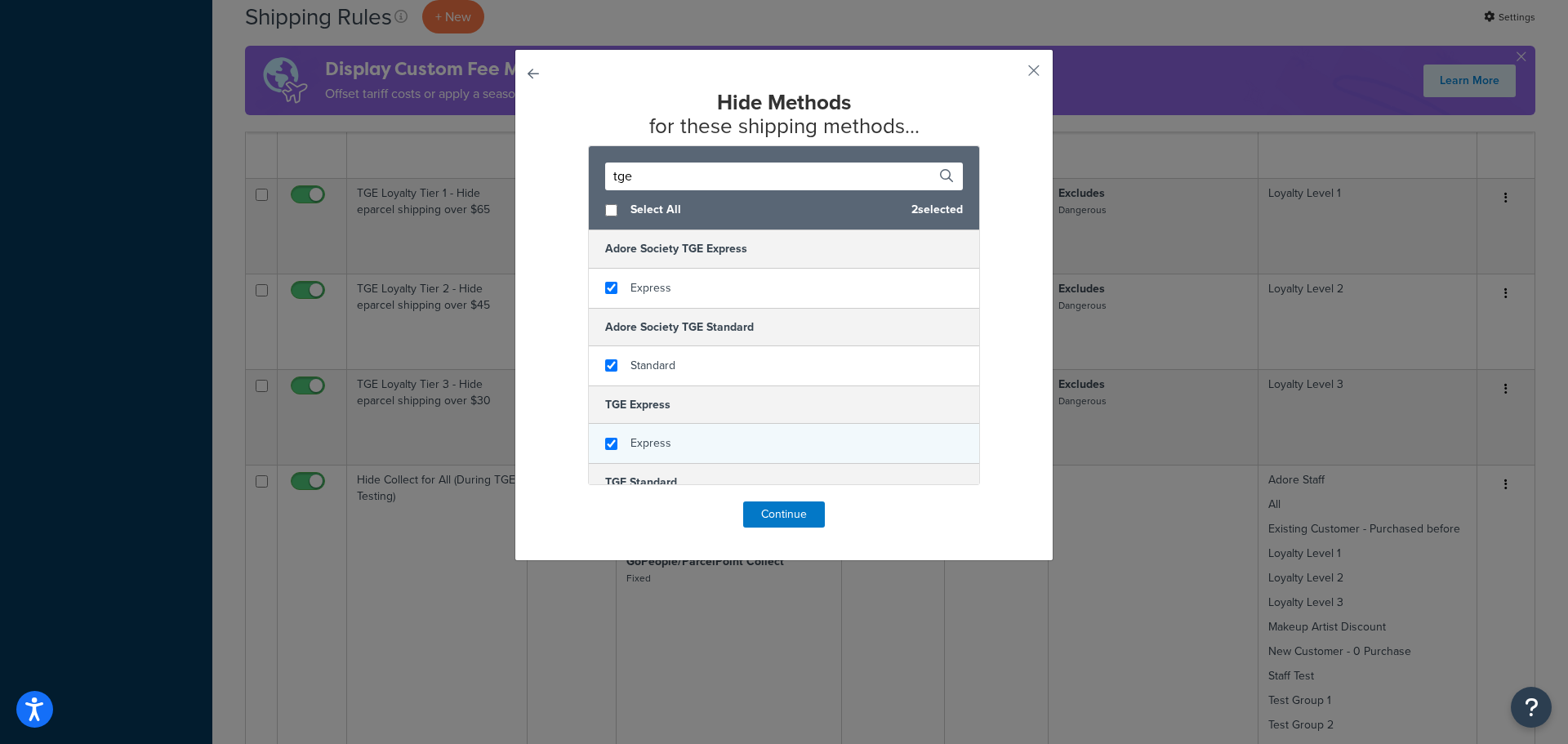
checkbox input "true"
click at [644, 441] on span "Express" at bounding box center [651, 444] width 41 height 17
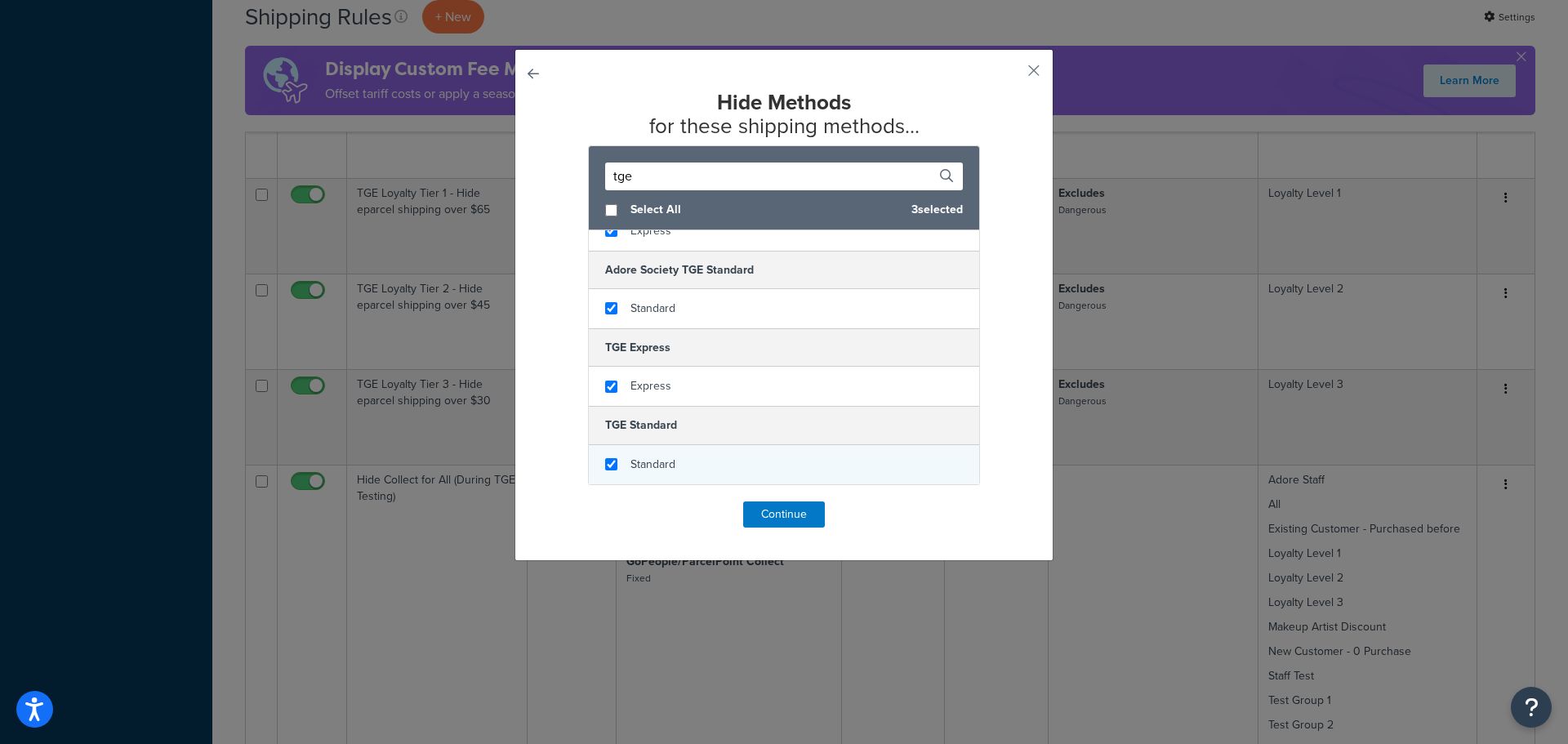
checkbox input "true"
click at [665, 457] on span "Standard" at bounding box center [653, 465] width 44 height 17
click at [792, 519] on button "Continue" at bounding box center [784, 514] width 82 height 26
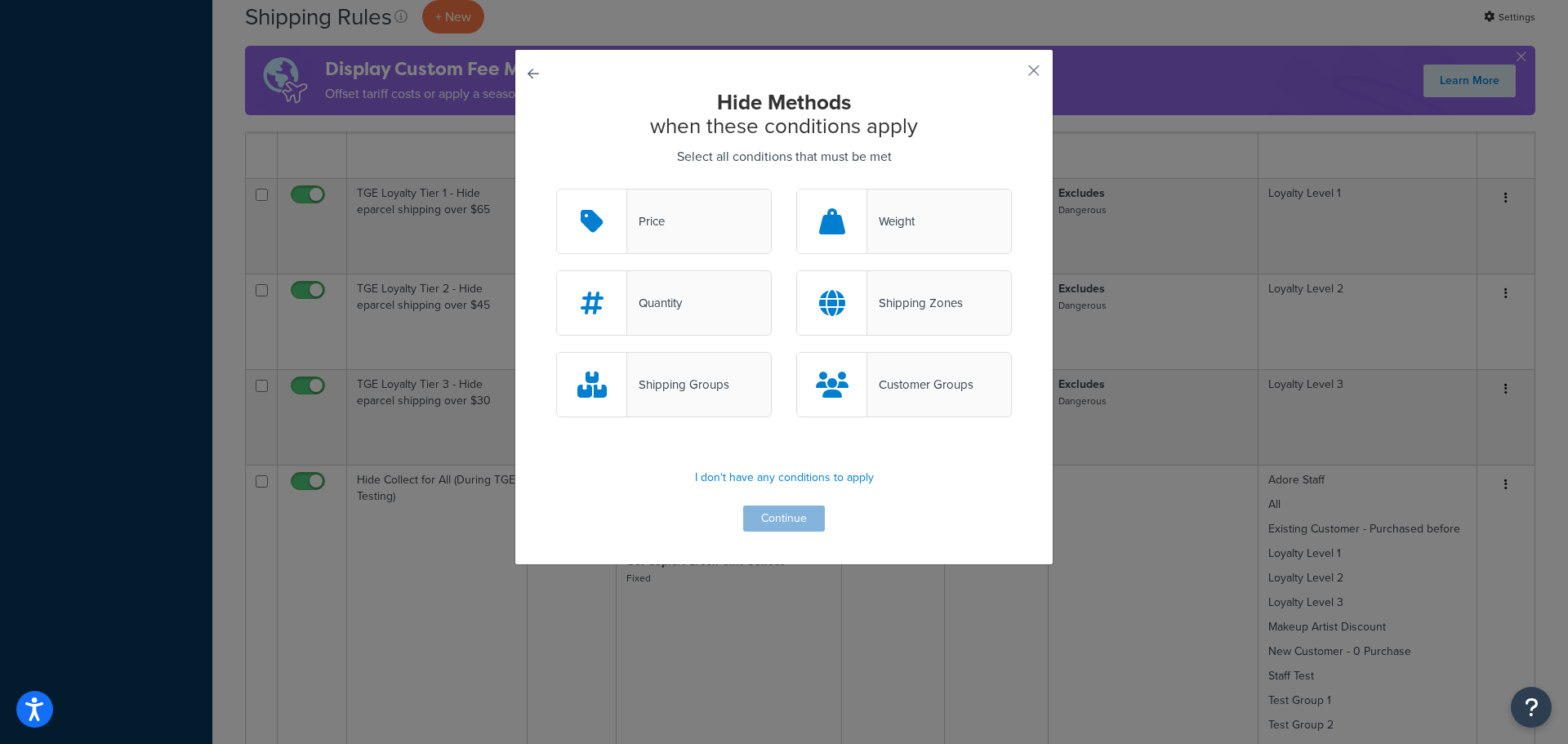
click at [912, 304] on div "Shipping Zones" at bounding box center [915, 303] width 96 height 23
click at [0, 0] on input "Shipping Zones" at bounding box center [0, 0] width 0 height 0
click at [798, 521] on button "Continue" at bounding box center [784, 518] width 82 height 26
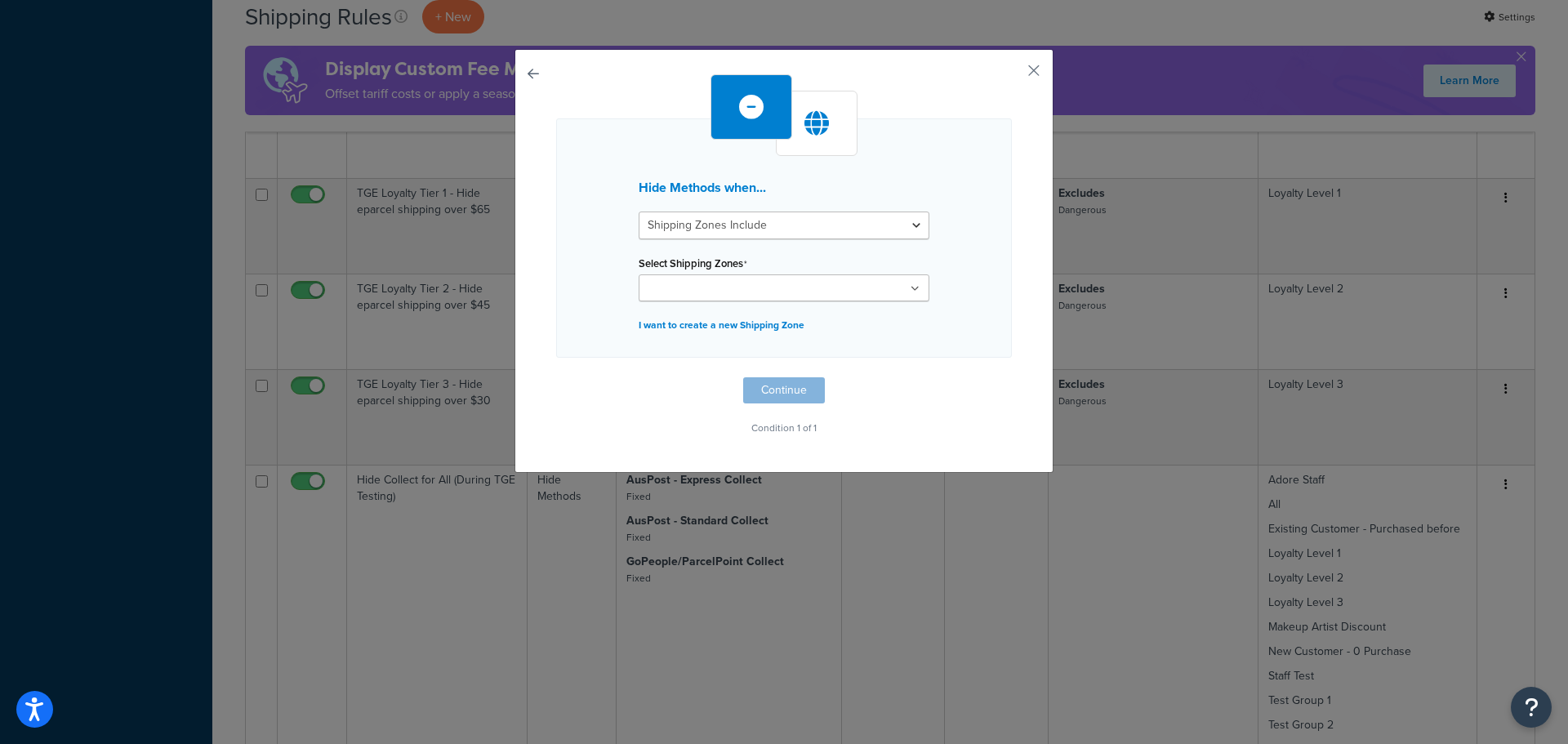
click at [911, 296] on ul at bounding box center [784, 288] width 291 height 27
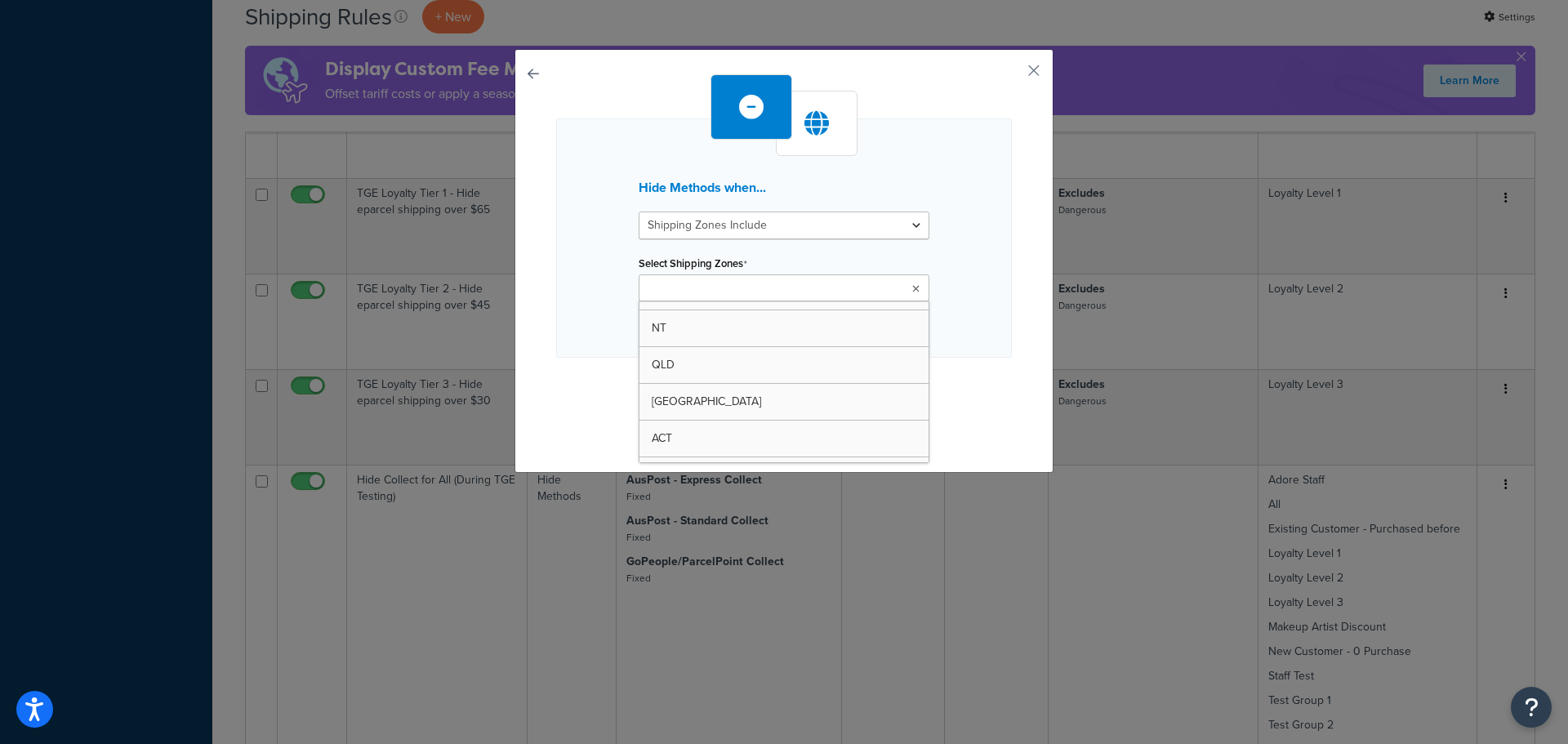
scroll to position [981, 0]
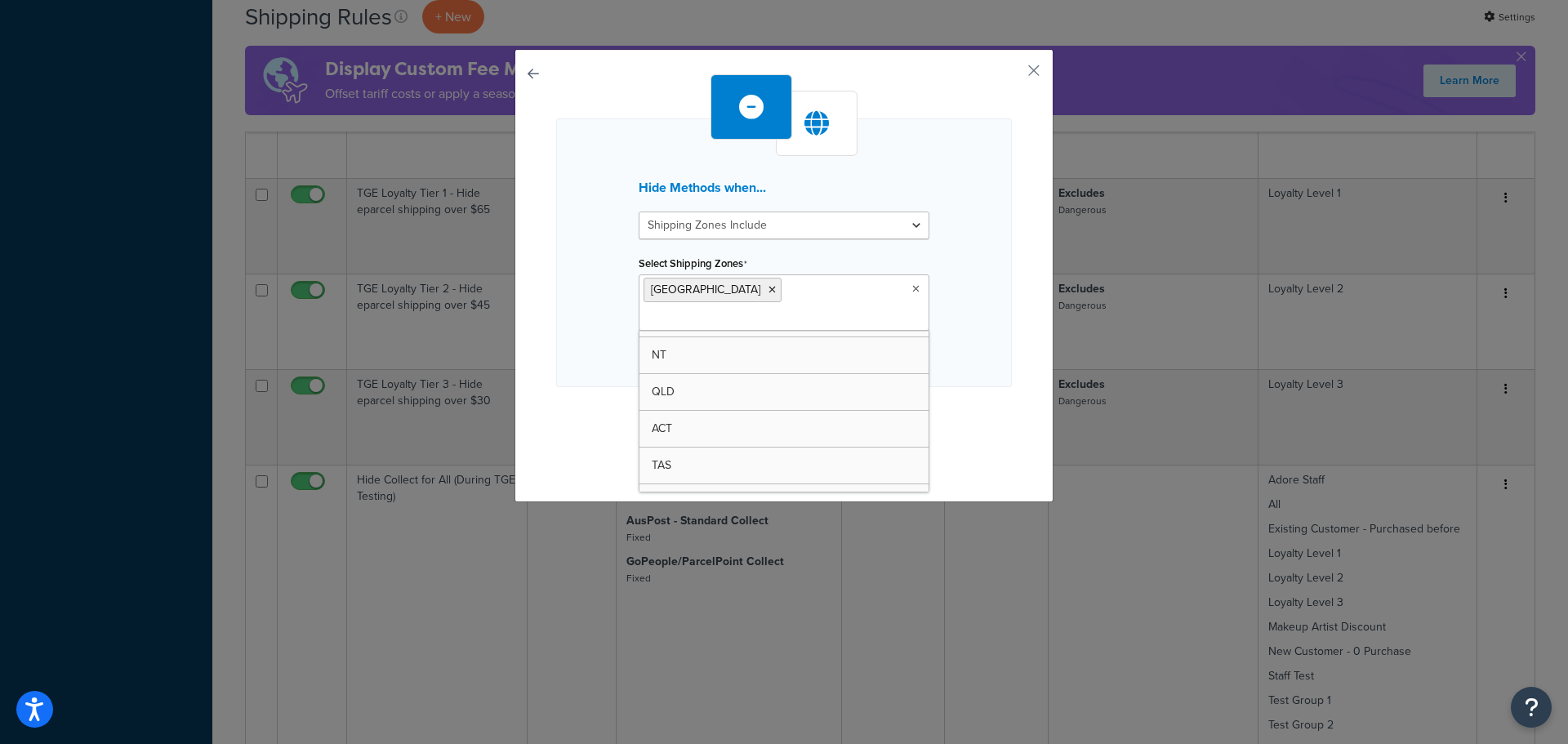
click at [984, 352] on div "Hide Methods when... Shipping Zones Include Shipping Zones Do Not Include Selec…" at bounding box center [784, 253] width 456 height 269
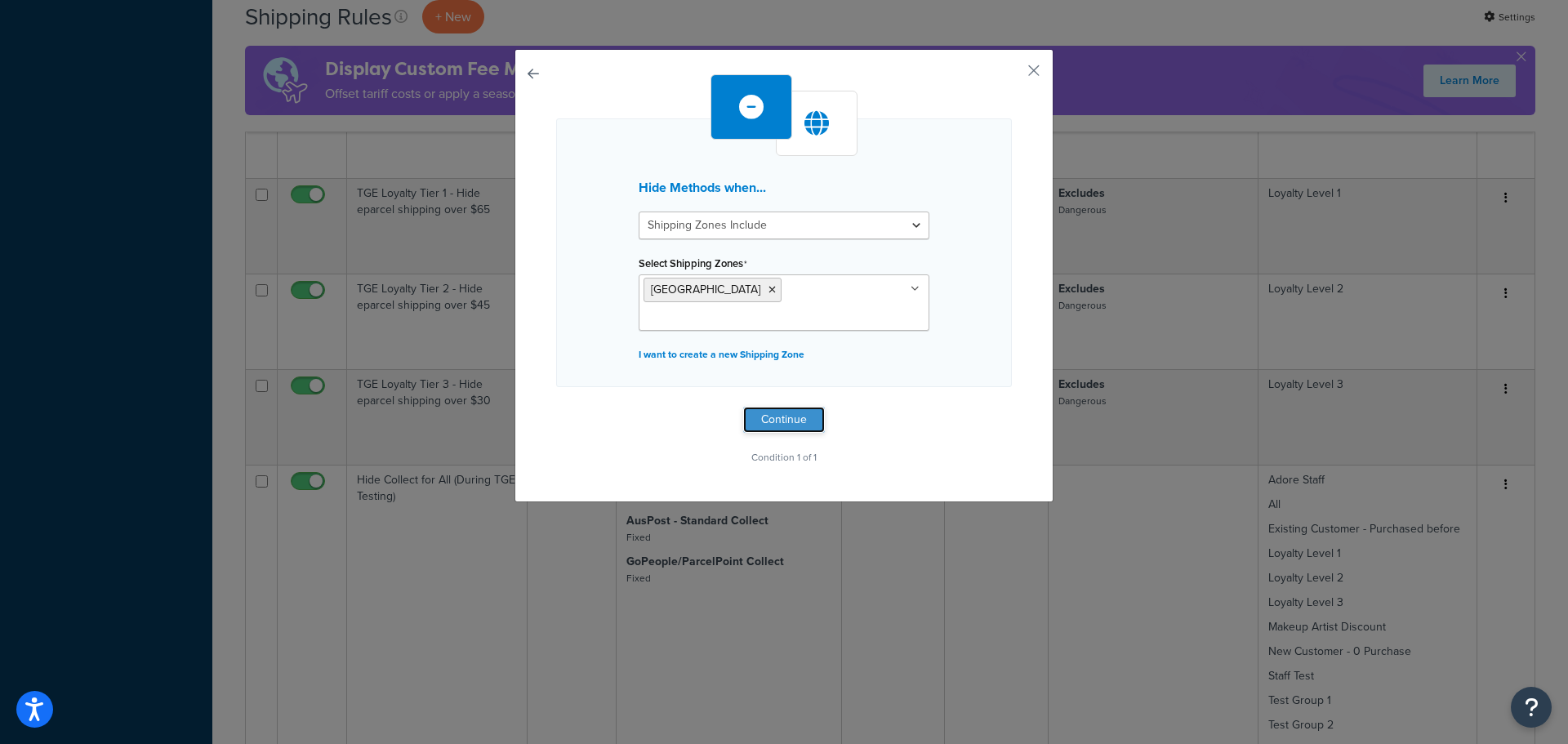
click at [786, 407] on button "Continue" at bounding box center [784, 419] width 82 height 26
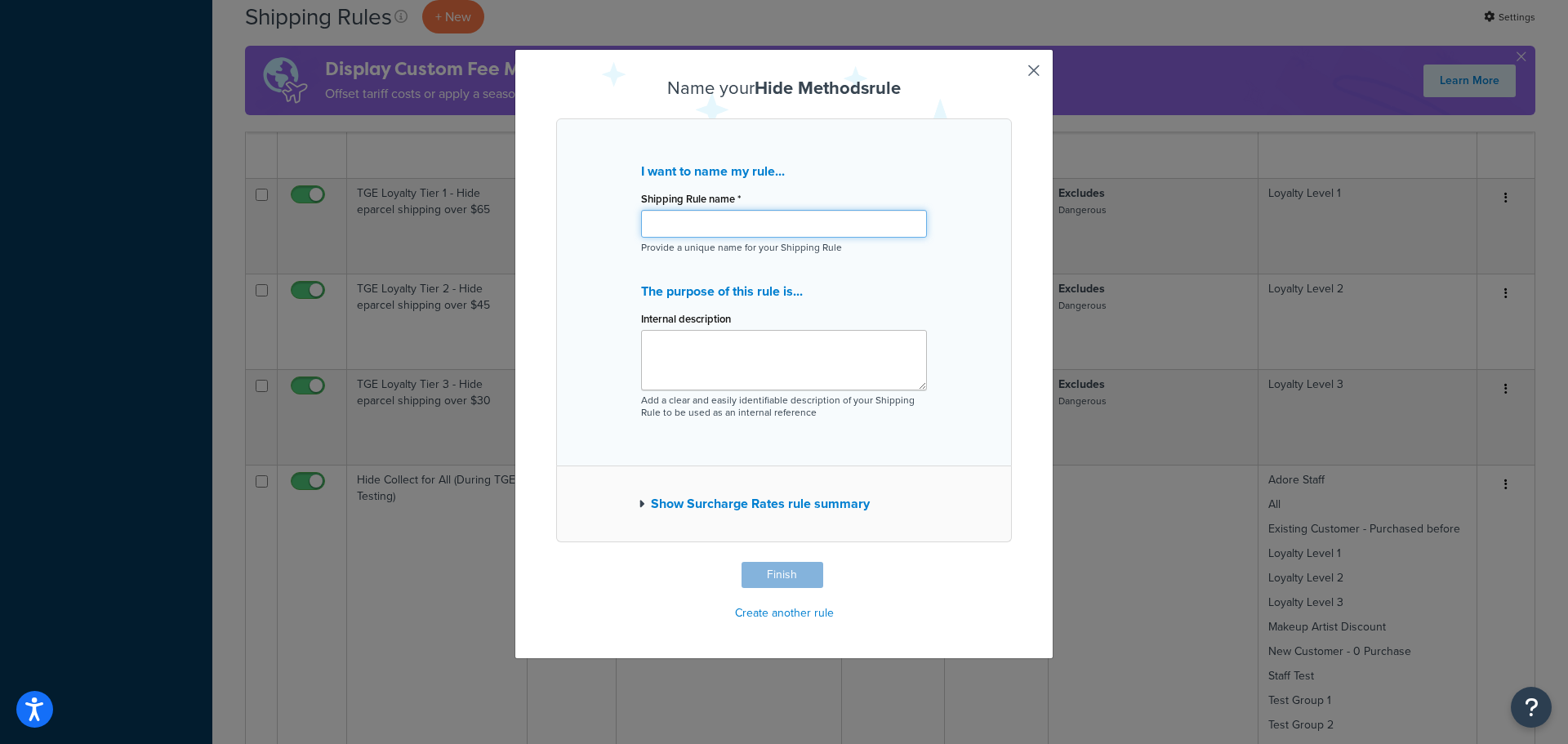
click at [784, 224] on input "Shipping Rule name *" at bounding box center [784, 223] width 286 height 28
drag, startPoint x: 880, startPoint y: 223, endPoint x: 615, endPoint y: 192, distance: 266.8
click at [615, 192] on div "I want to name my rule... Shipping Rule name * TGE Hide TGE Express and Standar…" at bounding box center [784, 293] width 456 height 348
type input "TGE Hide TGE Express and Standard for [GEOGRAPHIC_DATA]"
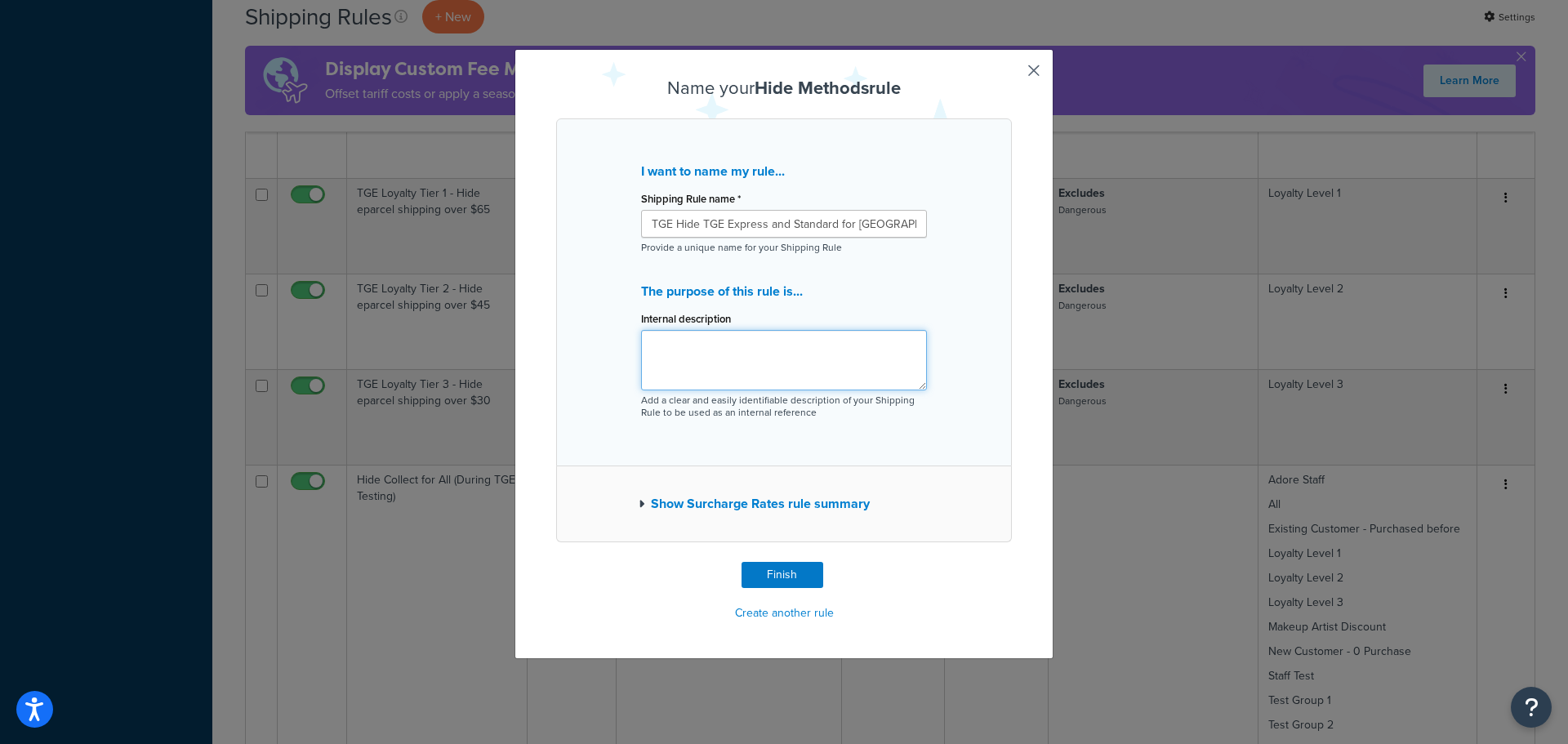
click at [805, 358] on textarea "Internal description" at bounding box center [784, 360] width 286 height 61
paste textarea "TGE Hide TGE Express and Standard for [GEOGRAPHIC_DATA]"
type textarea "TGE Hide TGE Express and Standard for [GEOGRAPHIC_DATA]"
click at [781, 570] on button "Finish" at bounding box center [783, 575] width 82 height 26
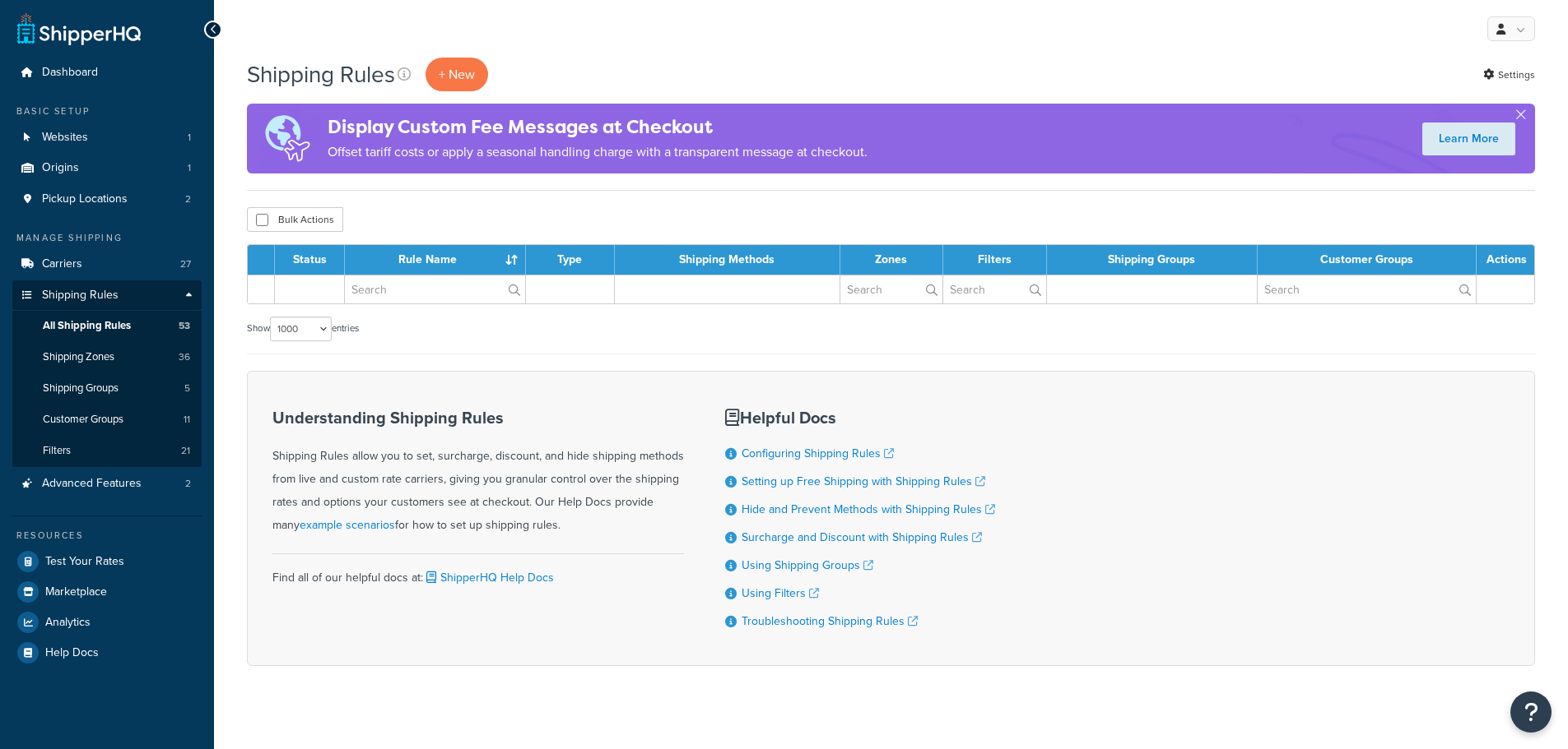
select select "1000"
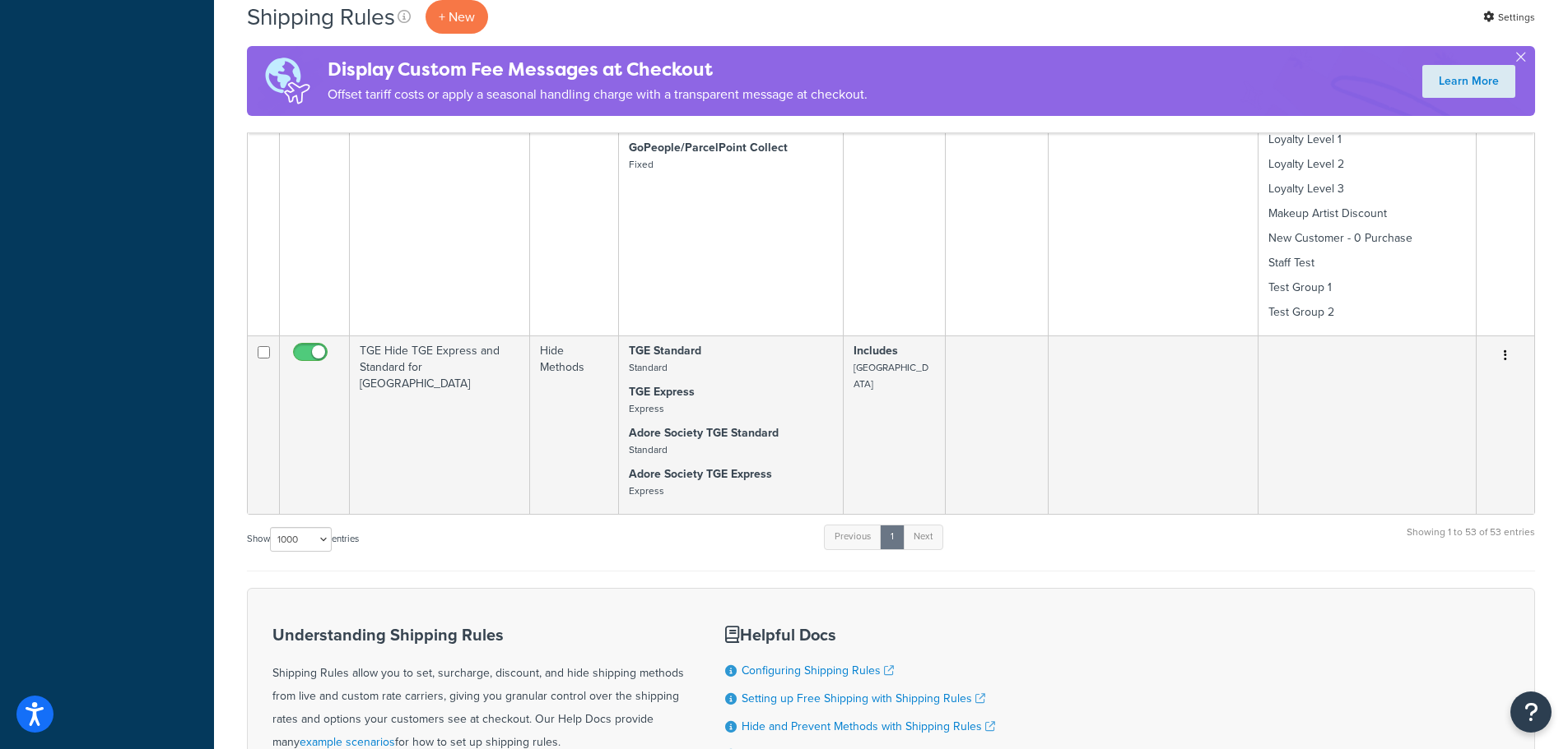
scroll to position [8395, 0]
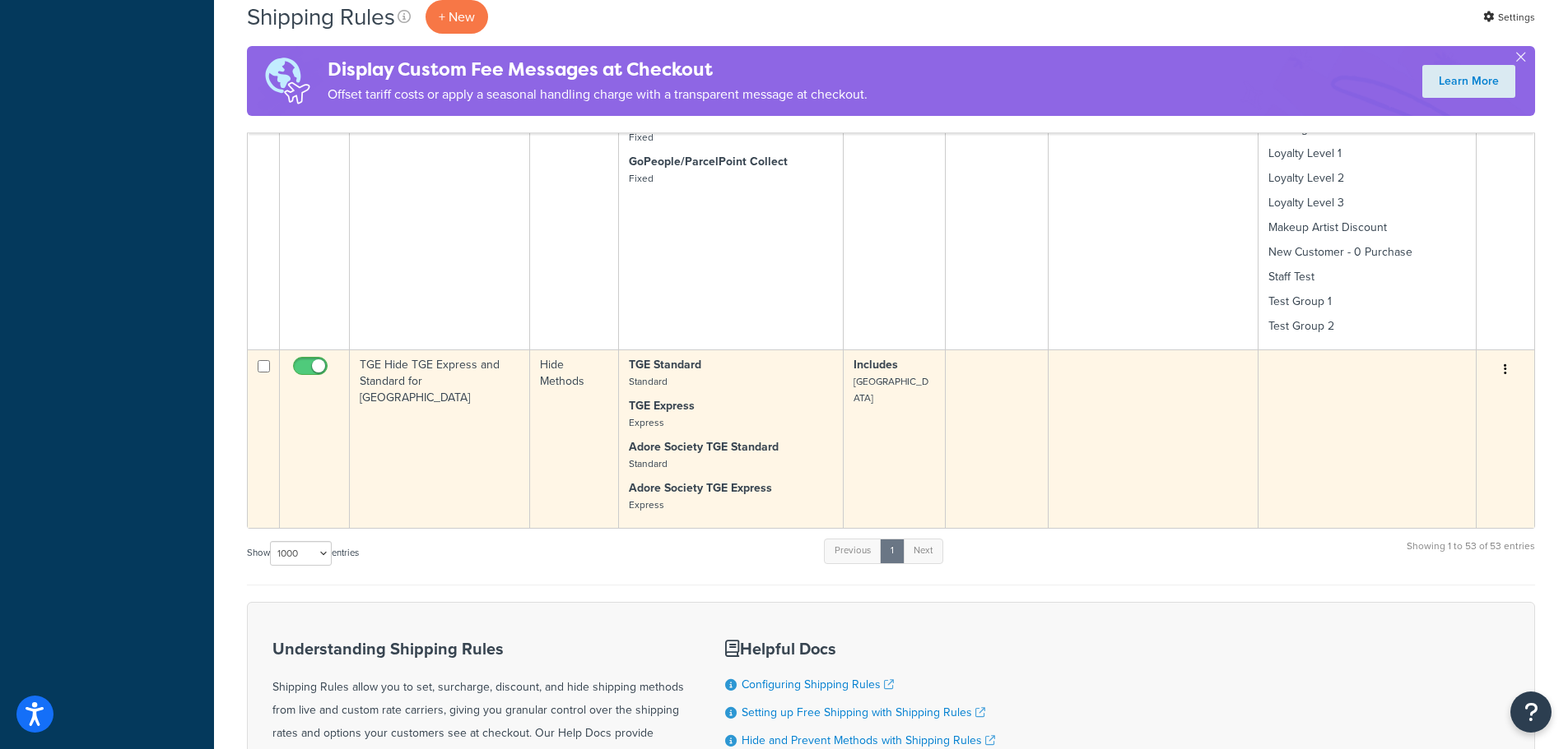
click at [1016, 359] on td at bounding box center [997, 438] width 103 height 178
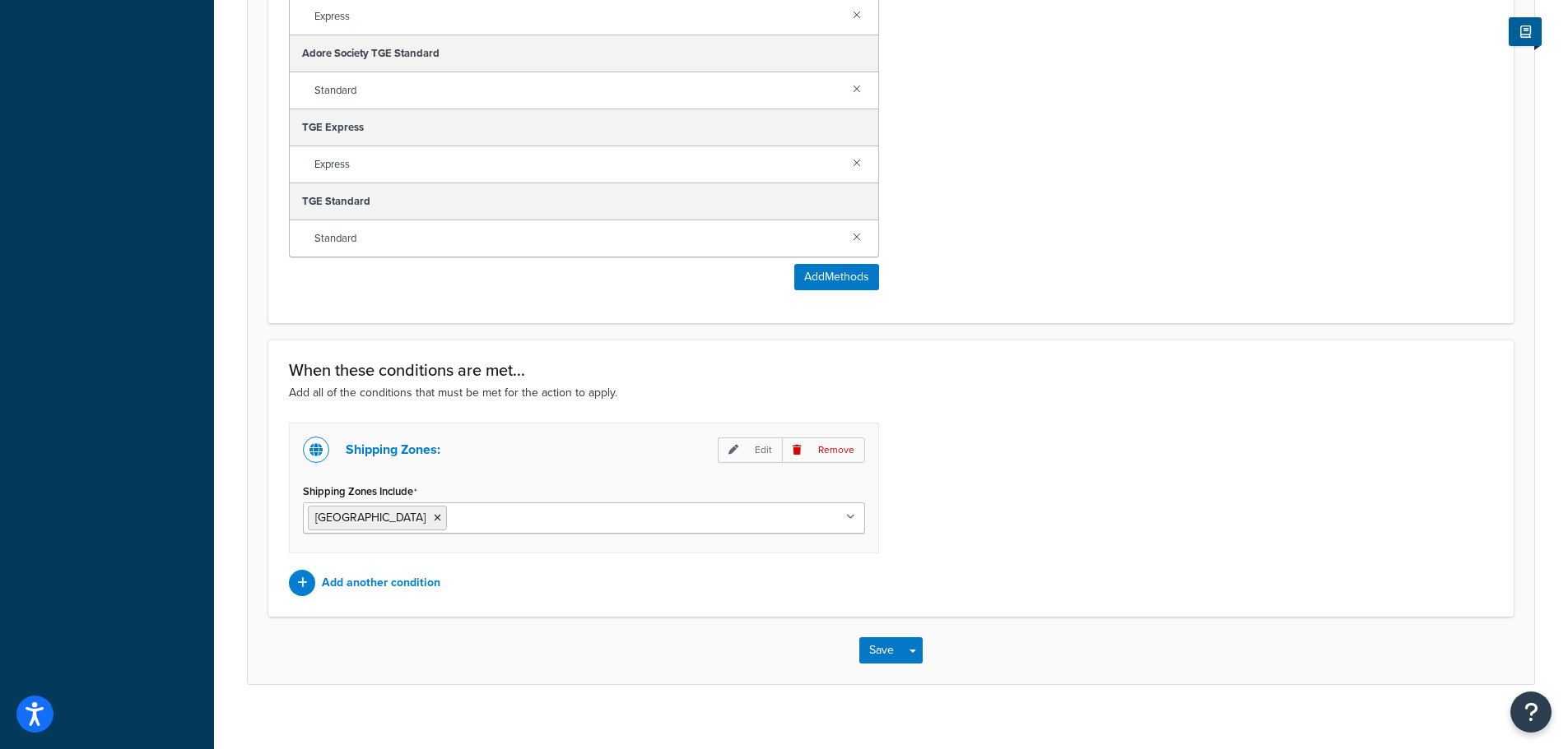
scroll to position [875, 0]
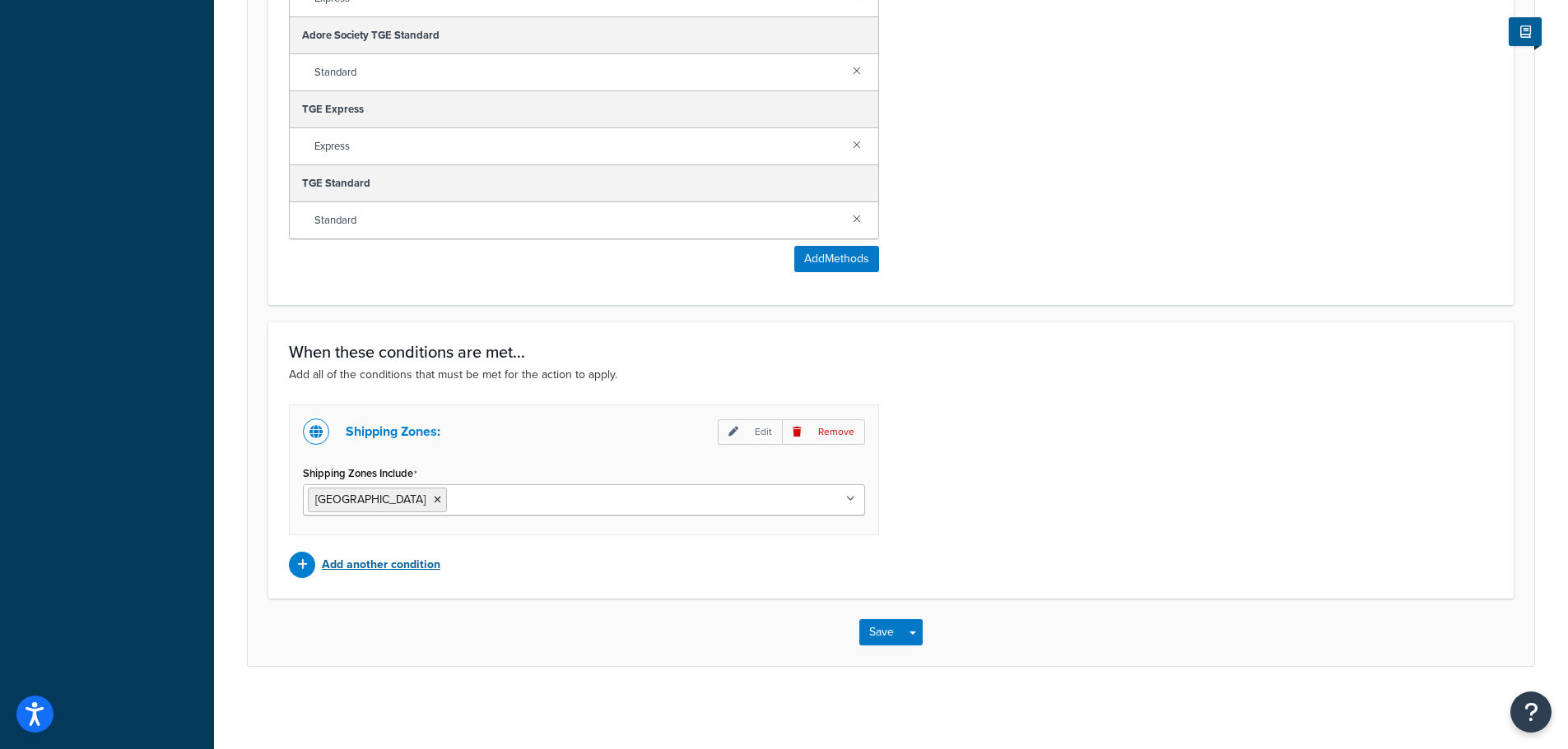
click at [419, 566] on p "Add another condition" at bounding box center [382, 565] width 119 height 23
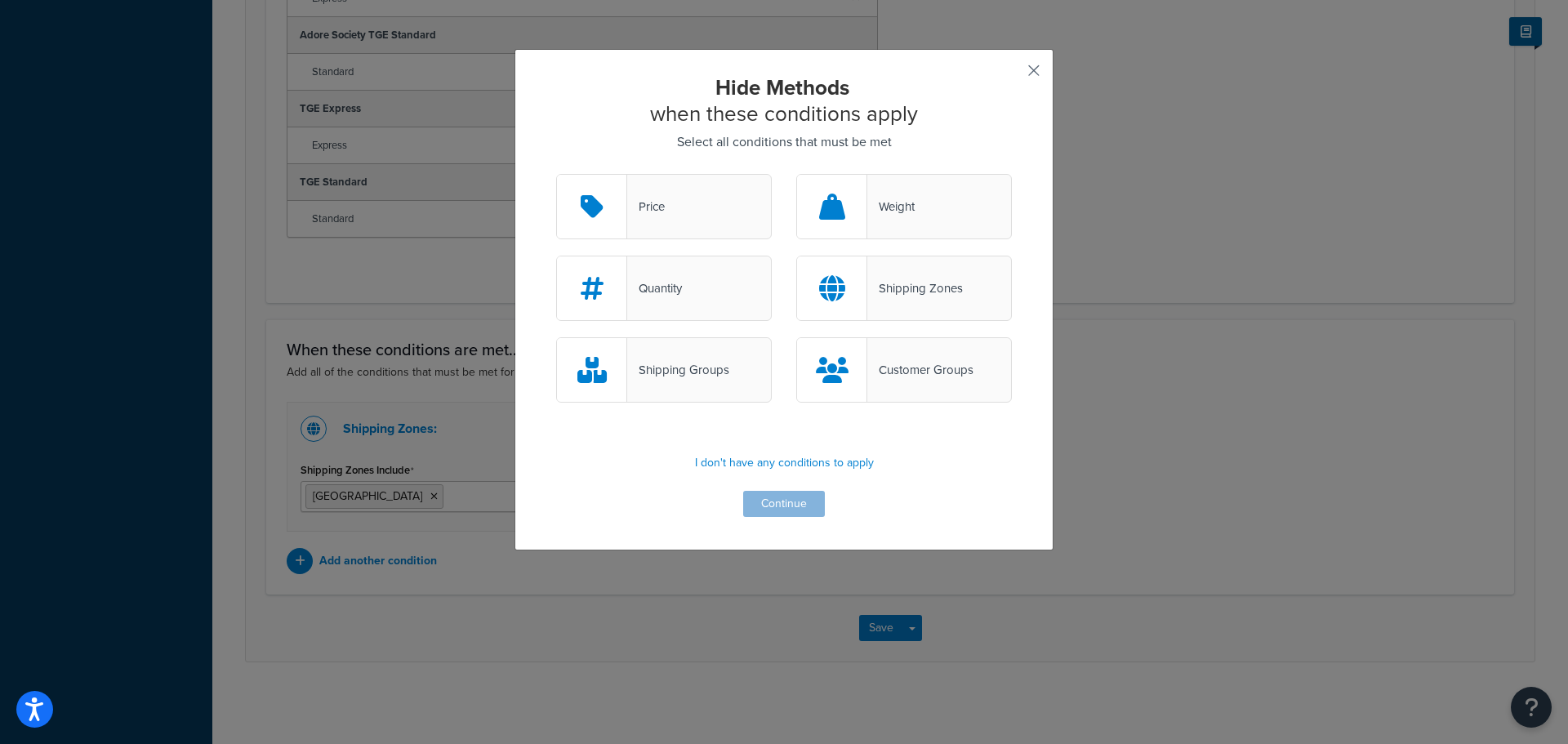
click at [1012, 74] on button "button" at bounding box center [1010, 76] width 4 height 4
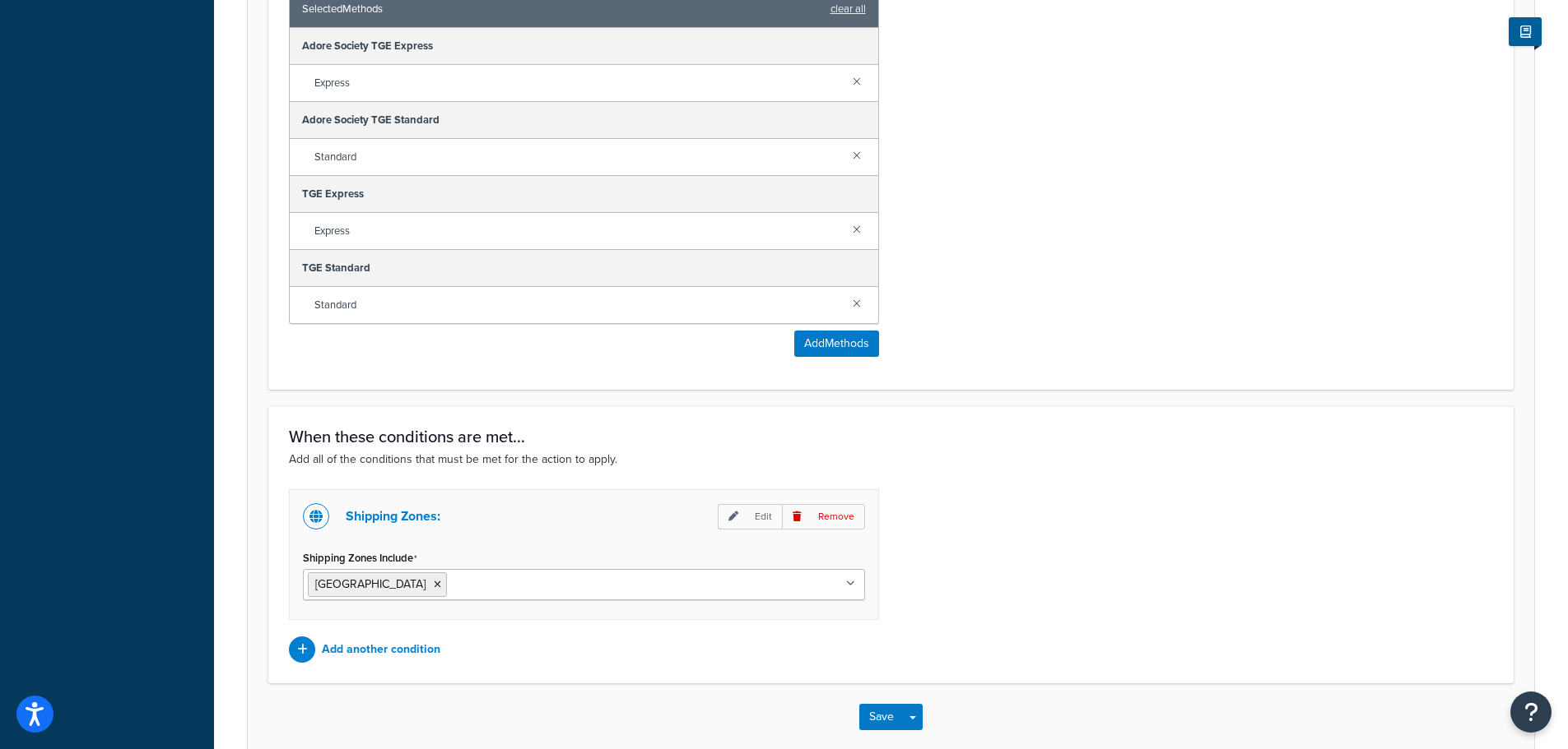
scroll to position [875, 0]
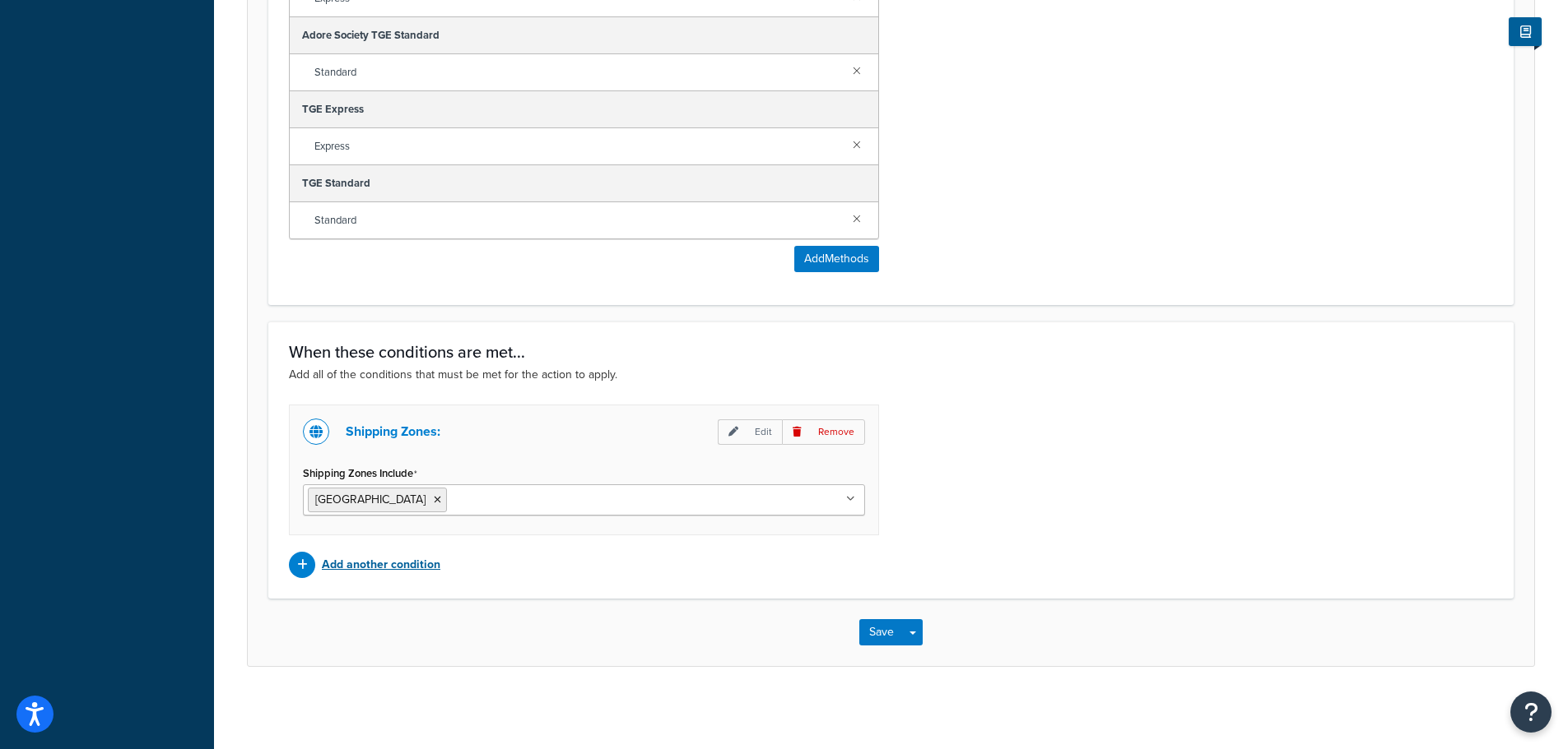
click at [425, 562] on p "Add another condition" at bounding box center [382, 565] width 119 height 23
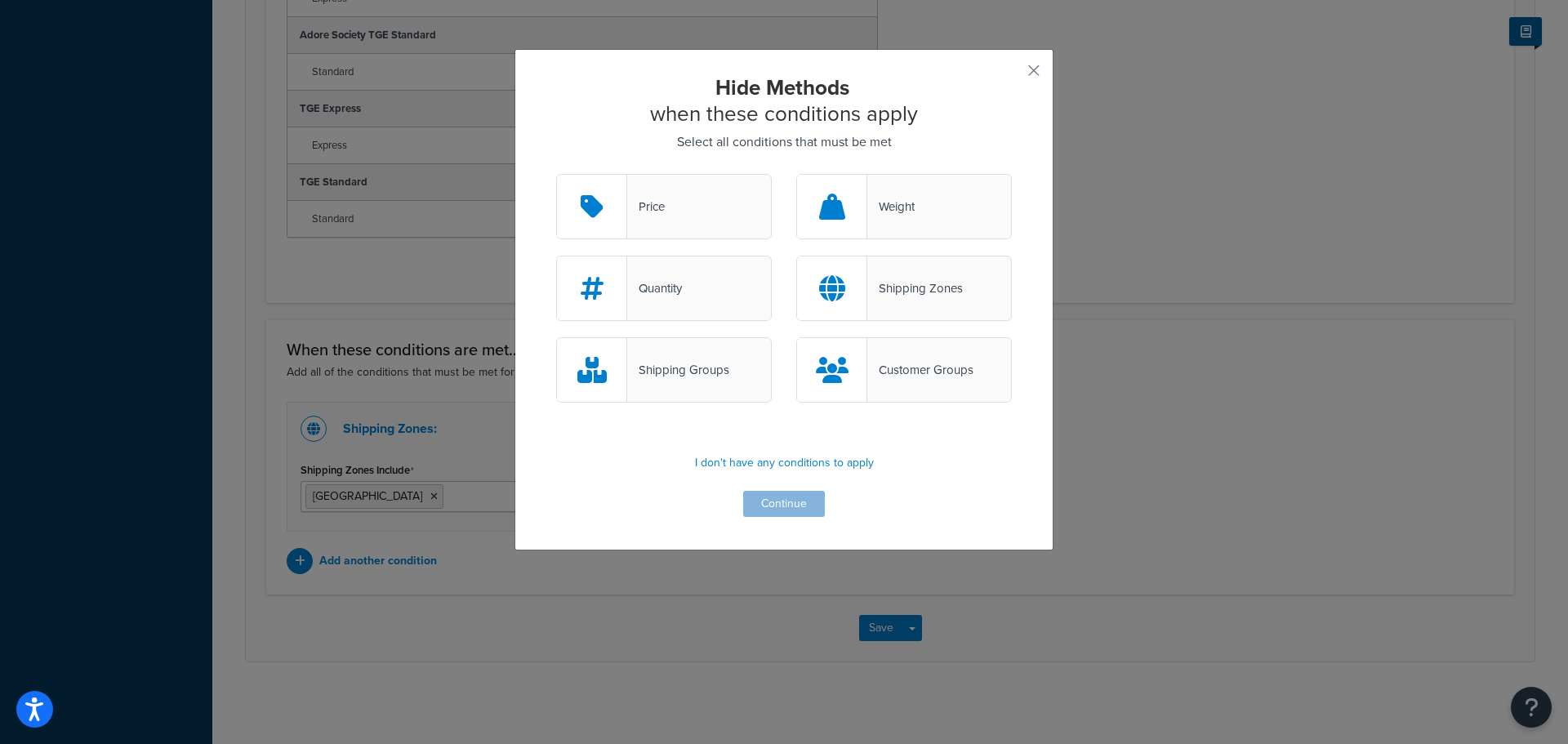
click at [689, 372] on div "Shipping Groups" at bounding box center [678, 370] width 102 height 23
click at [0, 0] on input "Shipping Groups" at bounding box center [0, 0] width 0 height 0
click at [778, 501] on button "Continue" at bounding box center [784, 503] width 82 height 26
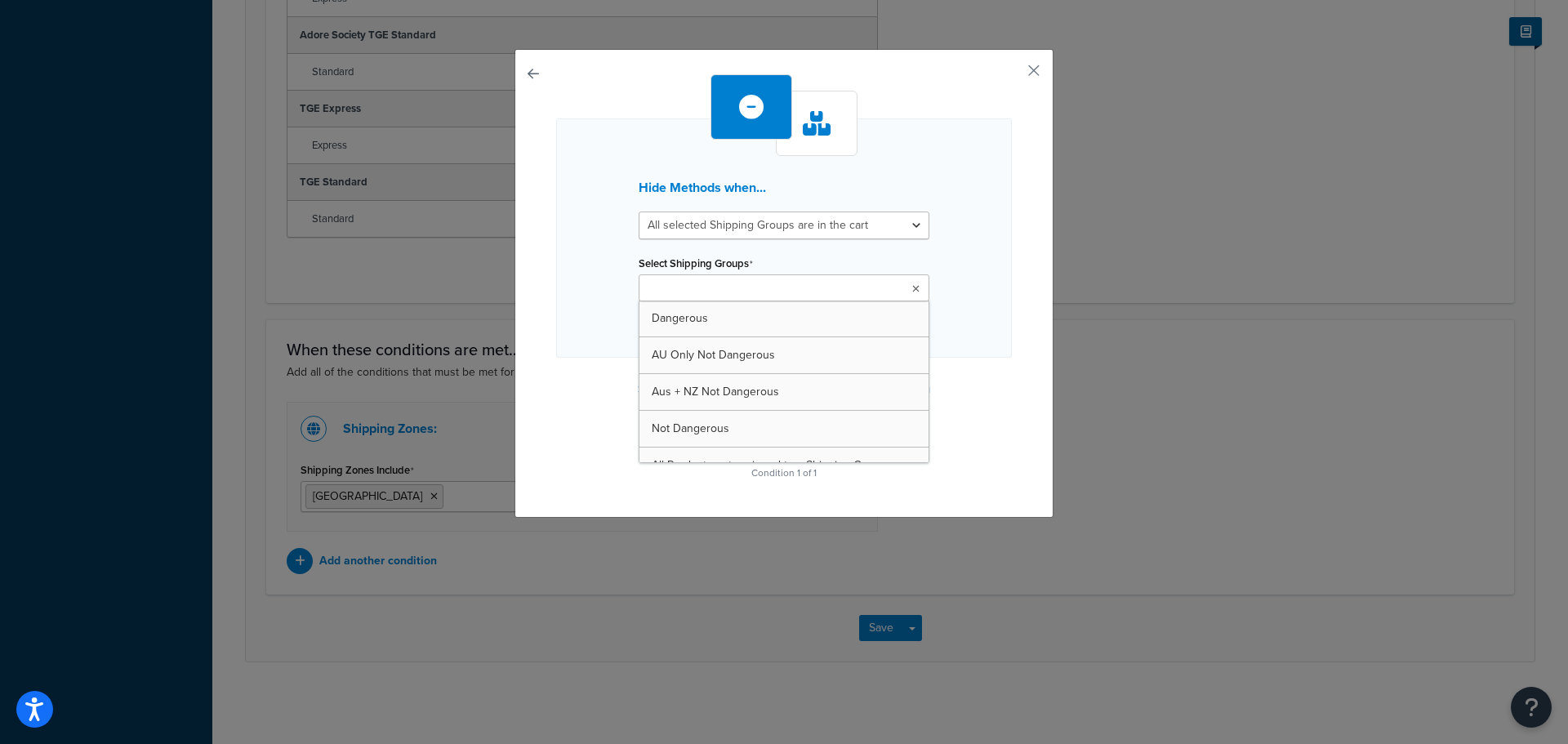
click at [912, 290] on icon at bounding box center [916, 289] width 8 height 10
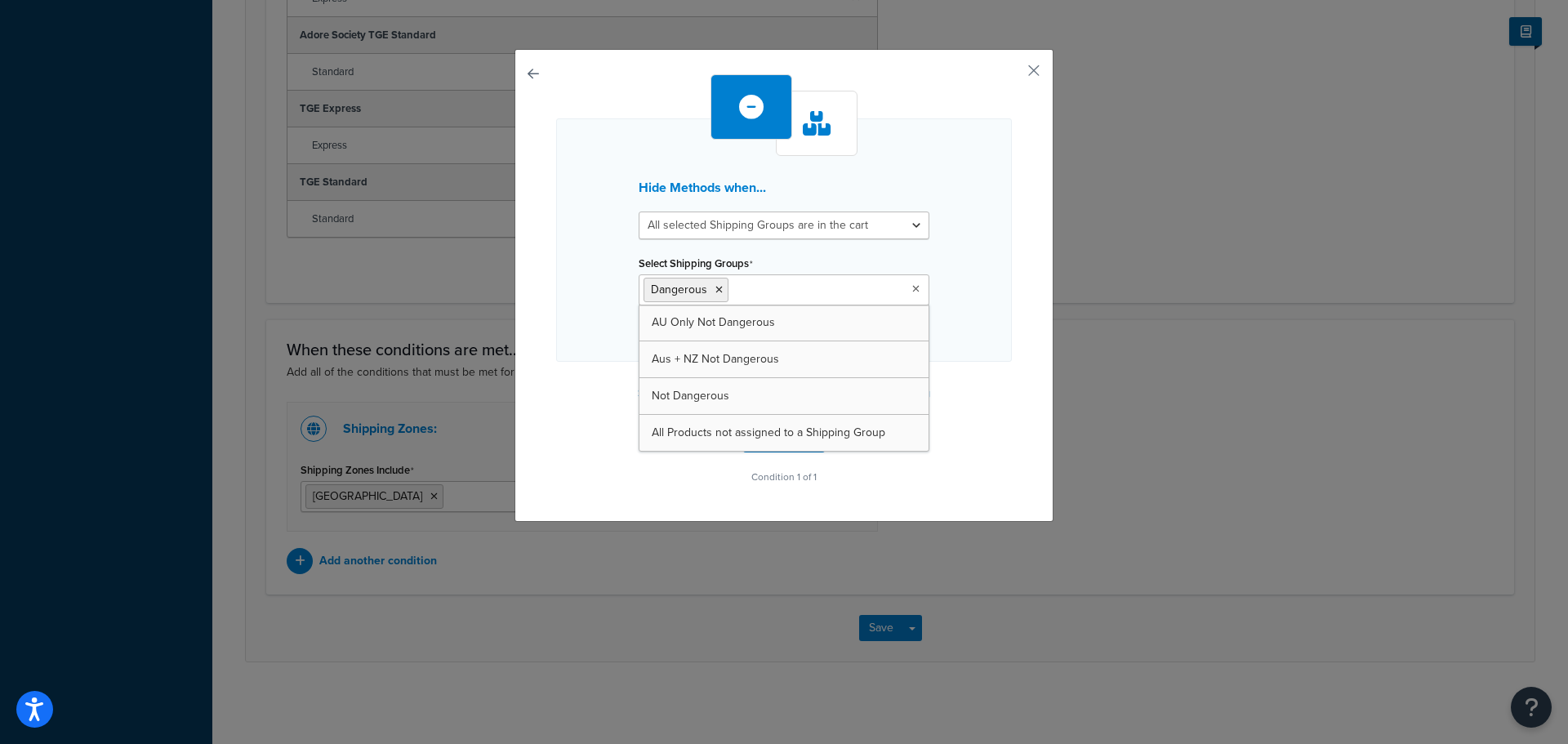
click at [993, 351] on div "Hide Methods when... All selected Shipping Groups are in the cart Any selected …" at bounding box center [784, 241] width 456 height 243
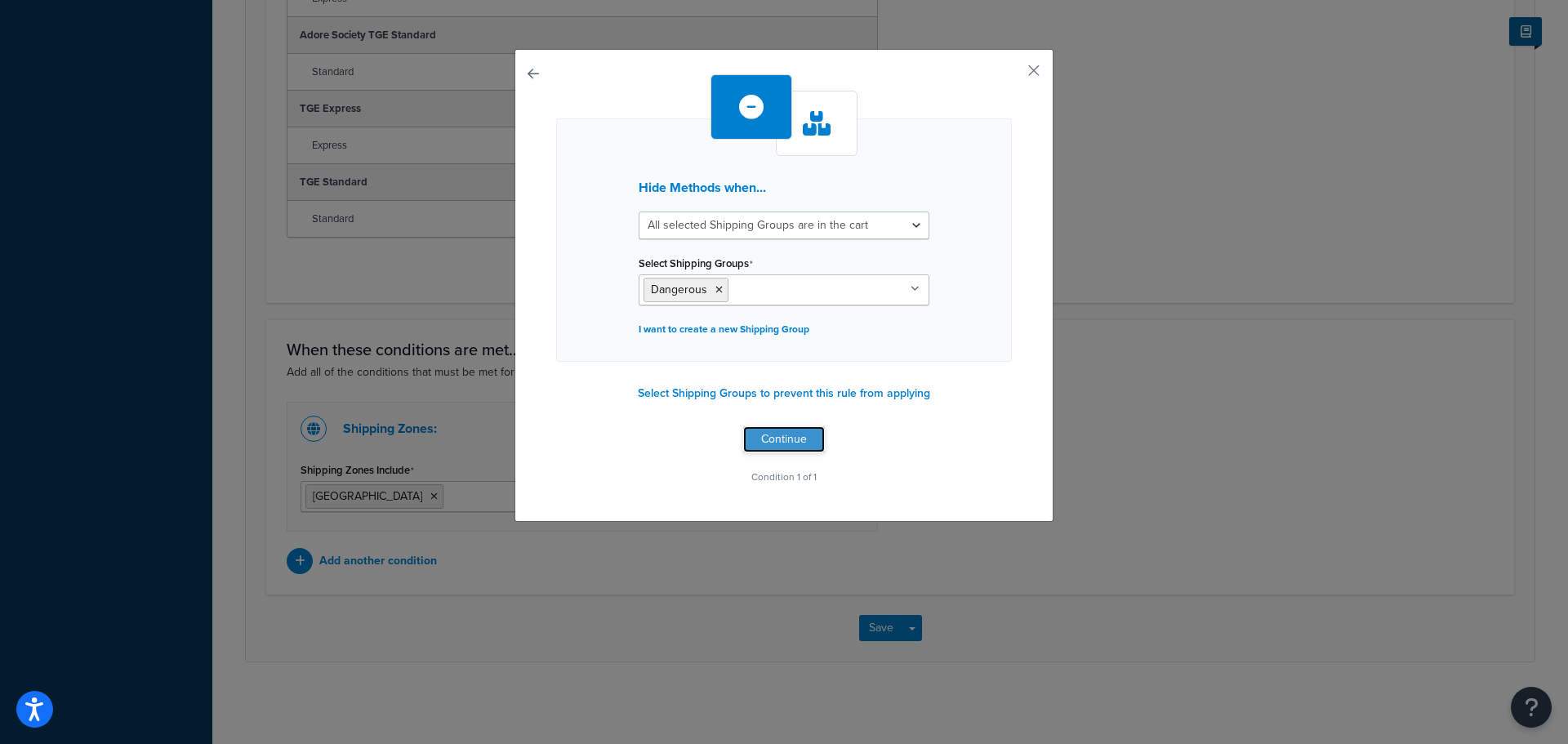
click at [784, 439] on button "Continue" at bounding box center [784, 439] width 82 height 26
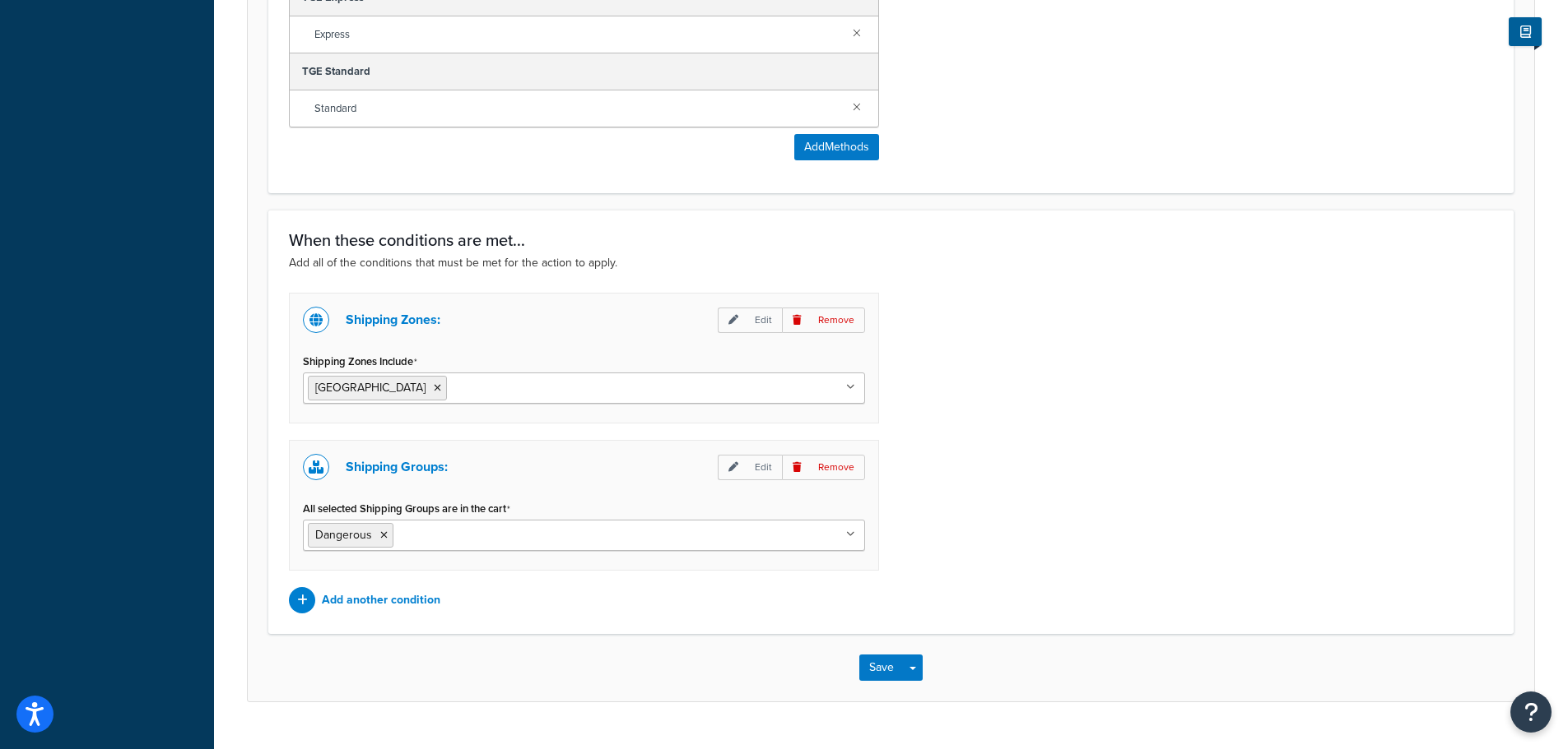
scroll to position [1022, 0]
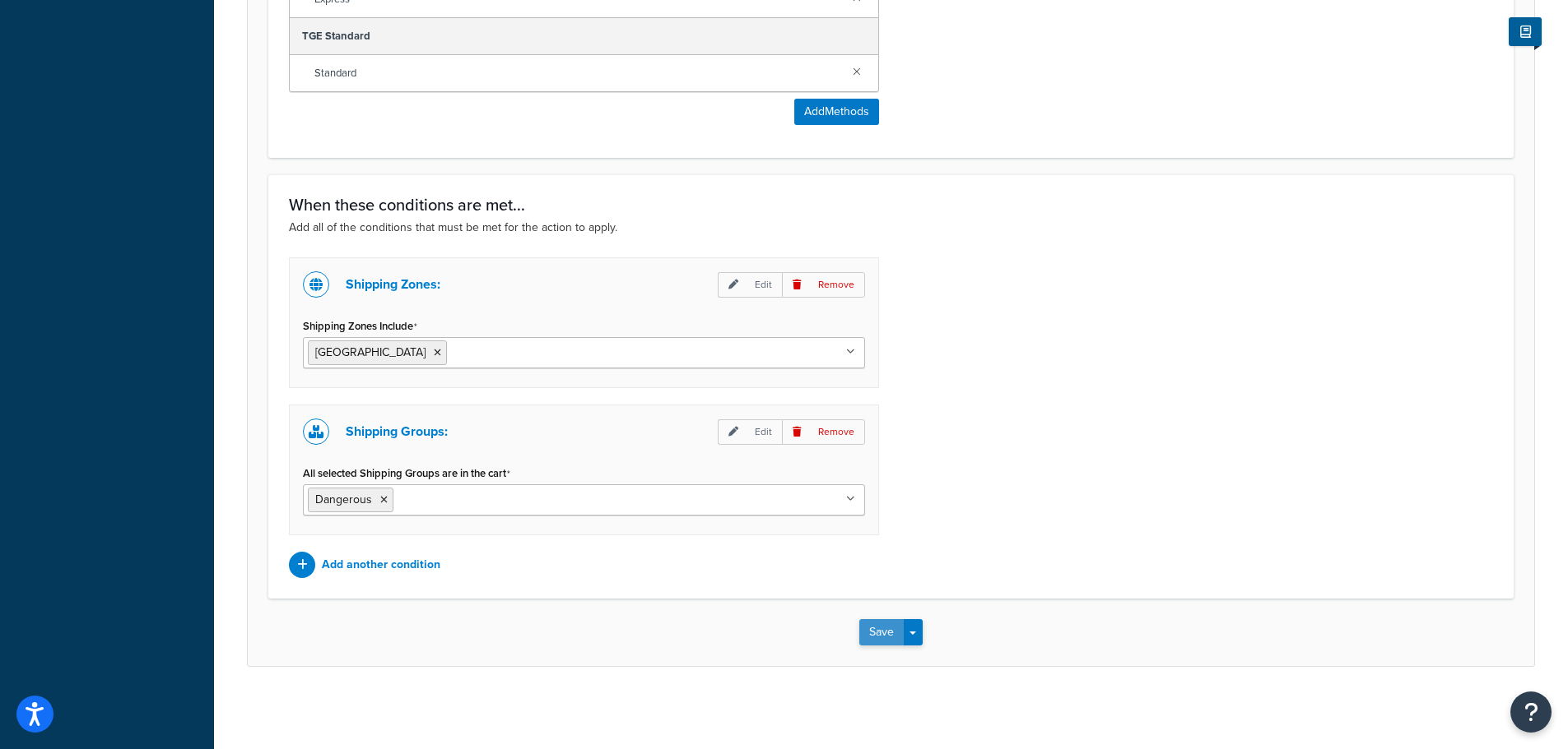
click at [875, 633] on button "Save" at bounding box center [882, 632] width 45 height 26
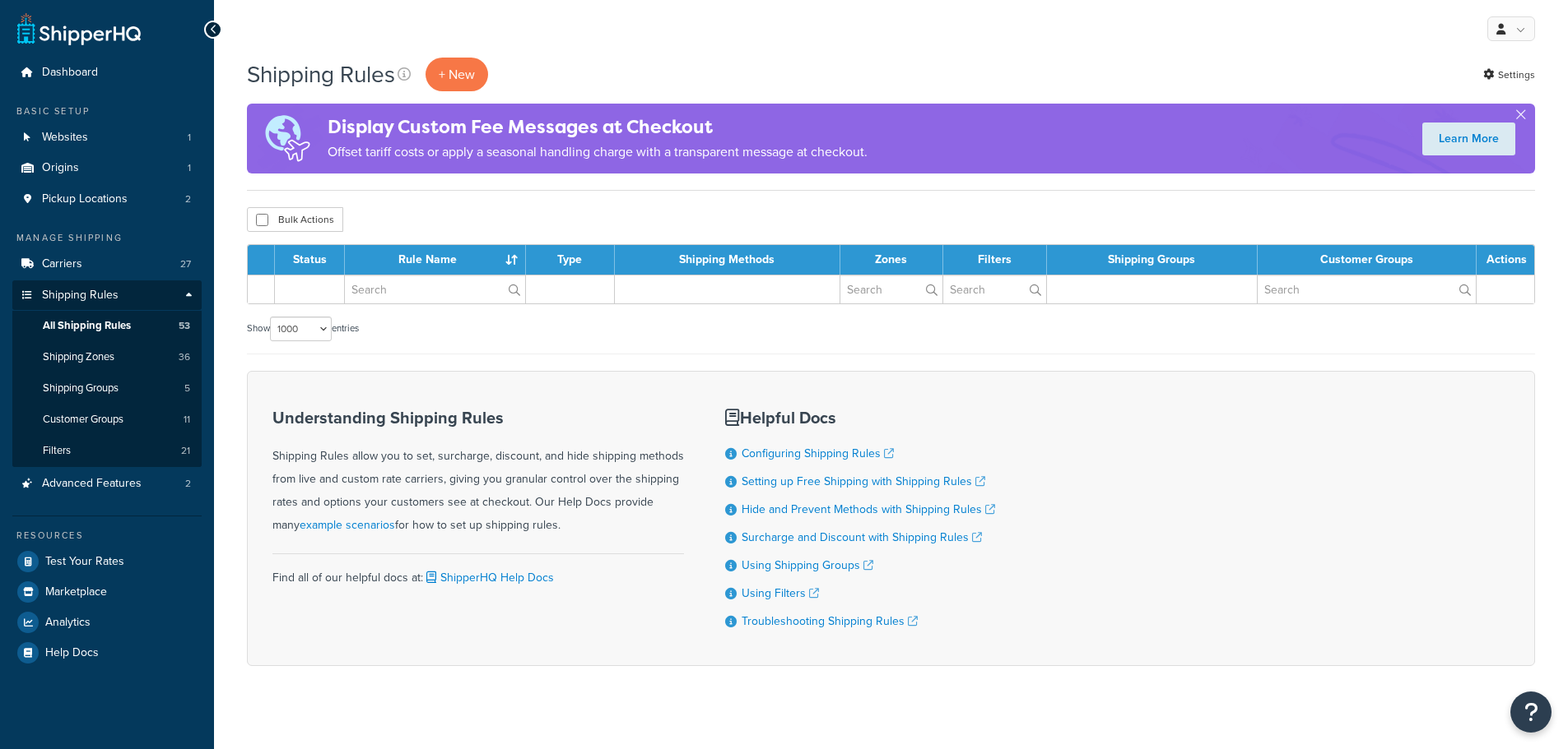
select select "1000"
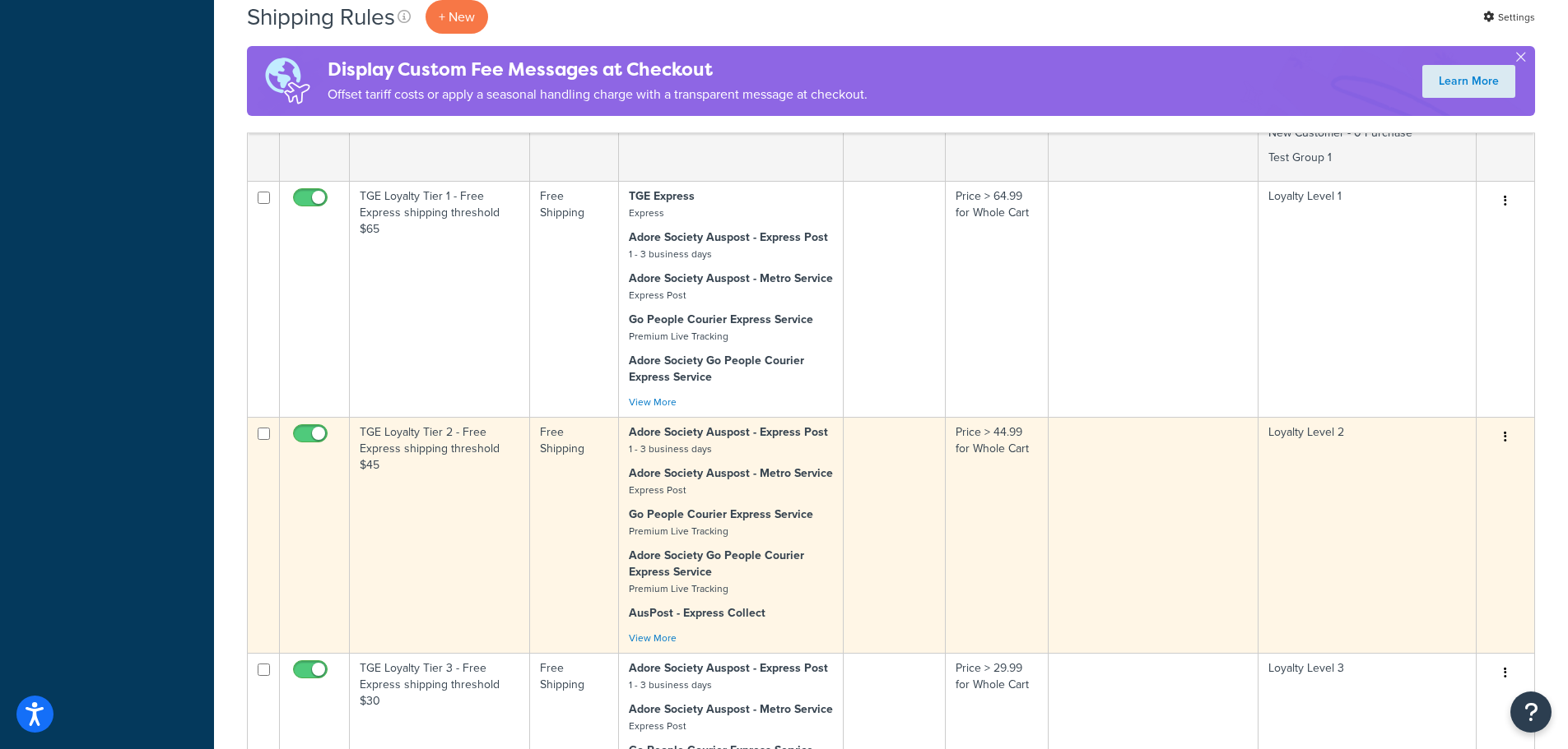
scroll to position [6744, 0]
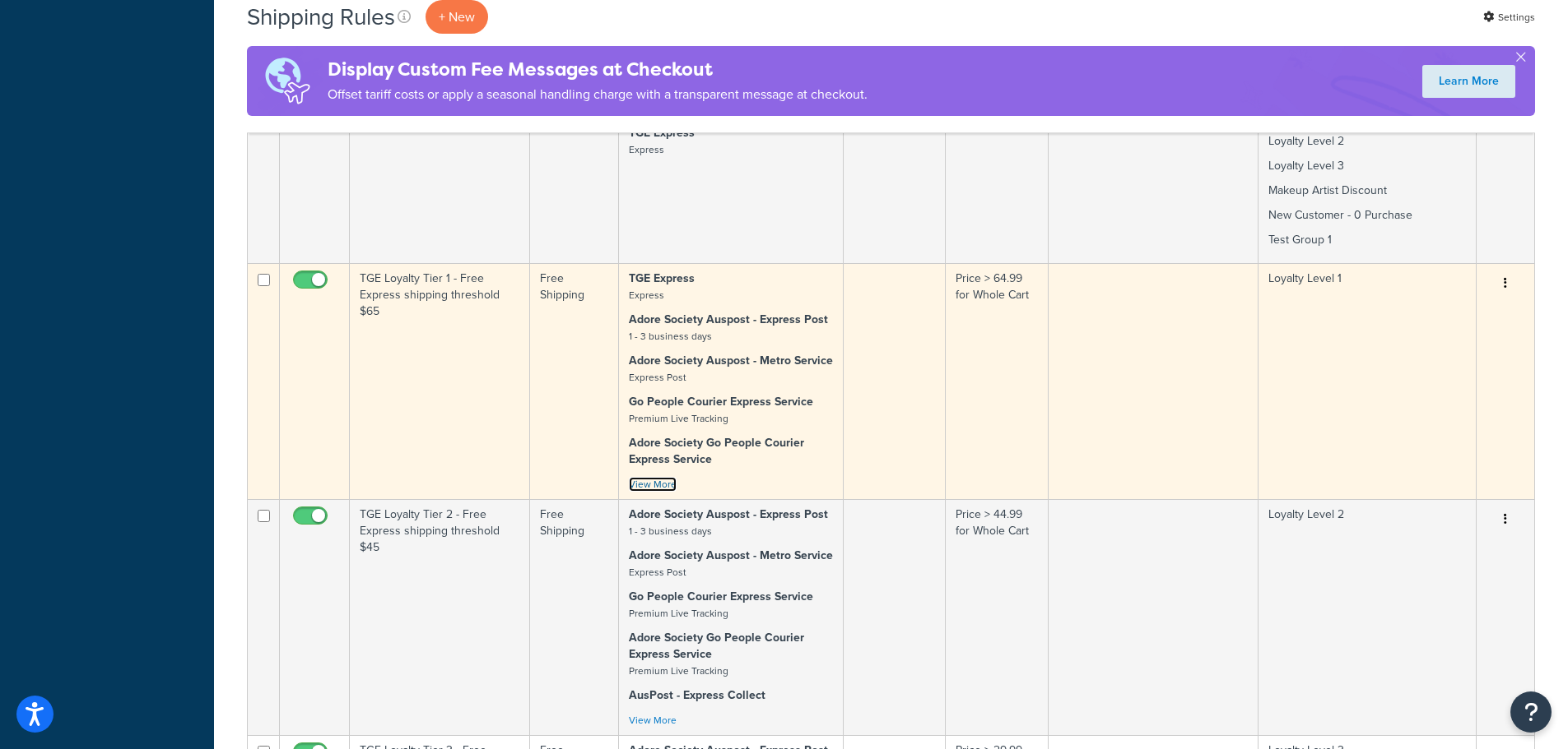
click at [668, 477] on link "View More" at bounding box center [652, 483] width 48 height 15
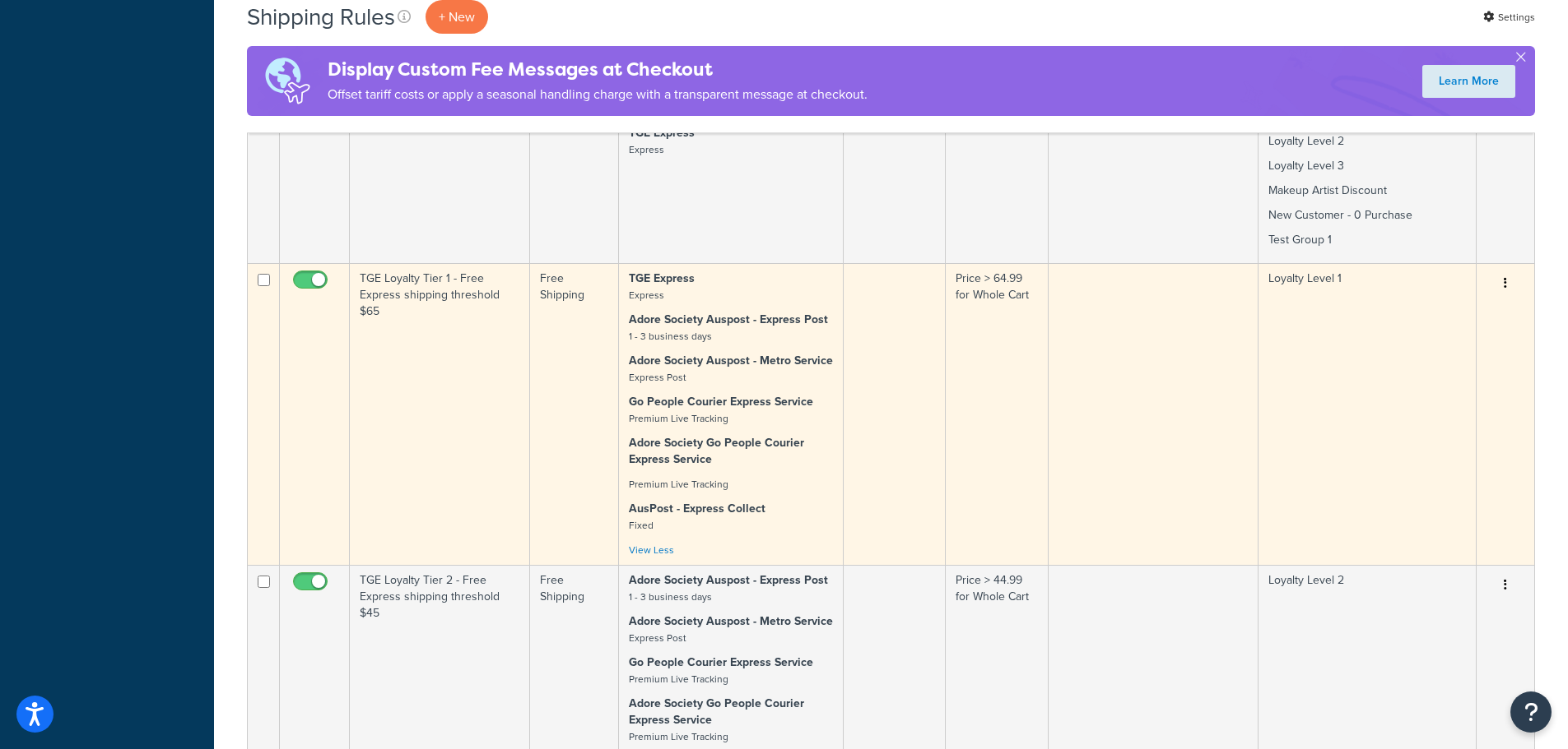
click at [907, 360] on td at bounding box center [894, 414] width 102 height 302
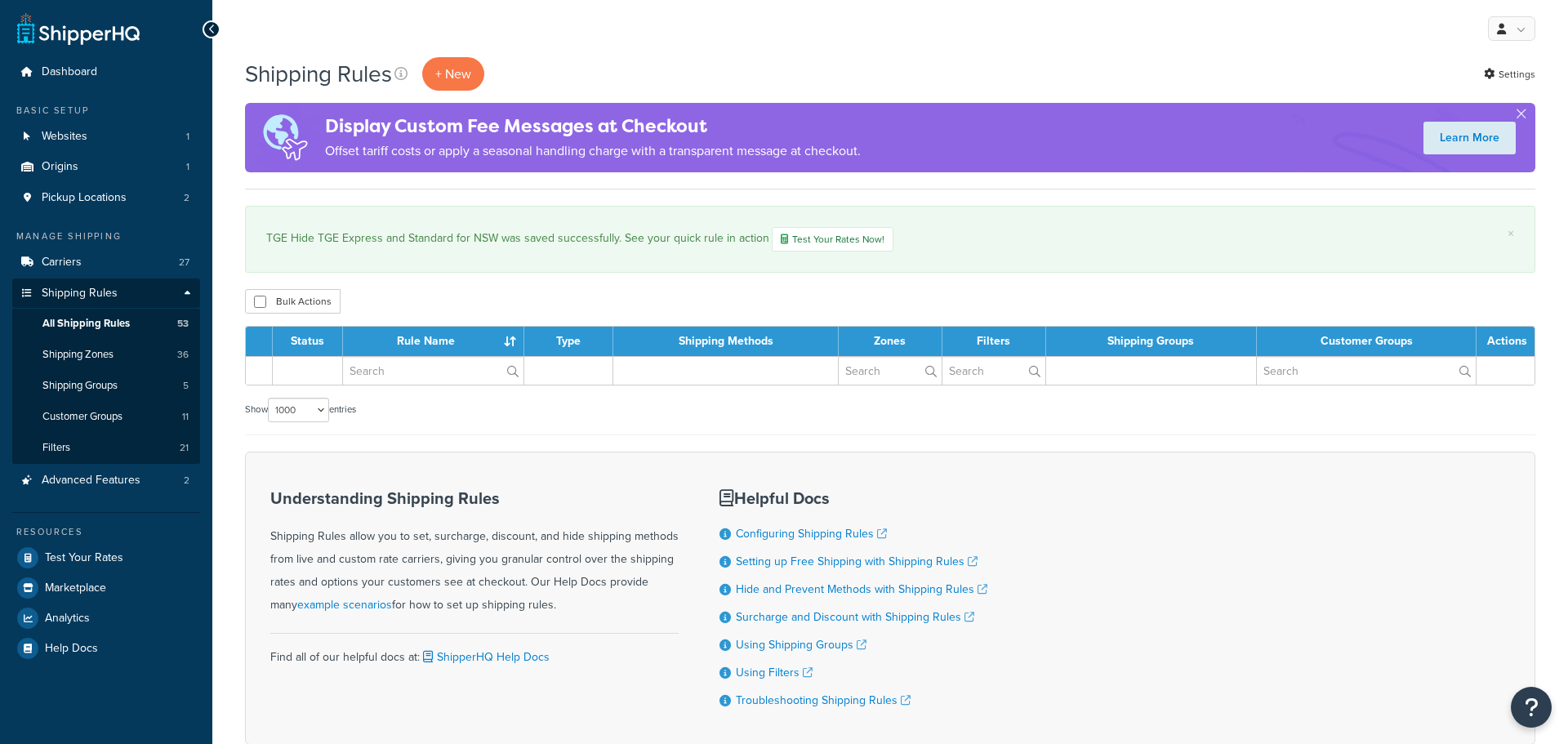
select select "1000"
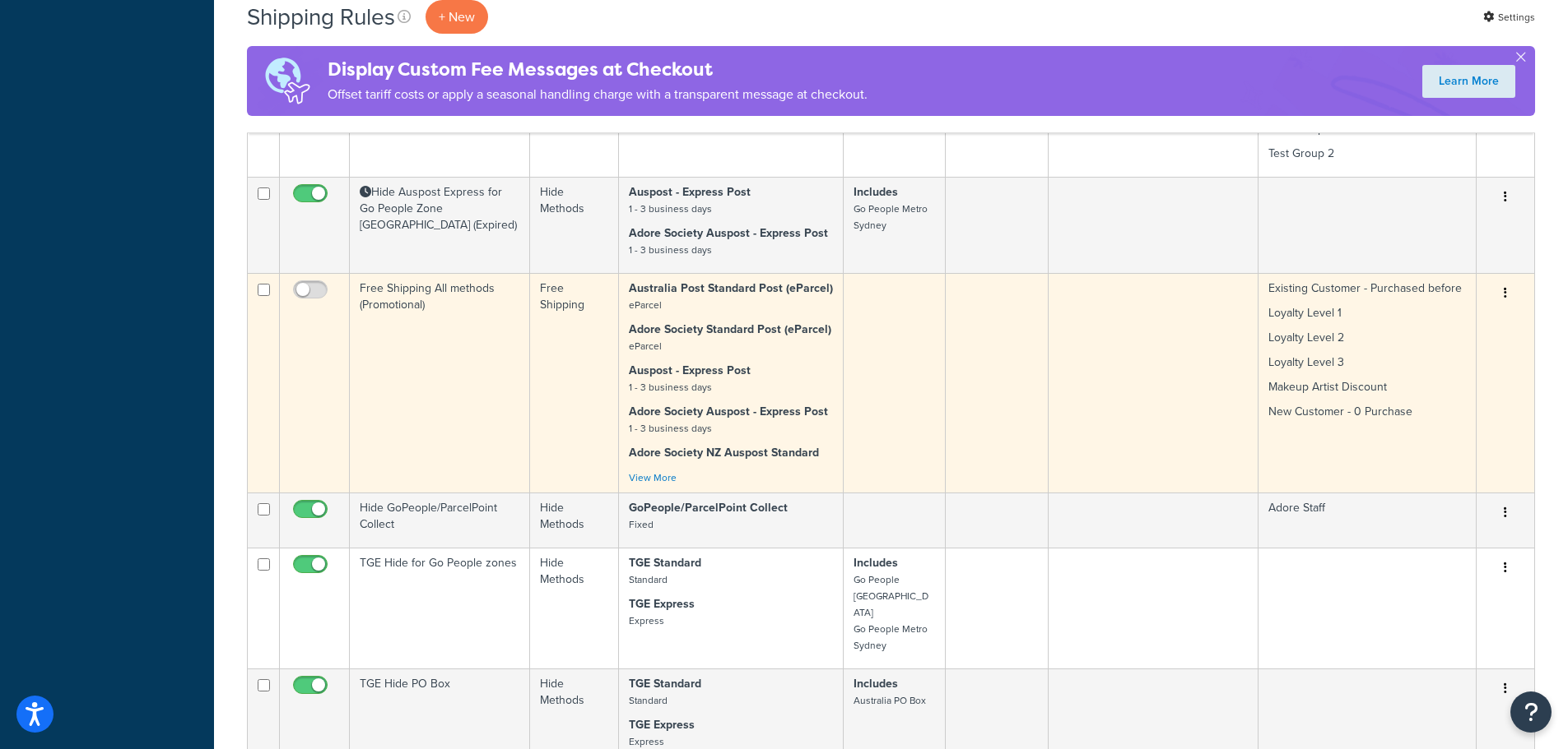
scroll to position [5757, 0]
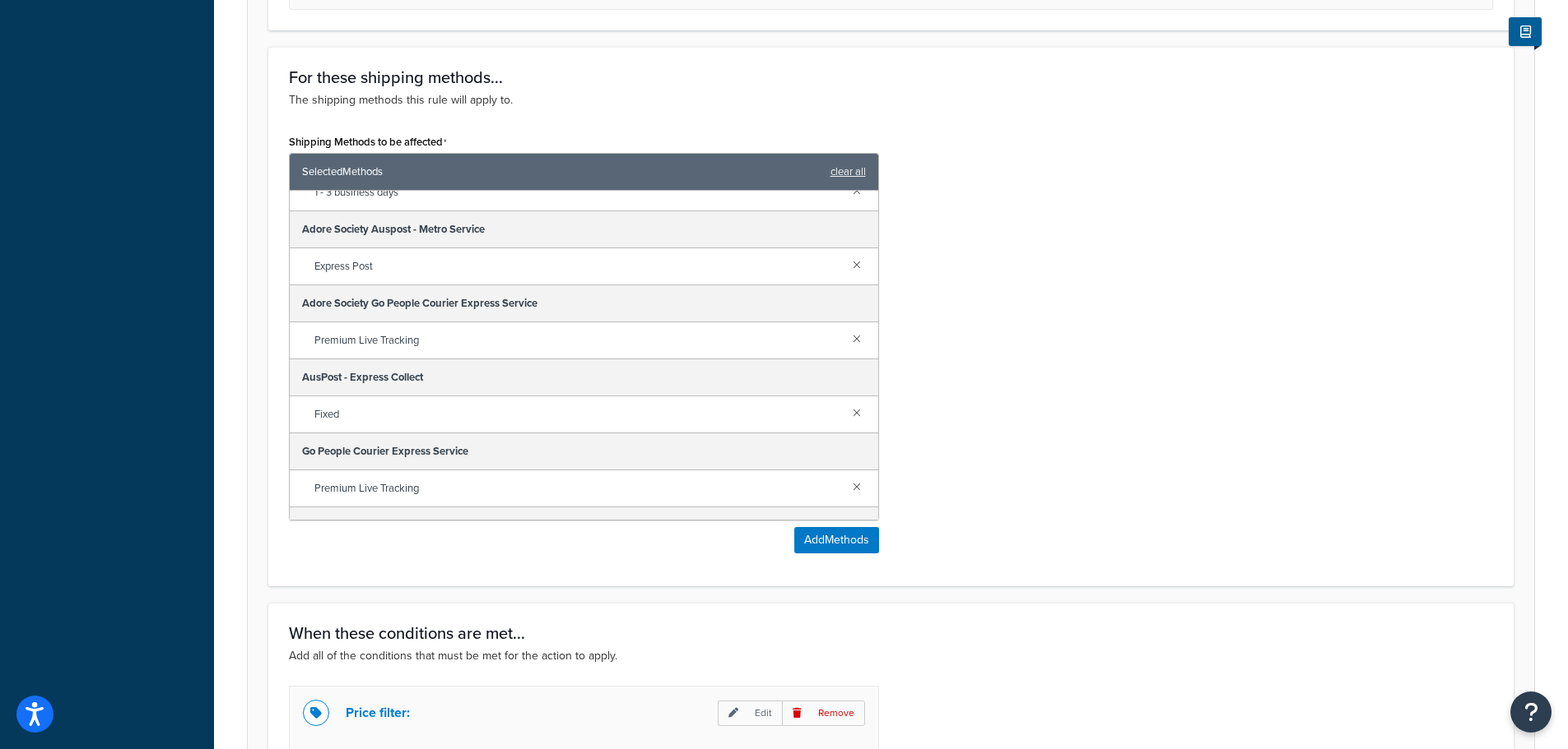
scroll to position [115, 0]
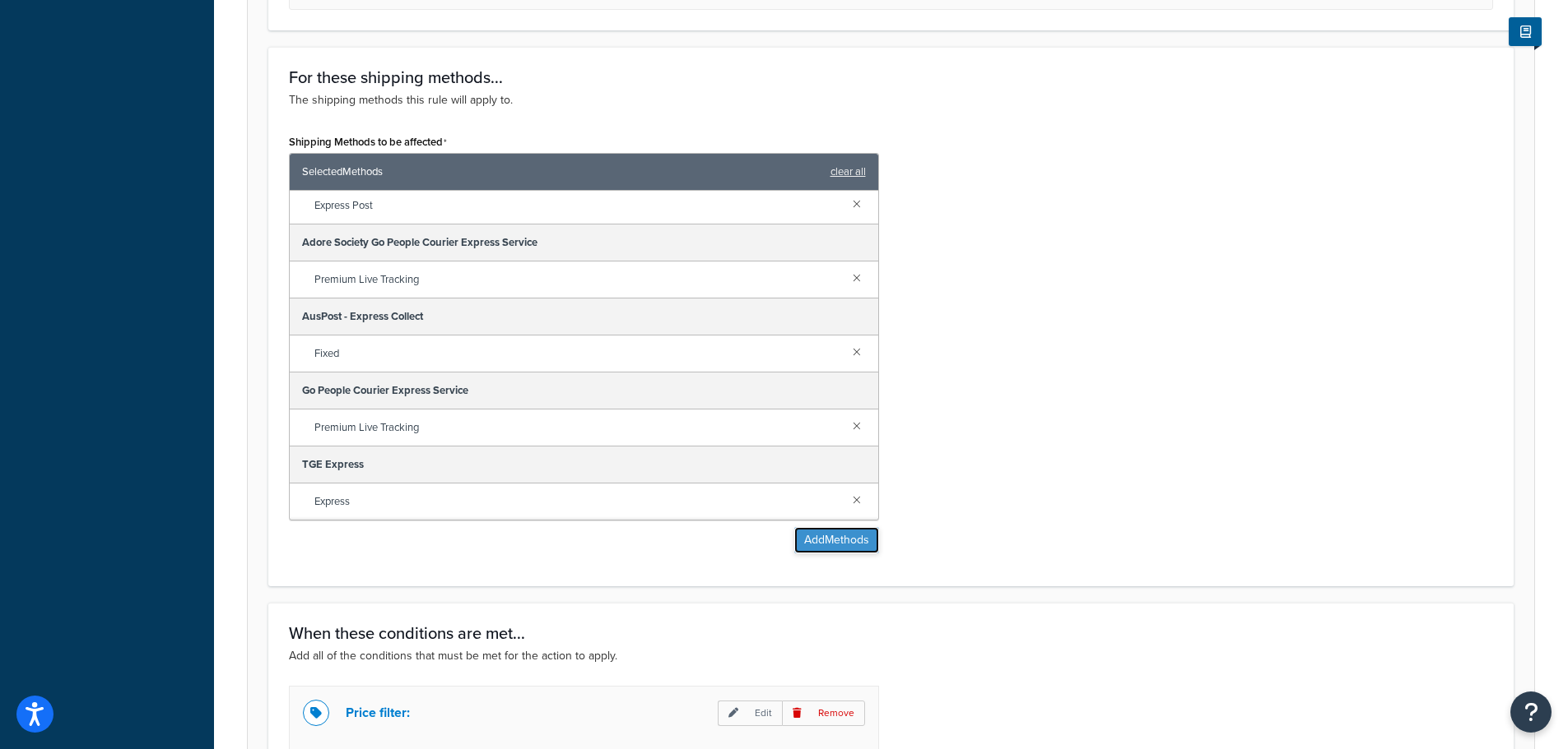
click at [837, 546] on button "Add Methods" at bounding box center [836, 540] width 85 height 26
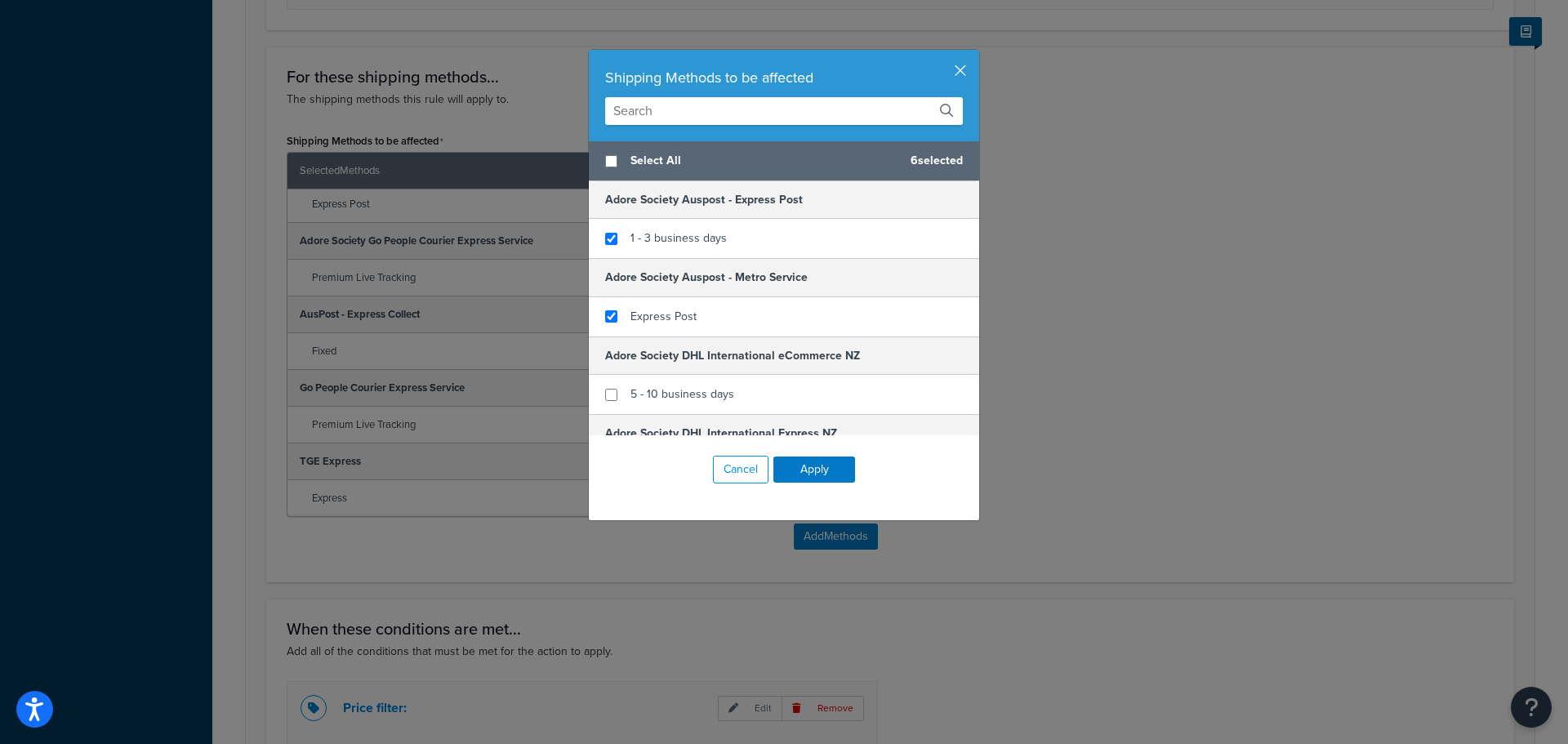
click at [690, 117] on input "text" at bounding box center [784, 111] width 357 height 28
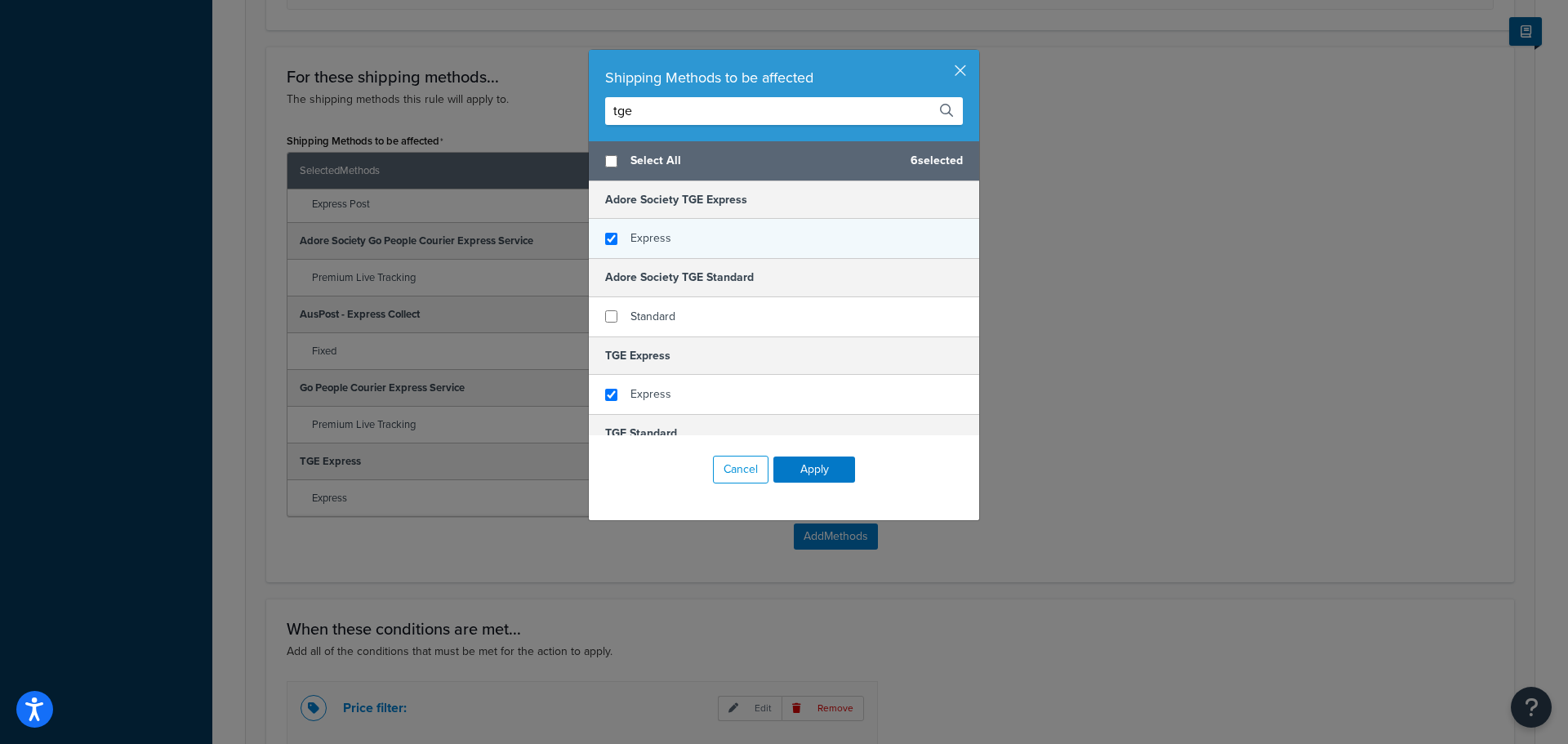
type input "tge"
checkbox input "true"
click at [653, 240] on span "Express" at bounding box center [651, 239] width 41 height 17
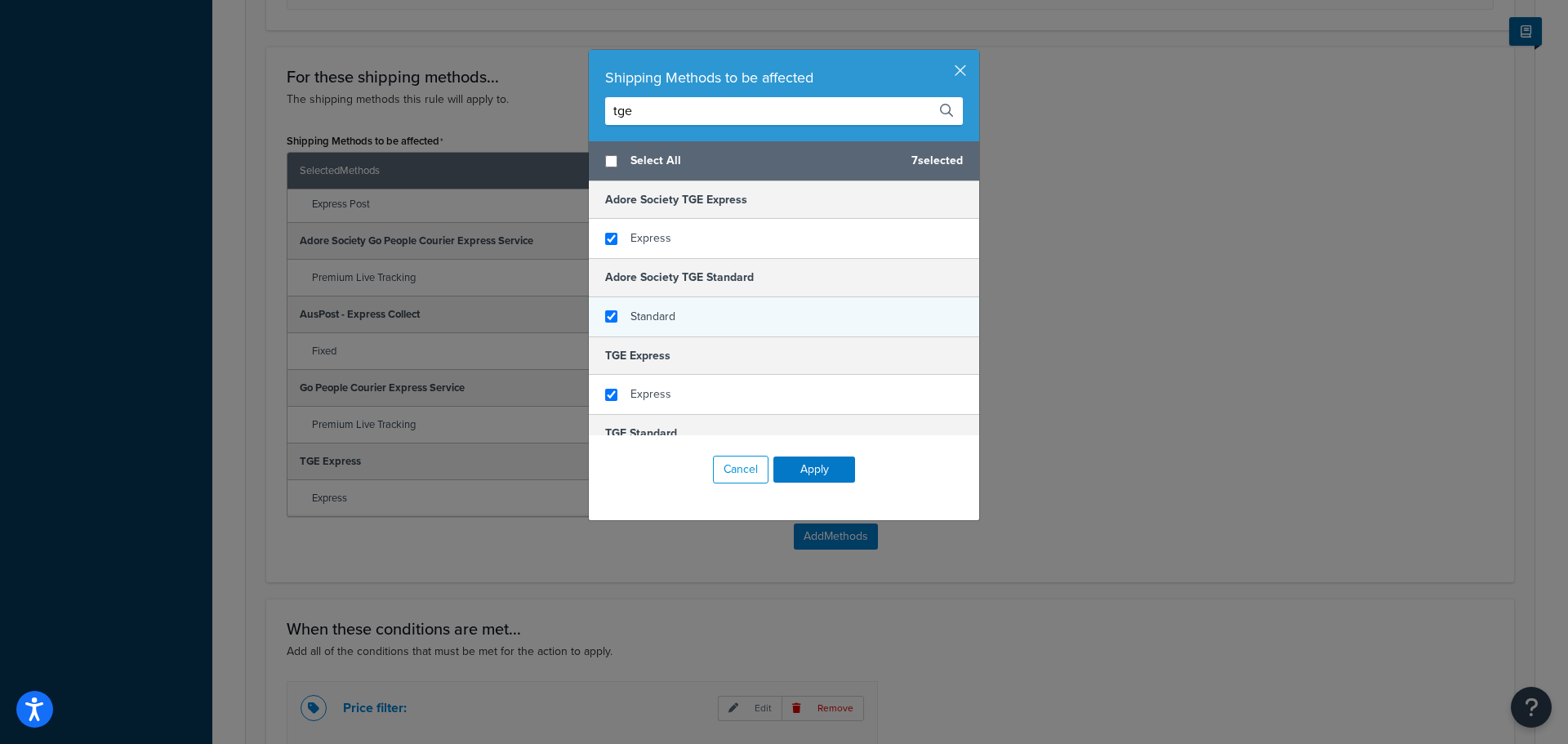
checkbox input "true"
click at [672, 315] on div "Standard" at bounding box center [784, 317] width 390 height 40
click at [826, 466] on button "Apply" at bounding box center [814, 470] width 82 height 26
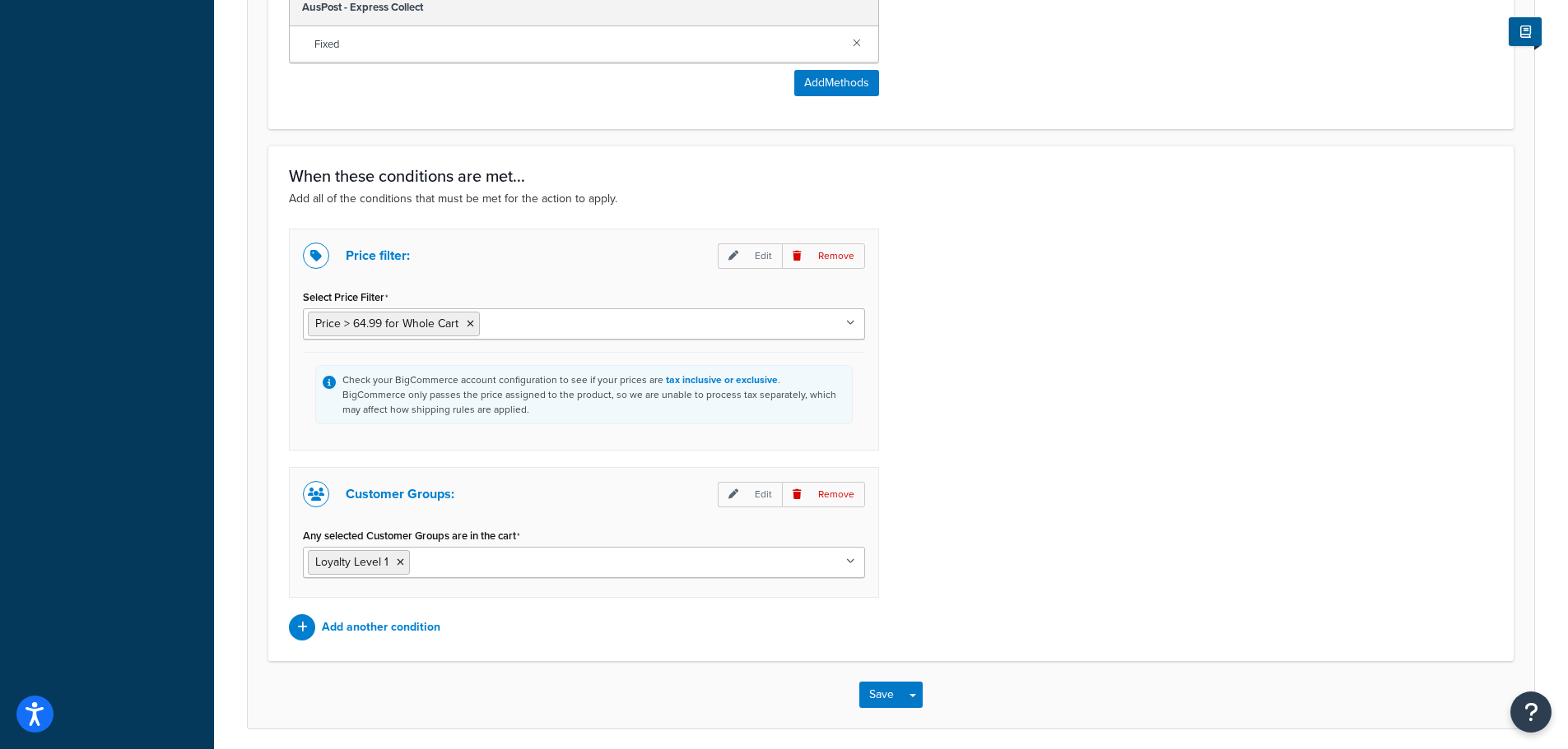
scroll to position [1260, 0]
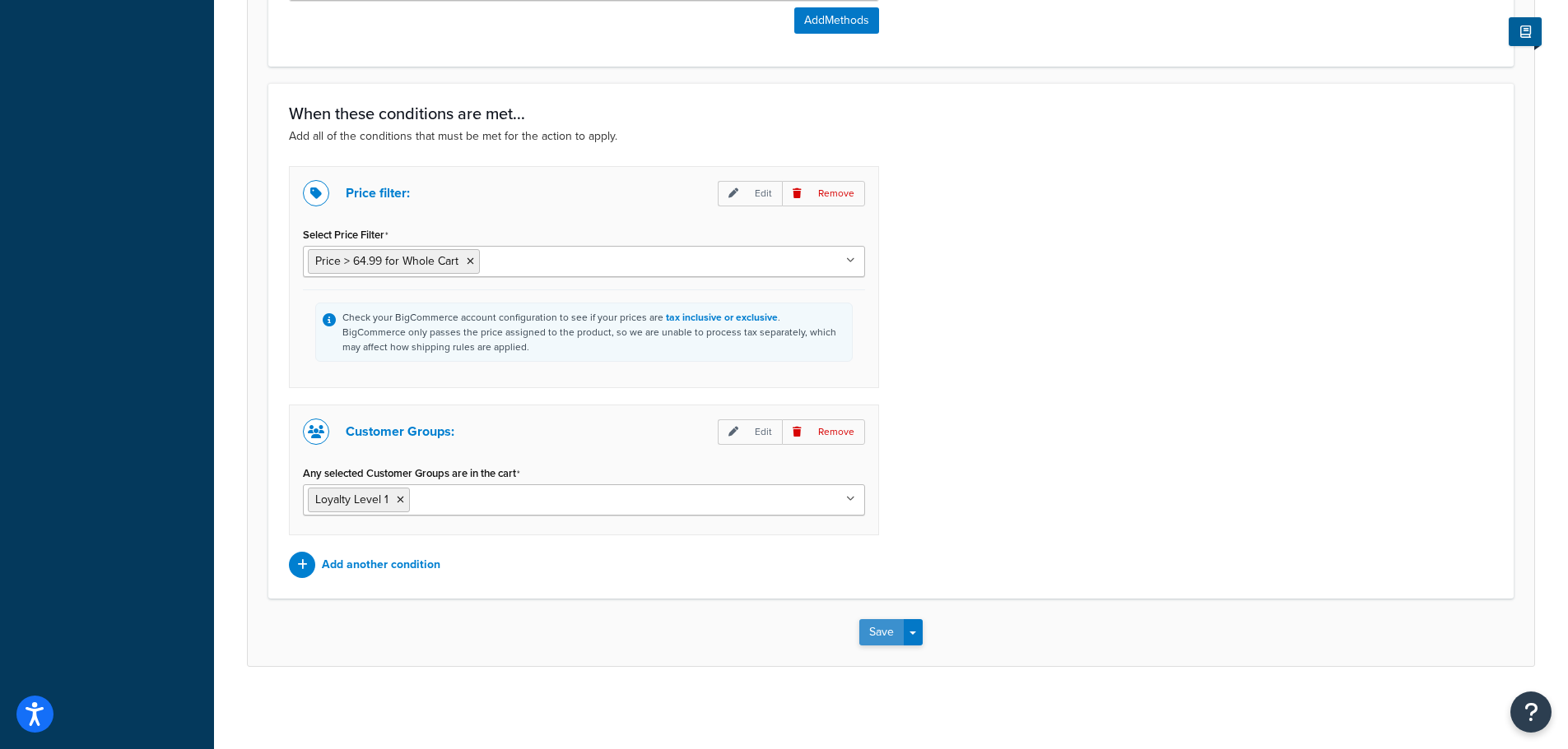
click at [886, 630] on button "Save" at bounding box center [882, 632] width 45 height 26
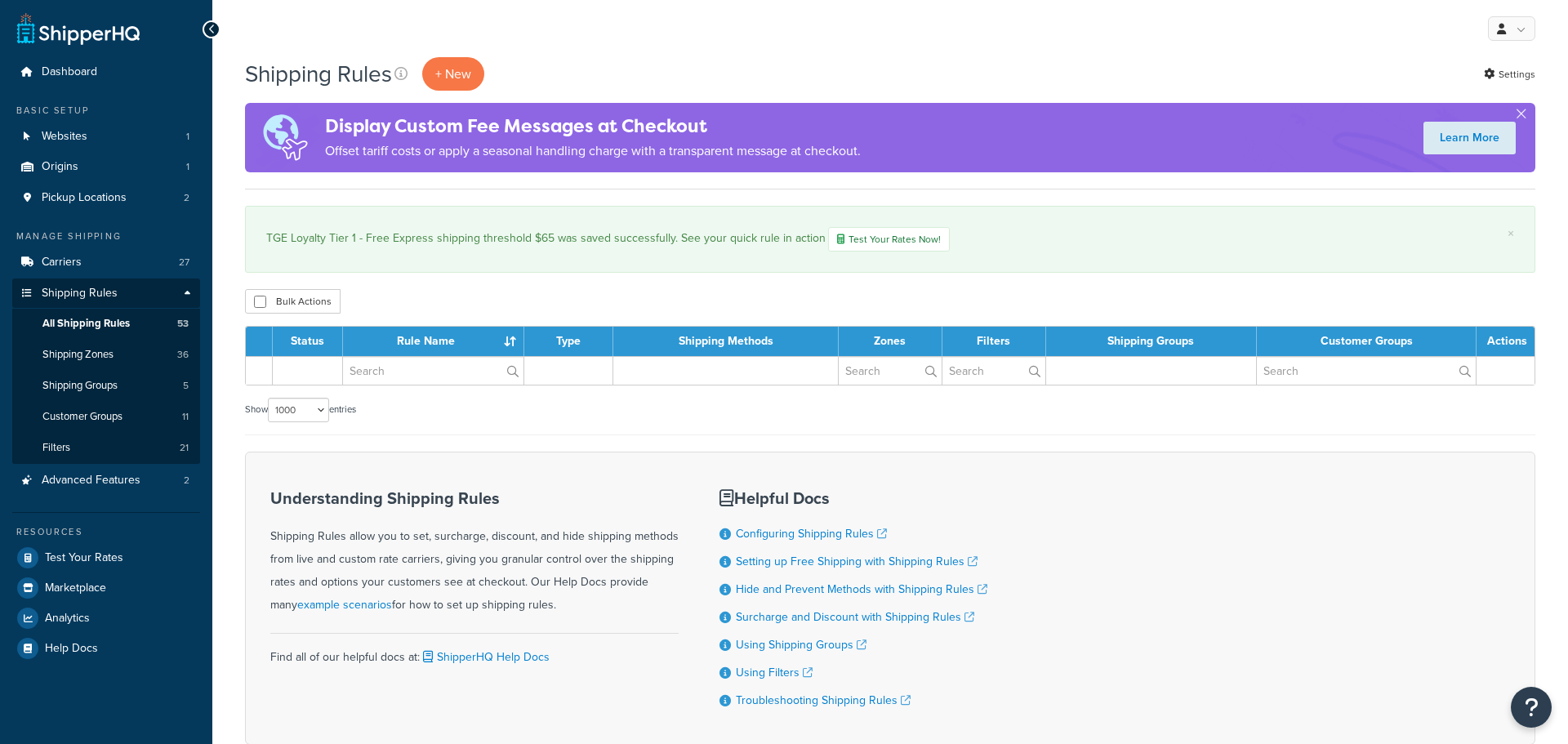
select select "1000"
